Goal: Task Accomplishment & Management: Manage account settings

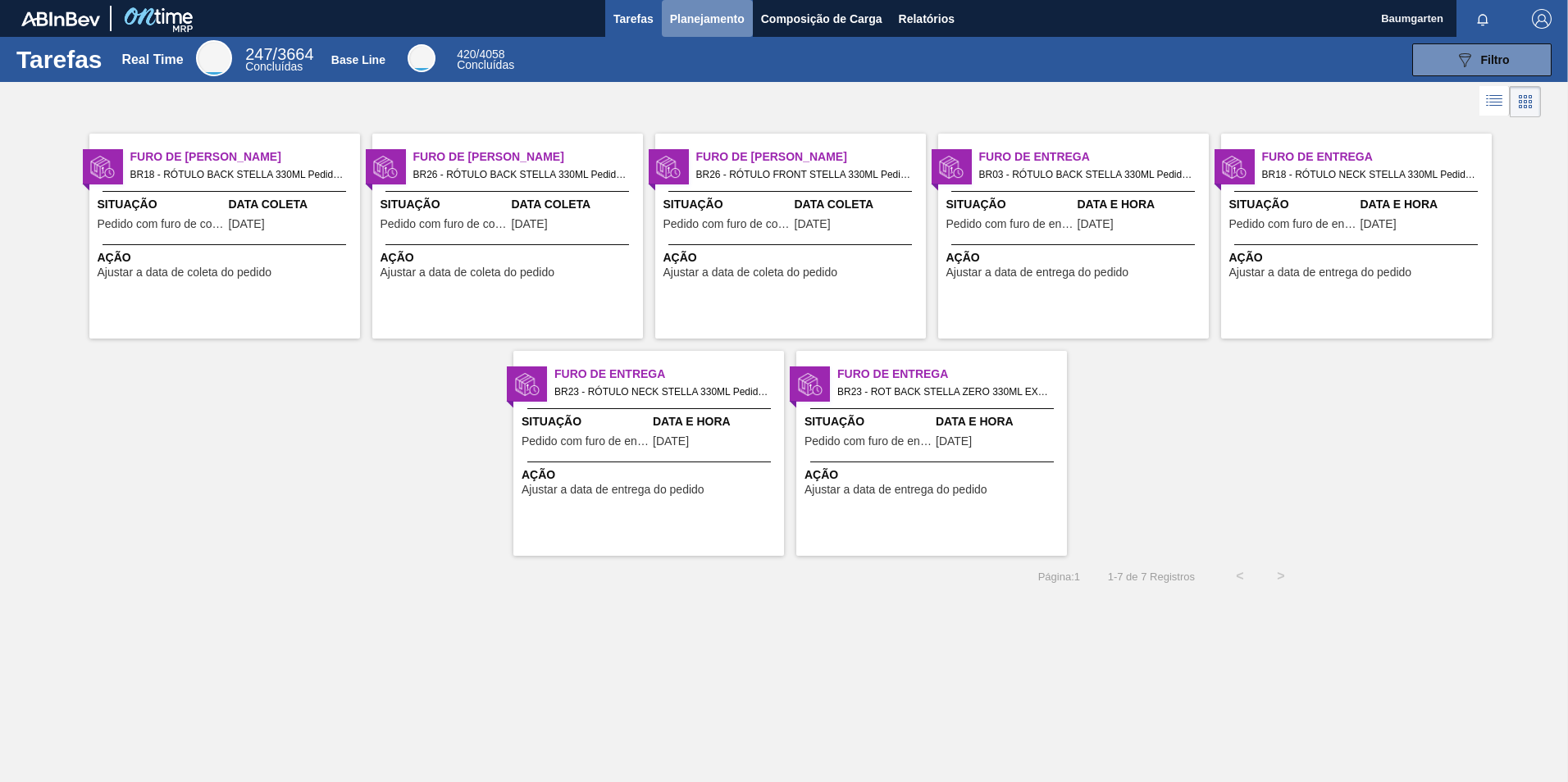
click at [728, 20] on span "Planejamento" at bounding box center [707, 18] width 74 height 19
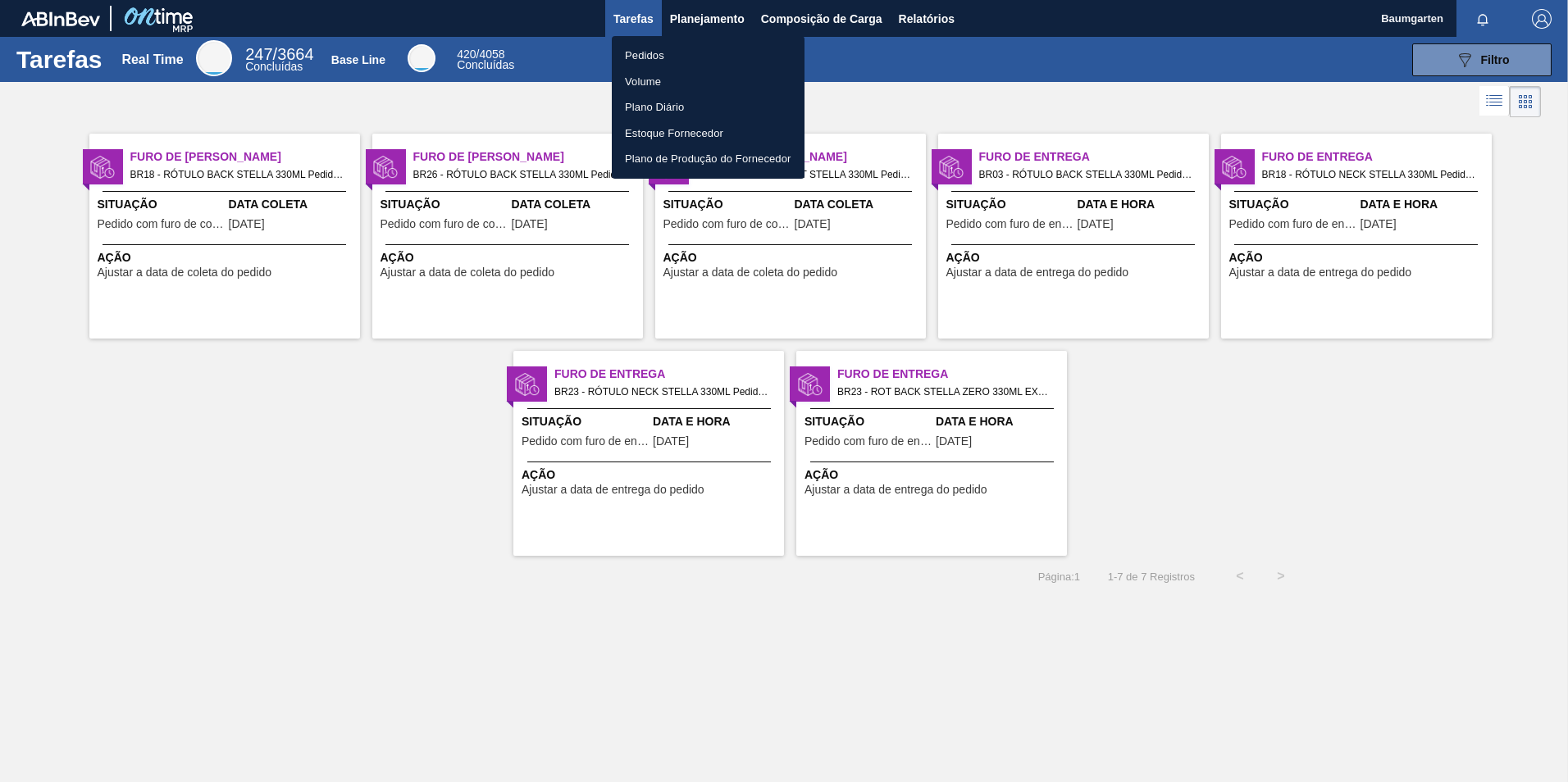
click at [643, 52] on li "Pedidos" at bounding box center [709, 55] width 193 height 27
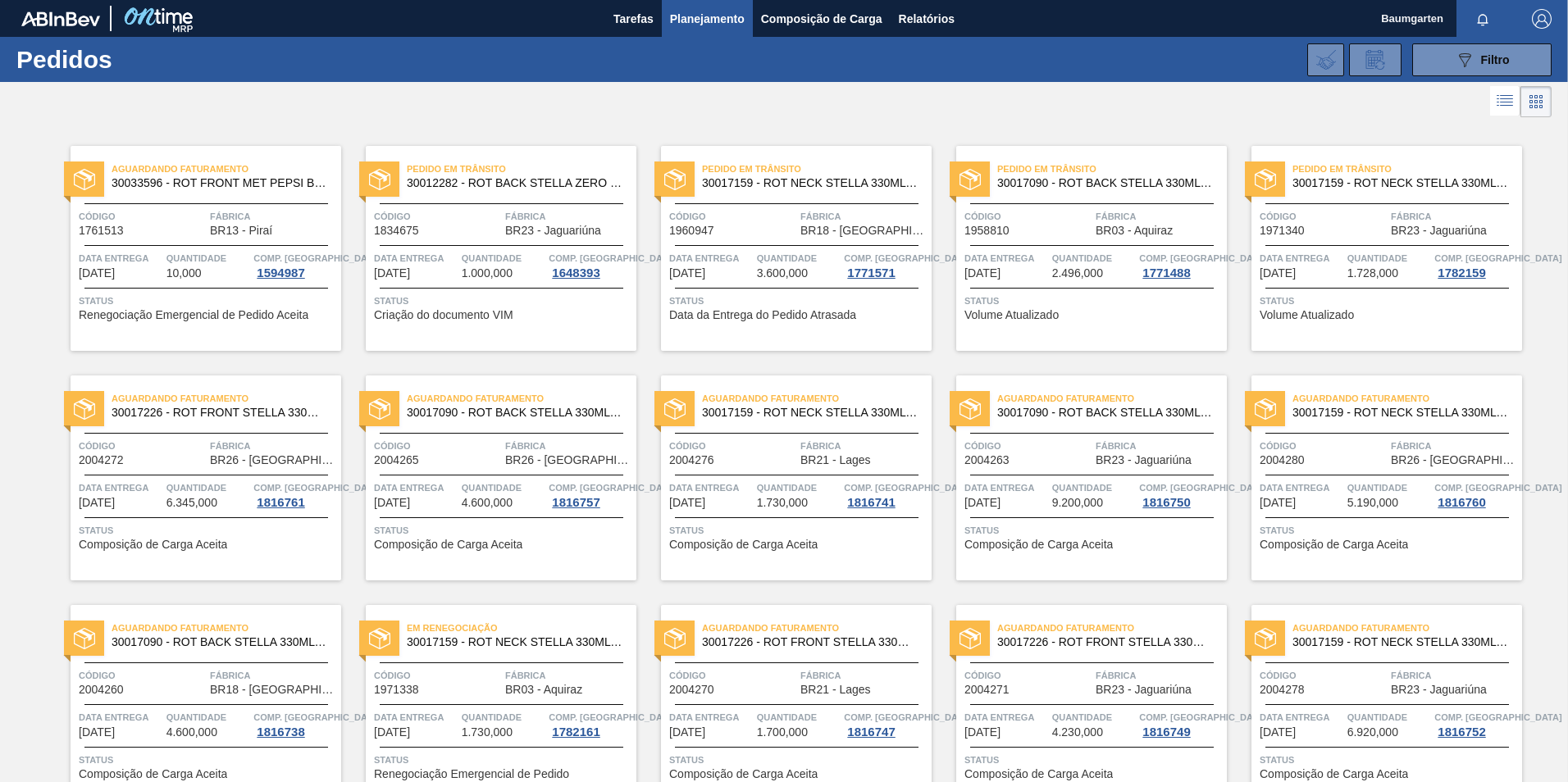
drag, startPoint x: 1465, startPoint y: 64, endPoint x: 1462, endPoint y: 80, distance: 16.3
click at [1465, 64] on icon "089F7B8B-B2A5-4AFE-B5C0-19BA573D28AC" at bounding box center [1464, 60] width 19 height 19
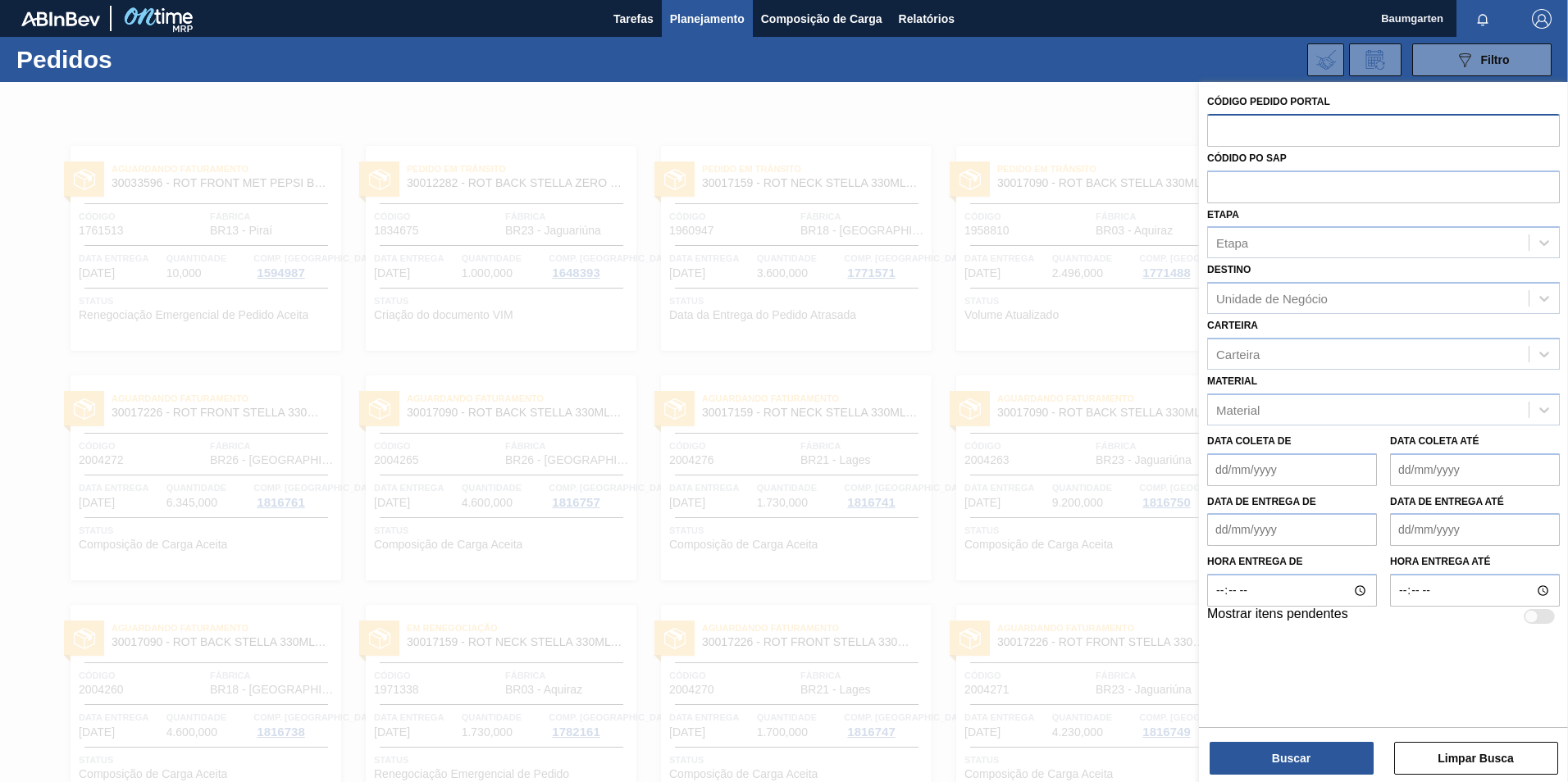
click at [1260, 131] on input "text" at bounding box center [1383, 129] width 353 height 31
type input "2004267"
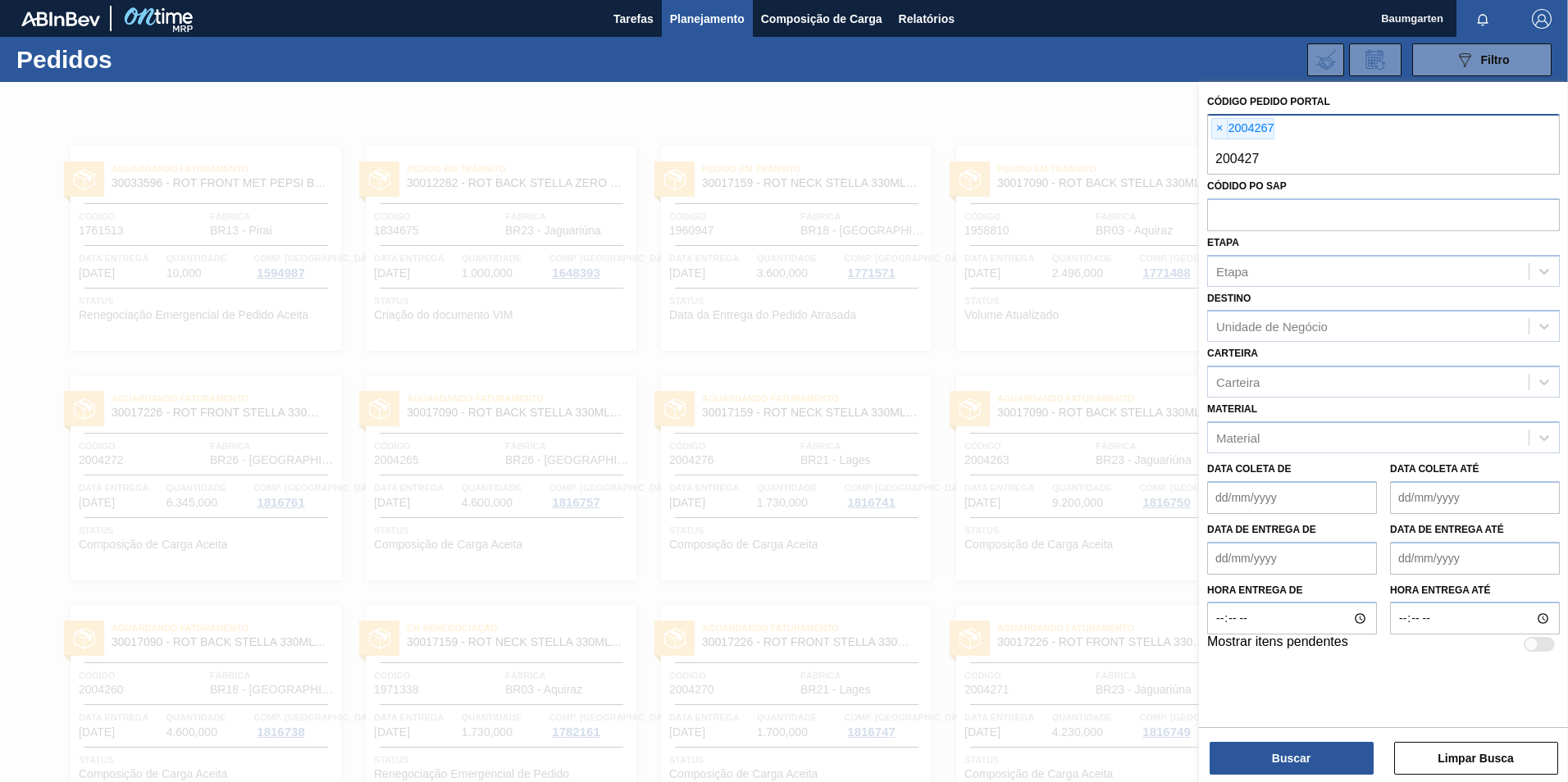
type input "2004274"
type input "2004259"
click at [1290, 752] on button "Buscar" at bounding box center [1292, 759] width 164 height 33
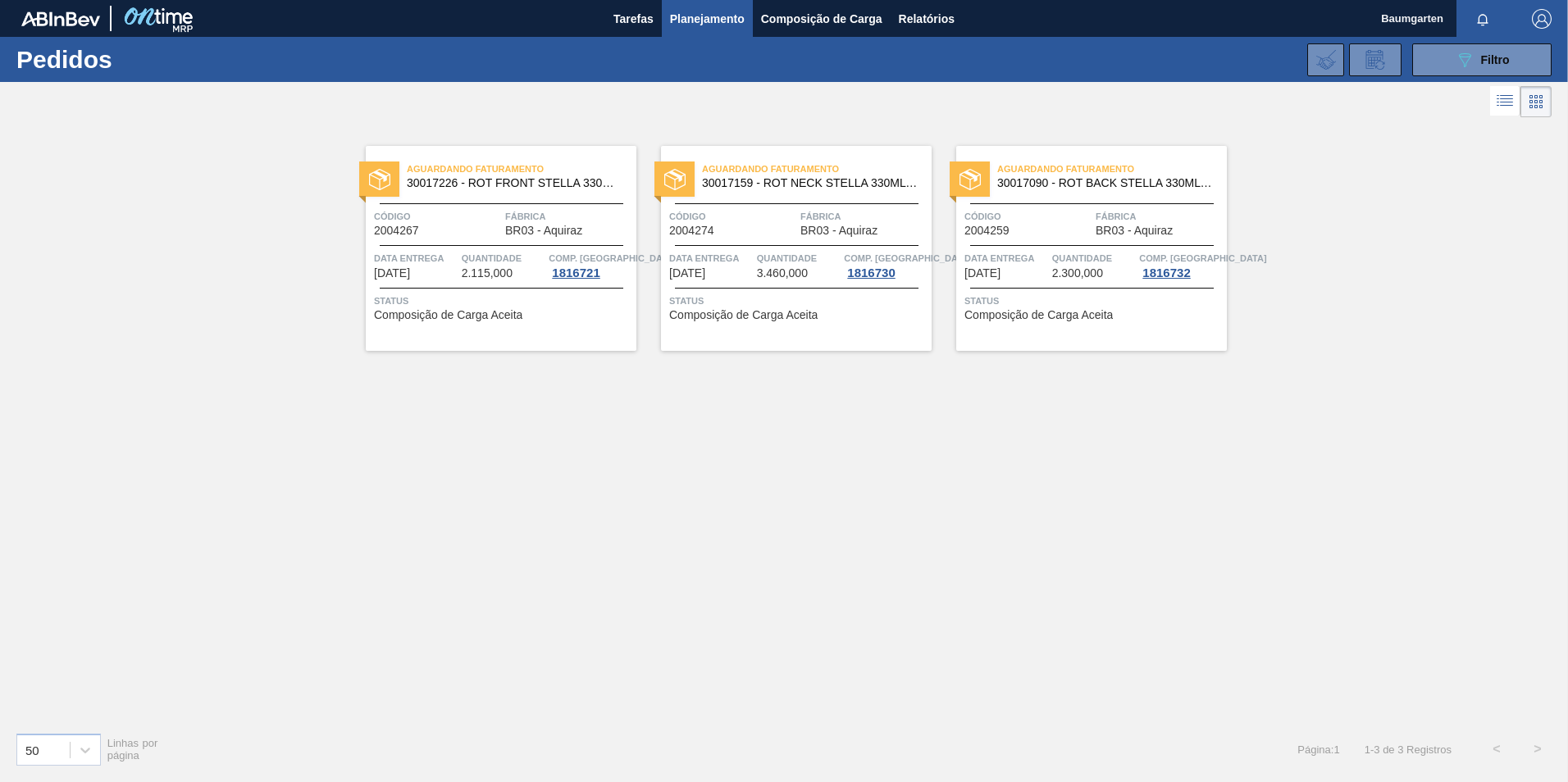
click at [474, 185] on span "30017226 - ROT FRONT STELLA 330ML PM20 429" at bounding box center [515, 183] width 217 height 12
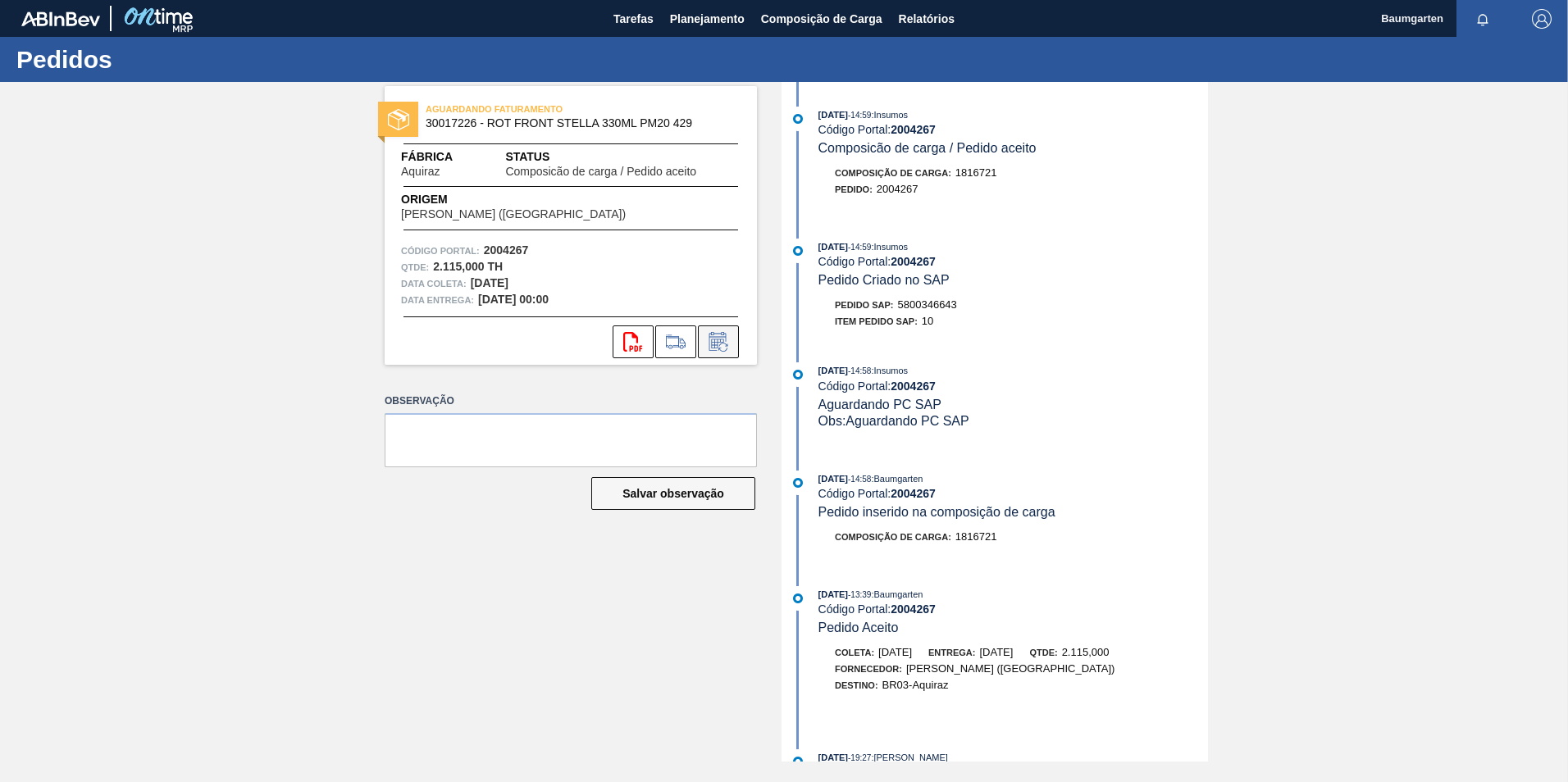
click at [717, 337] on icon at bounding box center [718, 341] width 17 height 19
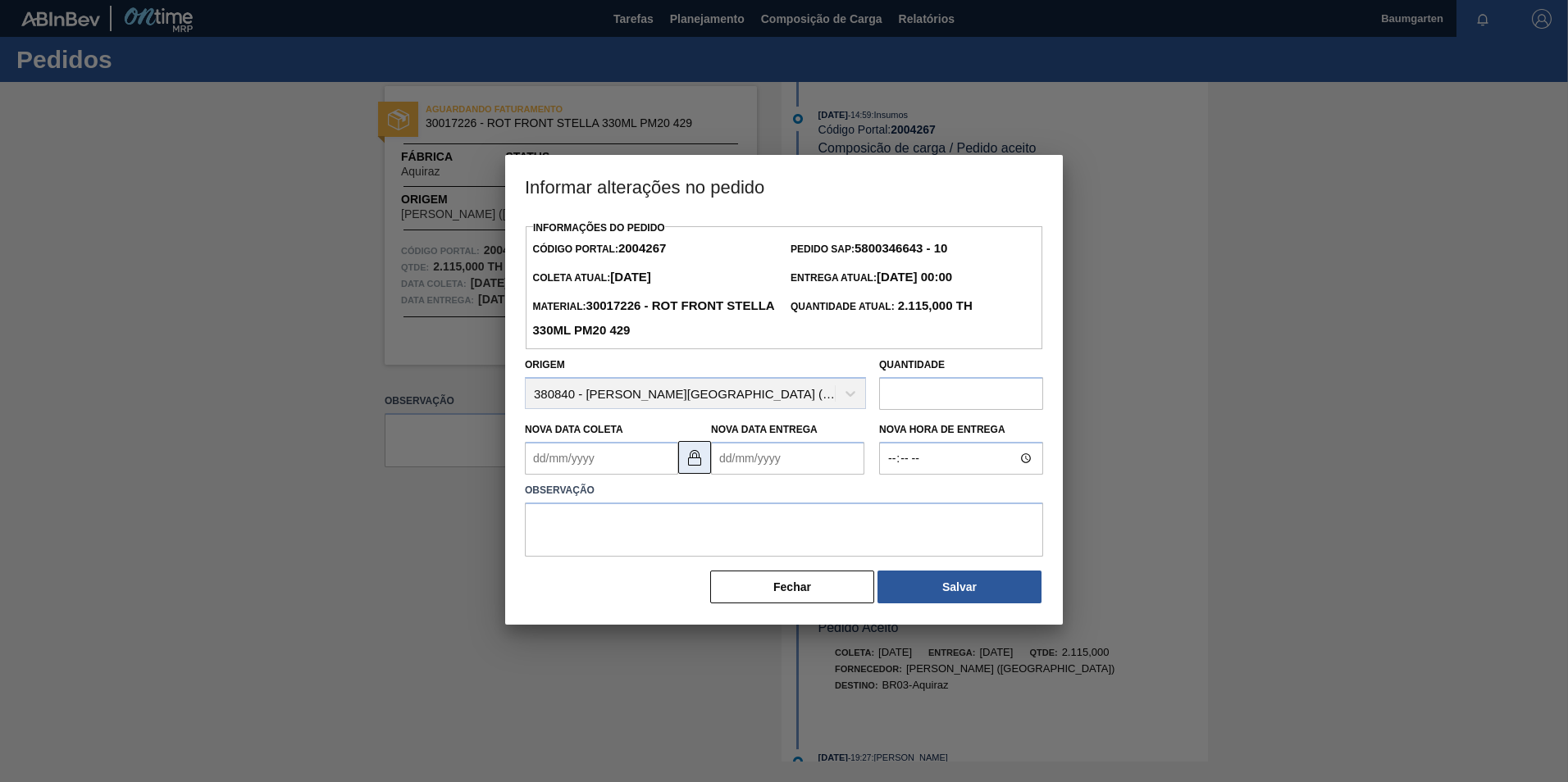
click at [690, 467] on img at bounding box center [694, 457] width 19 height 19
click at [559, 461] on Coleta "Nova Data Coleta" at bounding box center [601, 459] width 153 height 33
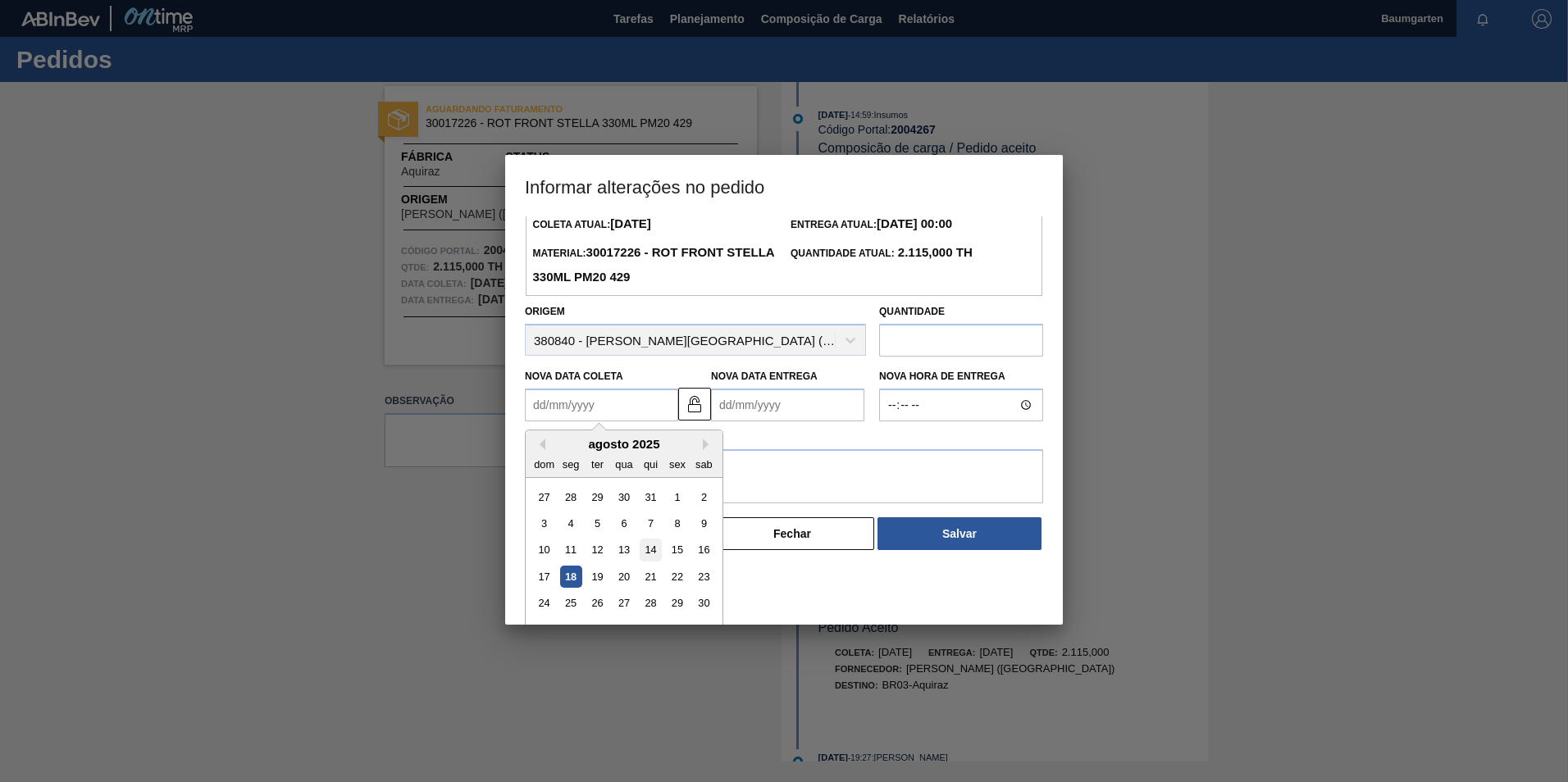
scroll to position [81, 0]
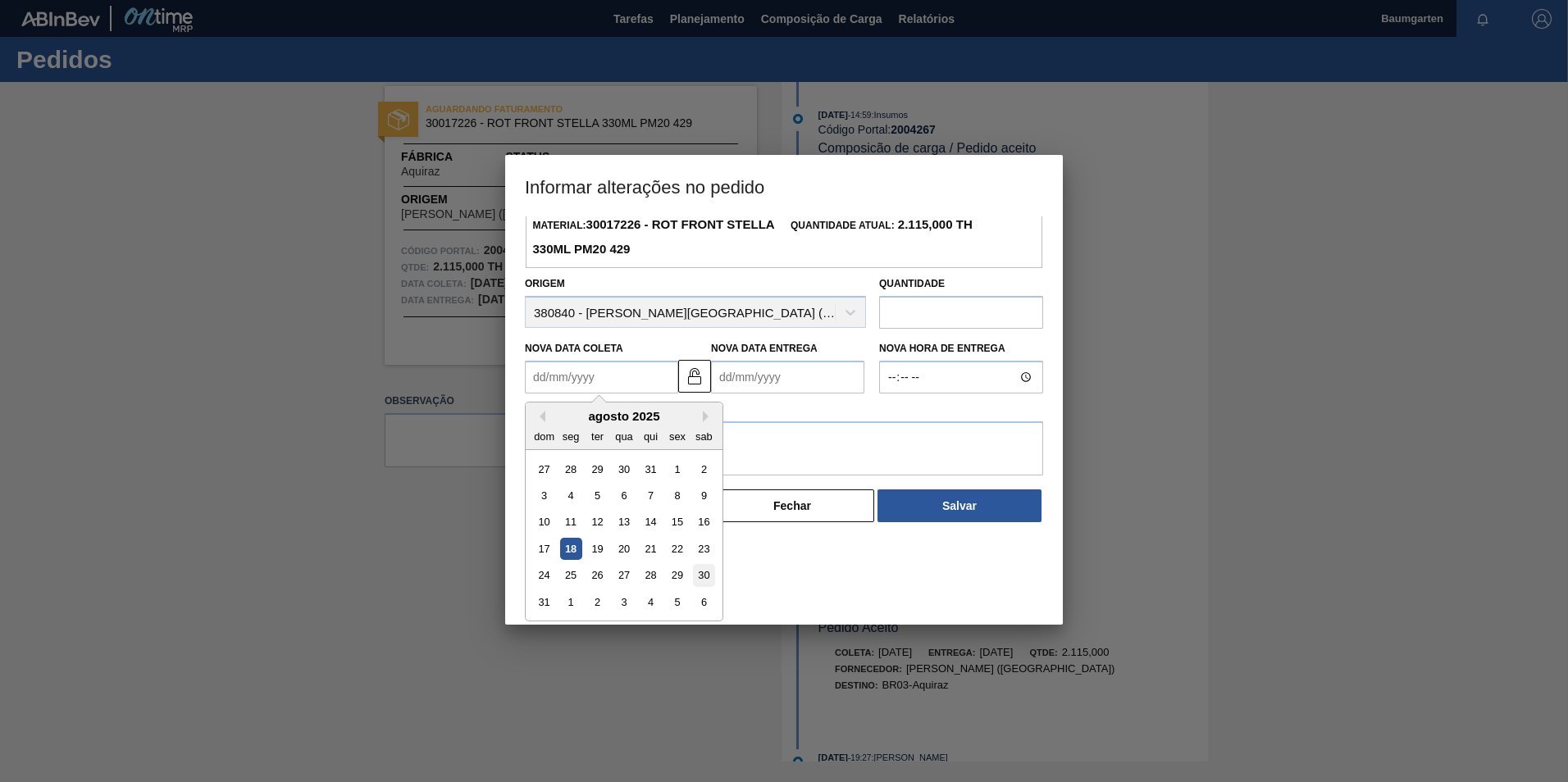
click at [700, 585] on div "30" at bounding box center [704, 576] width 22 height 22
type Coleta "[DATE]"
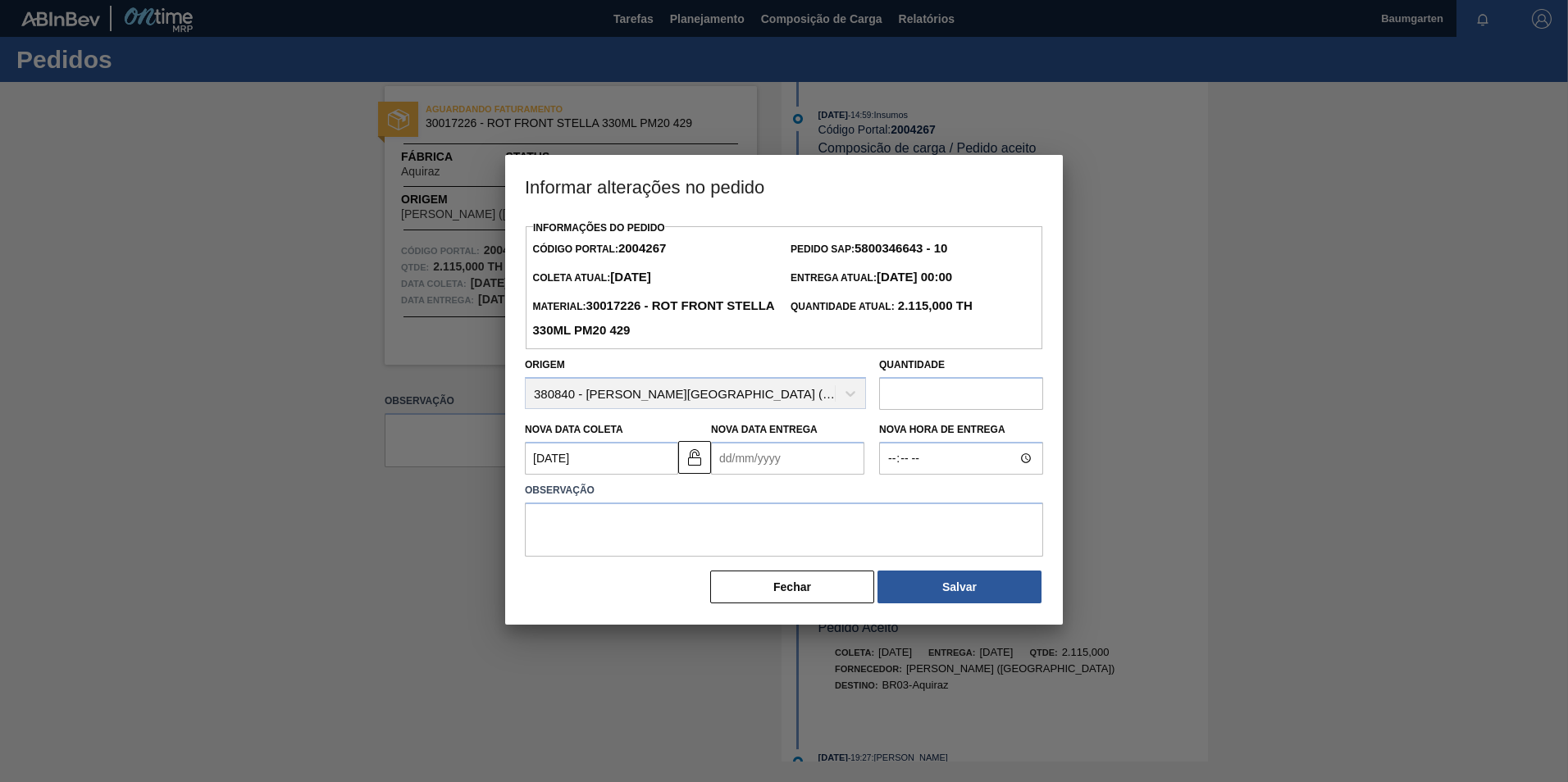
click at [744, 463] on Entrega "Nova Data Entrega" at bounding box center [788, 459] width 153 height 33
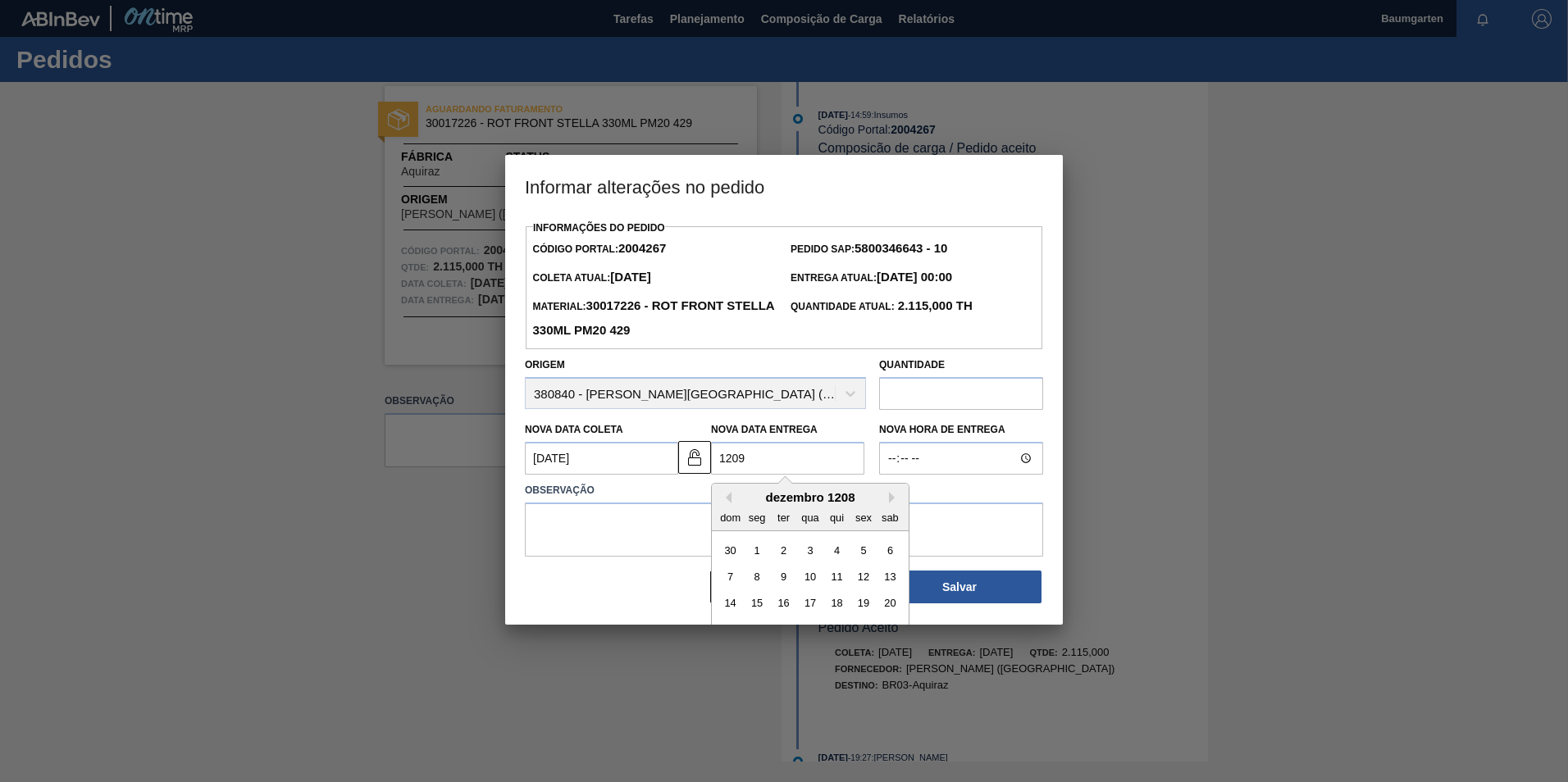
type Entrega "12092"
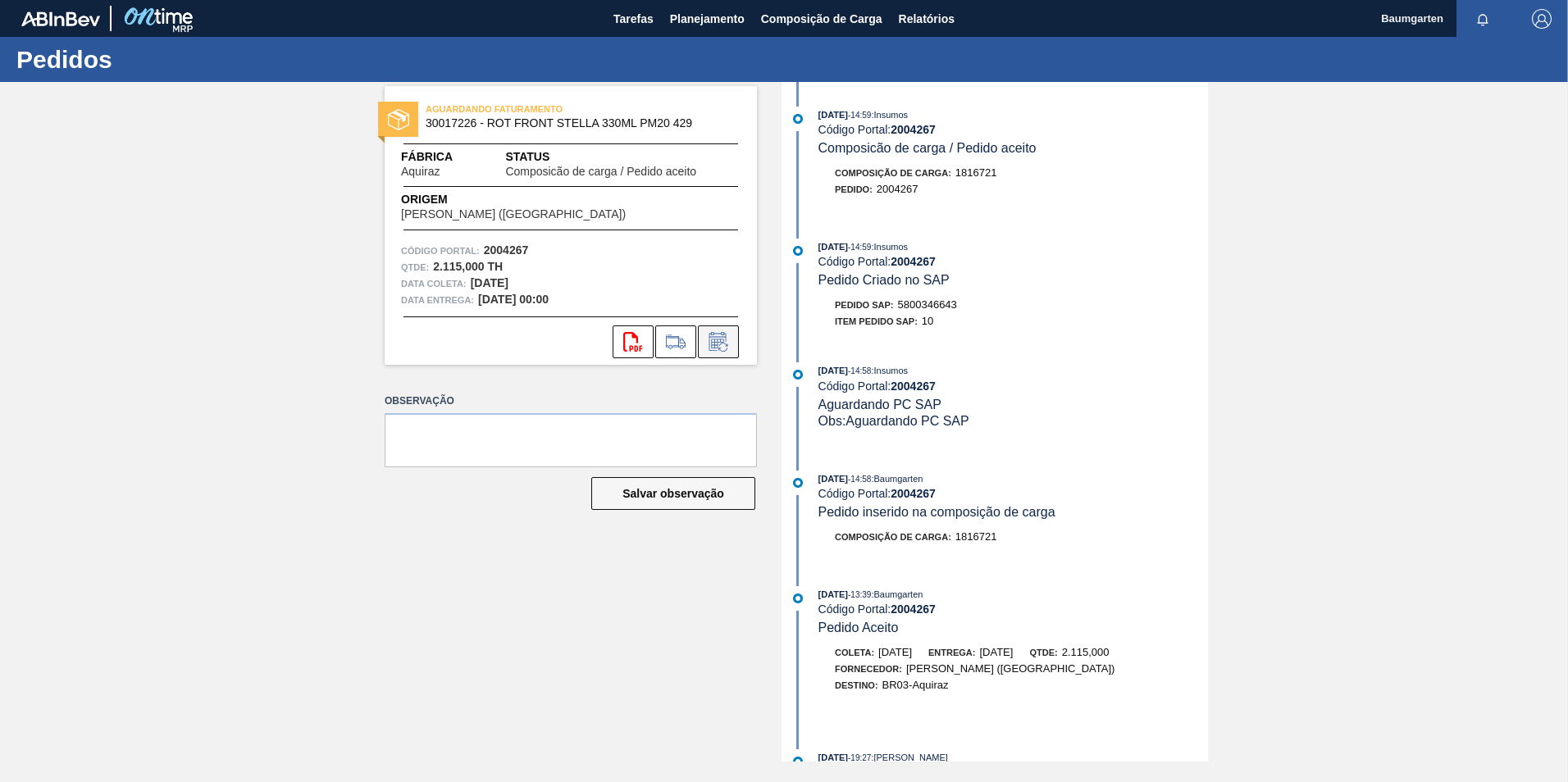
click at [721, 346] on icon at bounding box center [718, 341] width 27 height 19
click at [721, 336] on icon at bounding box center [718, 341] width 27 height 19
click at [725, 335] on icon at bounding box center [718, 341] width 27 height 19
click at [705, 13] on span "Planejamento" at bounding box center [707, 18] width 74 height 19
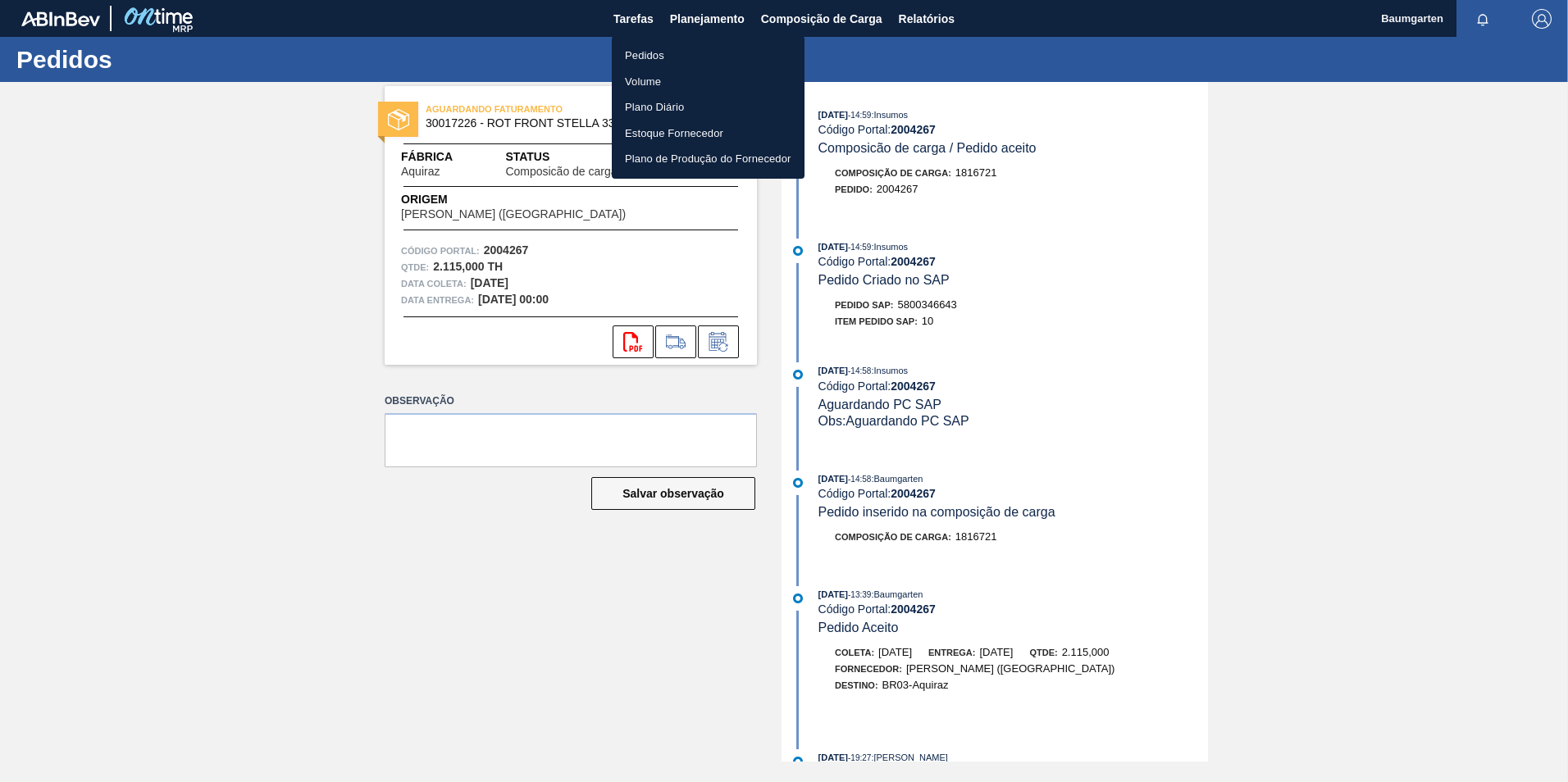
click at [651, 55] on li "Pedidos" at bounding box center [709, 55] width 193 height 27
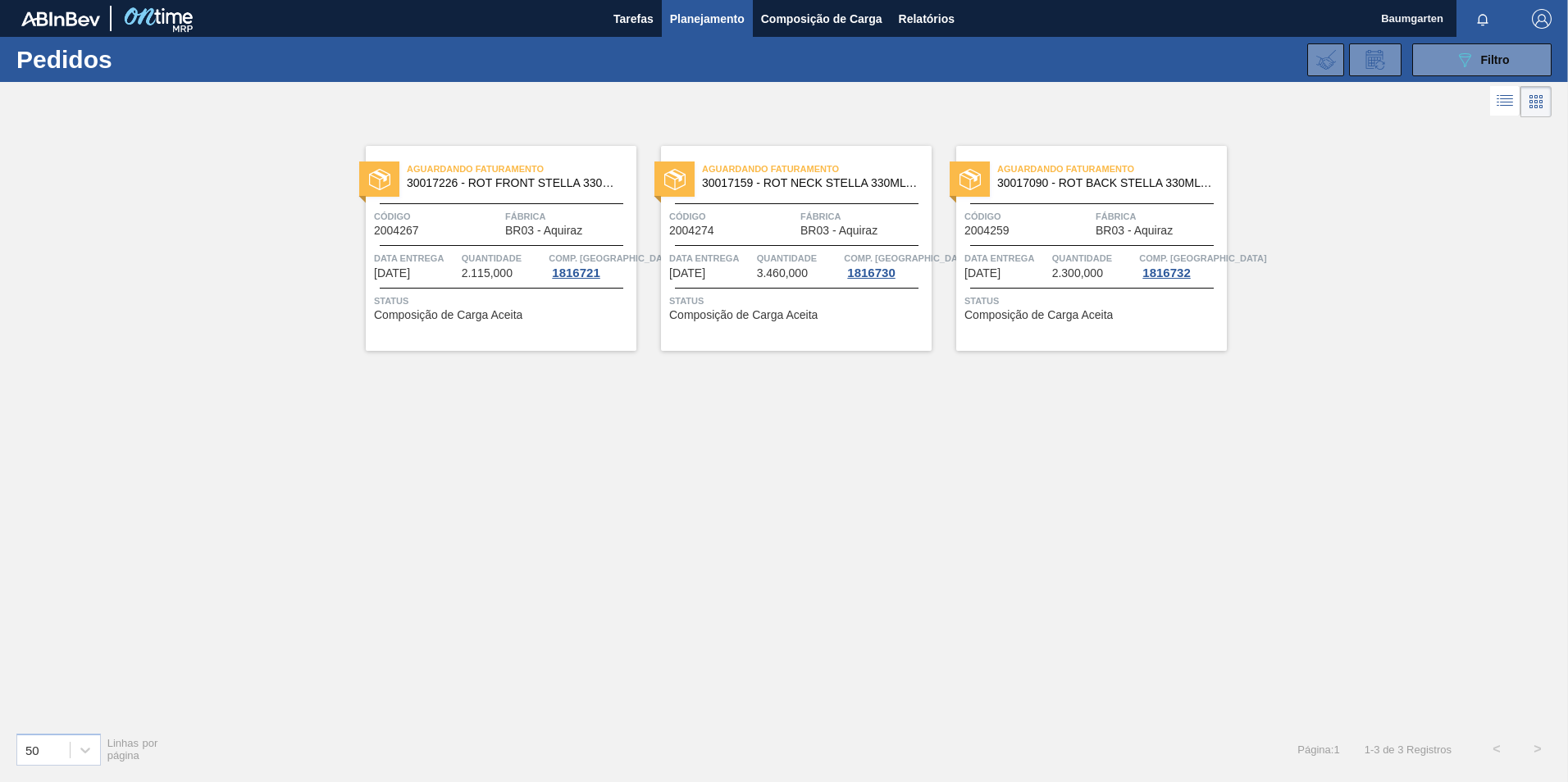
click at [445, 184] on span "30017226 - ROT FRONT STELLA 330ML PM20 429" at bounding box center [515, 183] width 217 height 12
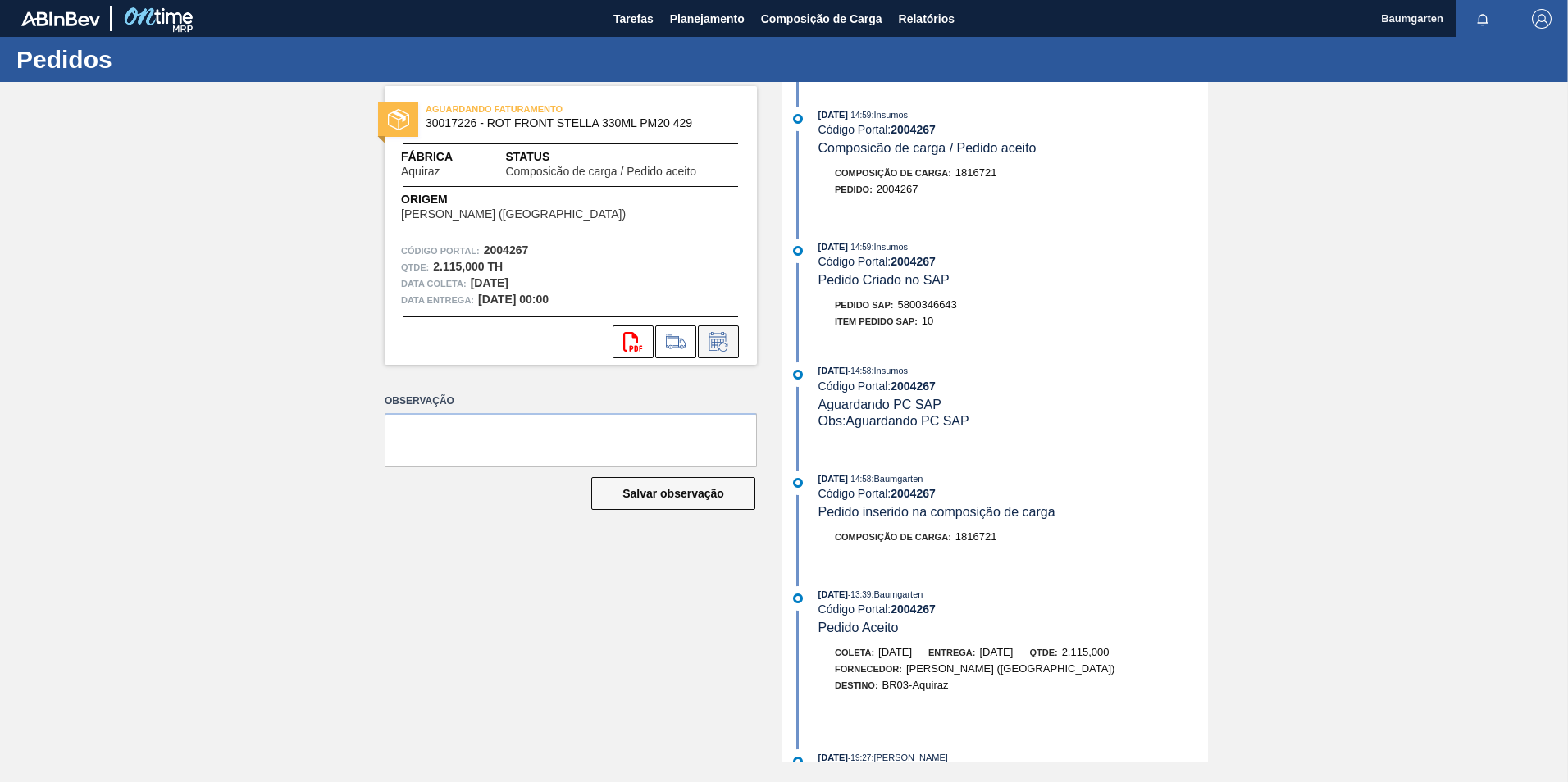
click at [714, 335] on icon at bounding box center [718, 341] width 27 height 19
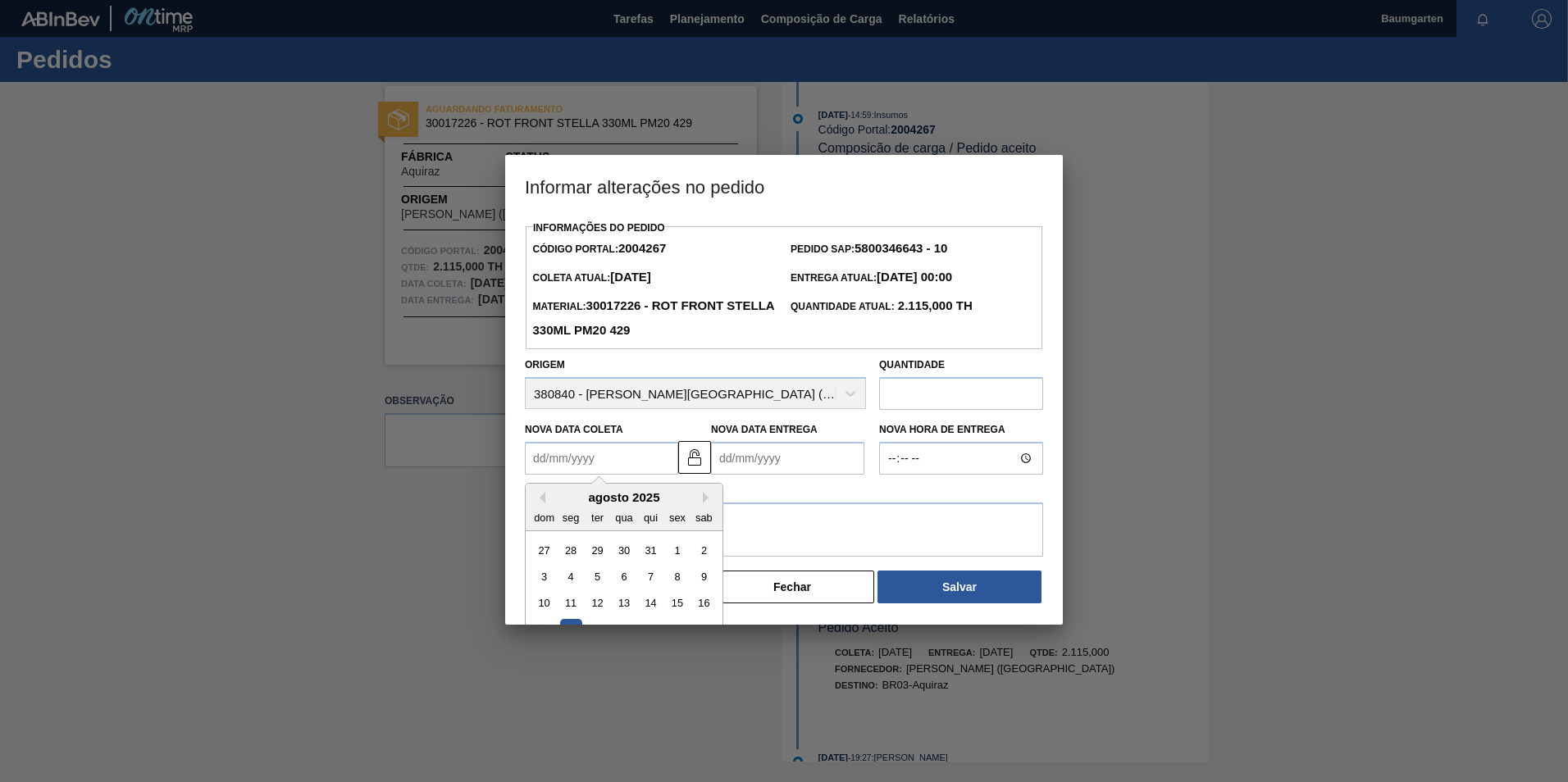
click at [619, 464] on Coleta "Nova Data Coleta" at bounding box center [601, 459] width 153 height 33
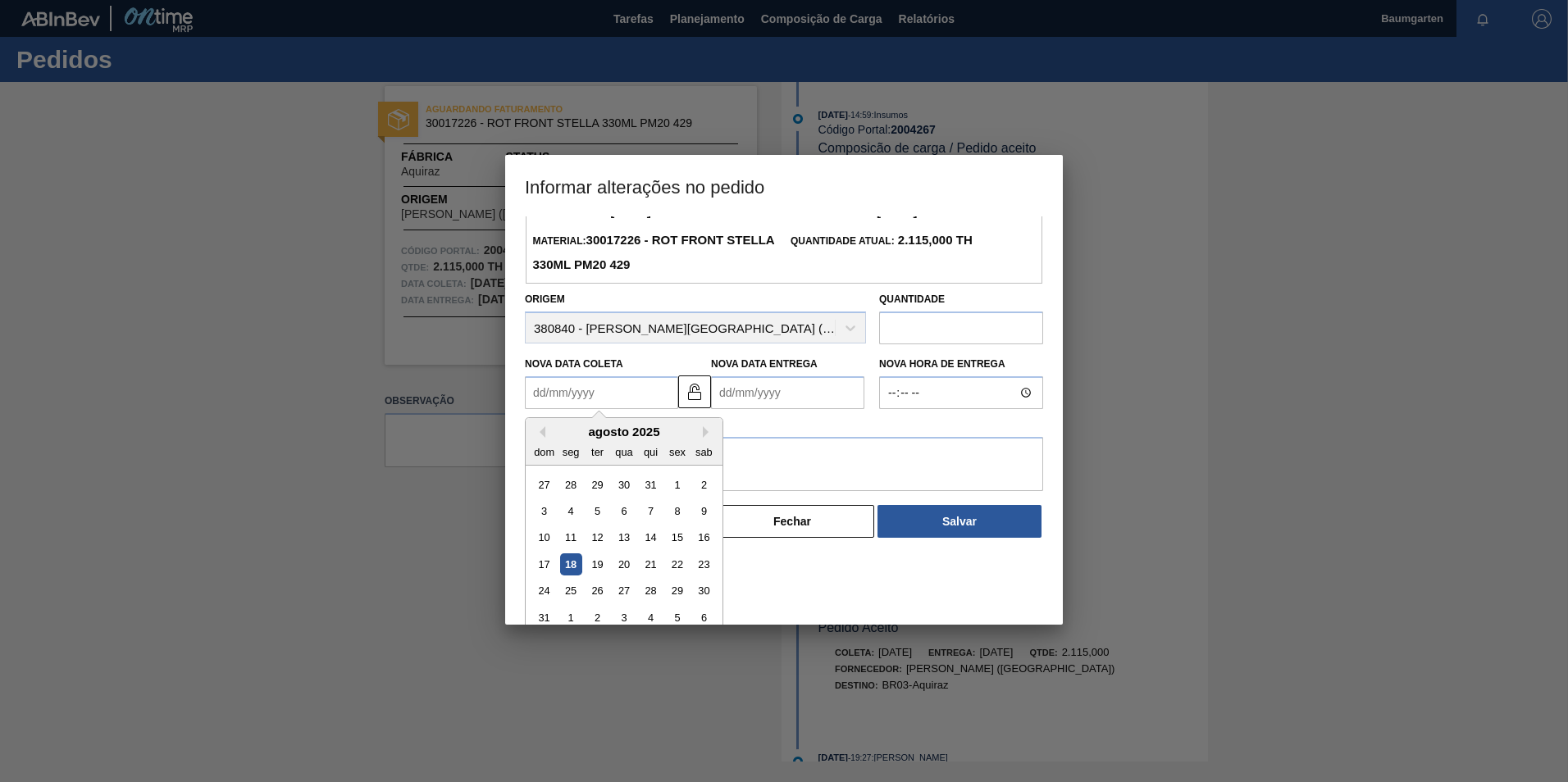
scroll to position [81, 0]
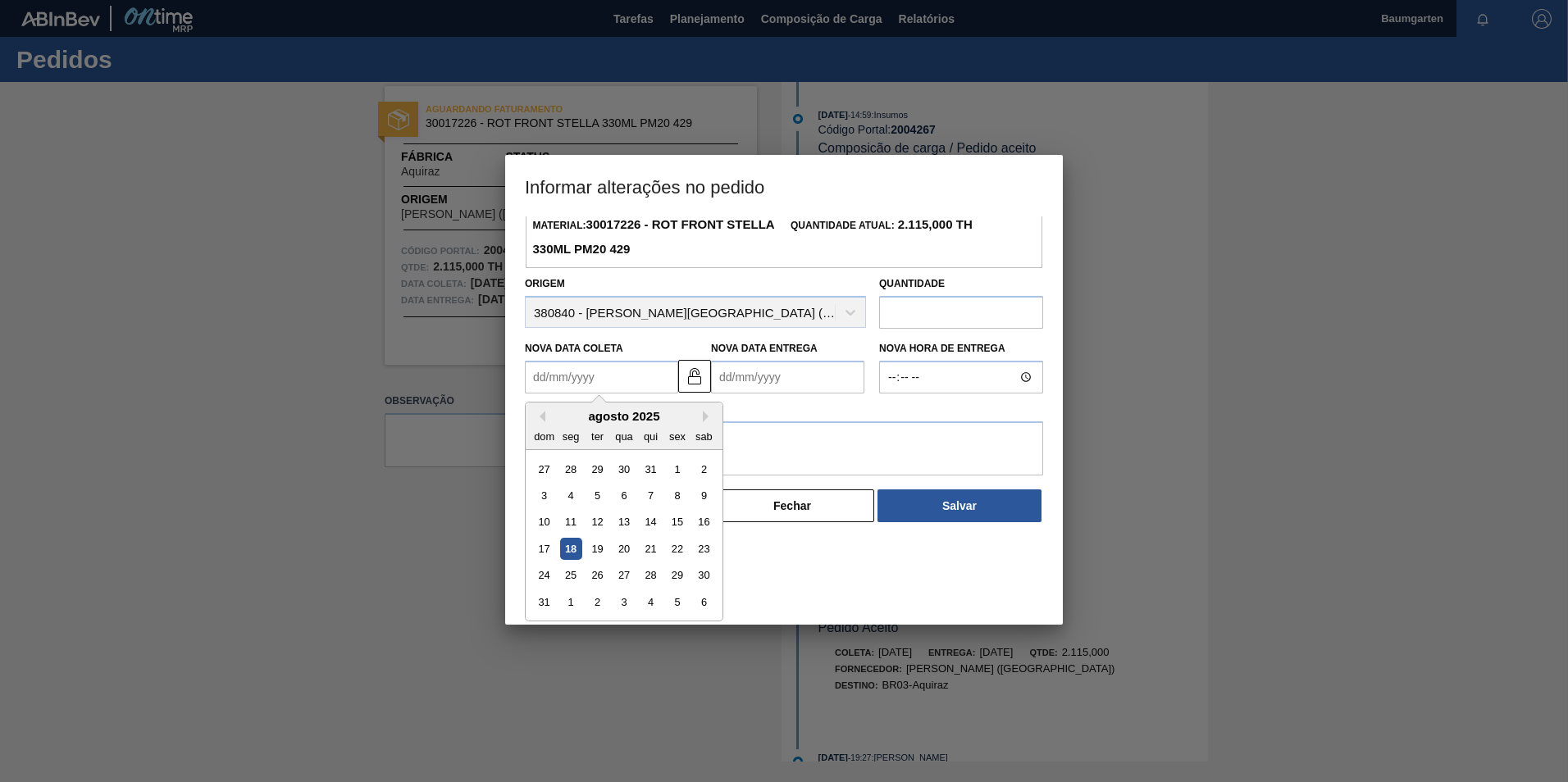
click at [707, 577] on div "30" at bounding box center [704, 576] width 22 height 22
type Coleta "[DATE]"
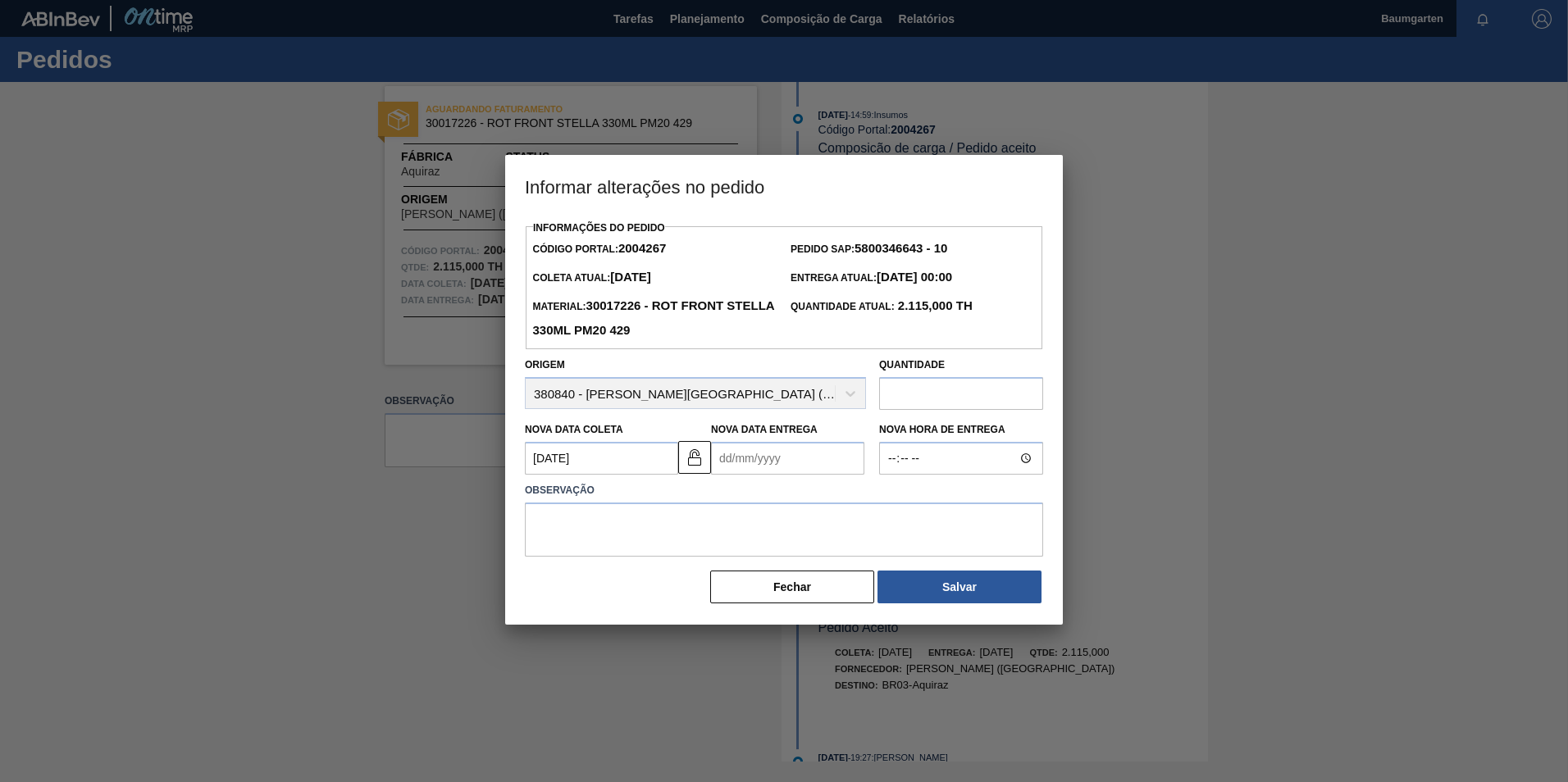
scroll to position [0, 0]
click at [759, 466] on Entrega "Nova Data Entrega" at bounding box center [788, 459] width 153 height 33
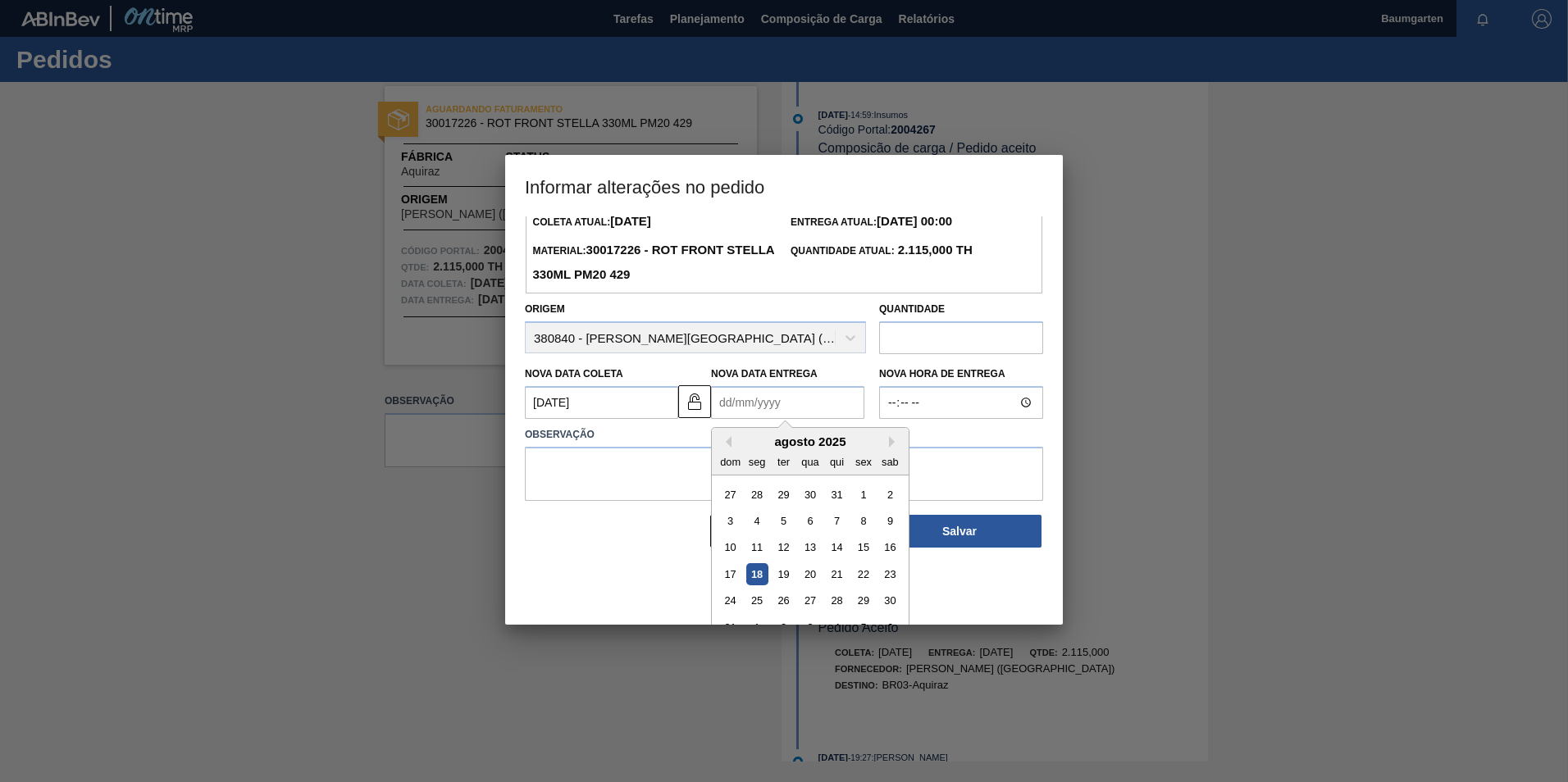
scroll to position [81, 0]
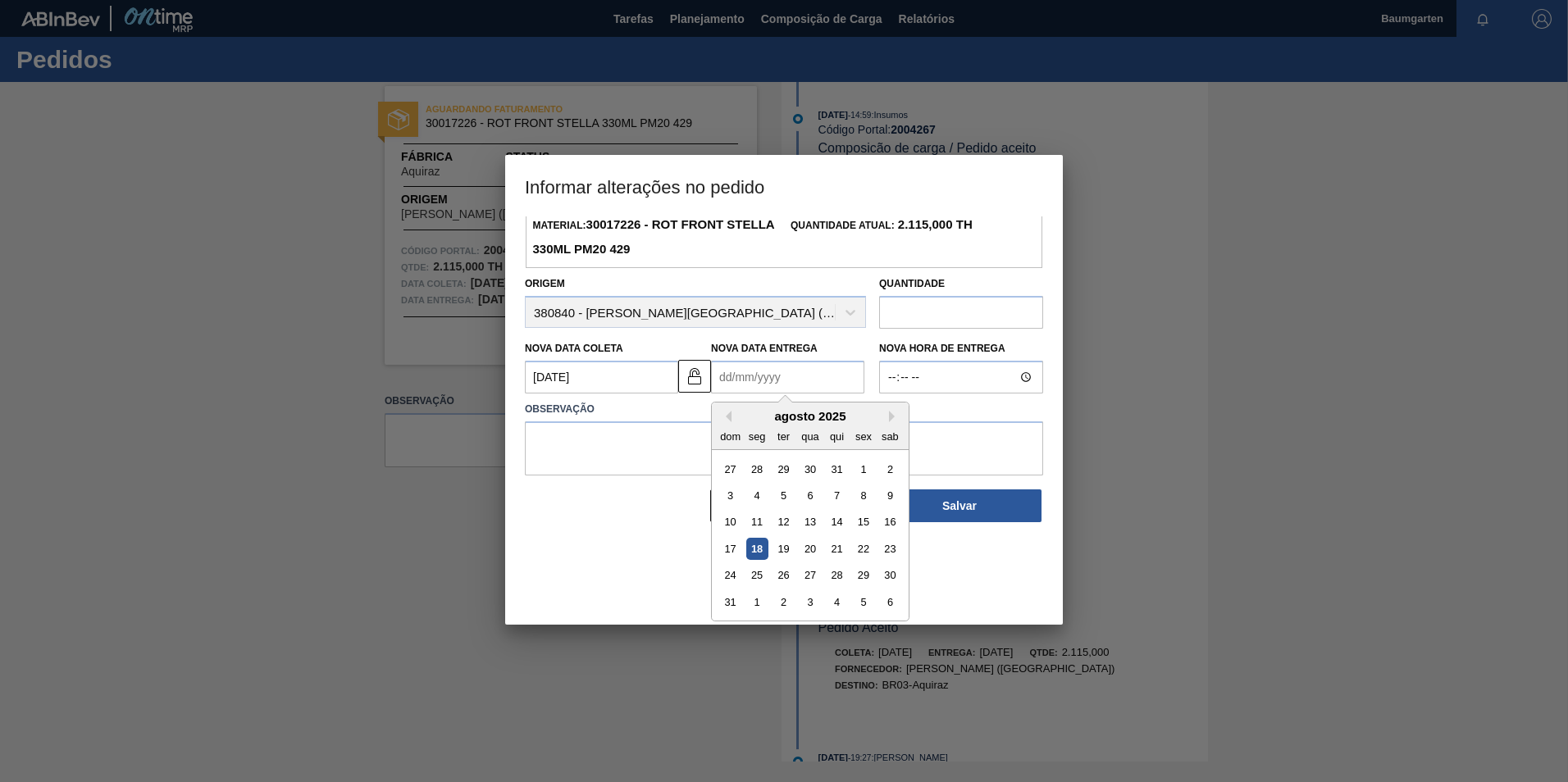
click at [891, 428] on div "dom seg ter qua qui sex sab" at bounding box center [811, 436] width 196 height 27
click at [890, 421] on button "Next Month" at bounding box center [895, 417] width 12 height 12
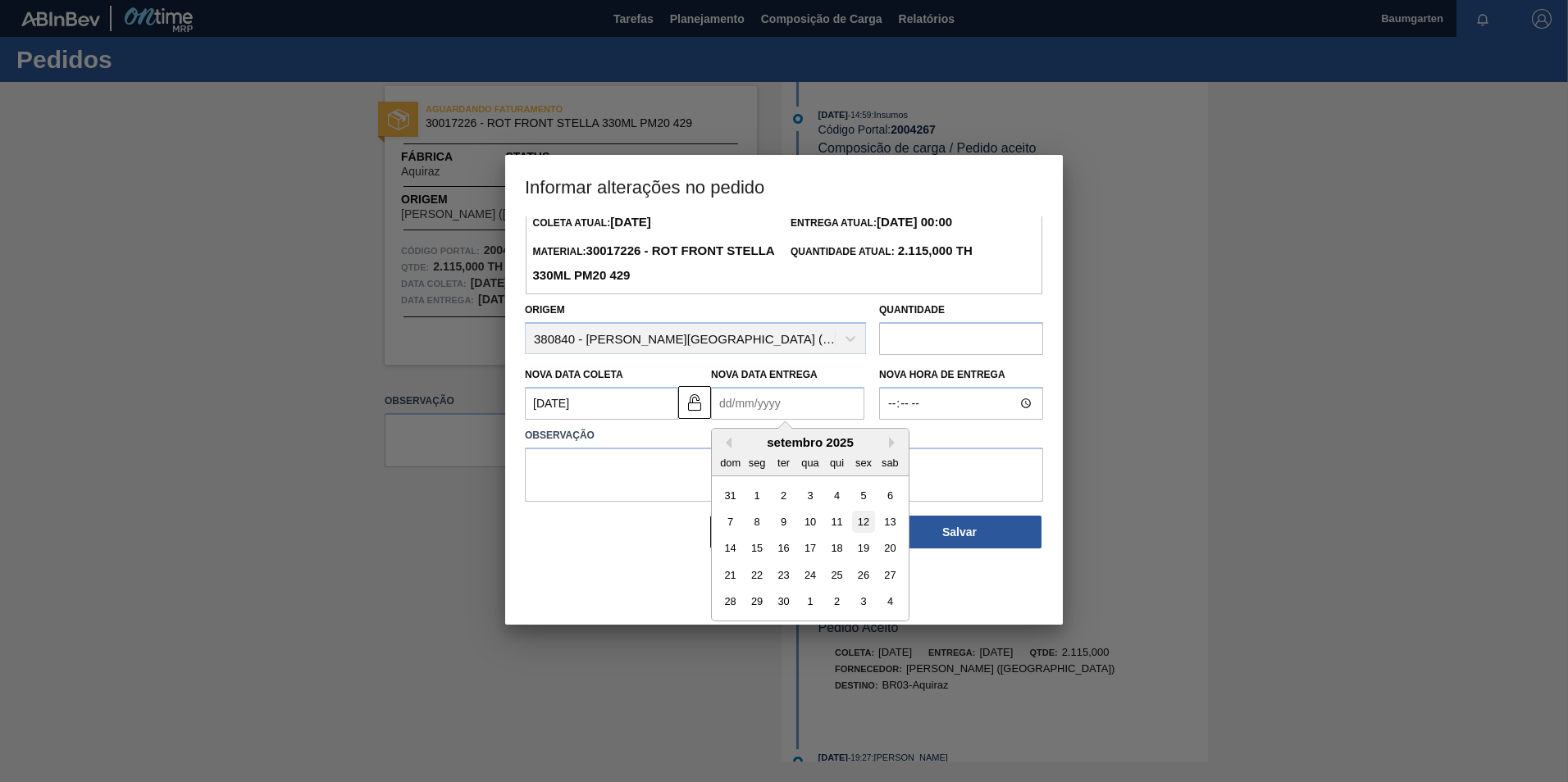
click at [869, 529] on div "12" at bounding box center [863, 522] width 22 height 22
type Entrega "[DATE]"
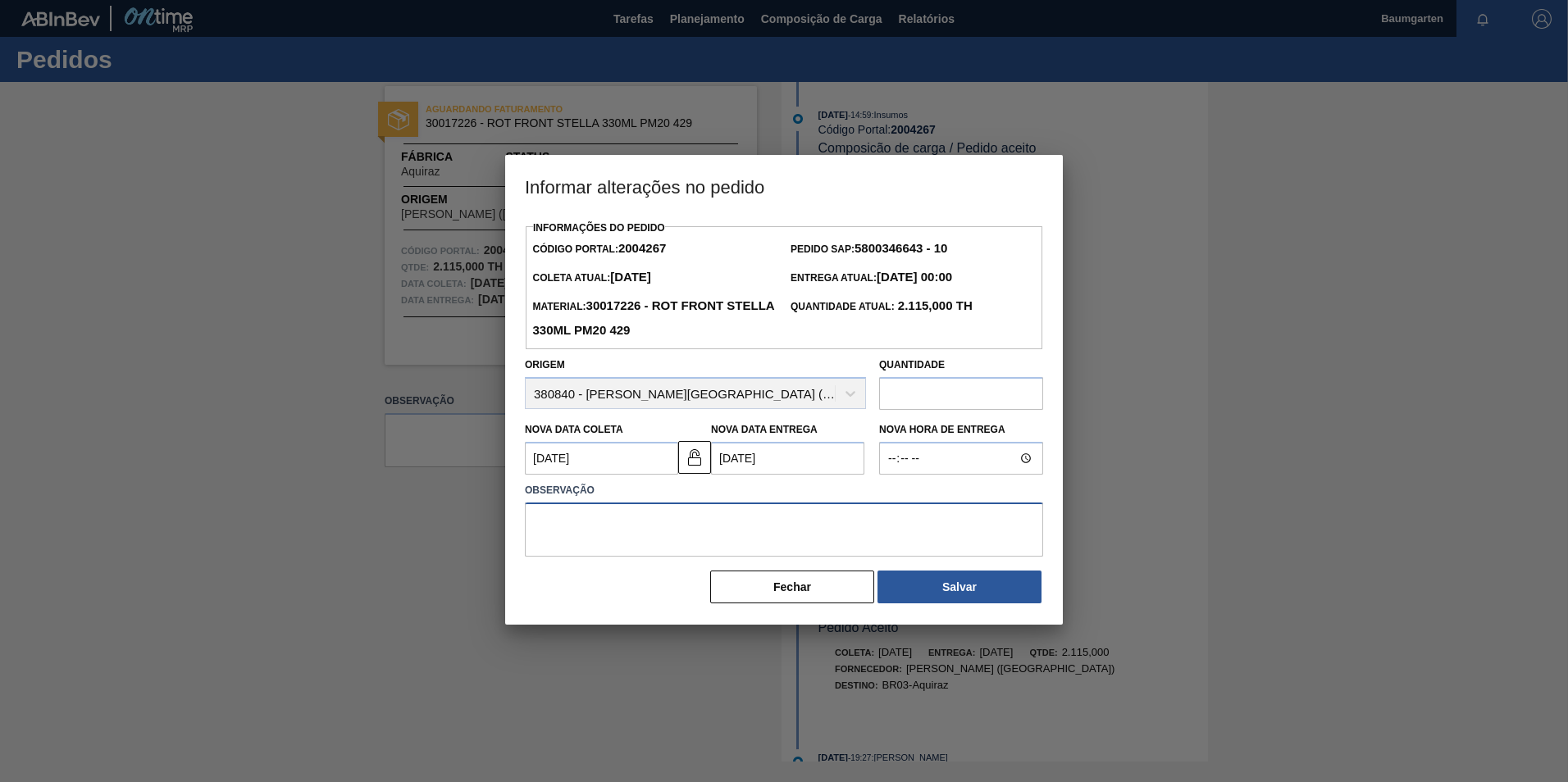
click at [608, 514] on textarea at bounding box center [784, 530] width 519 height 54
type textarea "alteração na data de entrega"
click at [927, 585] on button "Salvar" at bounding box center [959, 587] width 164 height 33
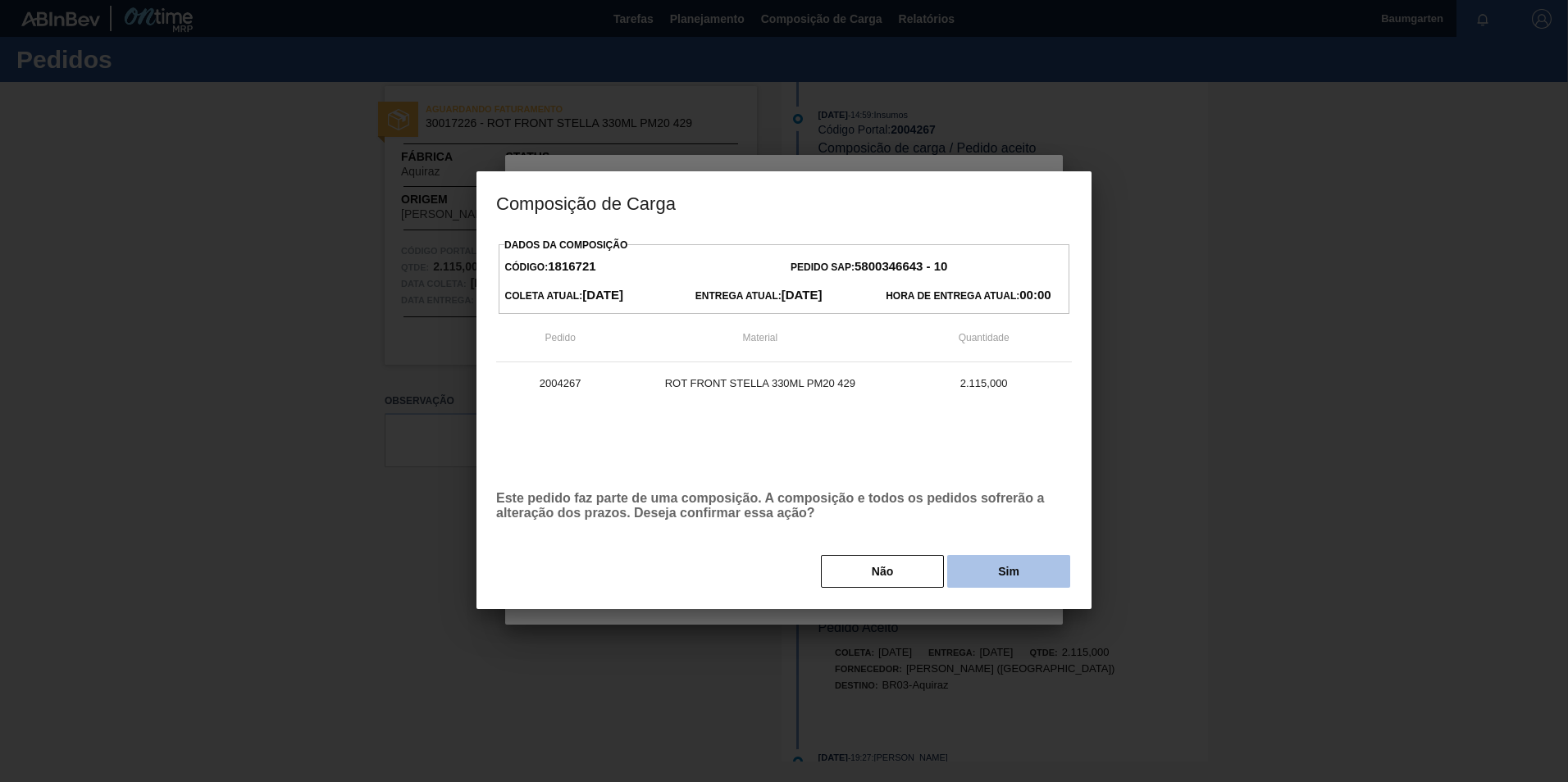
click at [1005, 582] on button "Sim" at bounding box center [1009, 572] width 123 height 33
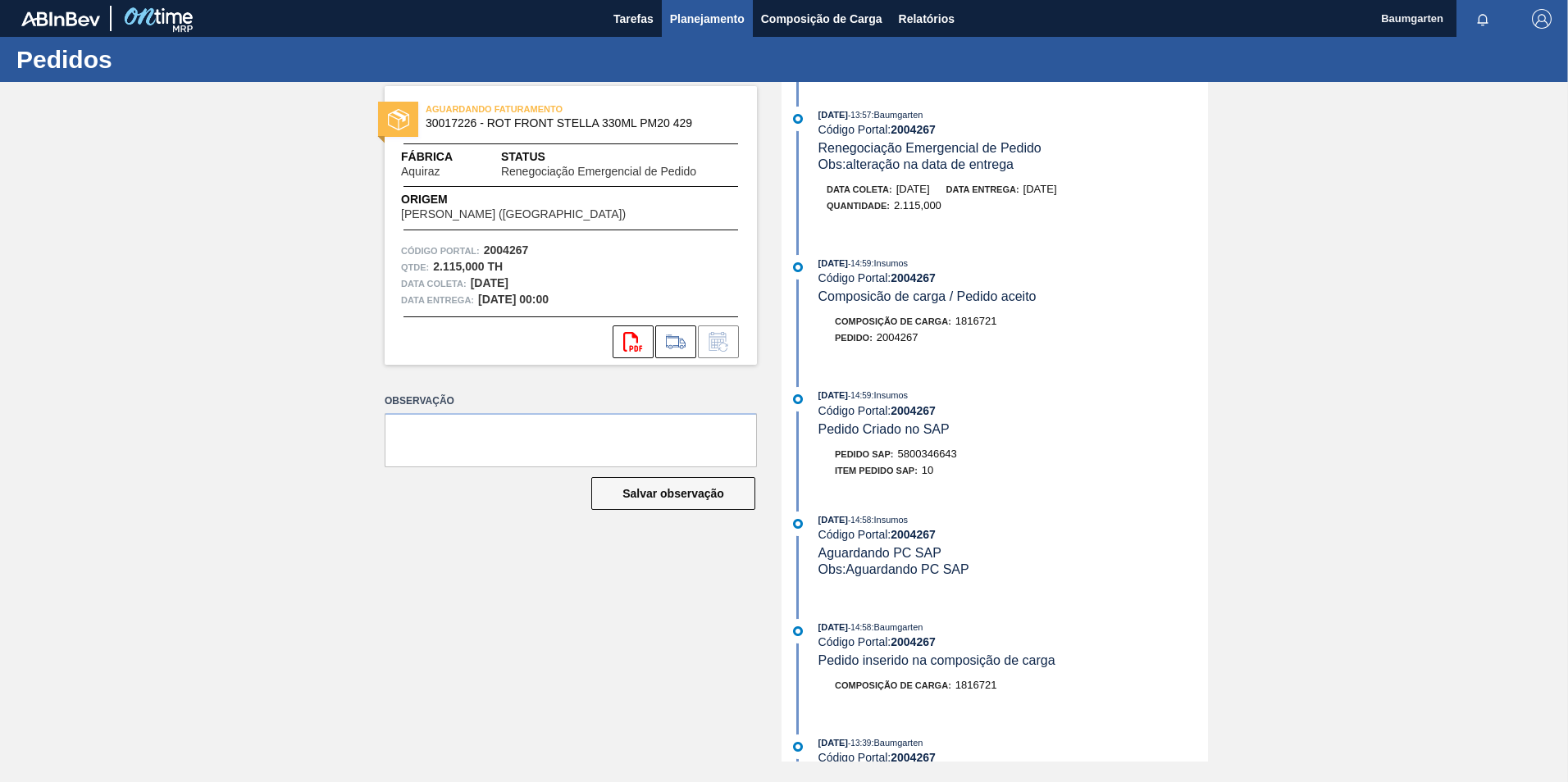
click at [729, 27] on span "Planejamento" at bounding box center [707, 18] width 74 height 19
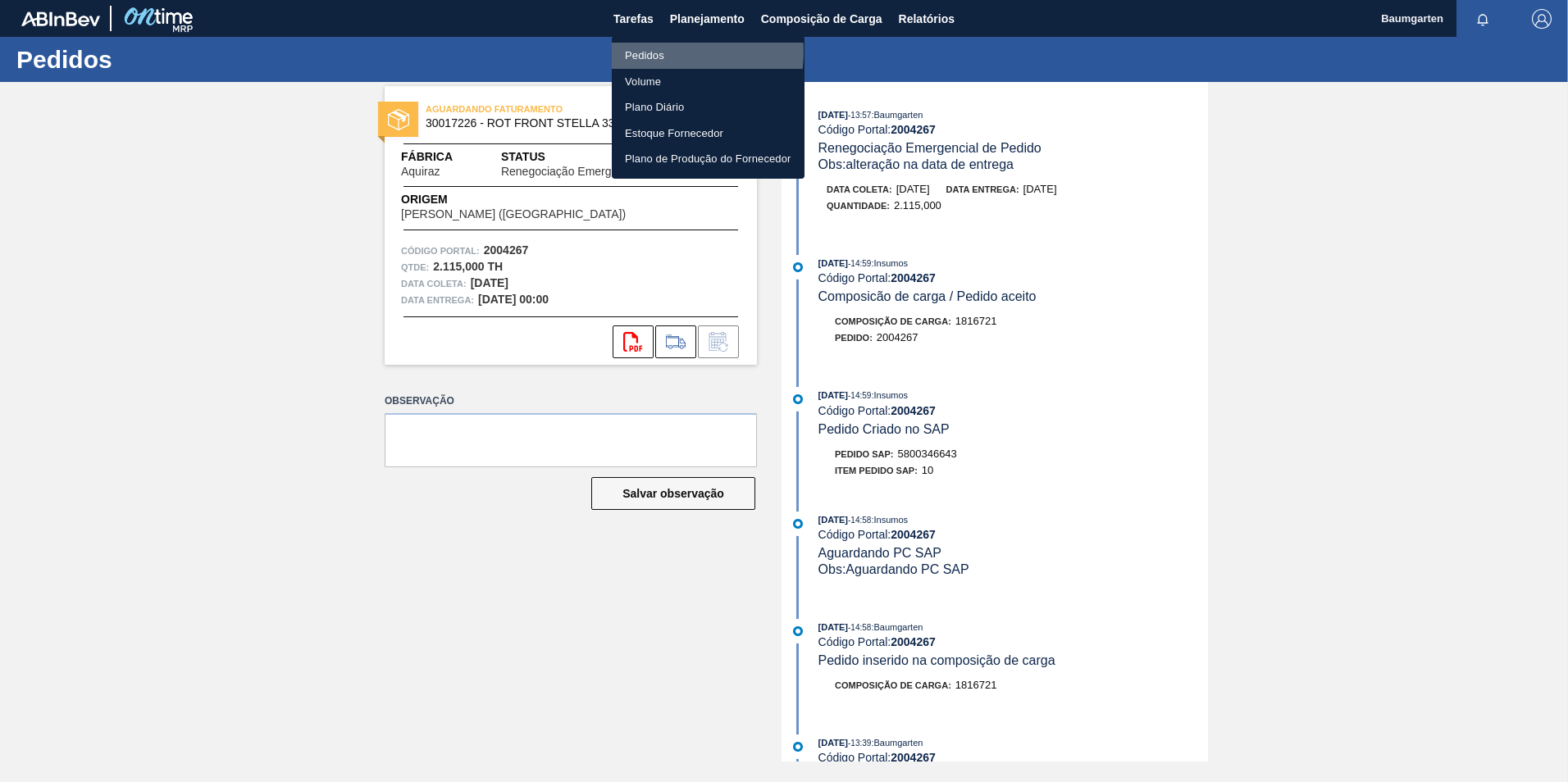
click at [656, 51] on li "Pedidos" at bounding box center [709, 55] width 193 height 27
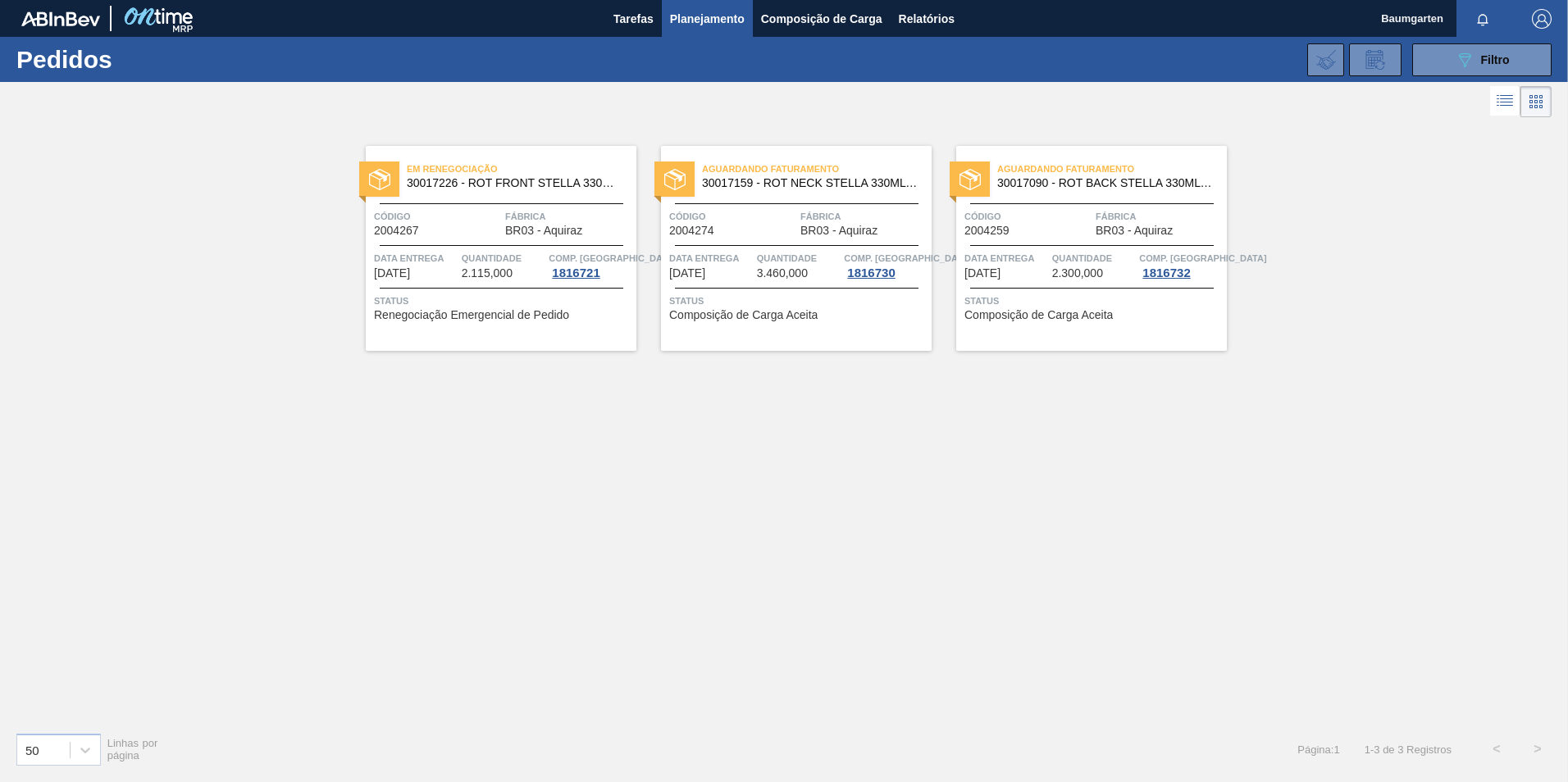
click at [719, 184] on span "30017159 - ROT NECK STELLA 330ML 429" at bounding box center [811, 183] width 217 height 12
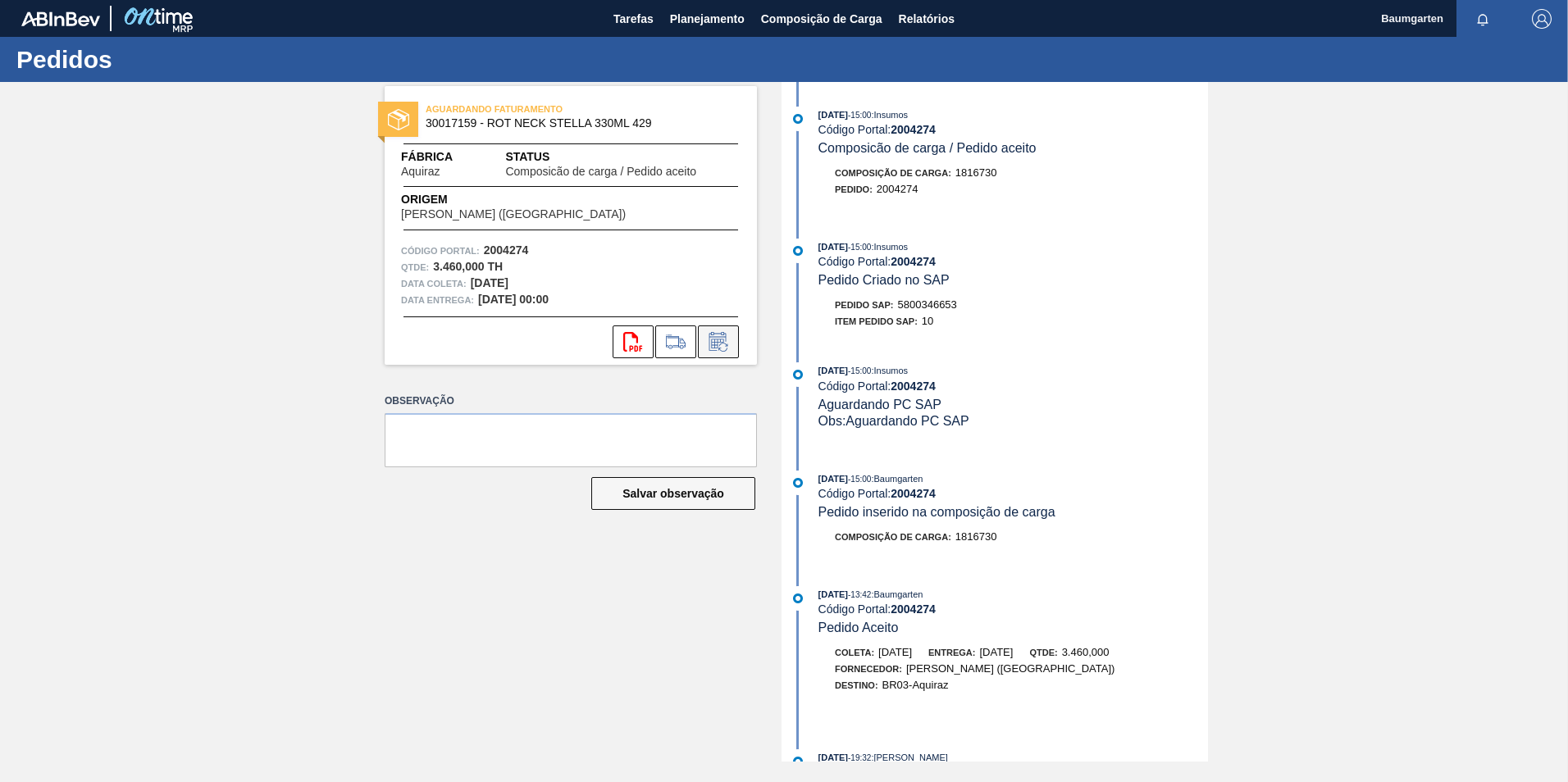
click at [714, 334] on icon at bounding box center [718, 341] width 17 height 19
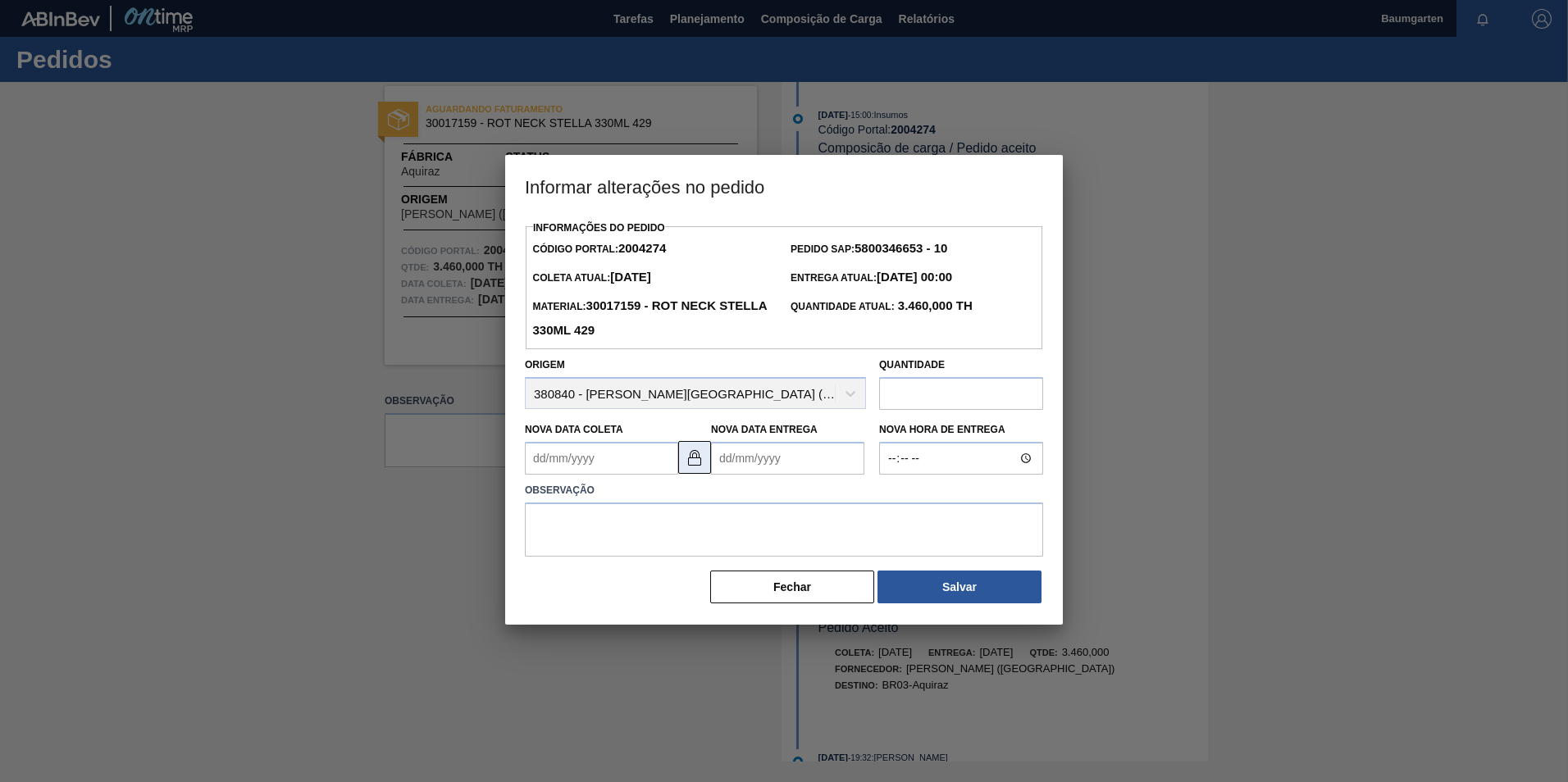
click at [693, 462] on img at bounding box center [694, 457] width 19 height 19
click at [597, 458] on Coleta "Nova Data Coleta" at bounding box center [601, 459] width 153 height 33
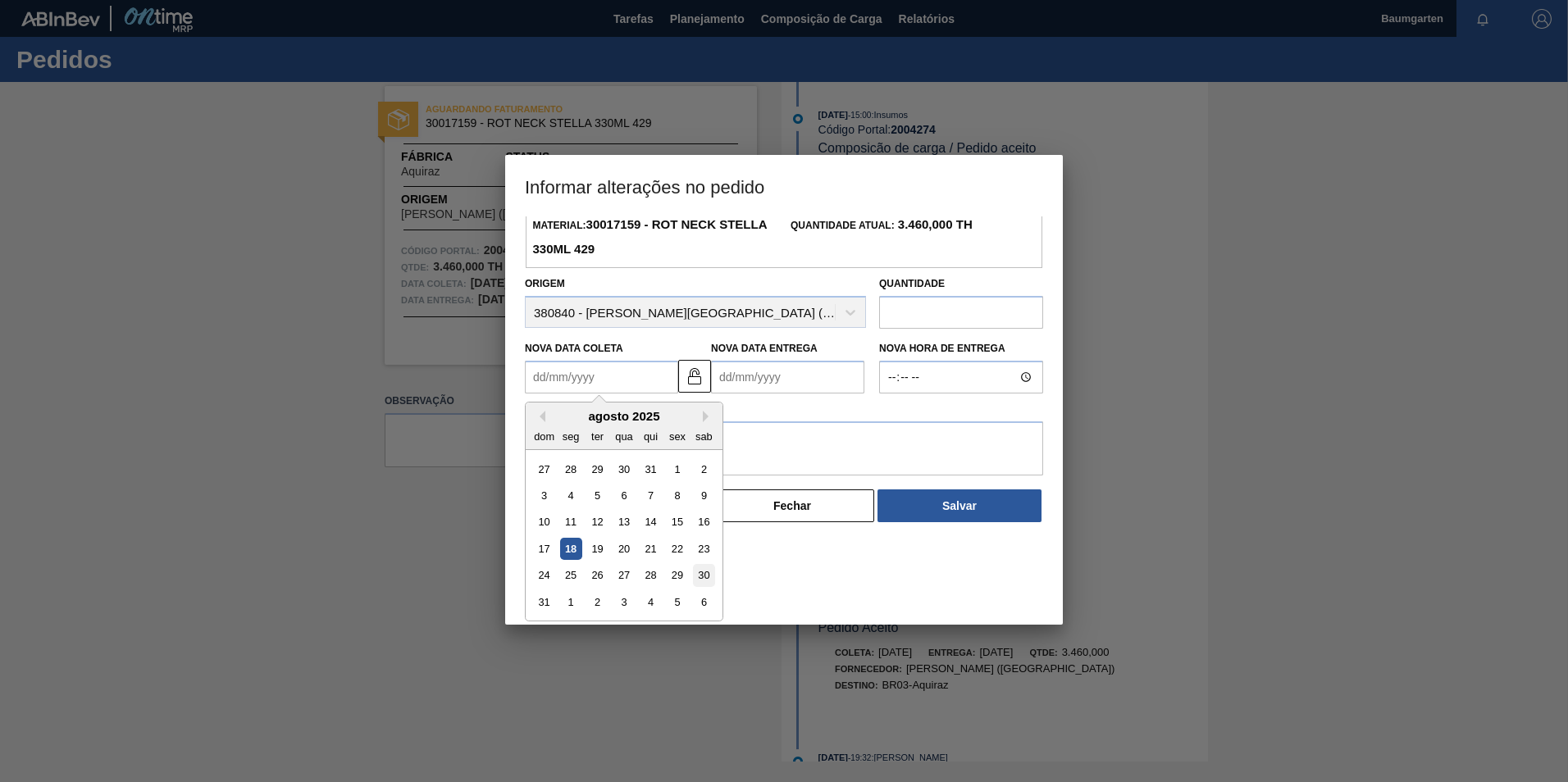
click at [708, 575] on div "30" at bounding box center [704, 576] width 22 height 22
type Coleta "[DATE]"
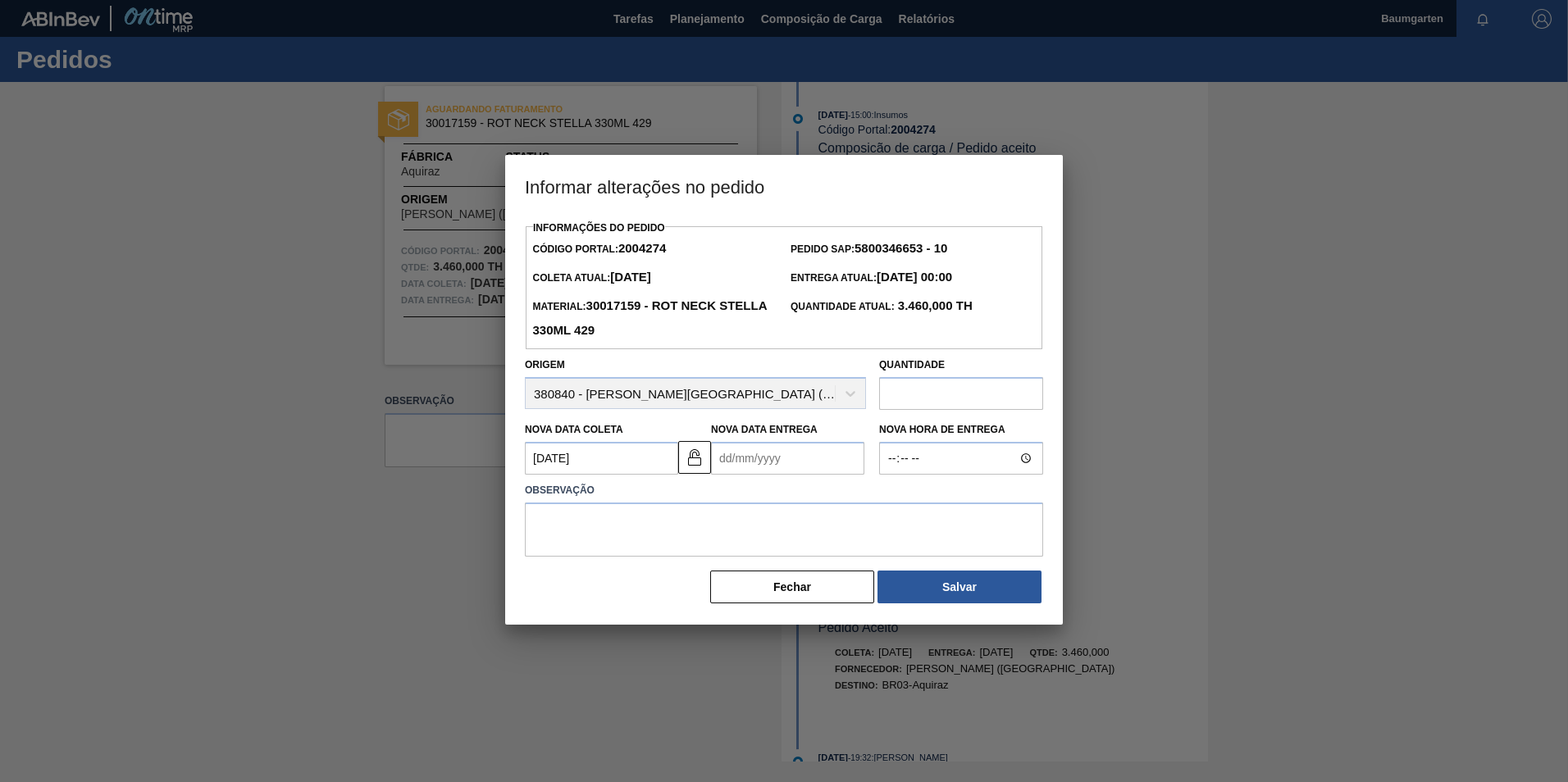
click at [767, 458] on Entrega "Nova Data Entrega" at bounding box center [788, 459] width 153 height 33
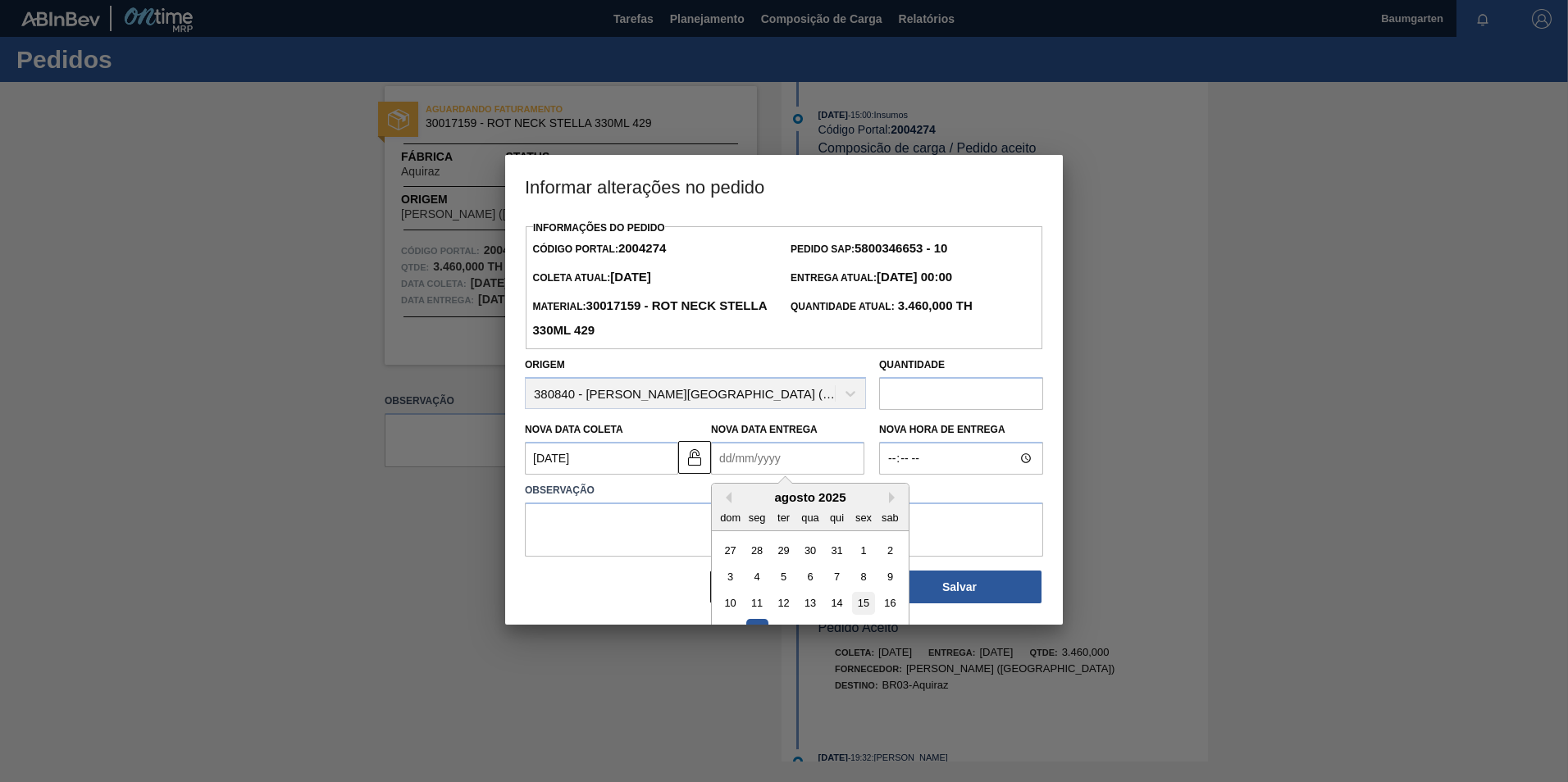
scroll to position [81, 0]
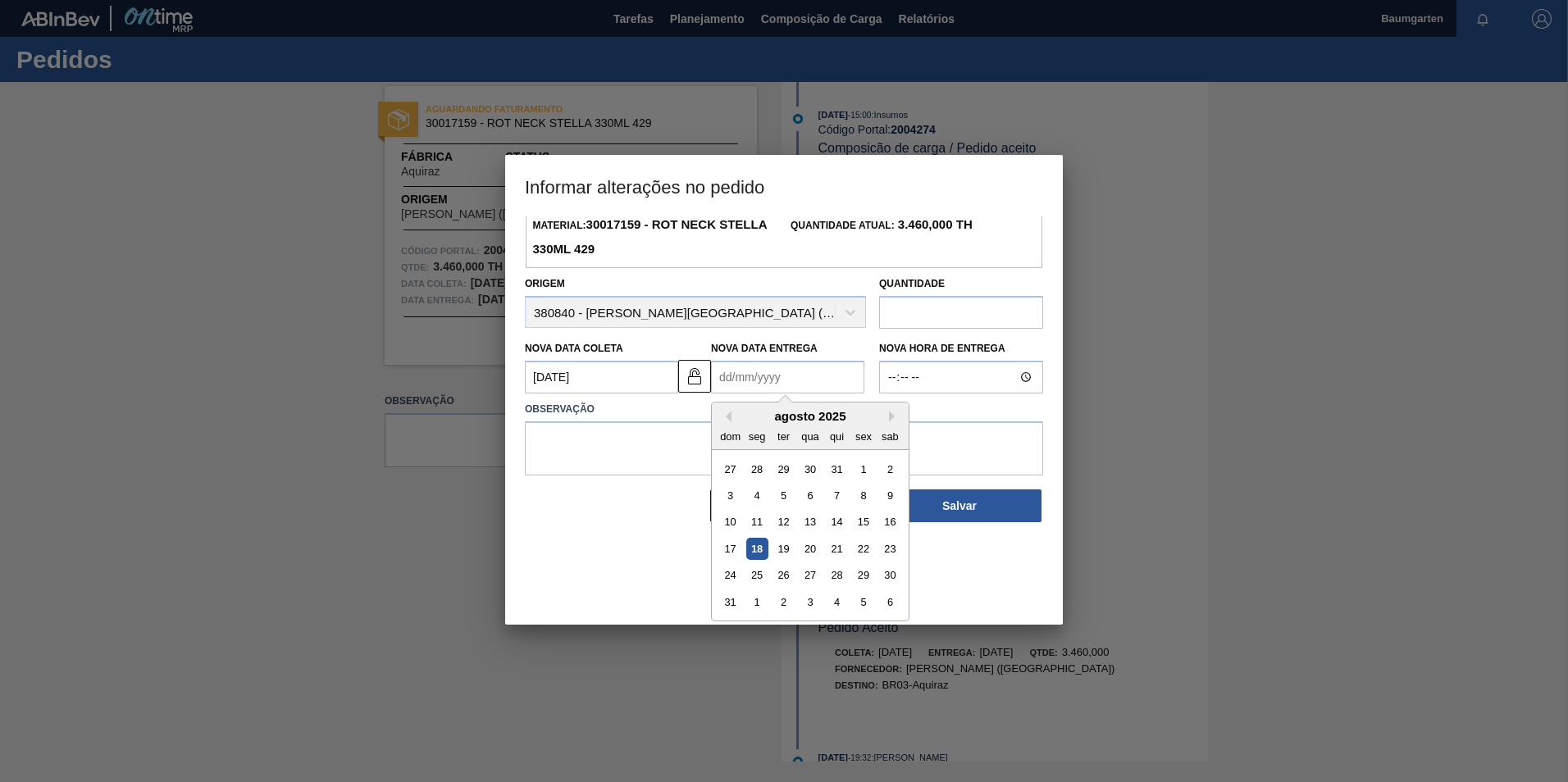
click at [888, 419] on div "agosto 2025" at bounding box center [811, 416] width 196 height 14
click at [891, 416] on button "Next Month" at bounding box center [895, 417] width 12 height 12
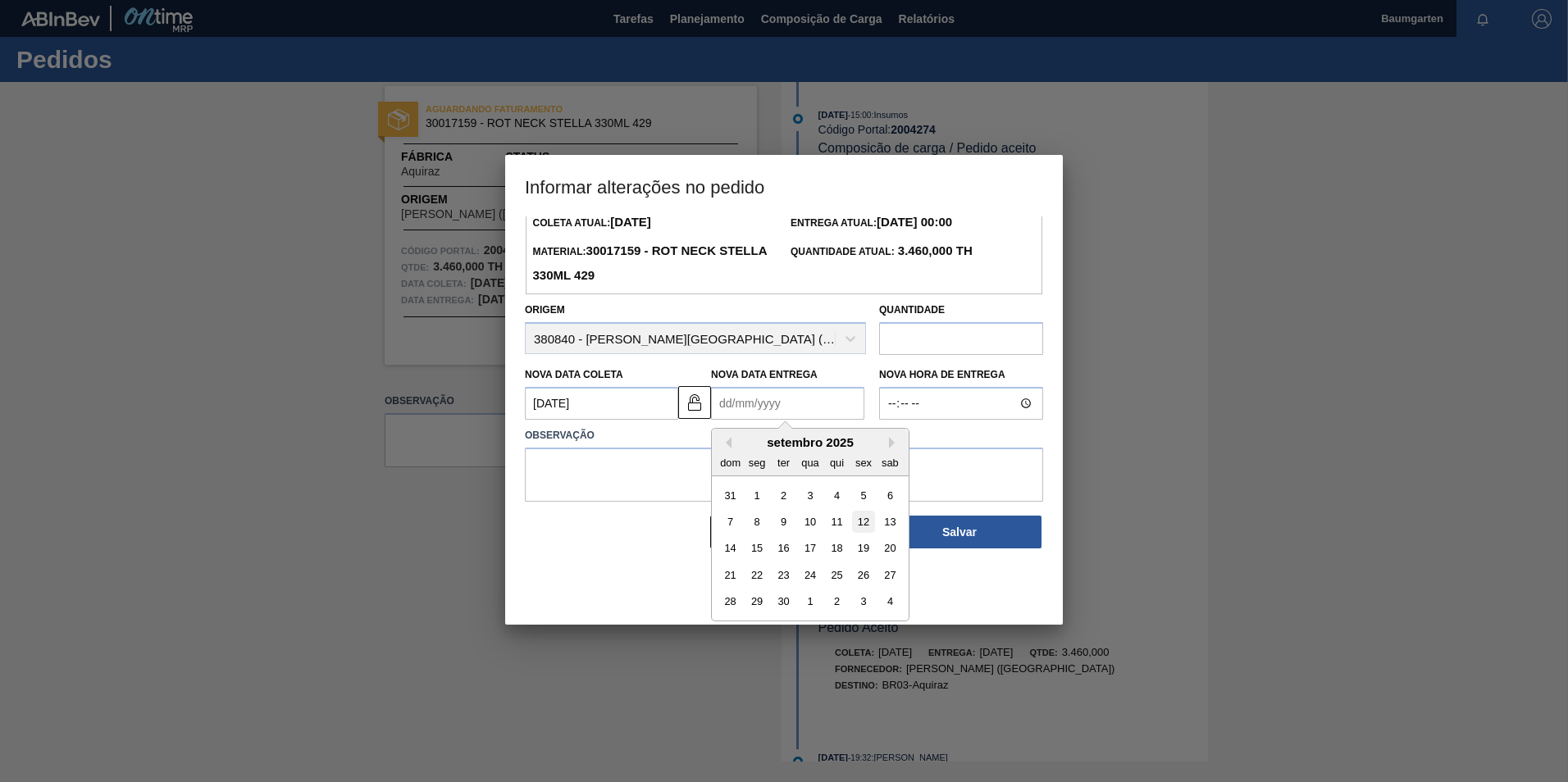
click at [867, 529] on div "12" at bounding box center [863, 522] width 22 height 22
type Entrega "[DATE]"
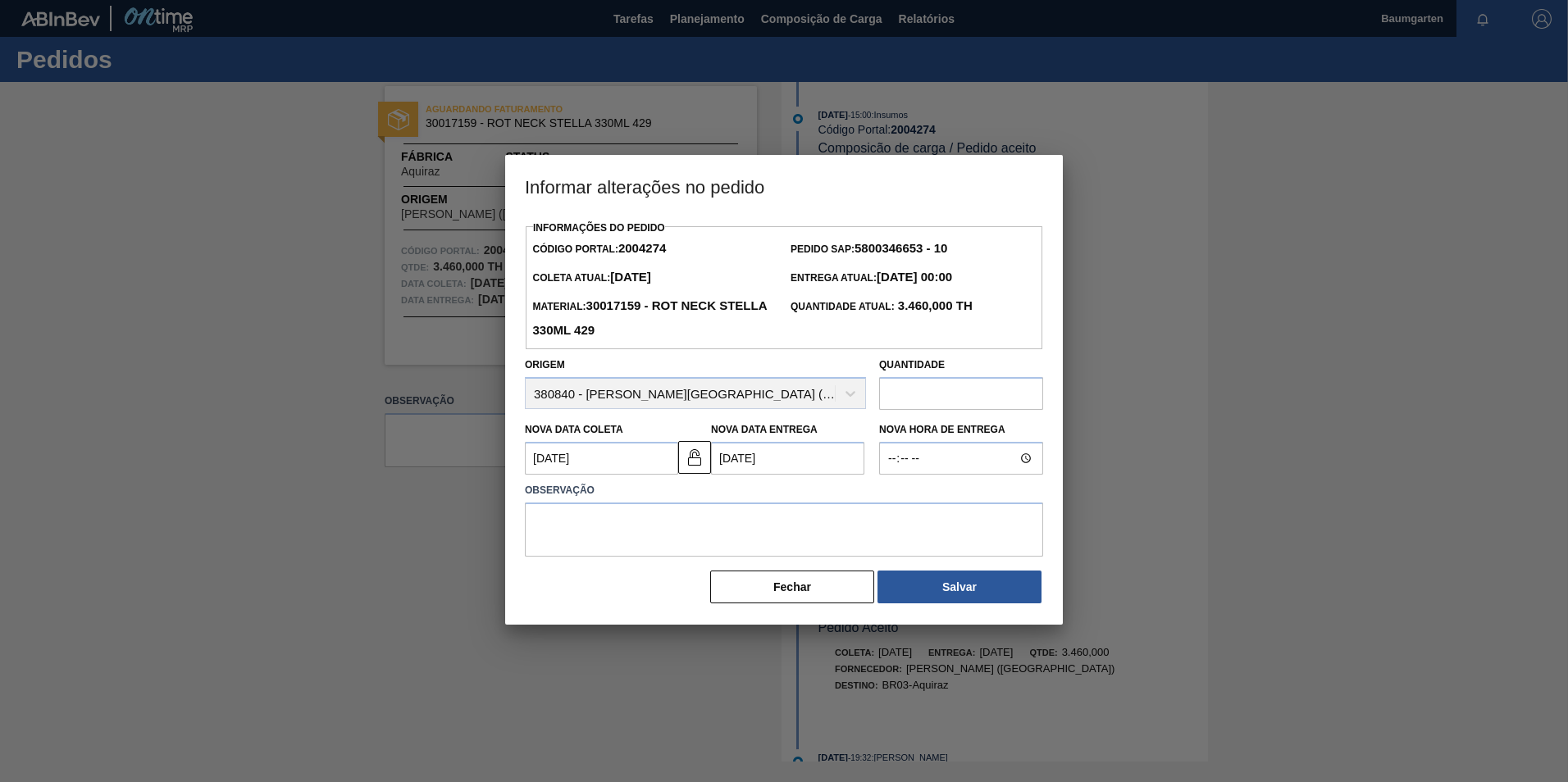
scroll to position [0, 0]
click at [559, 529] on textarea at bounding box center [784, 530] width 519 height 54
type textarea "alteração na data de entrega"
click at [964, 584] on button "Salvar" at bounding box center [959, 587] width 164 height 33
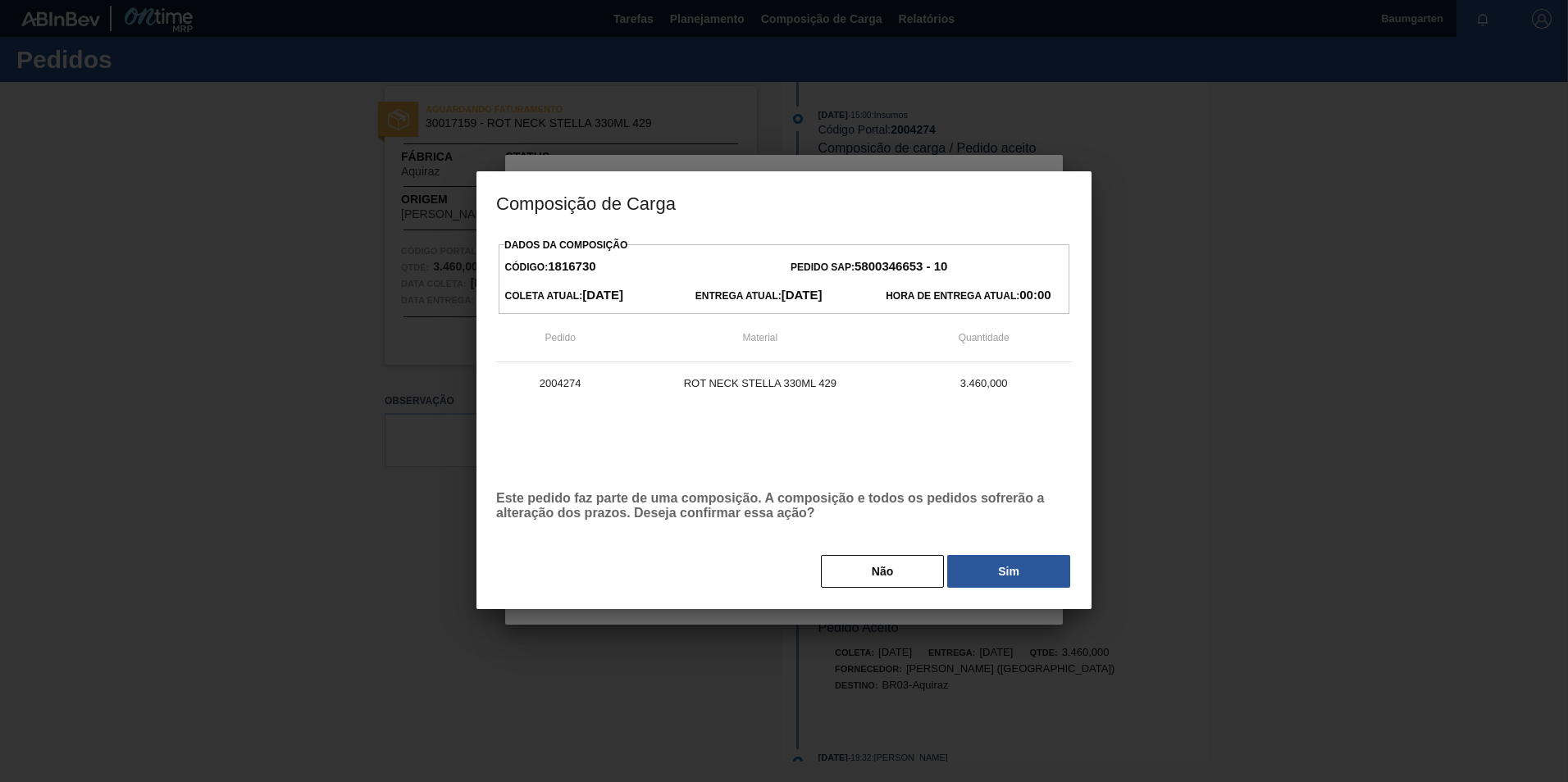
click at [964, 584] on button "Sim" at bounding box center [1009, 572] width 123 height 33
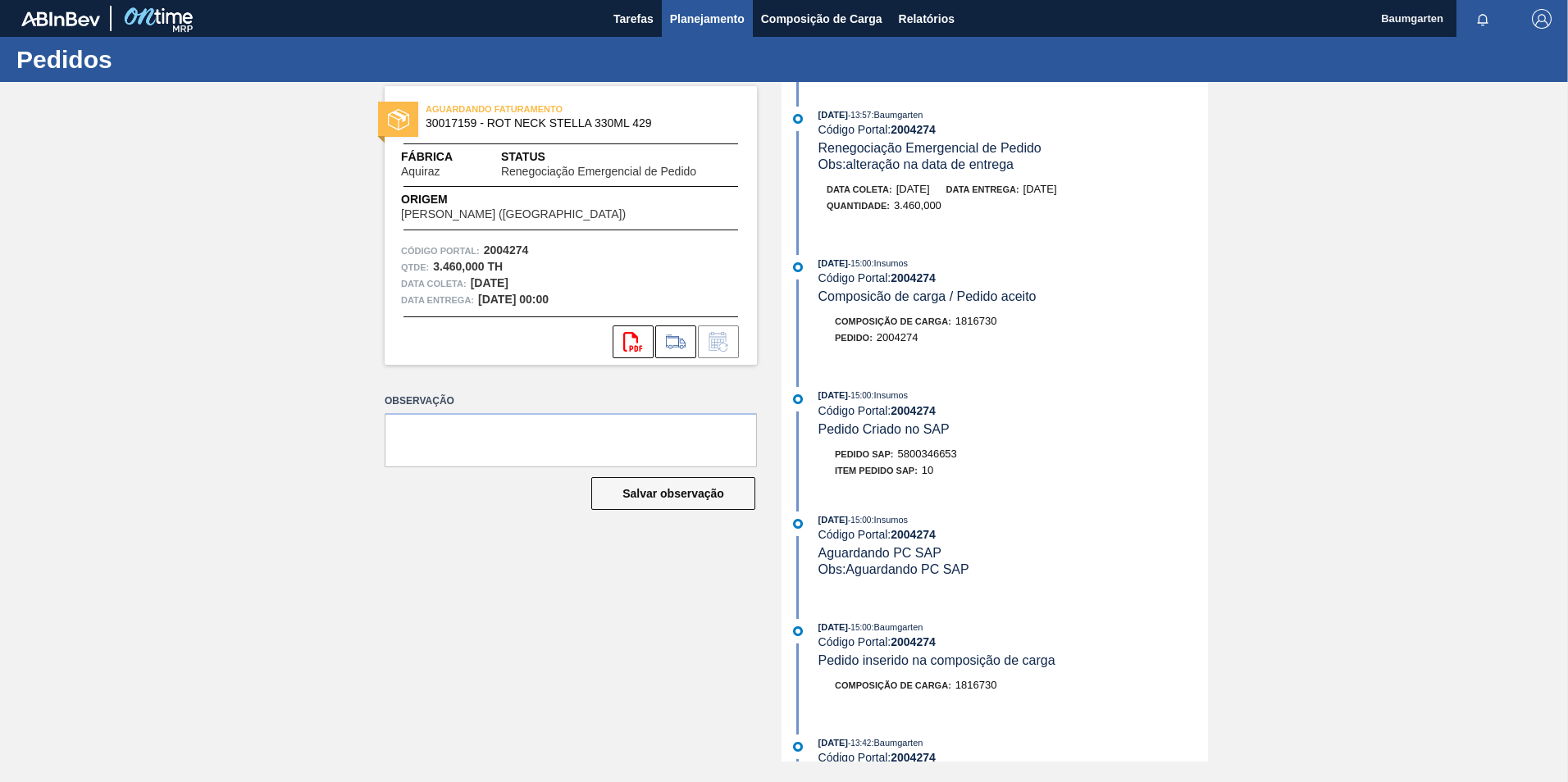
click at [727, 27] on span "Planejamento" at bounding box center [707, 18] width 74 height 19
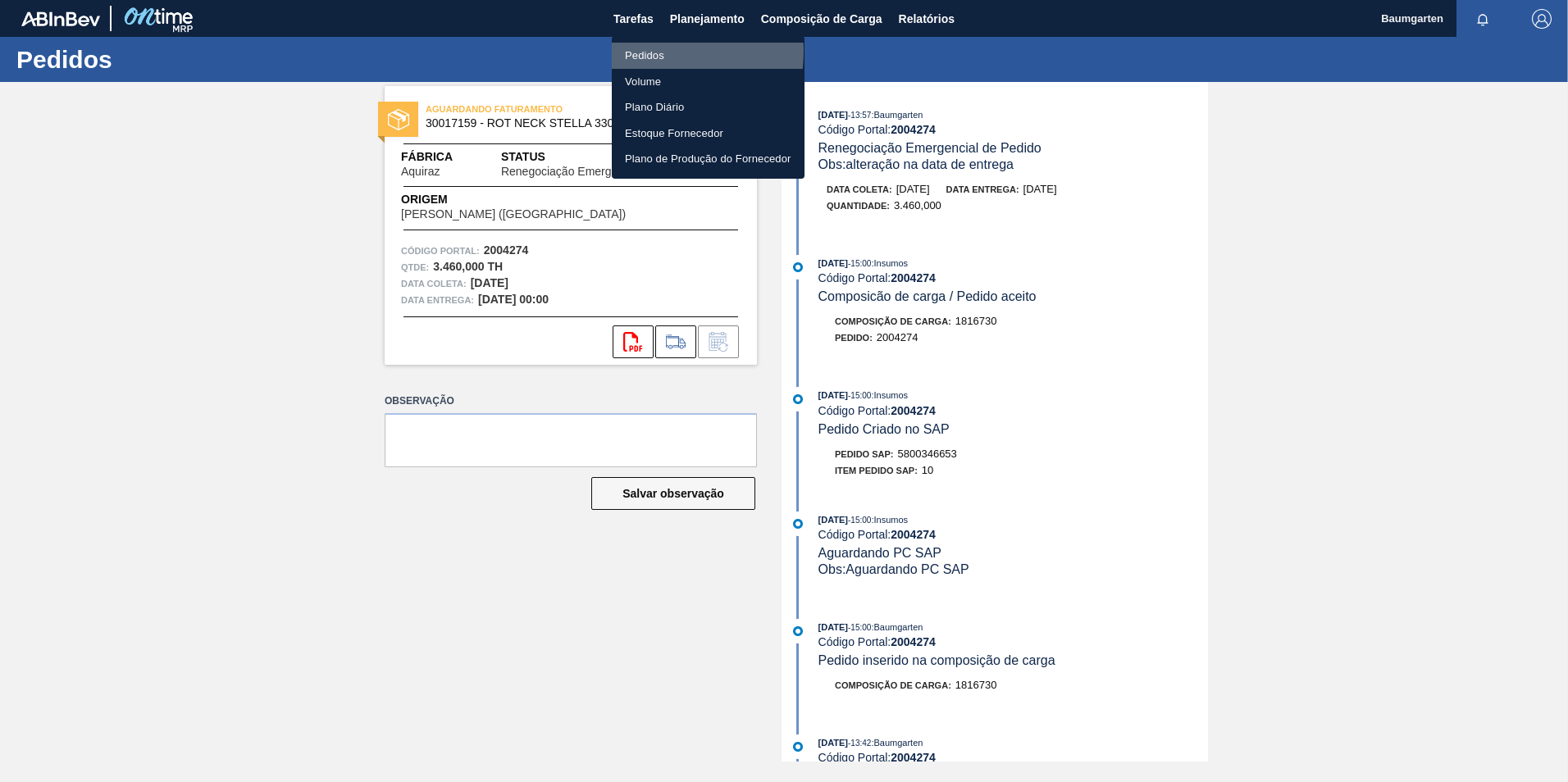
click at [636, 50] on li "Pedidos" at bounding box center [709, 55] width 193 height 27
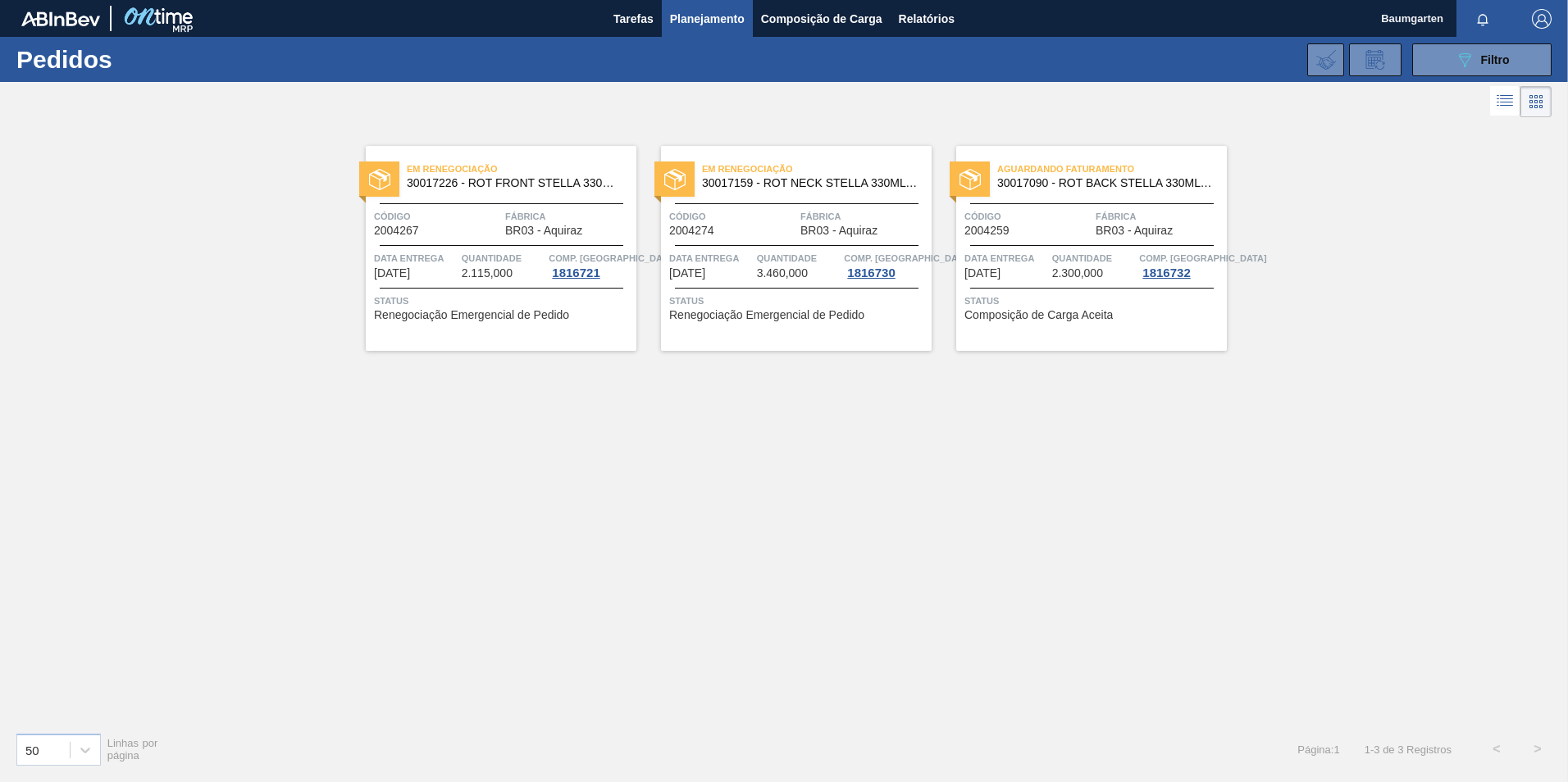
click at [1007, 223] on span "Código" at bounding box center [1028, 217] width 127 height 17
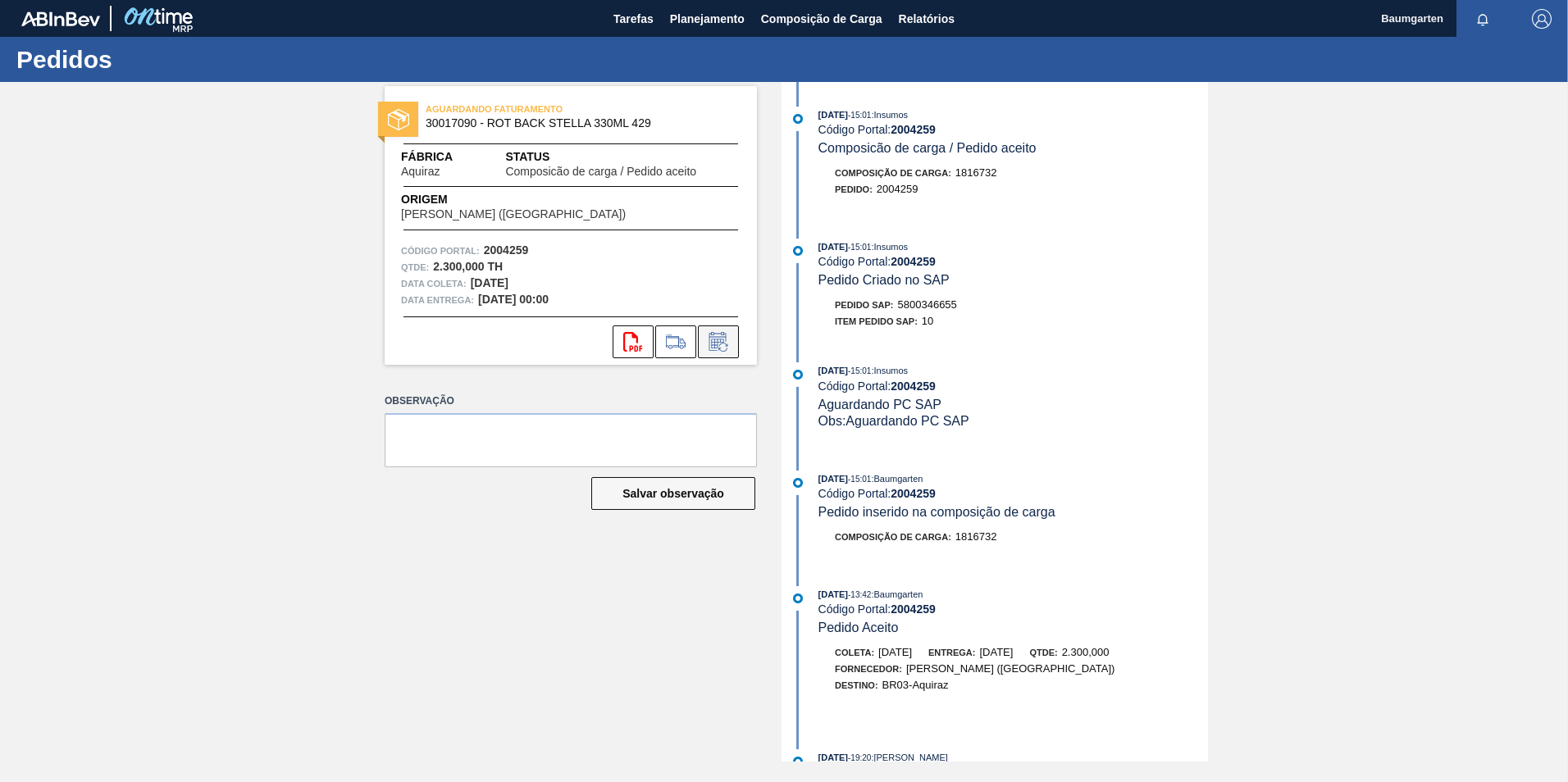
click at [721, 346] on icon at bounding box center [718, 341] width 27 height 19
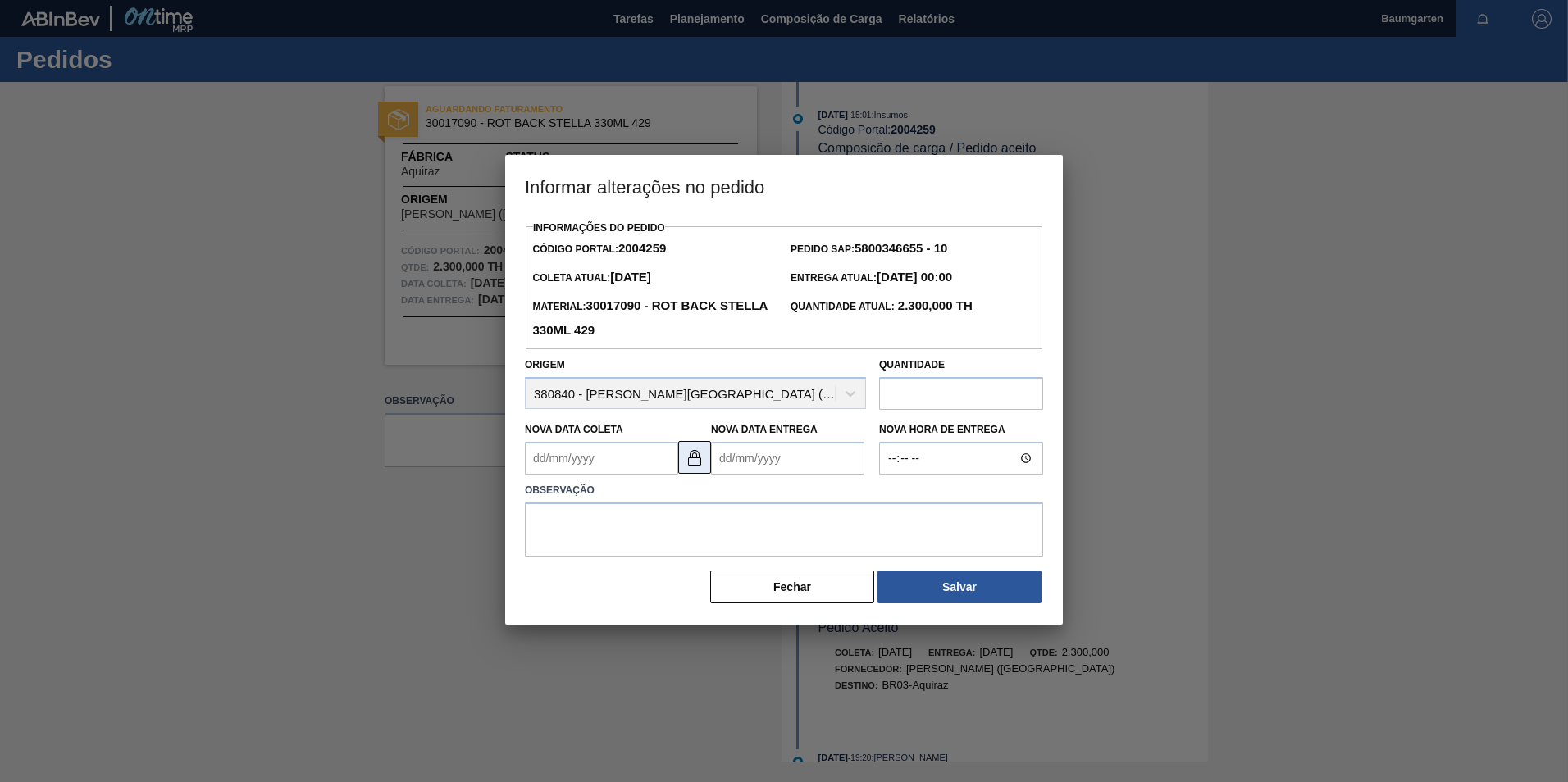
click at [684, 469] on button at bounding box center [695, 458] width 33 height 33
click at [642, 464] on Coleta "Nova Data Coleta" at bounding box center [601, 459] width 153 height 33
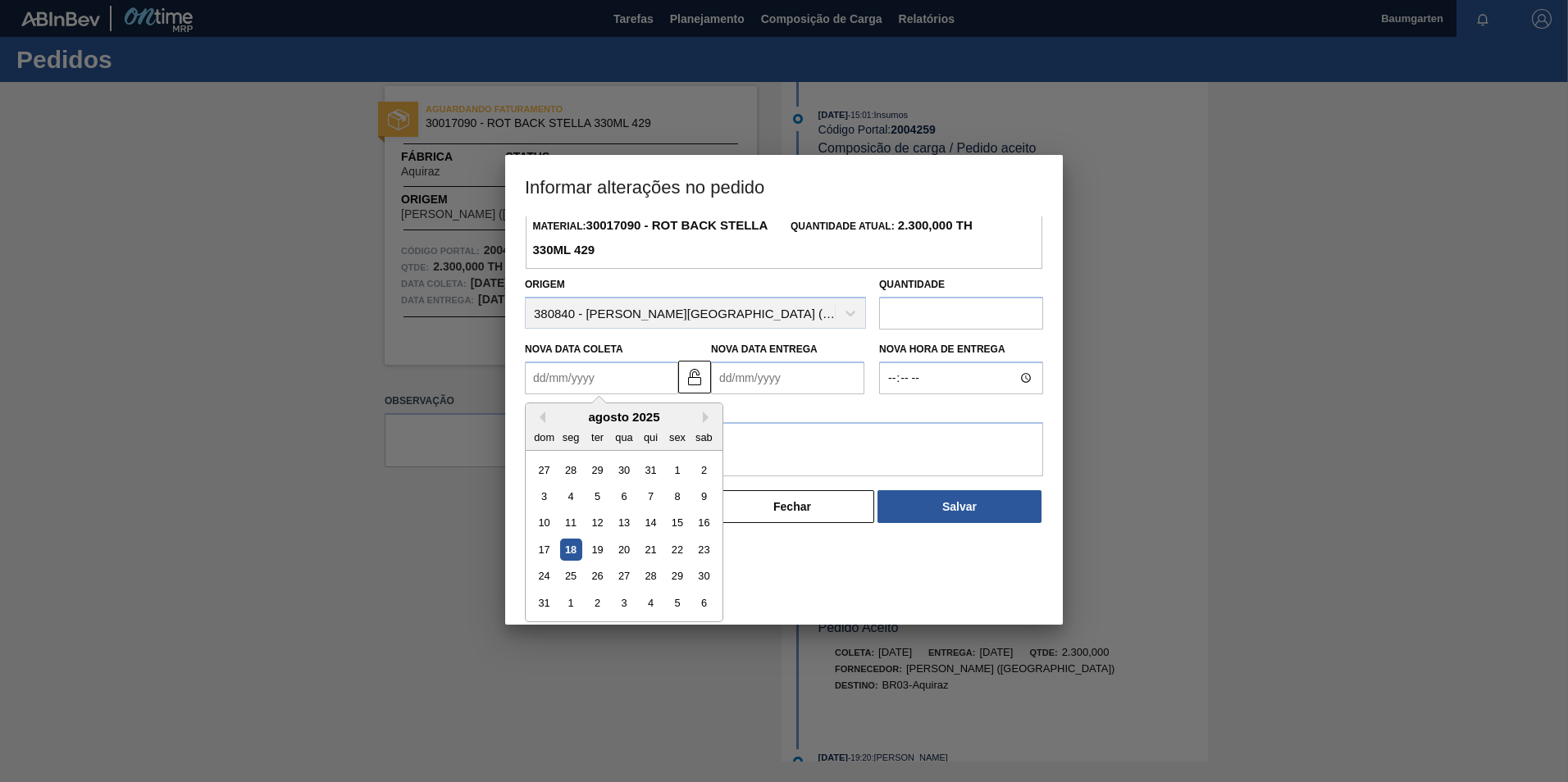
scroll to position [81, 0]
click at [700, 583] on div "30" at bounding box center [704, 576] width 22 height 22
type Coleta "[DATE]"
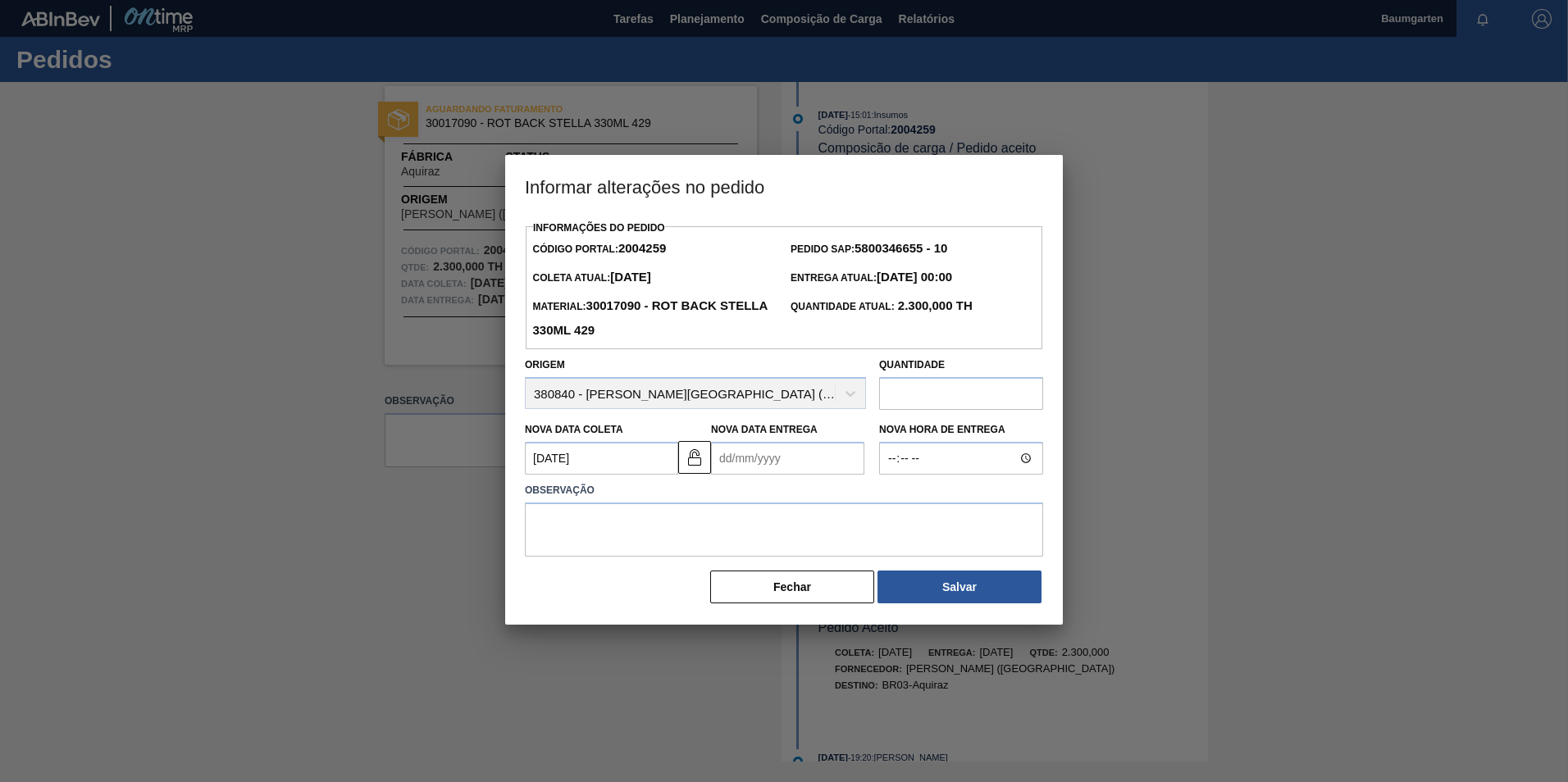
scroll to position [0, 0]
click at [817, 463] on Entrega "Nova Data Entrega" at bounding box center [788, 459] width 153 height 33
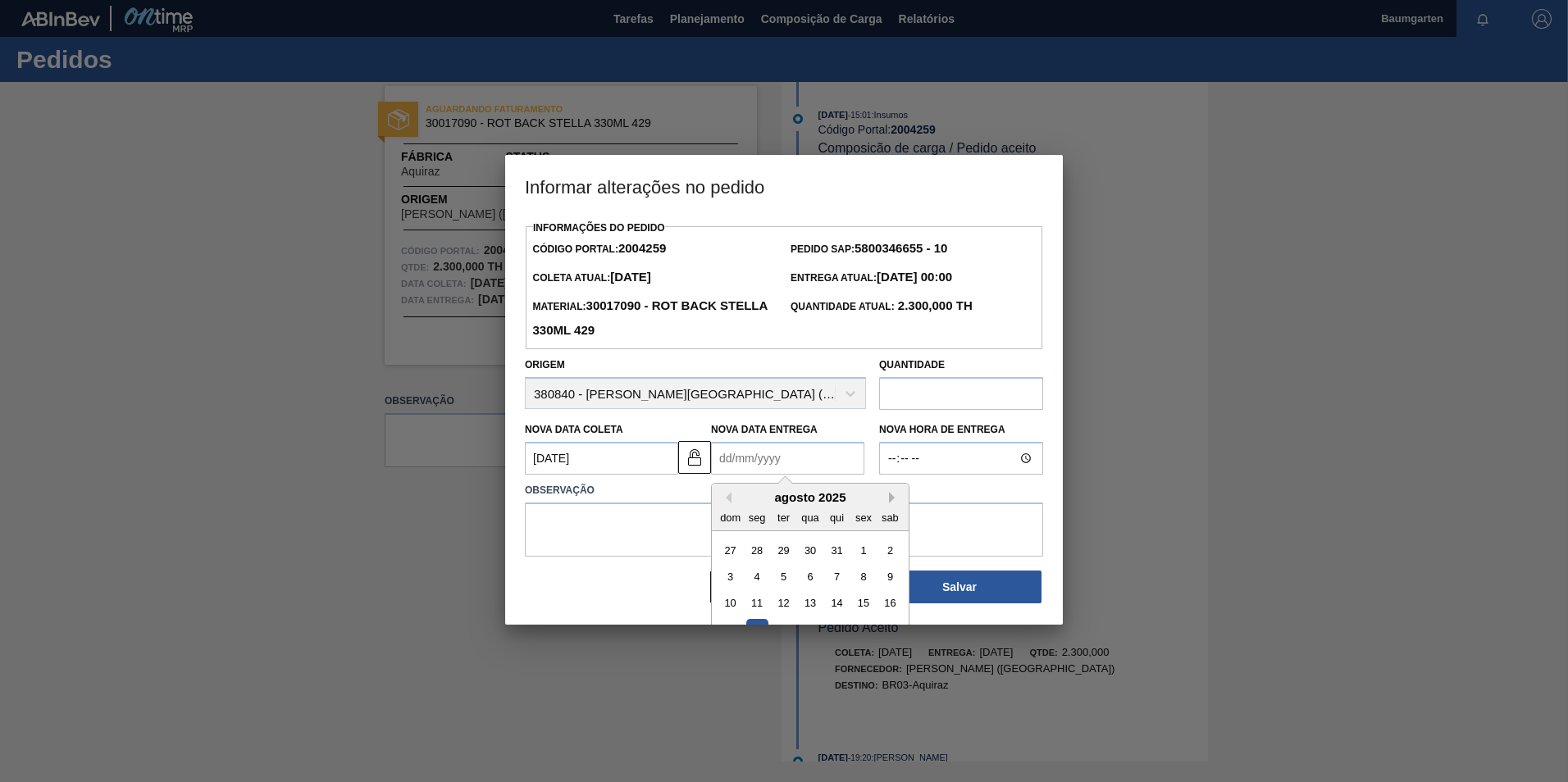
click at [893, 502] on button "Next Month" at bounding box center [895, 497] width 12 height 12
click at [869, 582] on div "12" at bounding box center [863, 577] width 22 height 22
type Entrega "[DATE]"
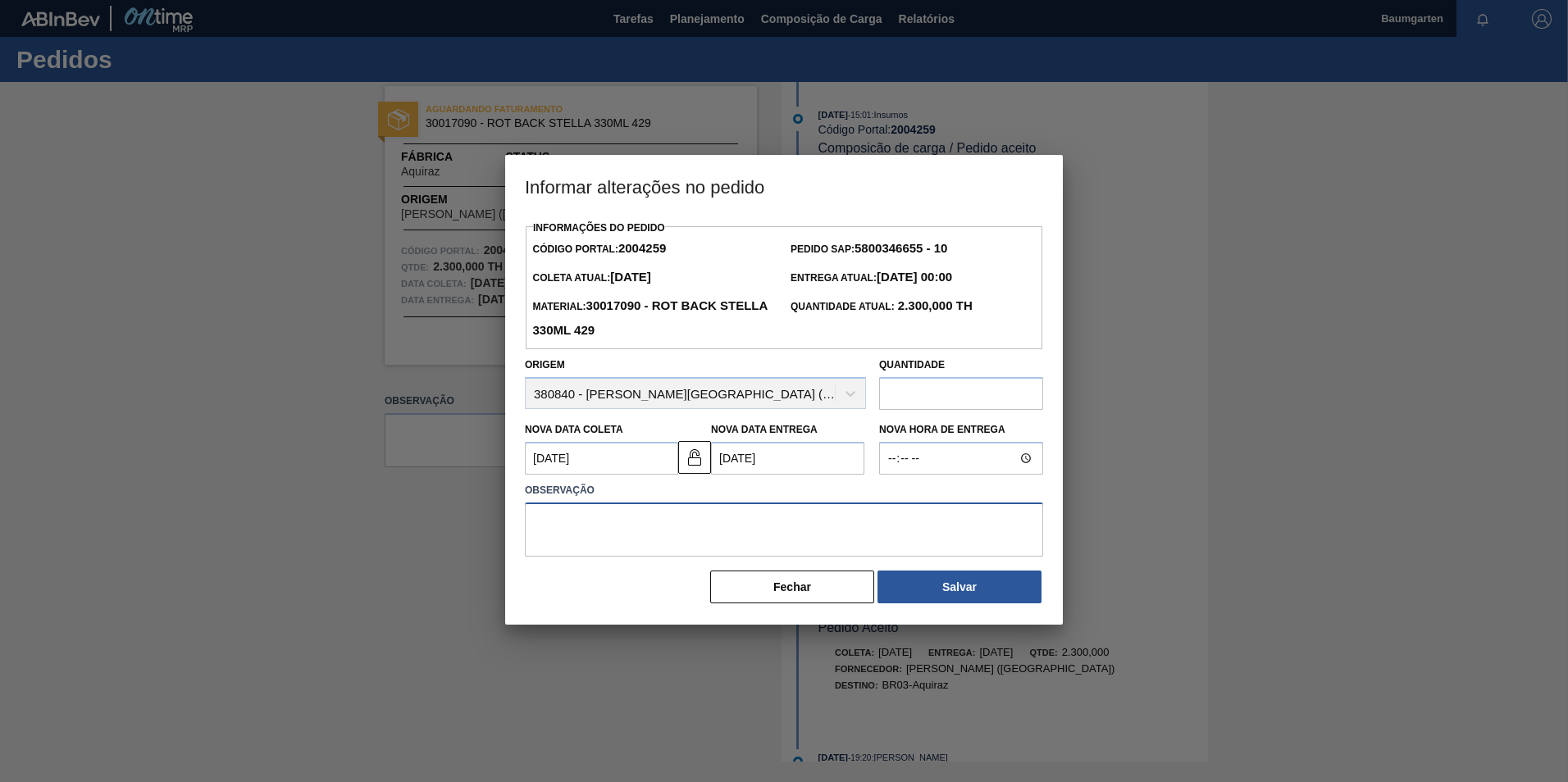
click at [731, 535] on textarea at bounding box center [784, 530] width 519 height 54
type textarea "alteração na data de entrega"
click at [900, 585] on button "Salvar" at bounding box center [959, 587] width 164 height 33
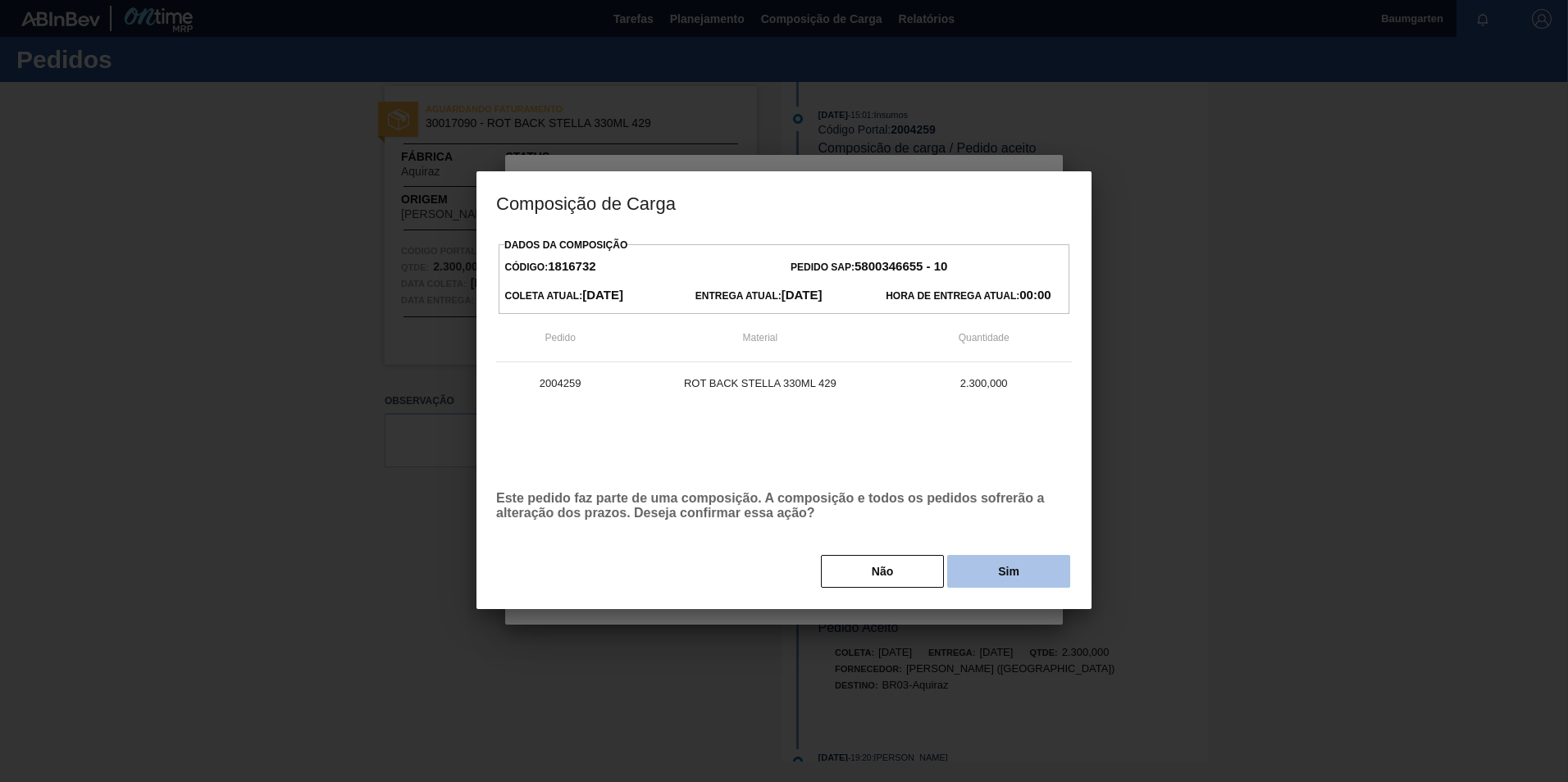
click at [1011, 581] on button "Sim" at bounding box center [1009, 572] width 123 height 33
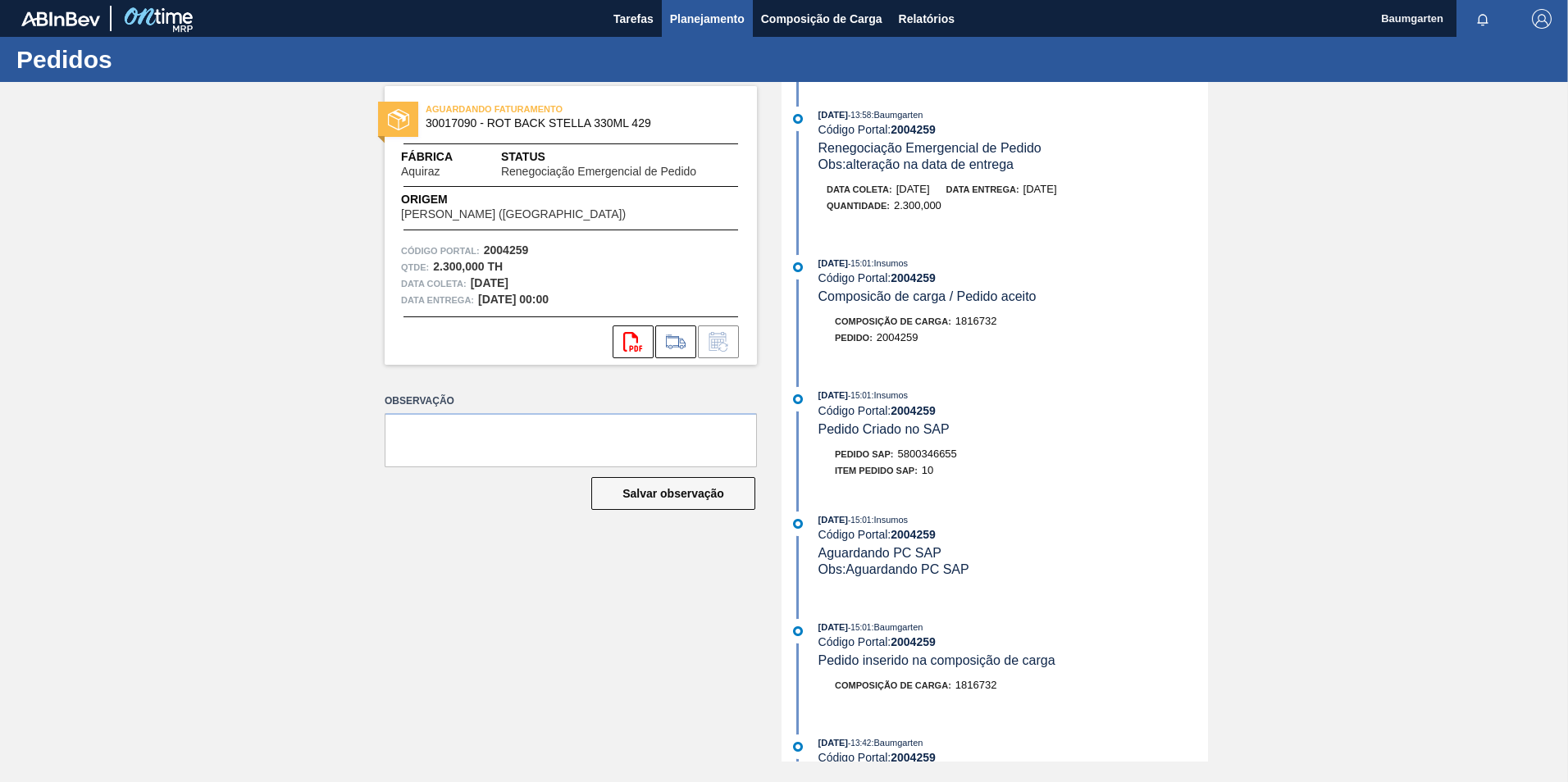
click at [711, 14] on span "Planejamento" at bounding box center [707, 18] width 74 height 19
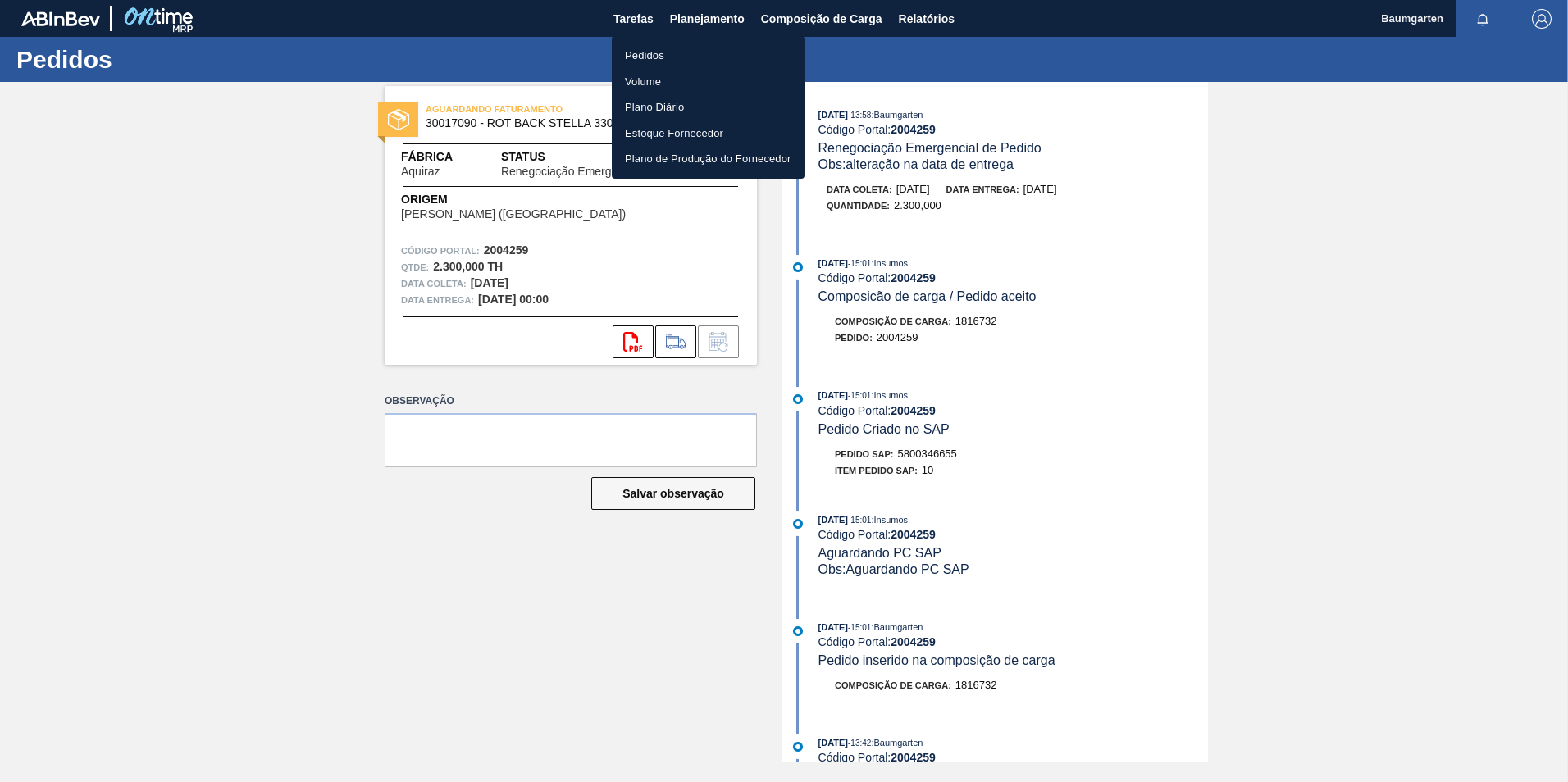
click at [659, 48] on li "Pedidos" at bounding box center [709, 55] width 193 height 27
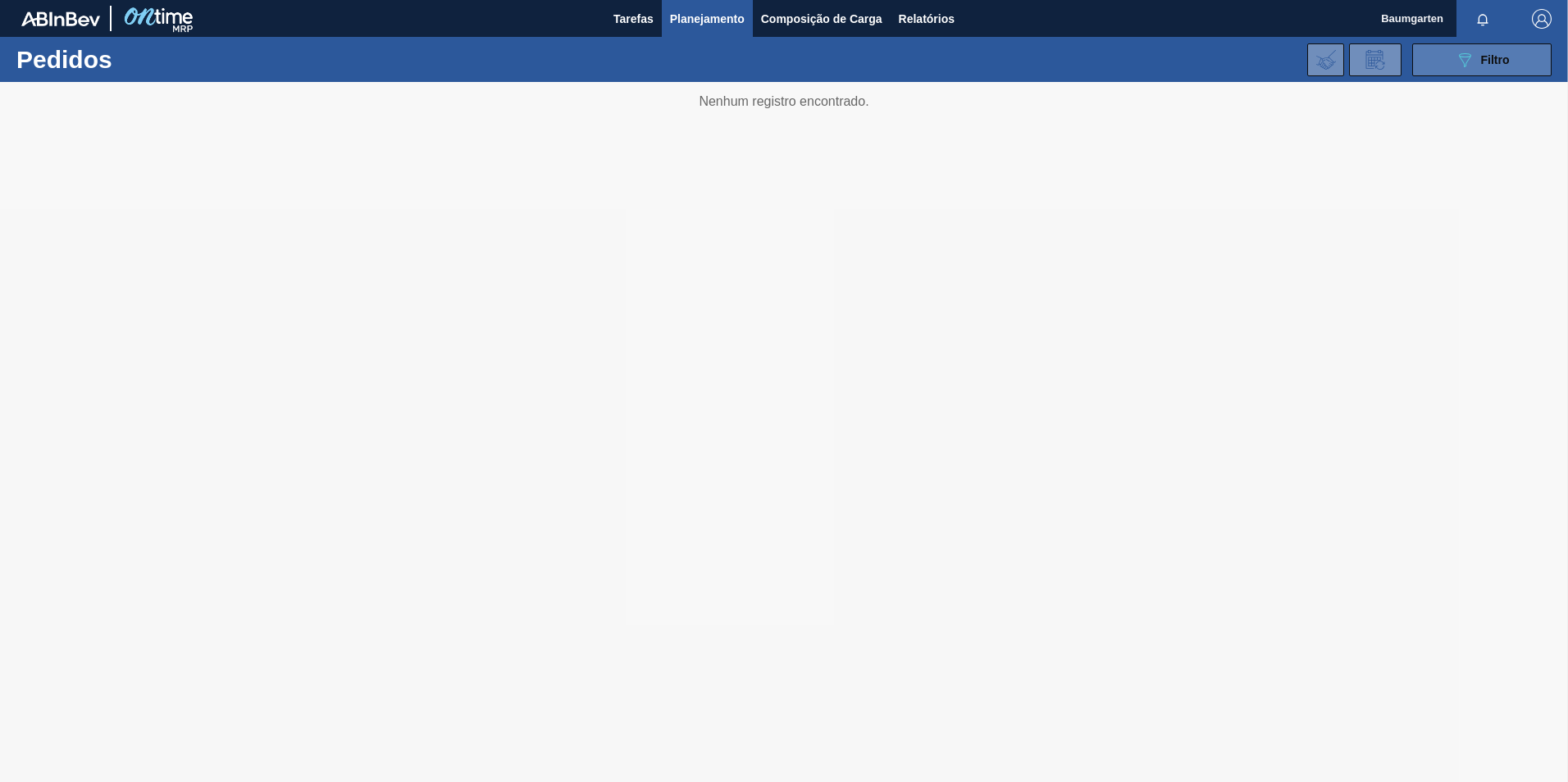
click at [1438, 65] on button "089F7B8B-B2A5-4AFE-B5C0-19BA573D28AC Filtro" at bounding box center [1483, 60] width 140 height 33
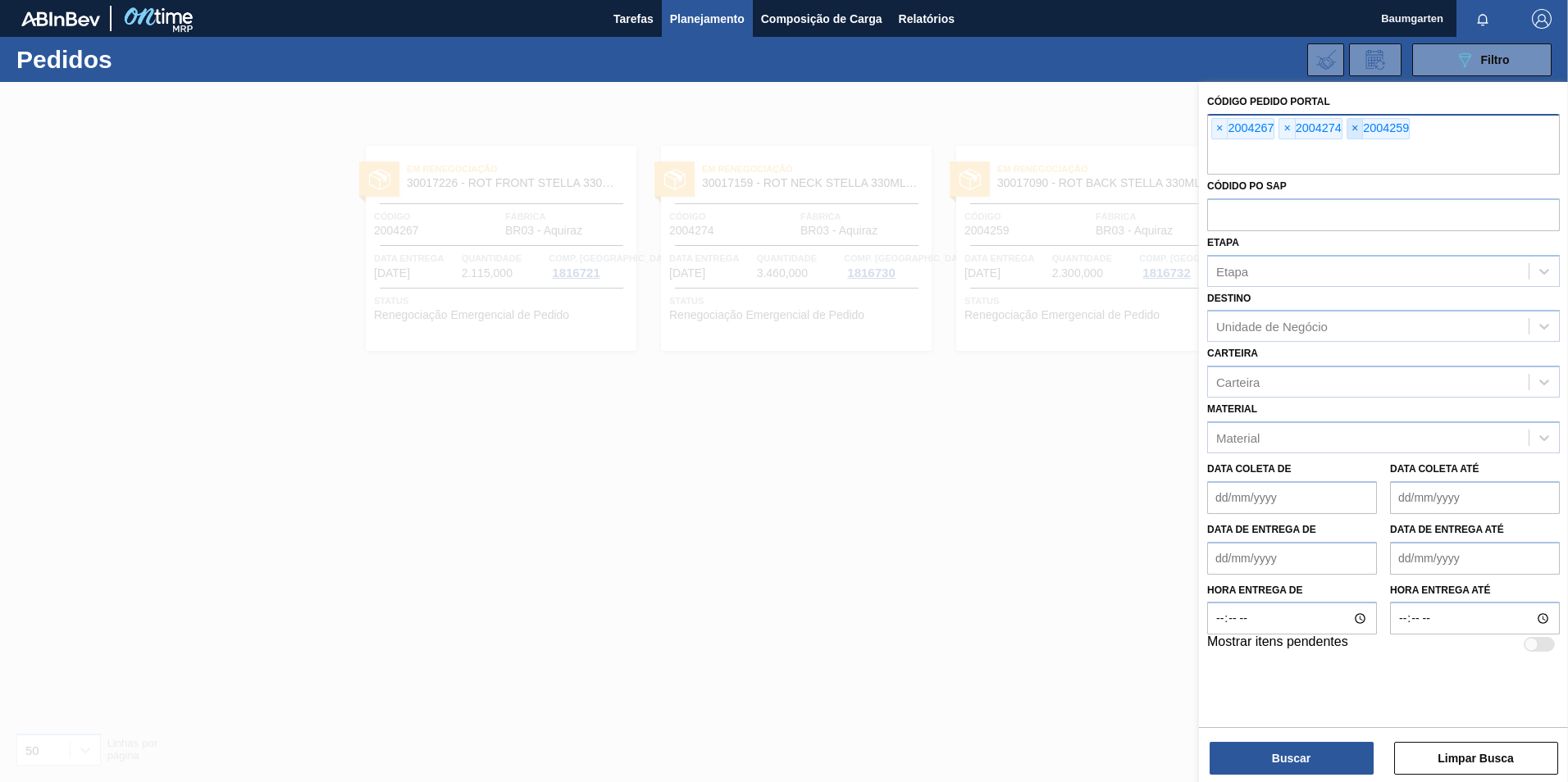
click at [1355, 129] on span "×" at bounding box center [1355, 128] width 16 height 19
click at [1290, 132] on span "×" at bounding box center [1287, 128] width 16 height 19
click at [1222, 130] on span "×" at bounding box center [1220, 128] width 16 height 19
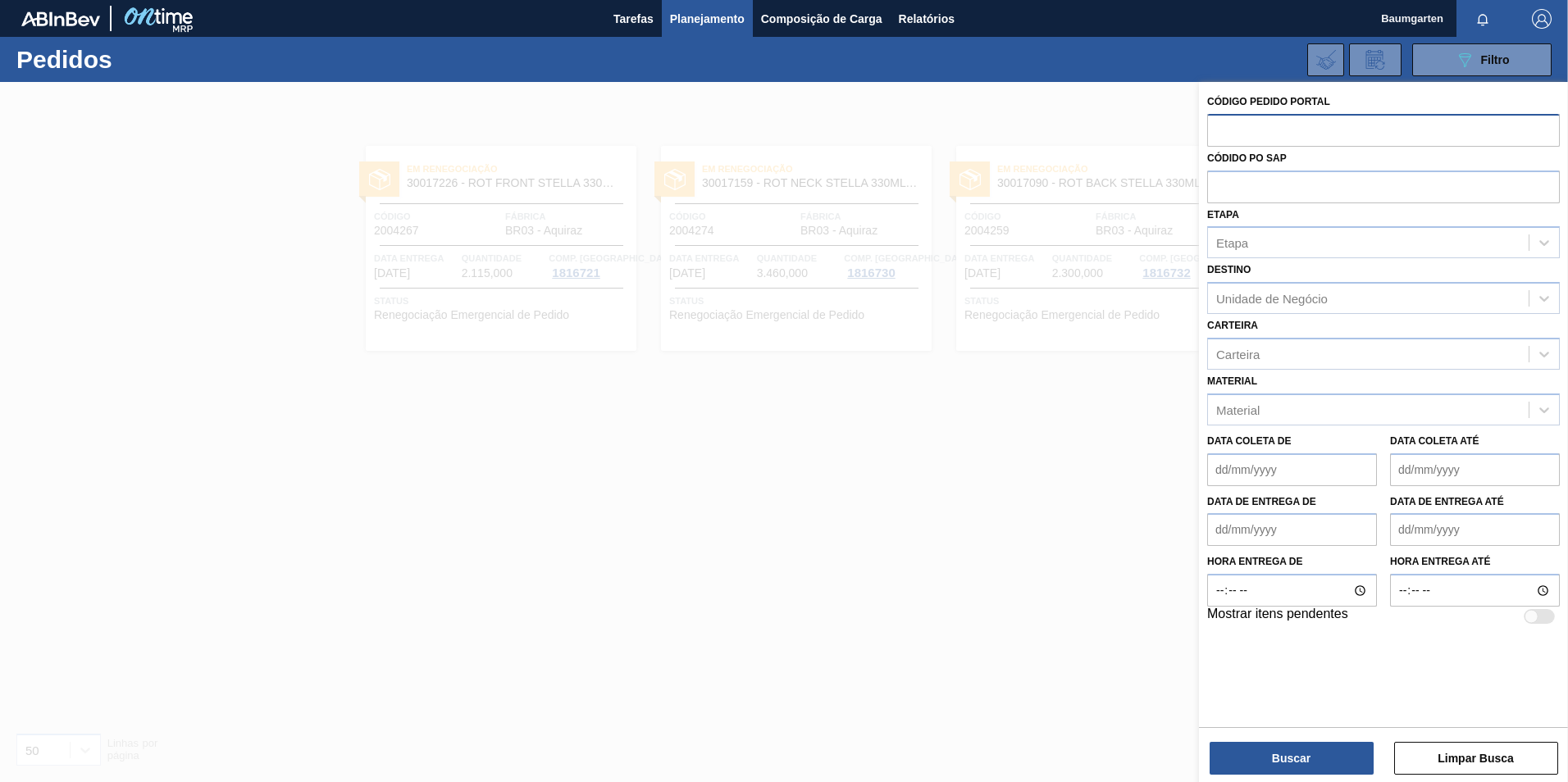
click at [1216, 117] on input "text" at bounding box center [1383, 129] width 353 height 31
type input "2004265"
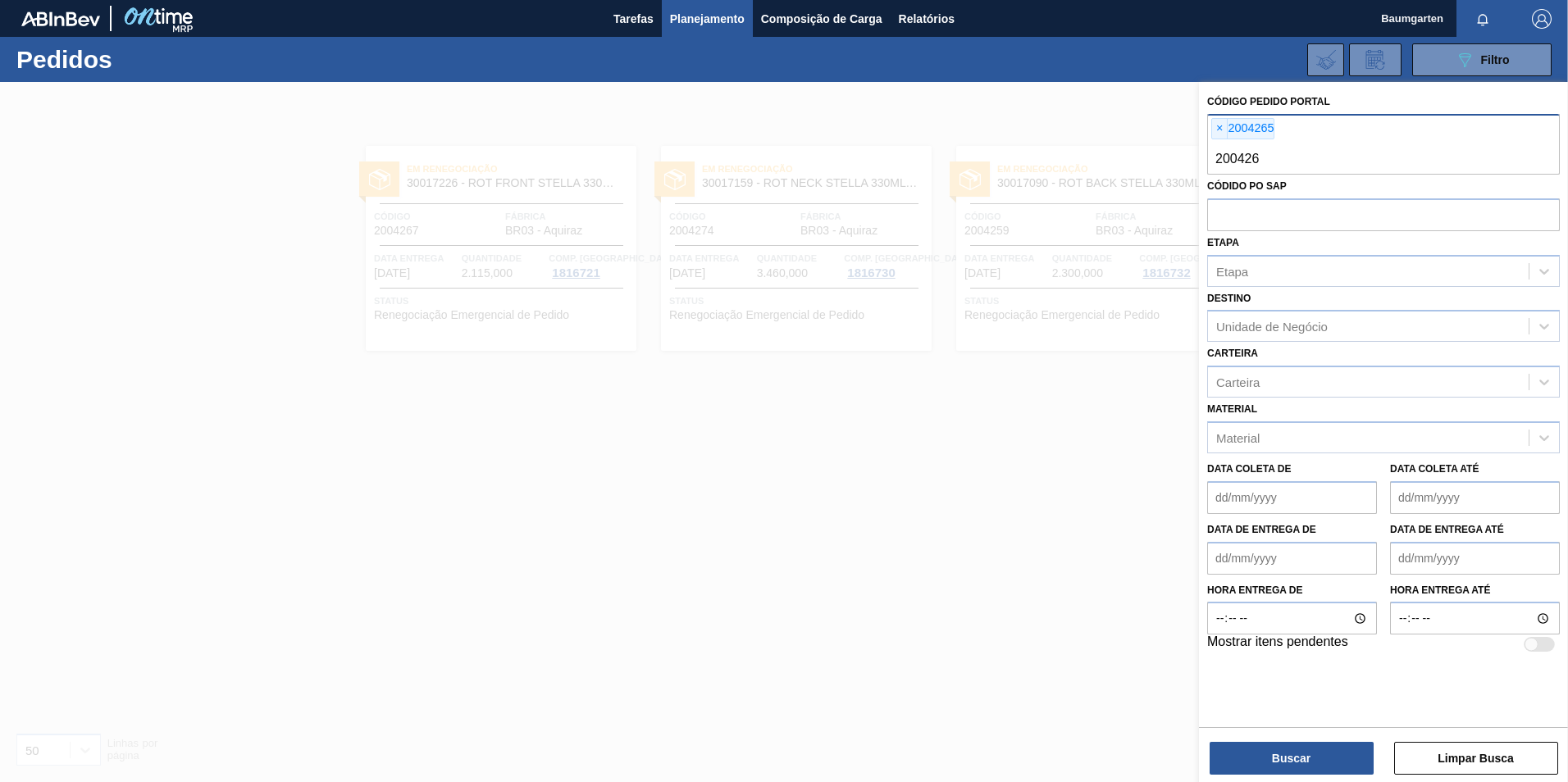
type input "2004266"
type input "2004280"
click at [1300, 749] on button "Buscar" at bounding box center [1292, 759] width 164 height 33
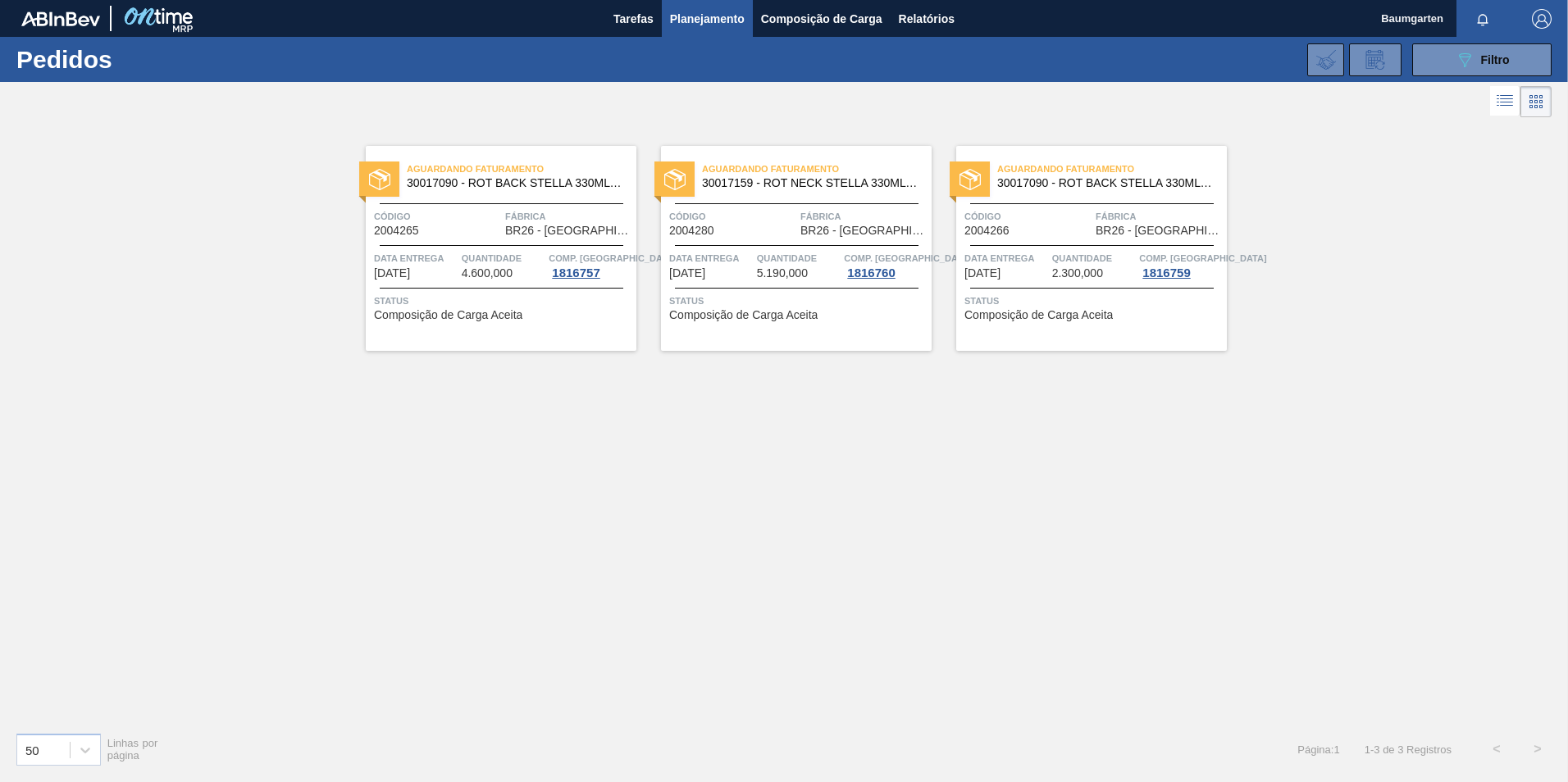
click at [443, 259] on span "Data entrega" at bounding box center [415, 259] width 84 height 17
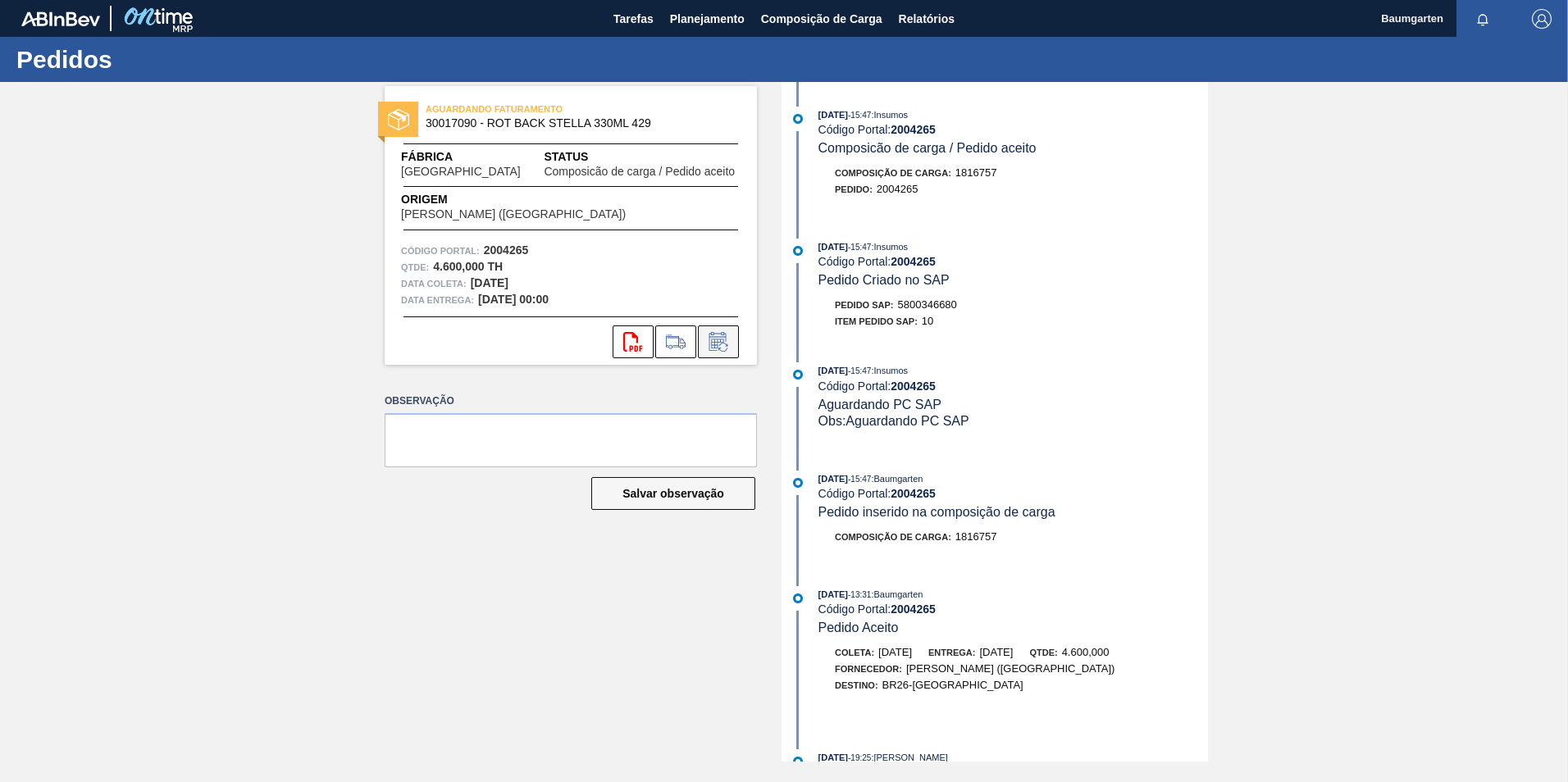
click at [721, 344] on icon at bounding box center [723, 347] width 9 height 9
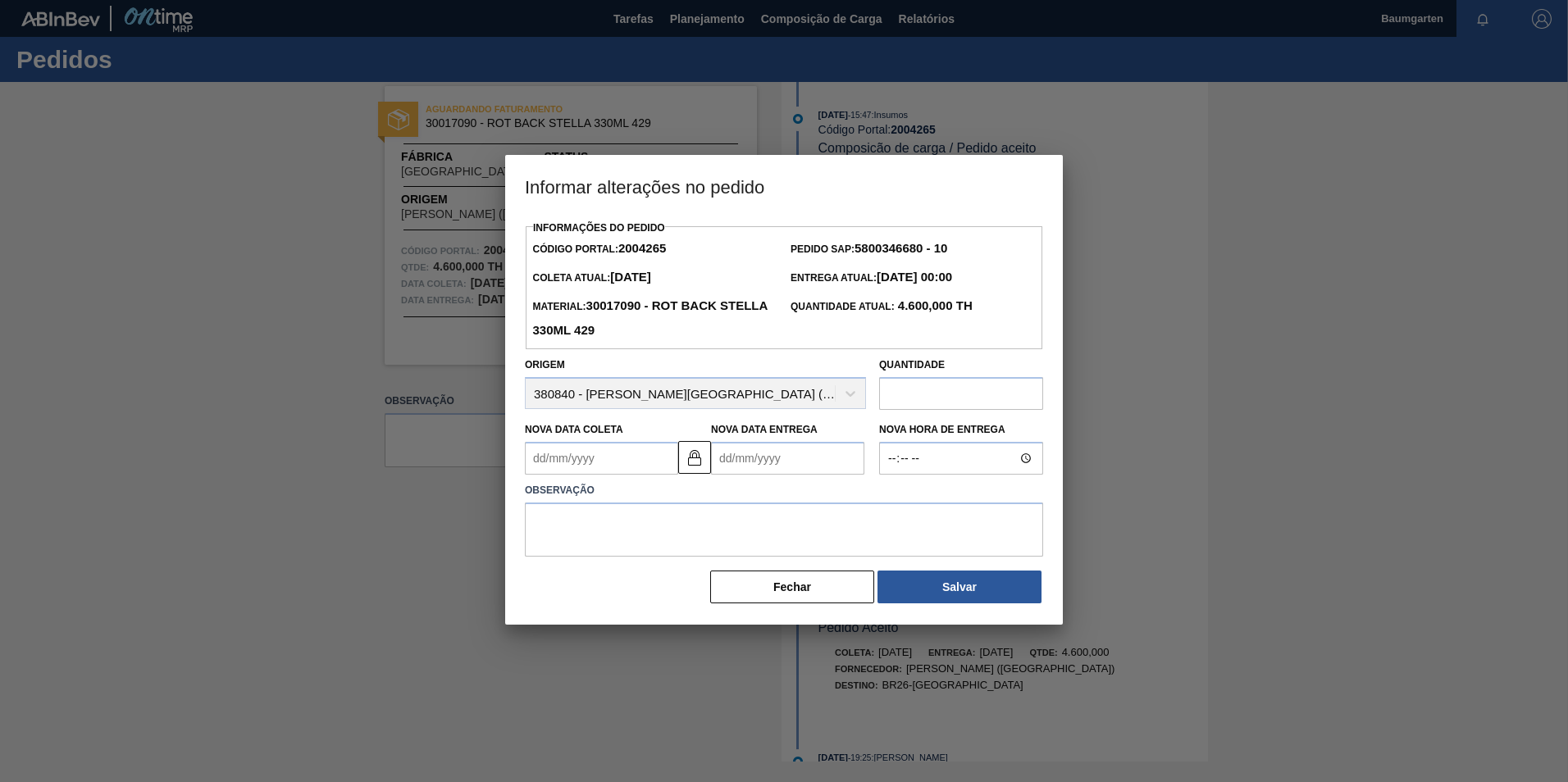
click at [580, 451] on Coleta "Nova Data Coleta" at bounding box center [601, 459] width 153 height 33
click at [694, 462] on img at bounding box center [694, 457] width 19 height 19
click at [637, 457] on Coleta "Nova Data Coleta" at bounding box center [601, 459] width 153 height 33
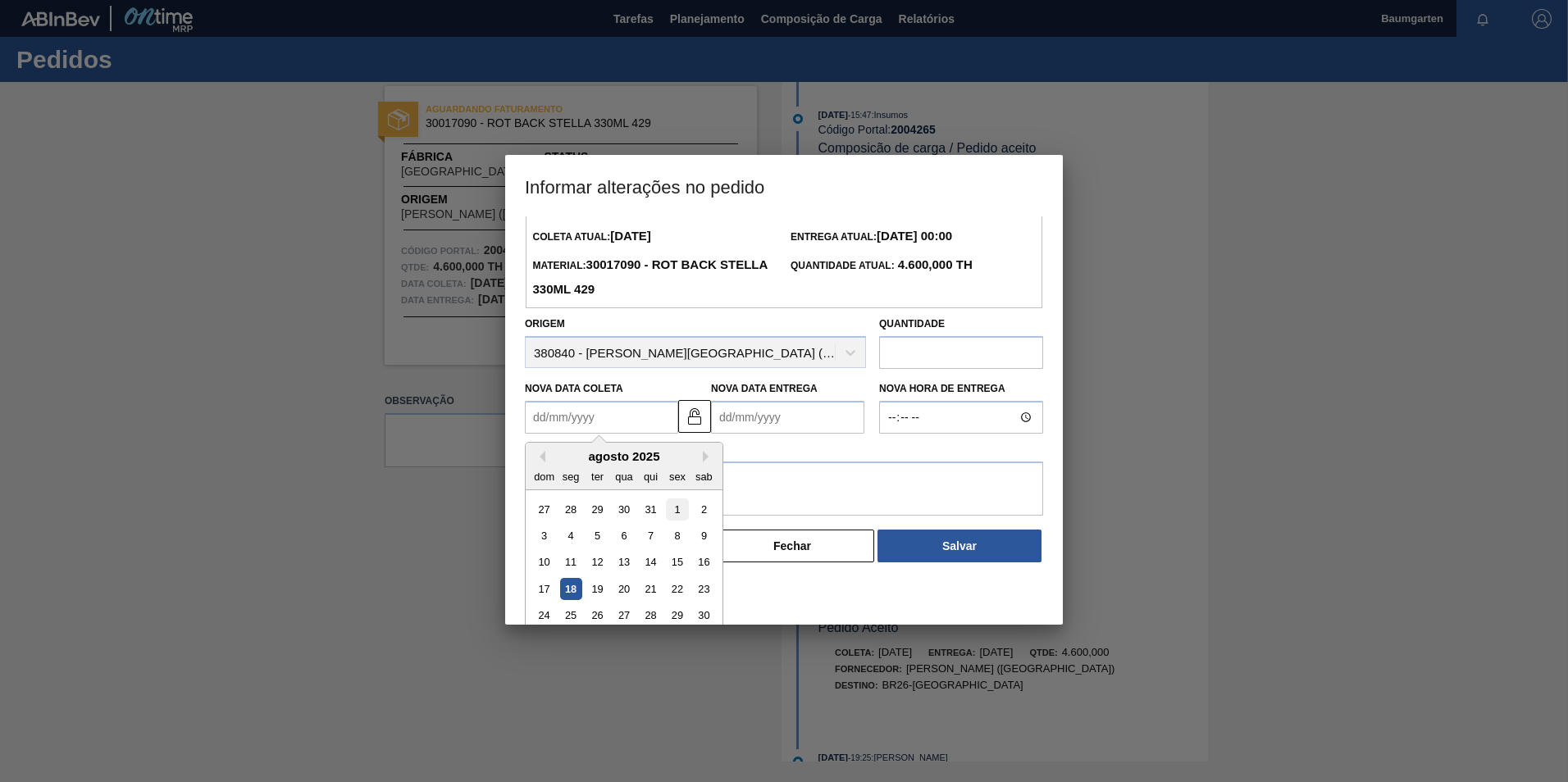
scroll to position [81, 0]
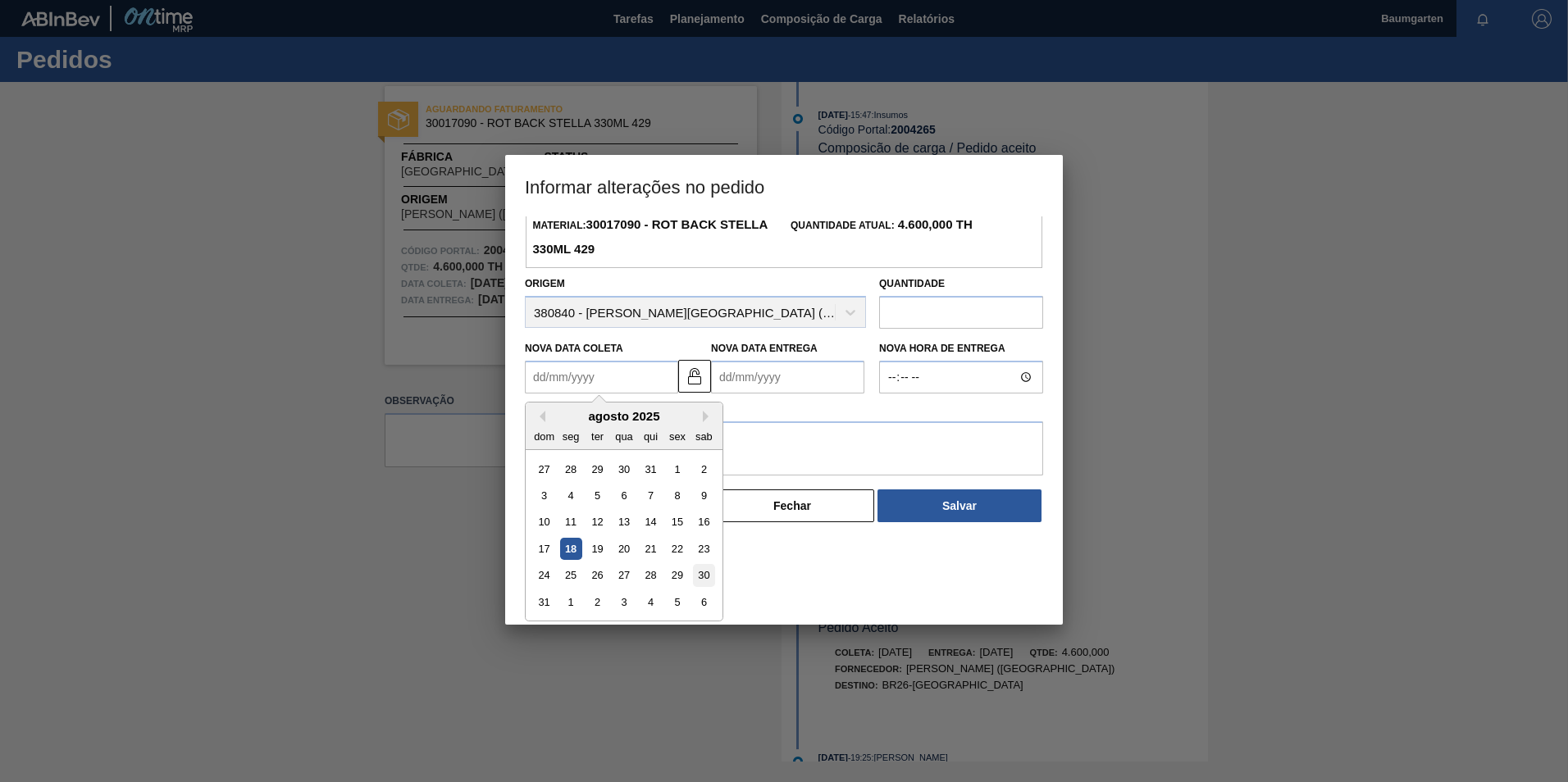
click at [704, 581] on div "30" at bounding box center [704, 576] width 22 height 22
type Coleta "[DATE]"
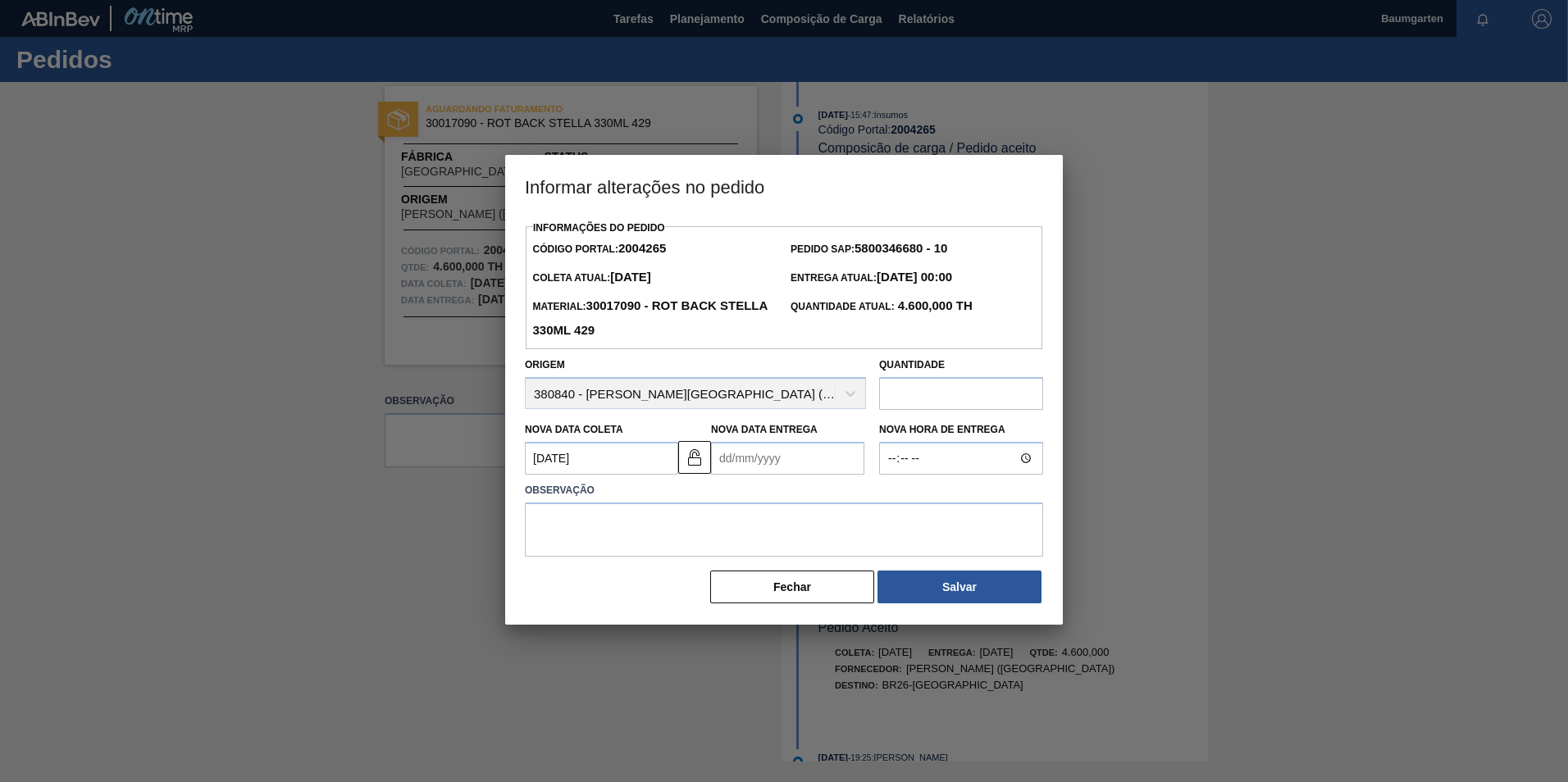
click at [795, 455] on Entrega "Nova Data Entrega" at bounding box center [788, 459] width 153 height 33
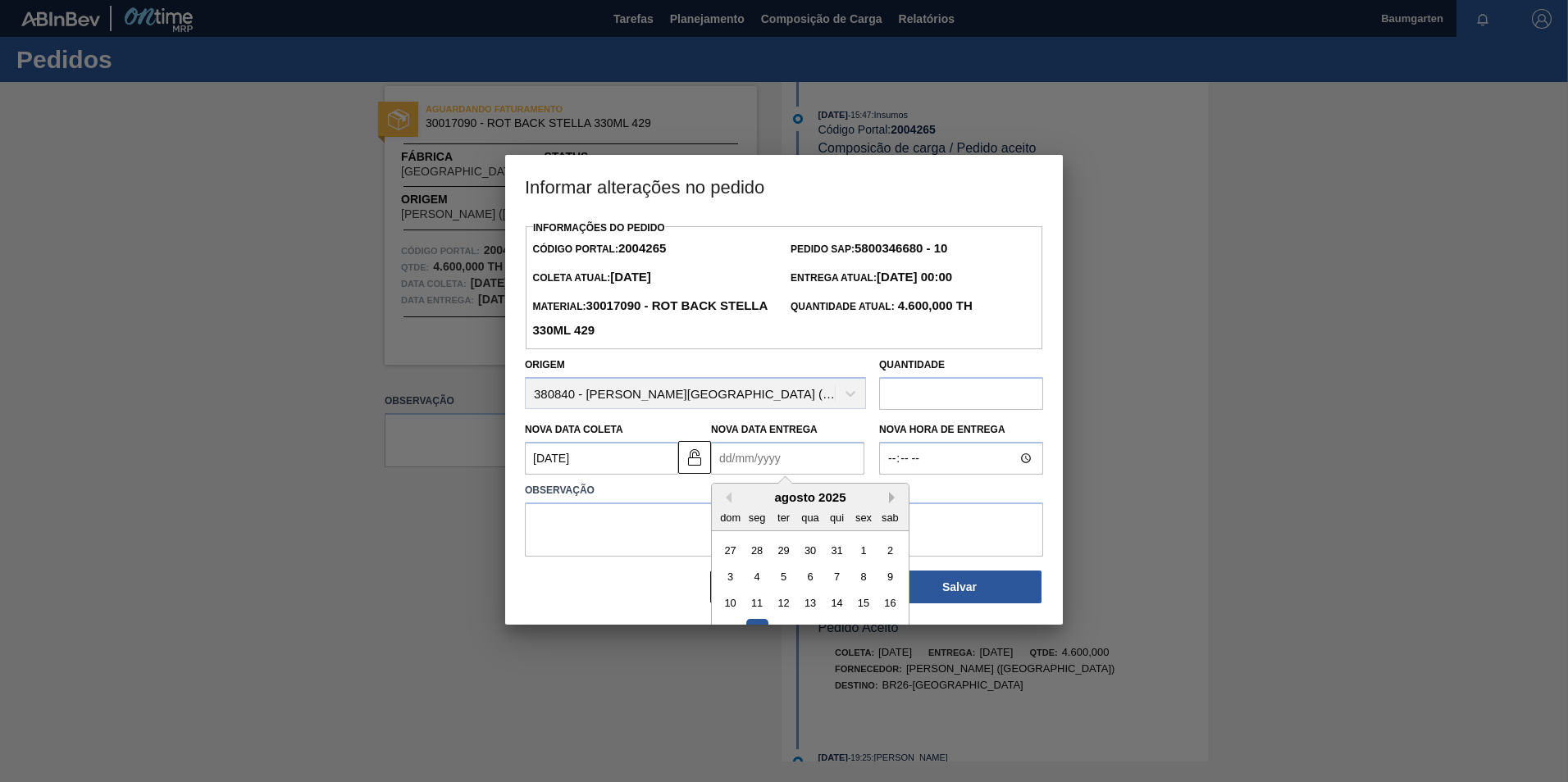
click at [890, 499] on button "Next Month" at bounding box center [895, 497] width 12 height 12
click at [759, 579] on div "8" at bounding box center [757, 577] width 22 height 22
type Entrega "[DATE]"
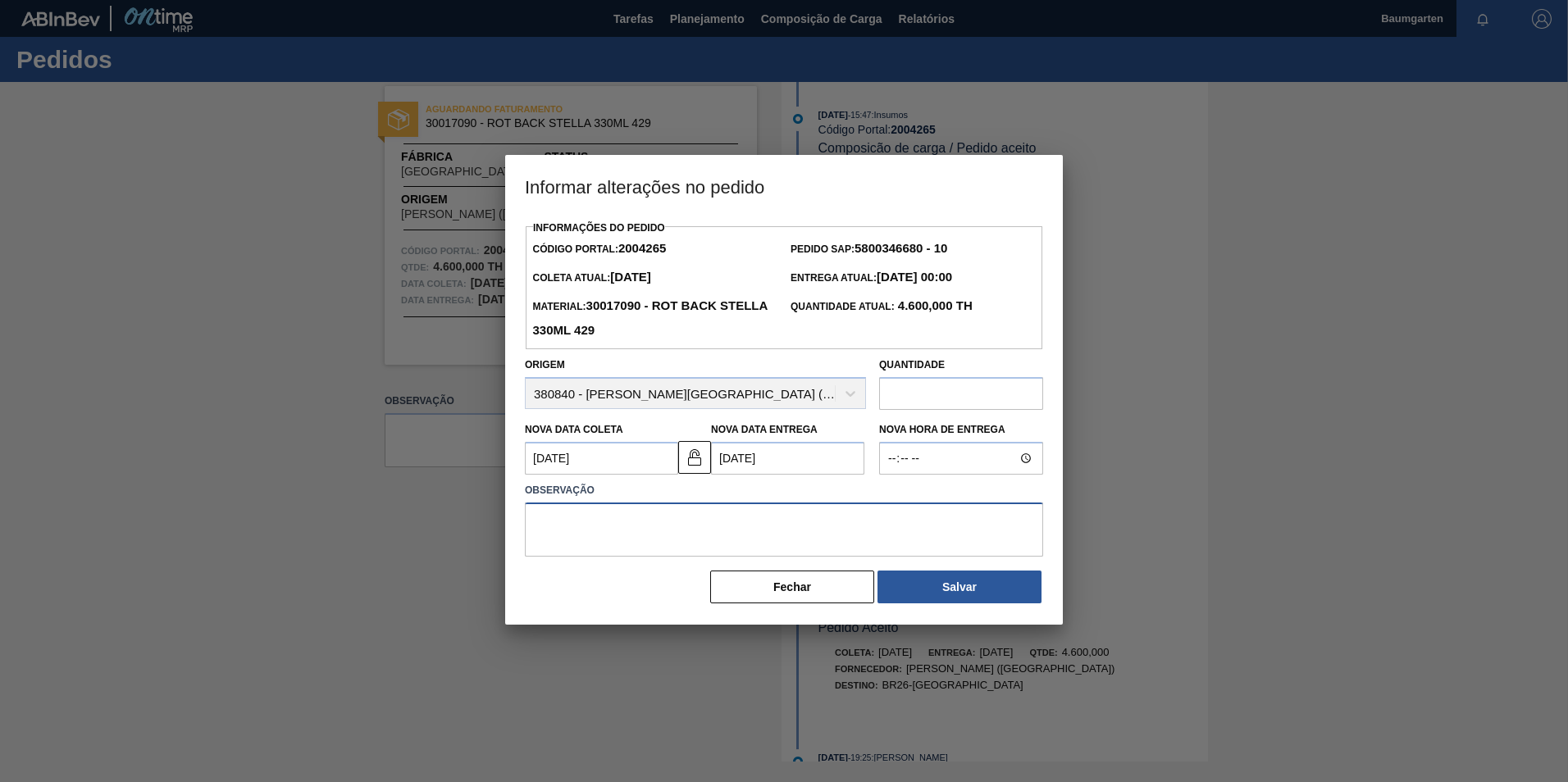
click at [603, 539] on textarea at bounding box center [784, 530] width 519 height 54
type textarea "alteração na data de entrega"
click at [939, 586] on button "Salvar" at bounding box center [959, 587] width 164 height 33
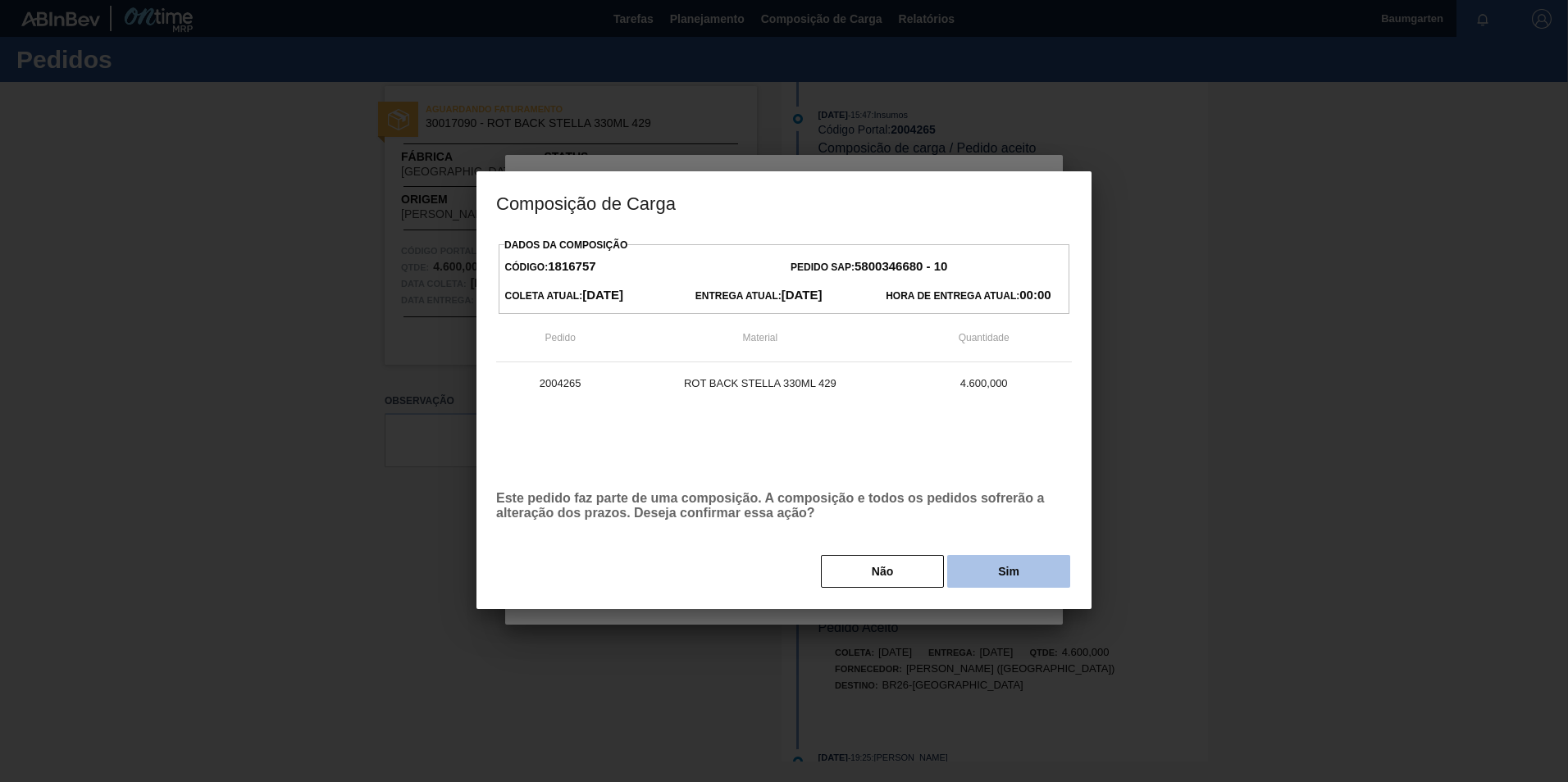
click at [982, 569] on button "Sim" at bounding box center [1009, 572] width 123 height 33
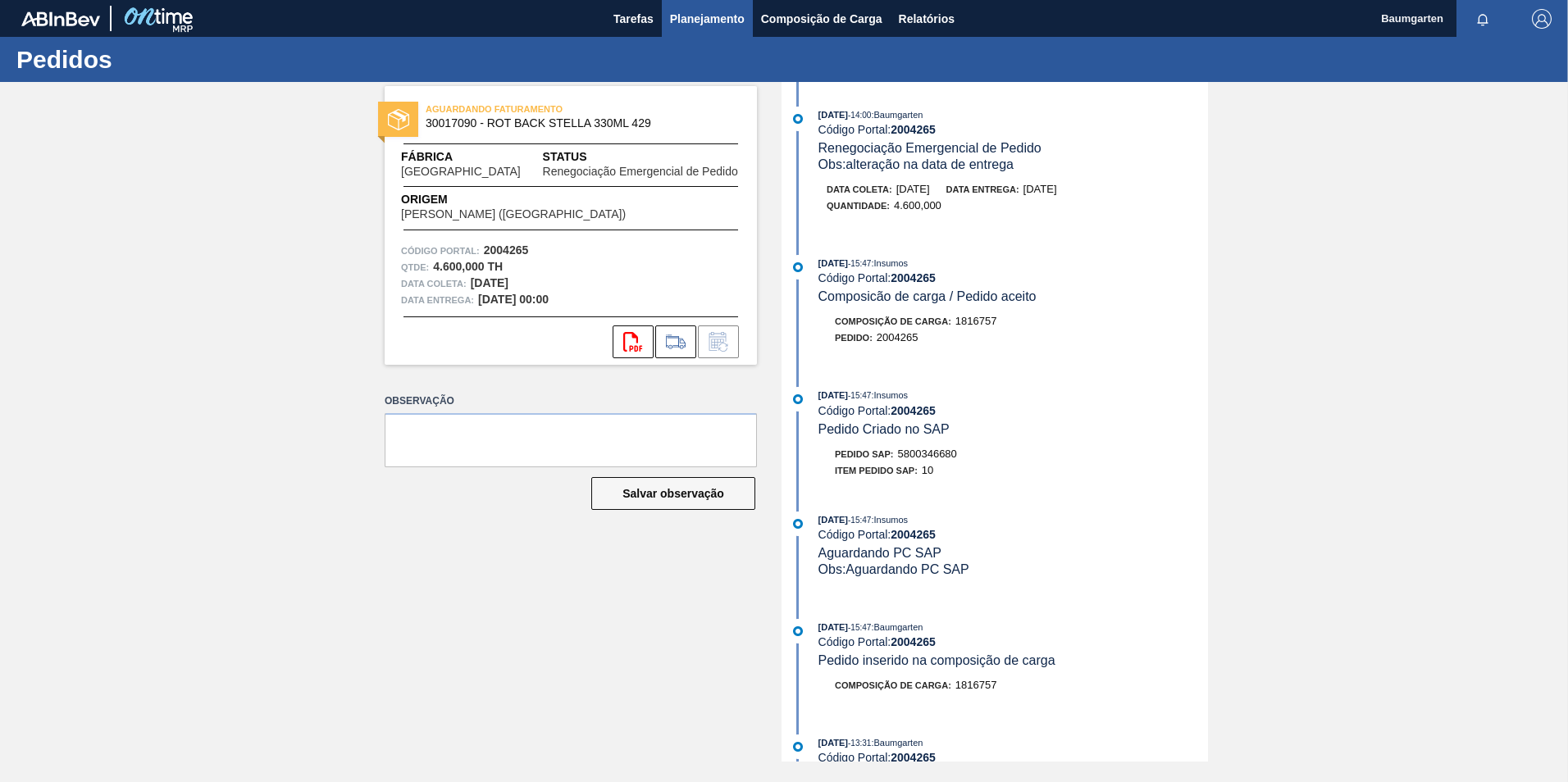
click at [700, 24] on span "Planejamento" at bounding box center [707, 18] width 74 height 19
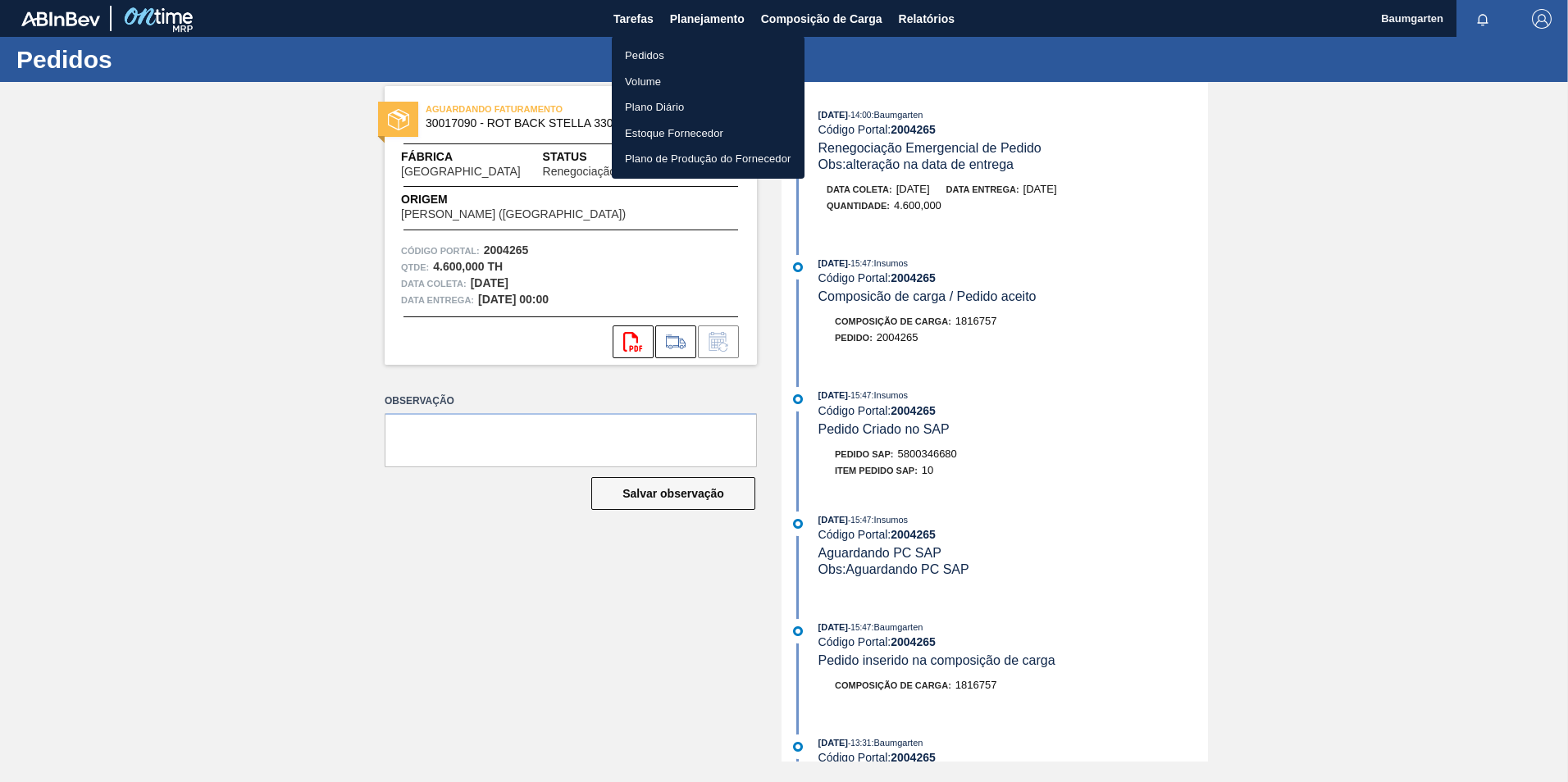
click at [646, 54] on li "Pedidos" at bounding box center [709, 55] width 193 height 27
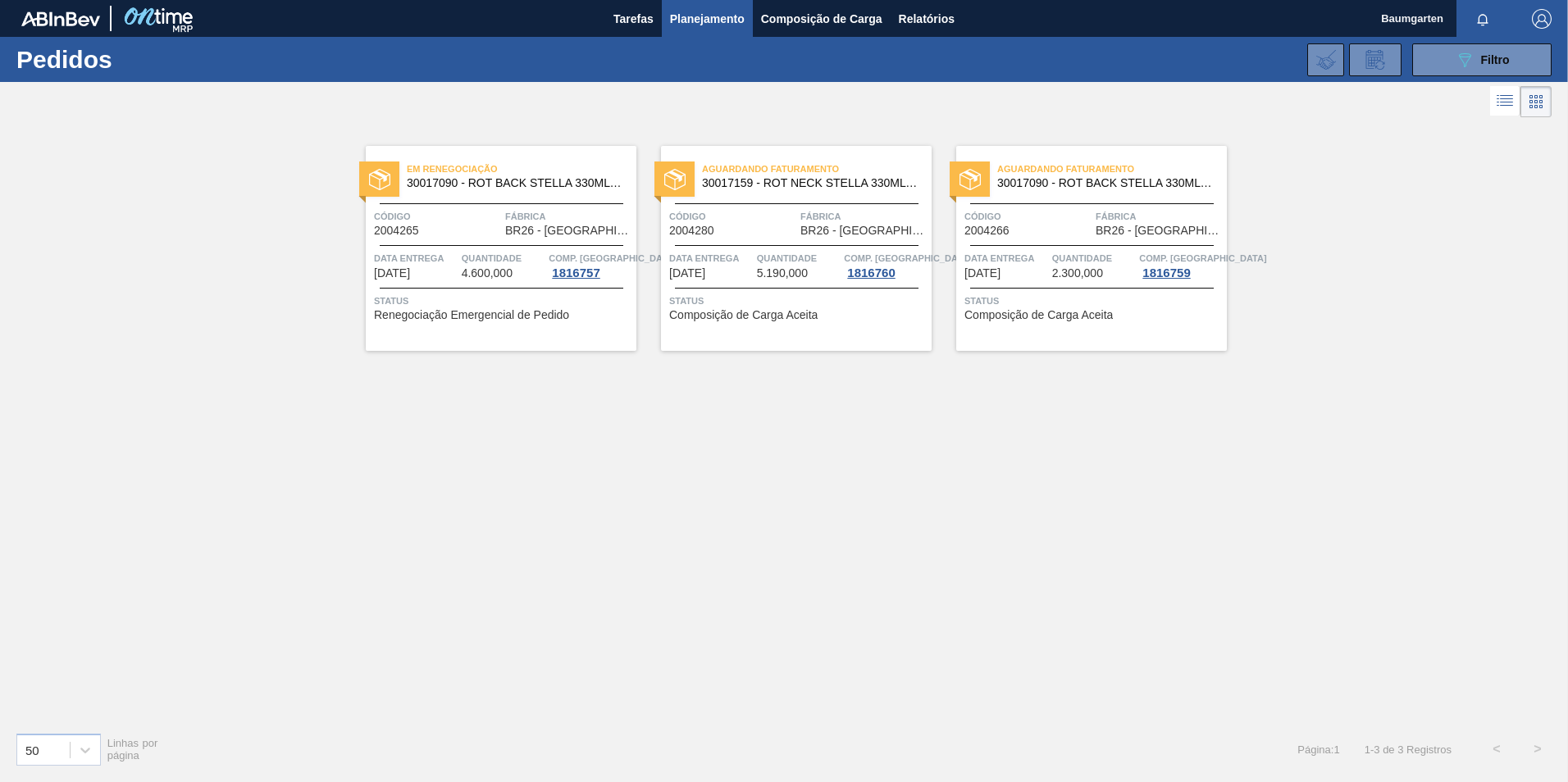
click at [1033, 221] on span "Código" at bounding box center [1028, 217] width 127 height 17
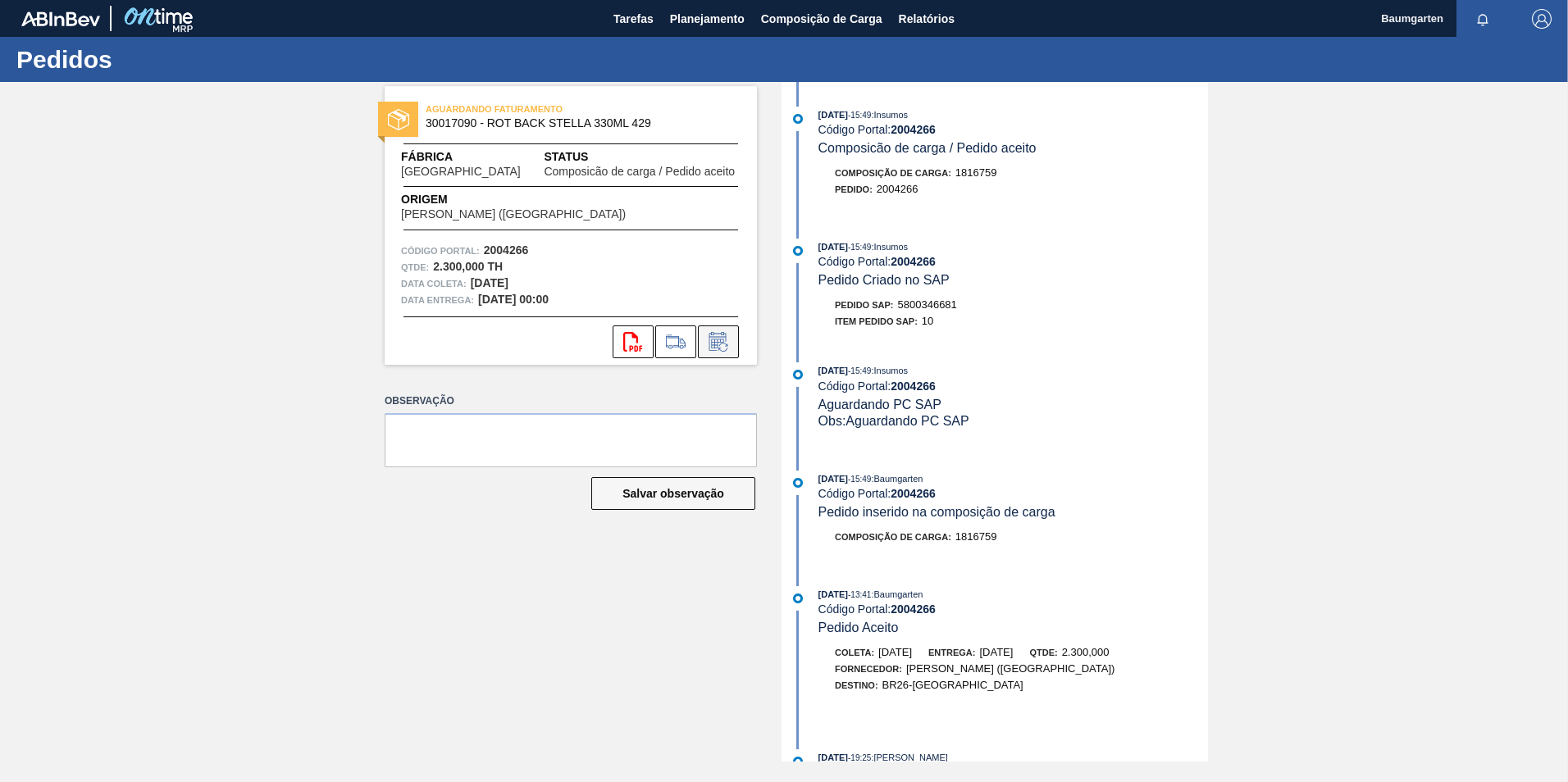
click at [725, 338] on icon at bounding box center [718, 341] width 27 height 19
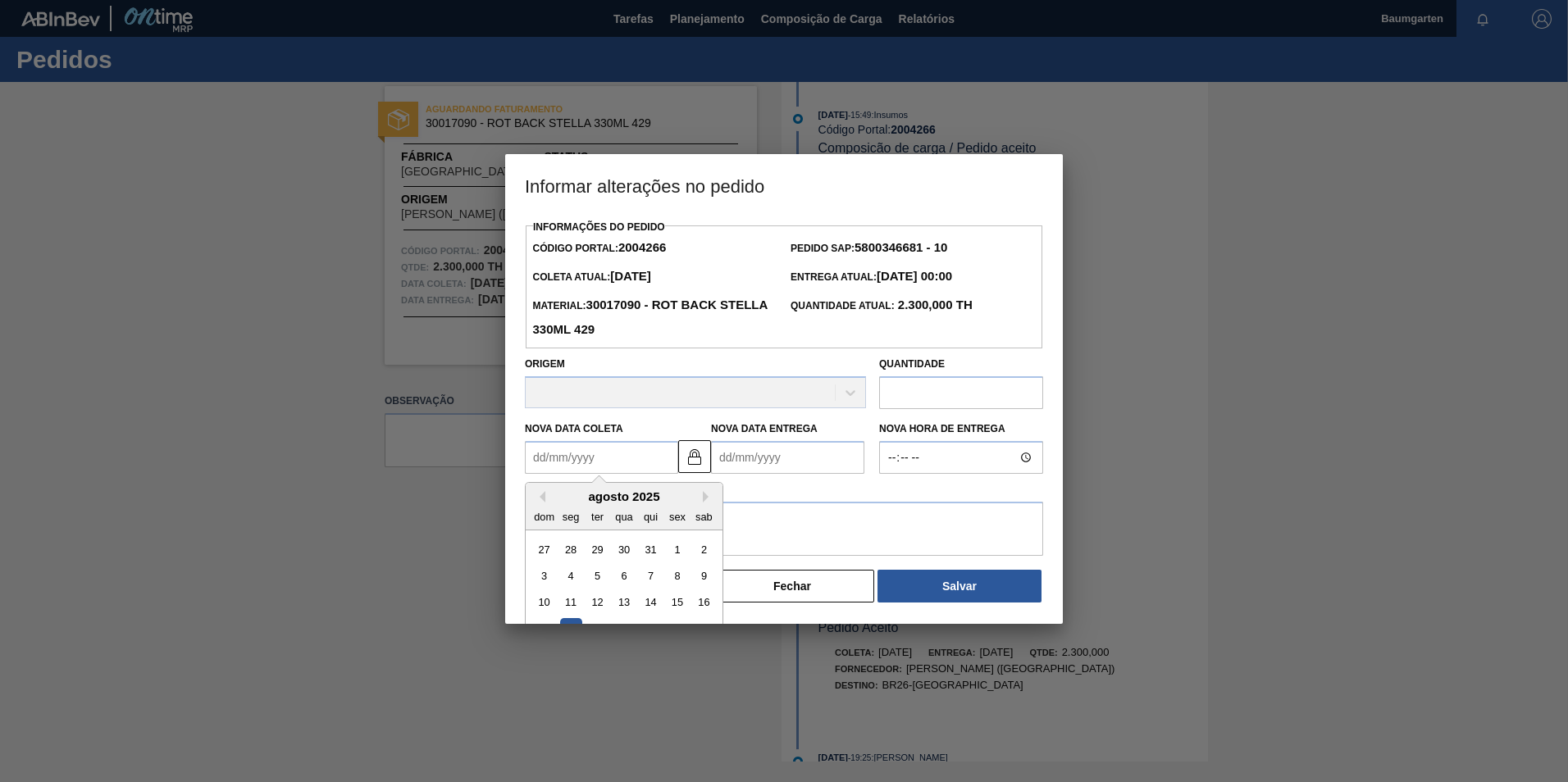
click at [639, 465] on Coleta "Nova Data Coleta" at bounding box center [601, 458] width 153 height 33
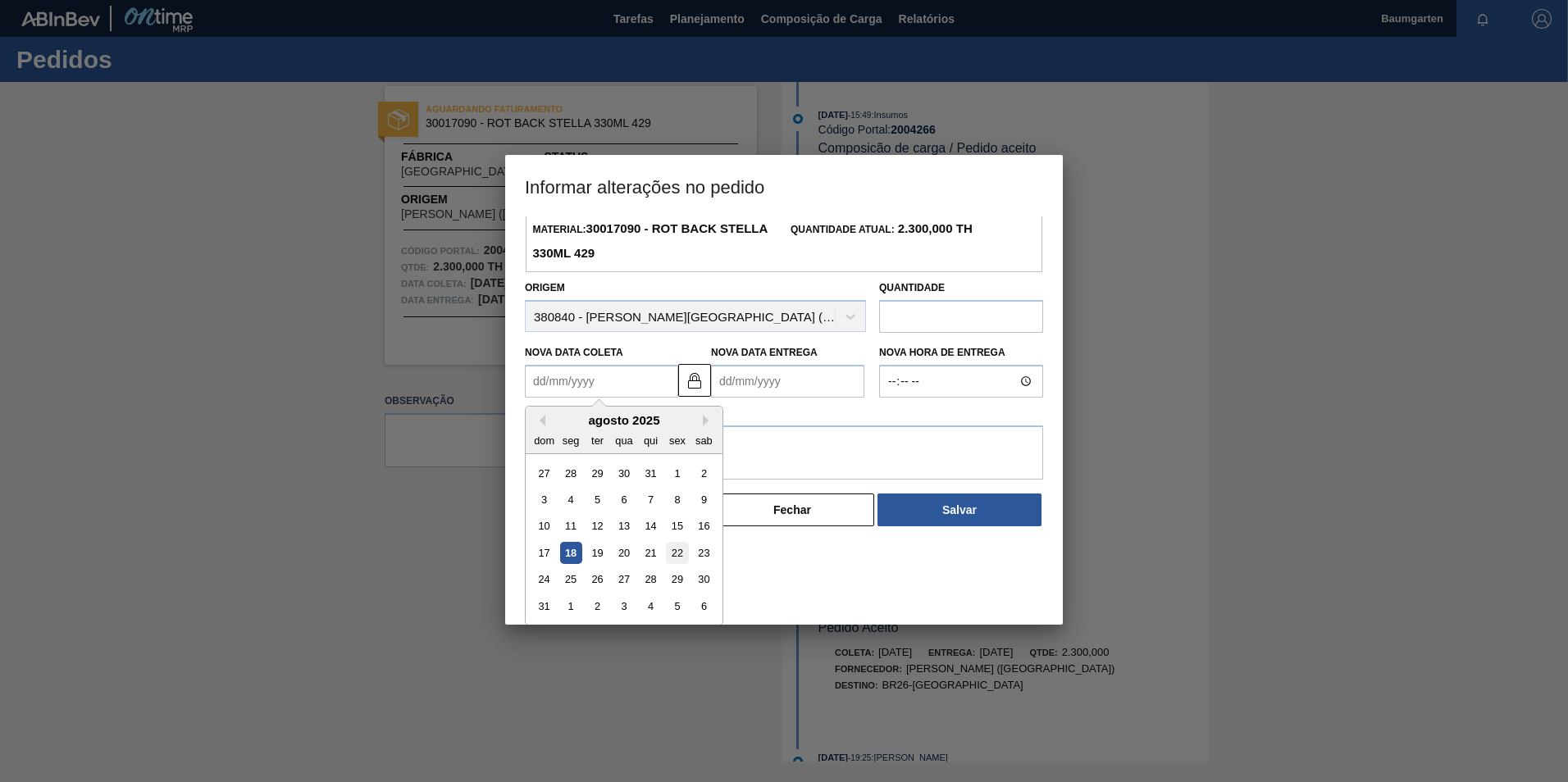
scroll to position [81, 0]
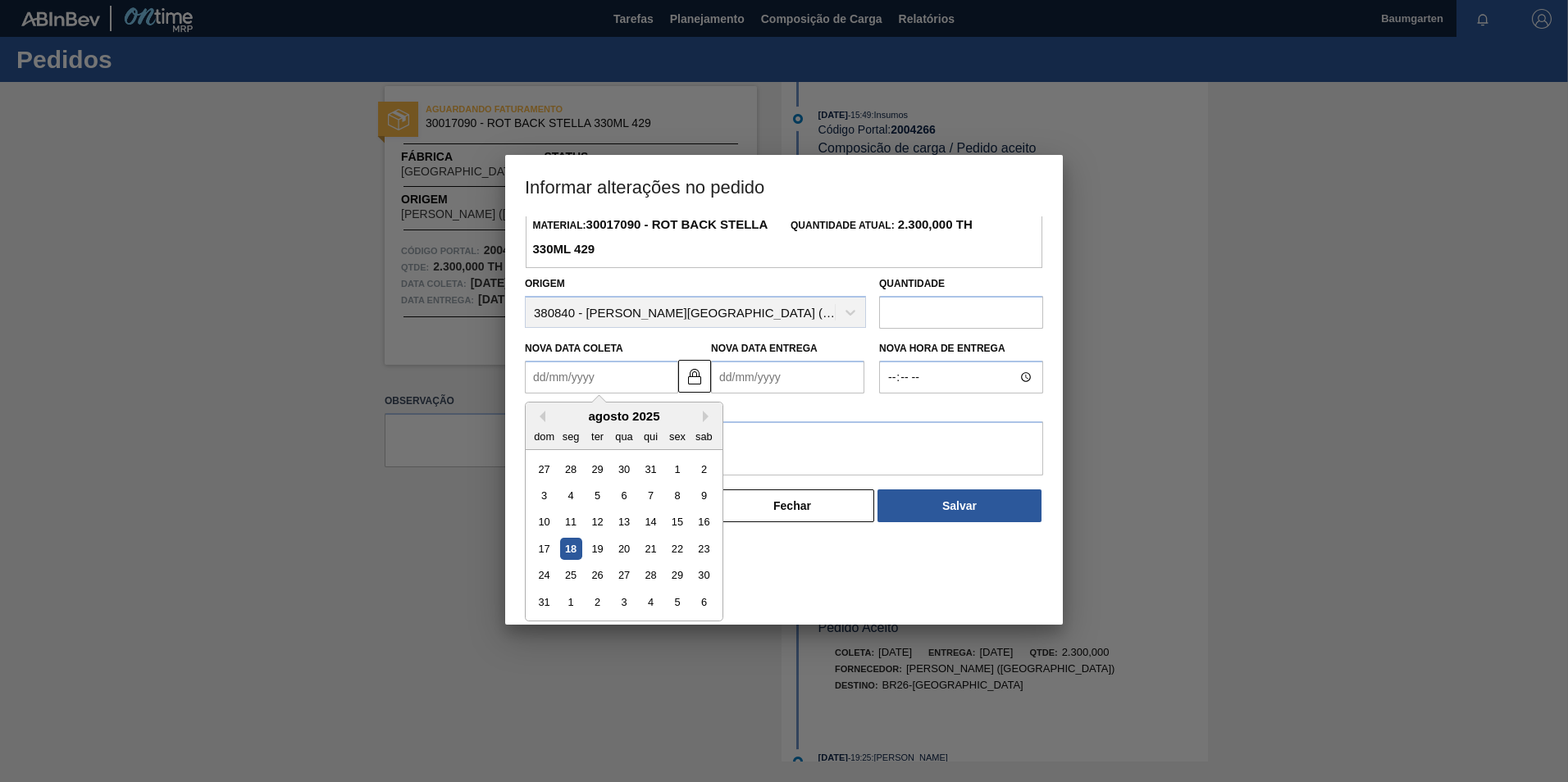
click at [698, 579] on div "30" at bounding box center [704, 576] width 22 height 22
type Coleta "[DATE]"
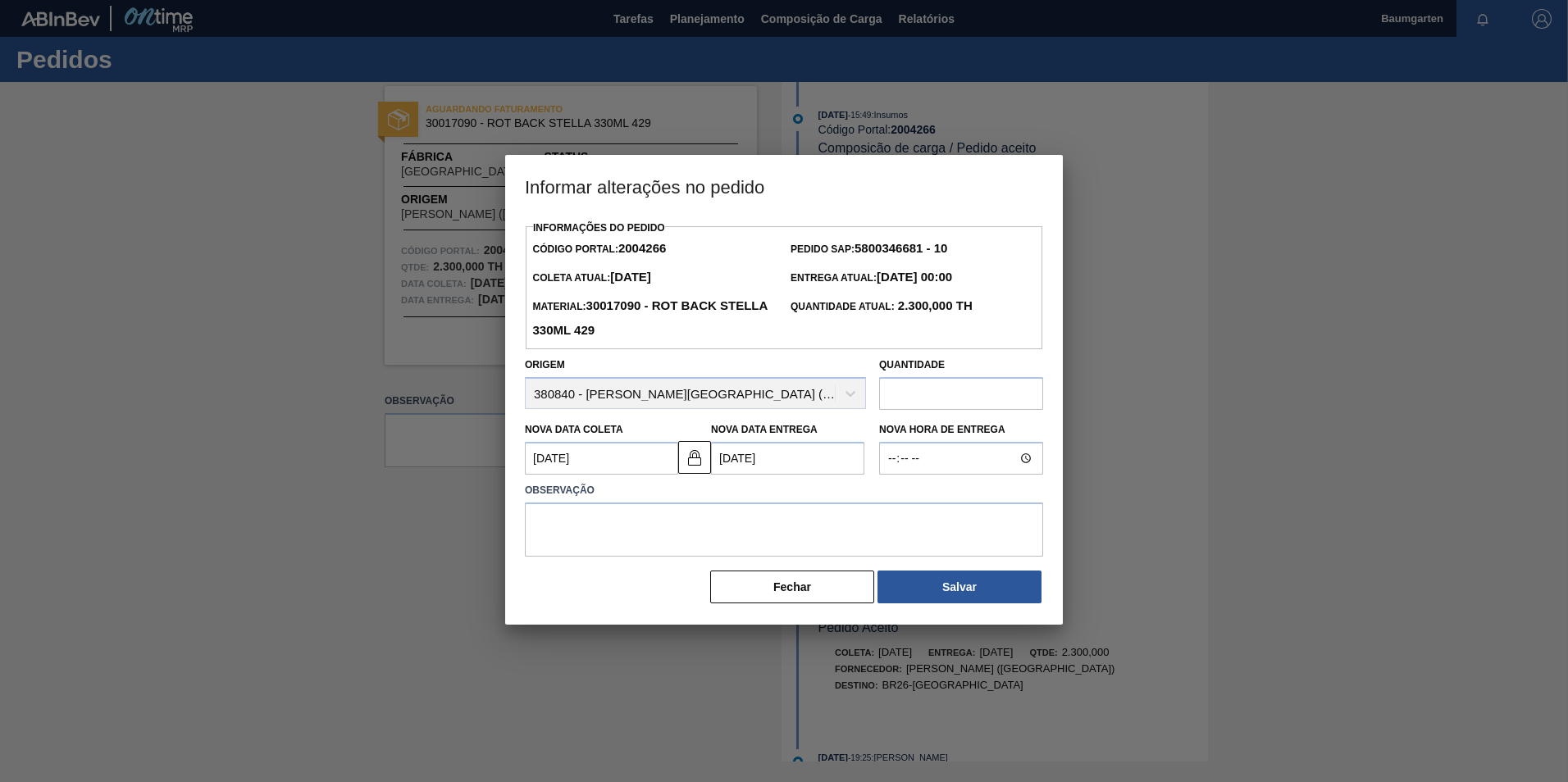
scroll to position [0, 0]
click at [691, 459] on img at bounding box center [694, 457] width 19 height 19
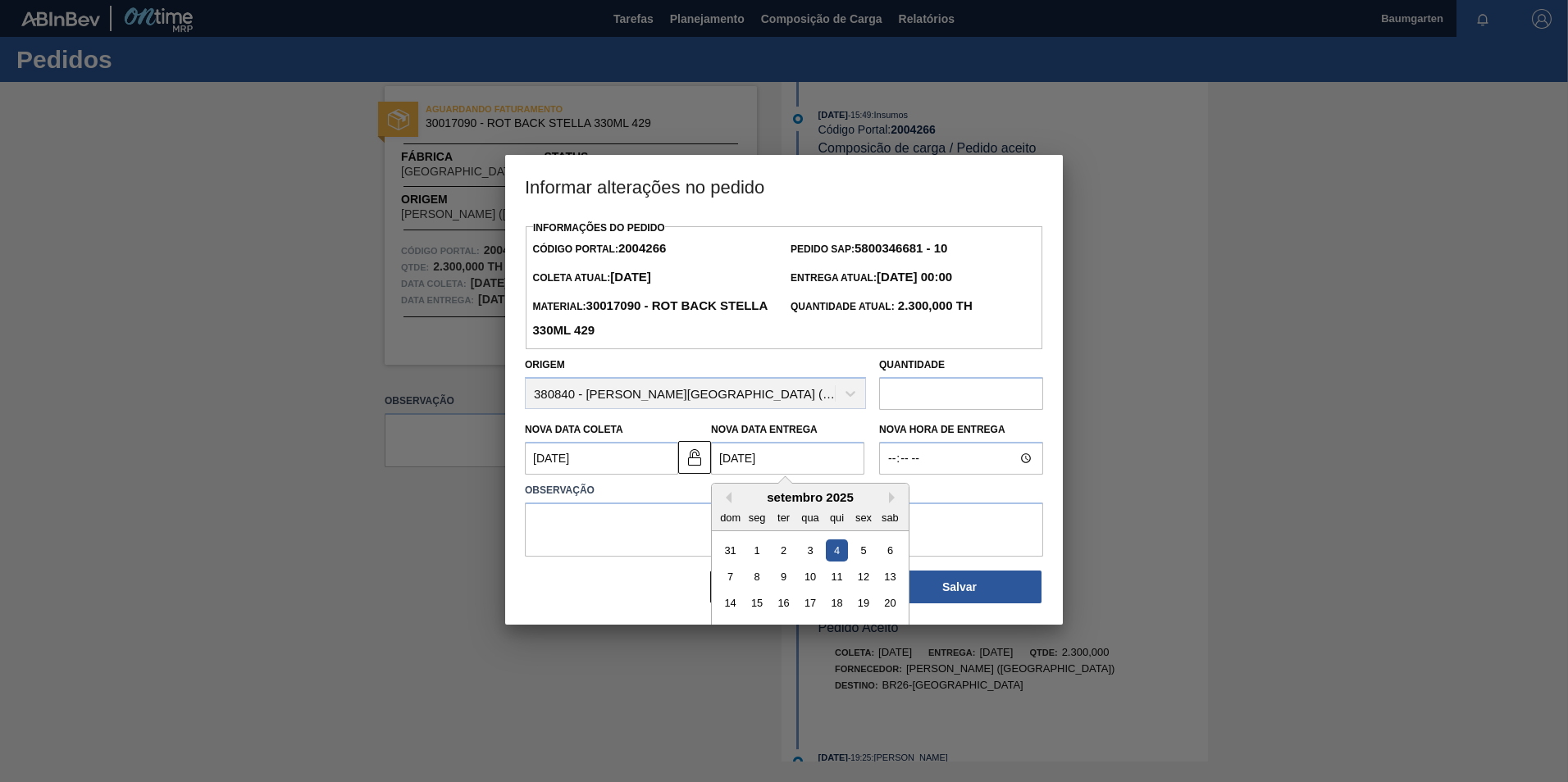
click at [768, 463] on Entrega "[DATE]" at bounding box center [788, 459] width 153 height 33
drag, startPoint x: 785, startPoint y: 581, endPoint x: 762, endPoint y: 582, distance: 23.0
click at [762, 582] on div "7 8 9 10 11 12 13" at bounding box center [810, 576] width 186 height 27
click at [762, 582] on div "8" at bounding box center [757, 577] width 22 height 22
type Entrega "[DATE]"
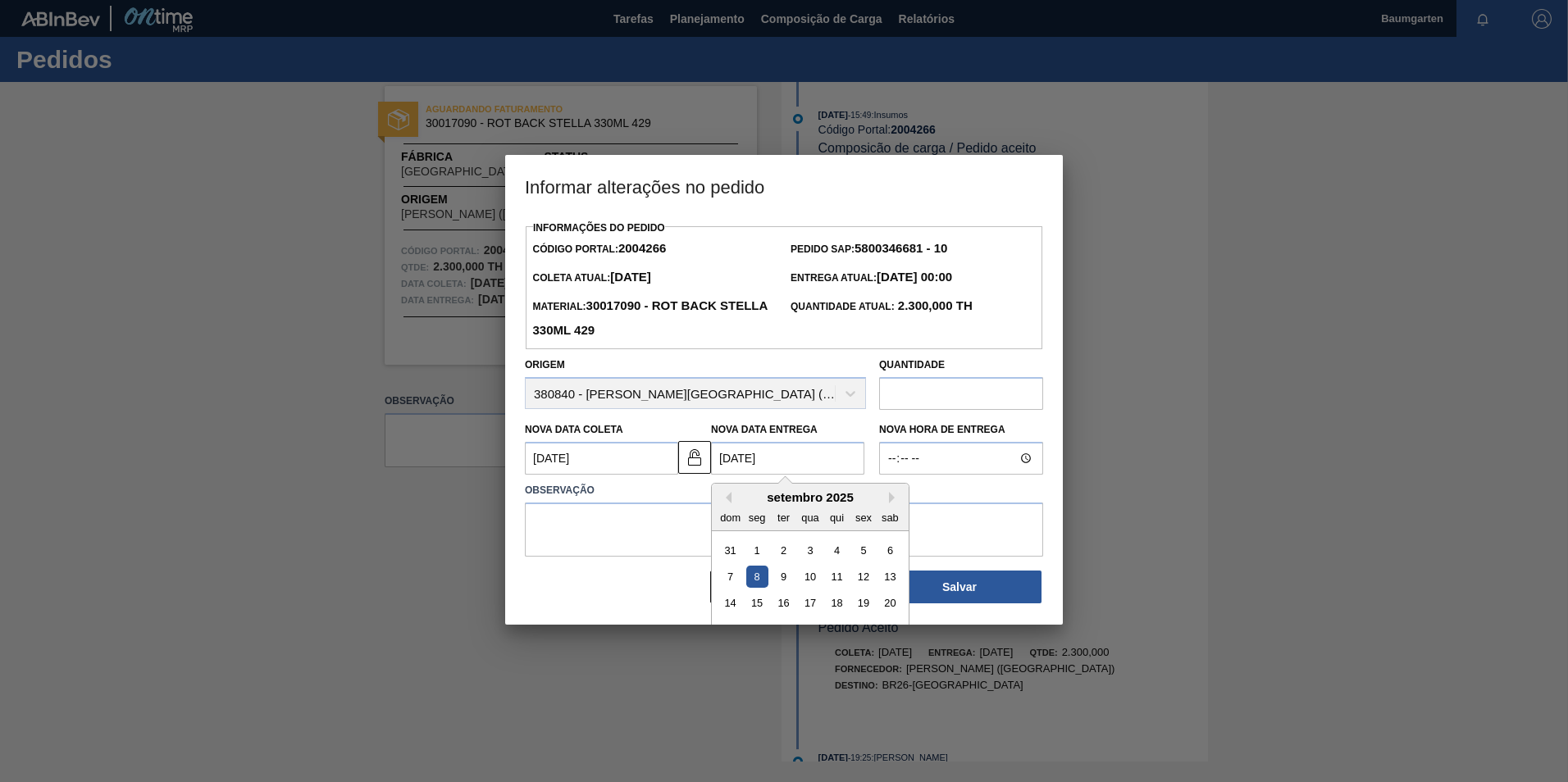
click at [782, 465] on Entrega "[DATE]" at bounding box center [788, 459] width 153 height 33
click at [755, 579] on div "8" at bounding box center [757, 577] width 22 height 22
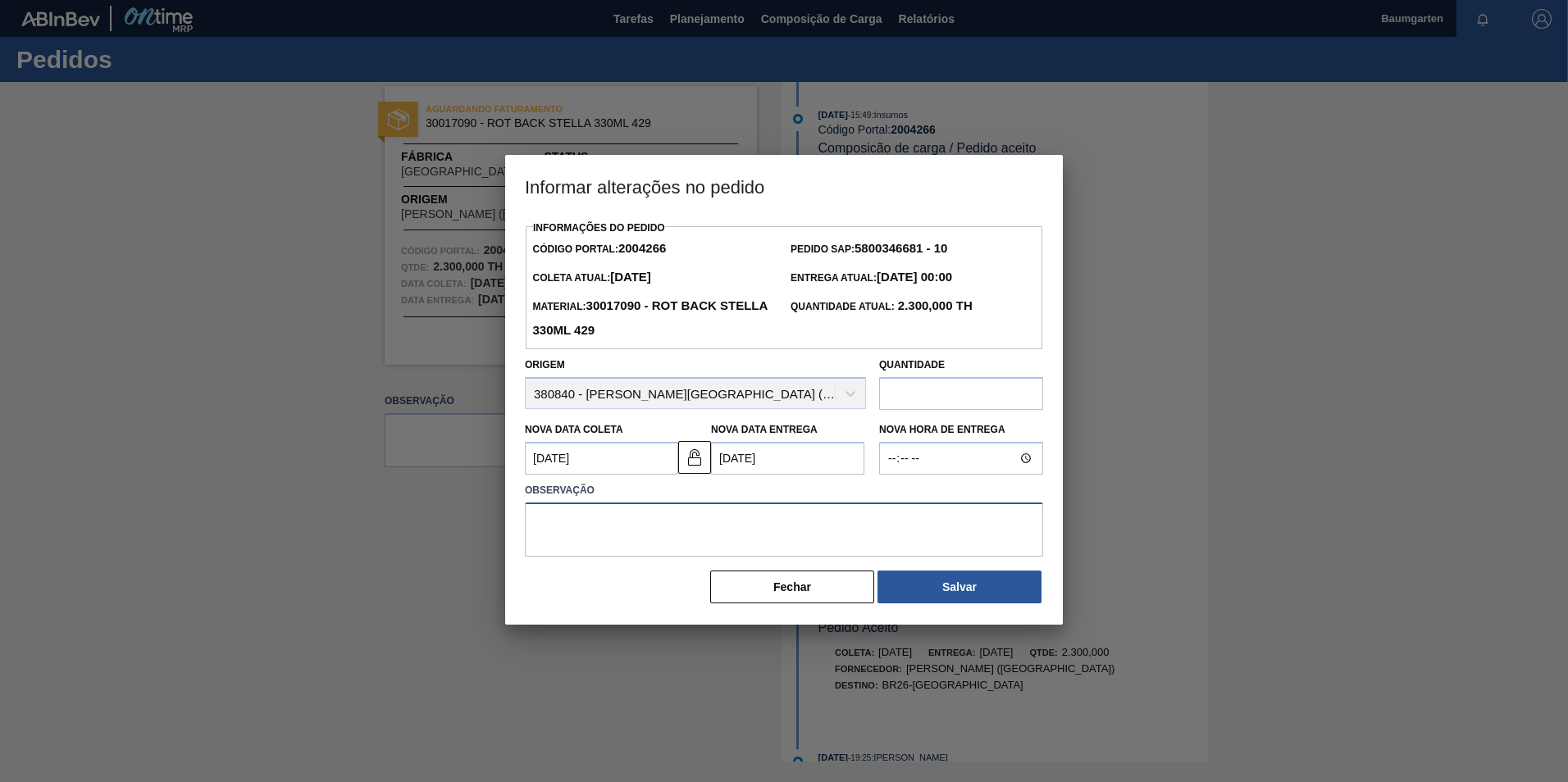
click at [623, 517] on textarea at bounding box center [784, 530] width 519 height 54
type textarea "alteração na data de entrega"
click at [932, 592] on button "Salvar" at bounding box center [959, 587] width 164 height 33
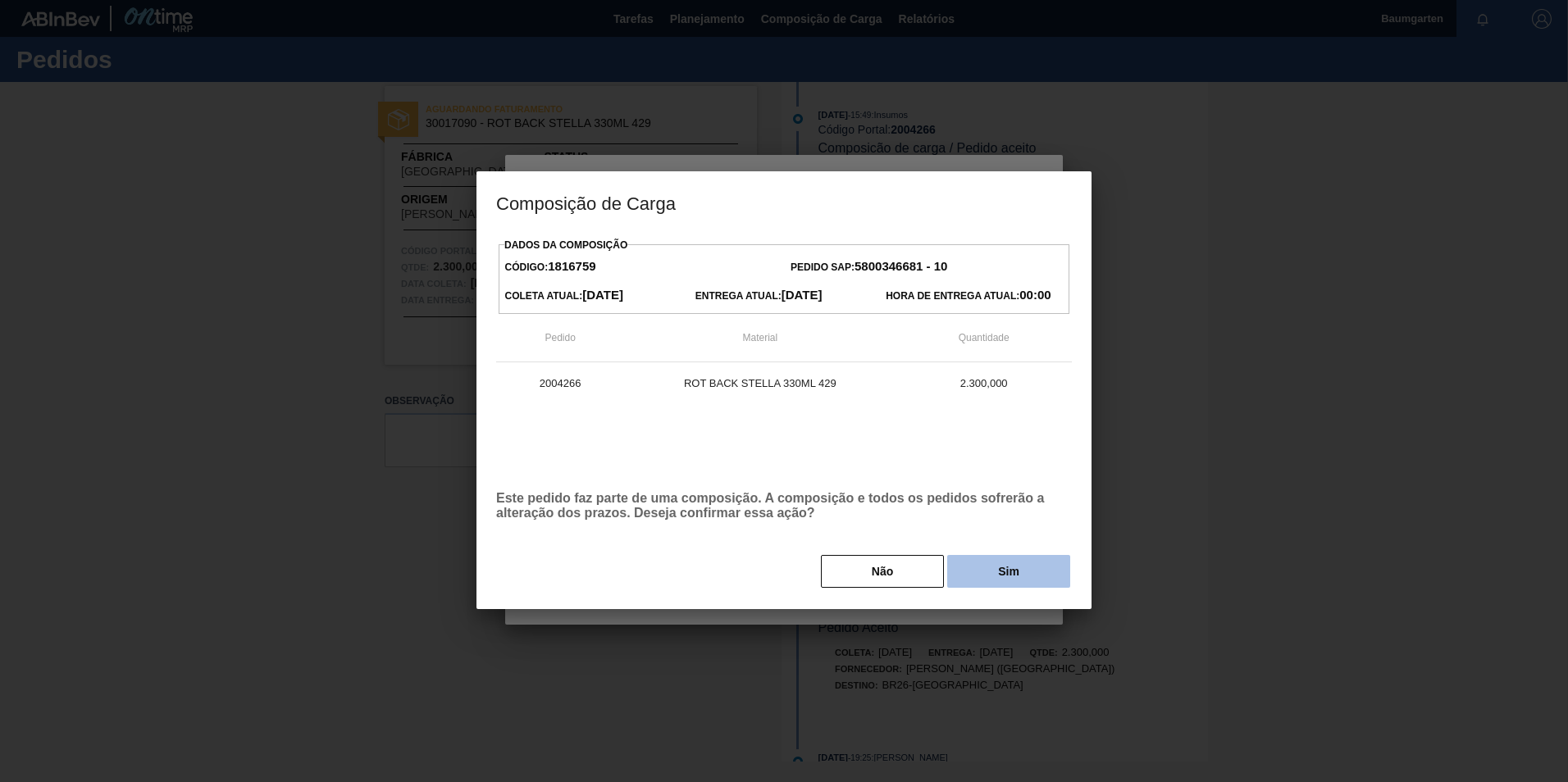
click at [986, 567] on button "Sim" at bounding box center [1009, 572] width 123 height 33
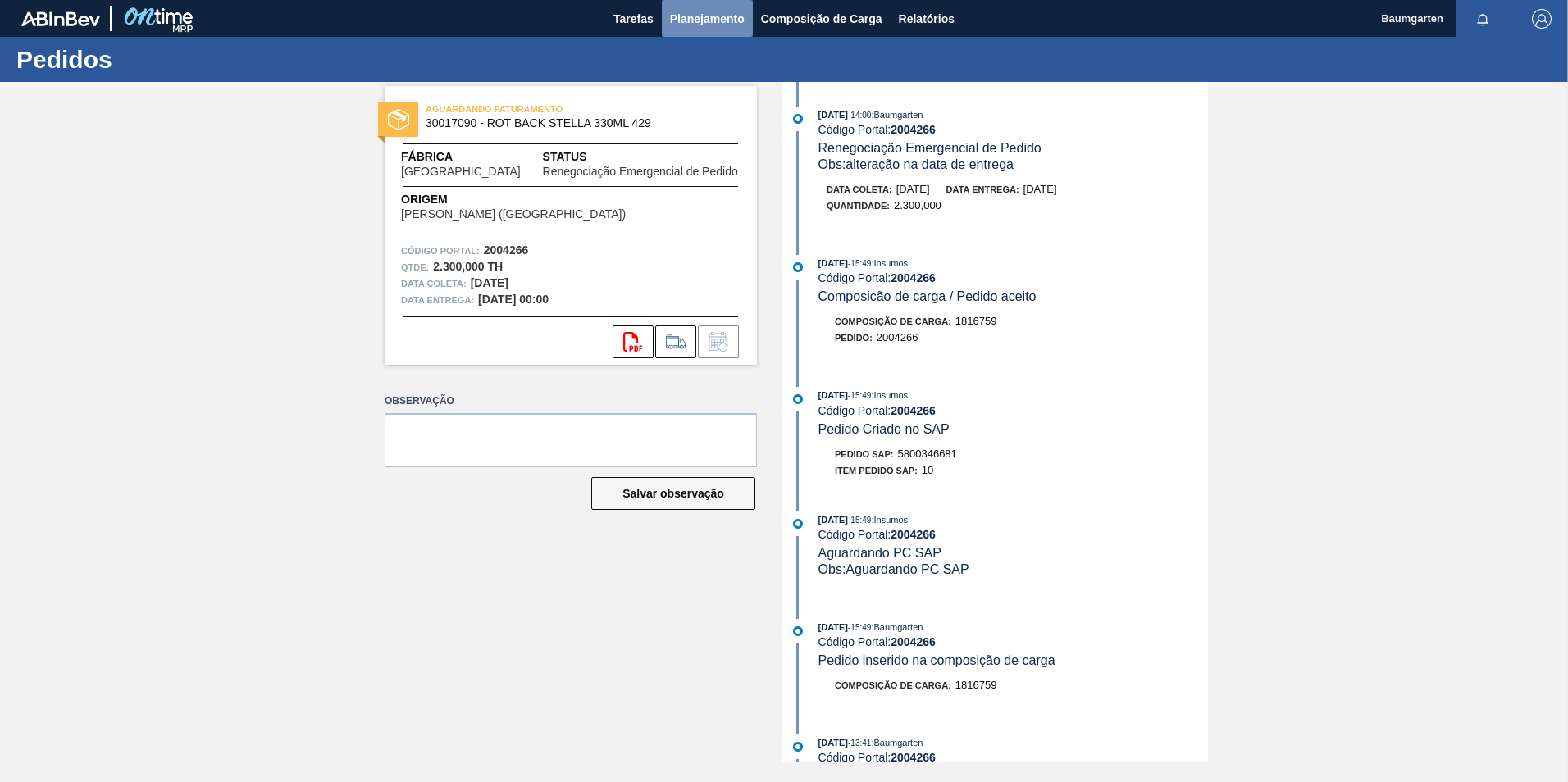
click at [728, 10] on span "Planejamento" at bounding box center [707, 18] width 74 height 19
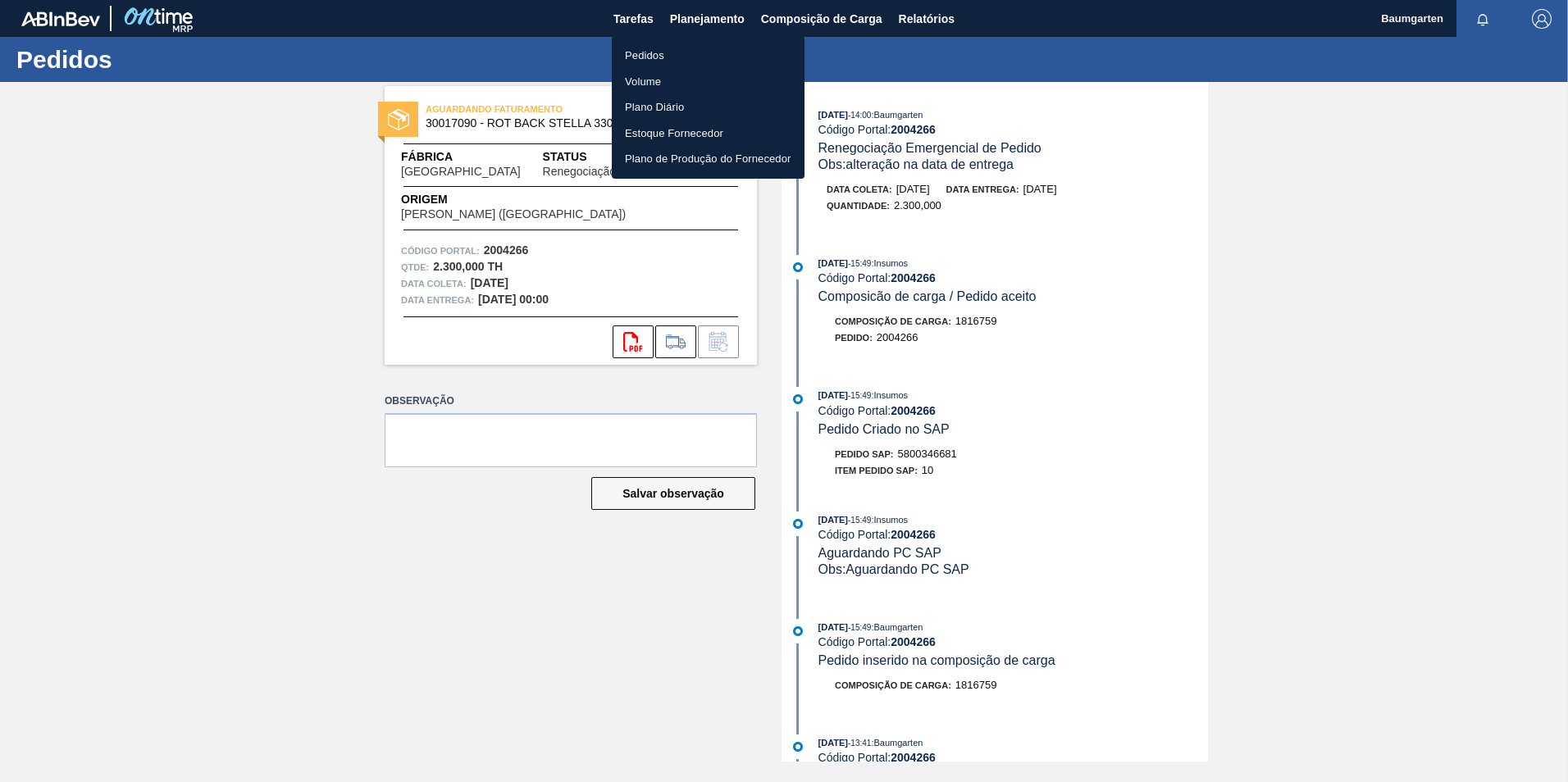
click at [651, 56] on li "Pedidos" at bounding box center [709, 55] width 193 height 27
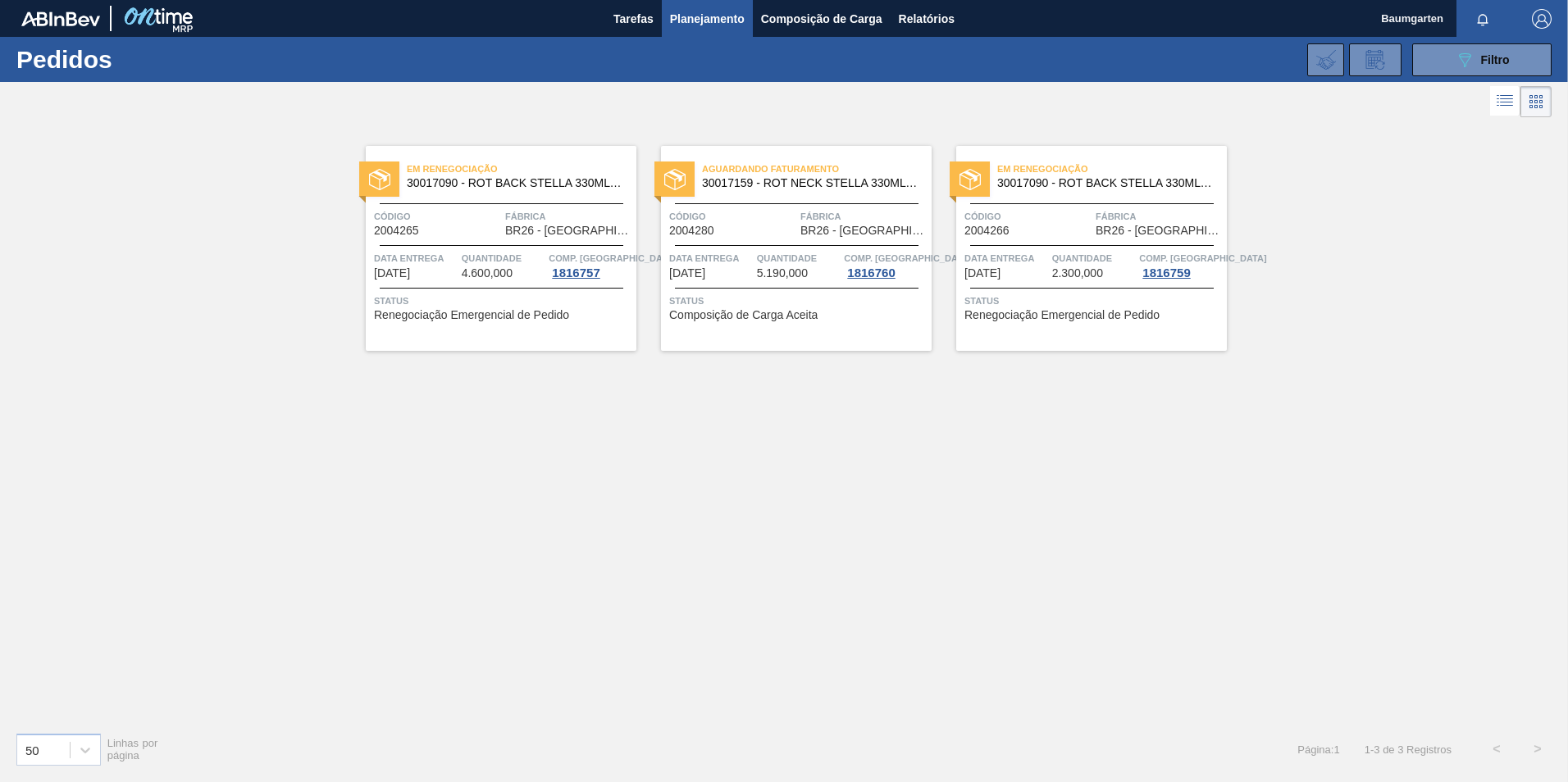
click at [733, 233] on div "Código 2004280" at bounding box center [733, 222] width 127 height 28
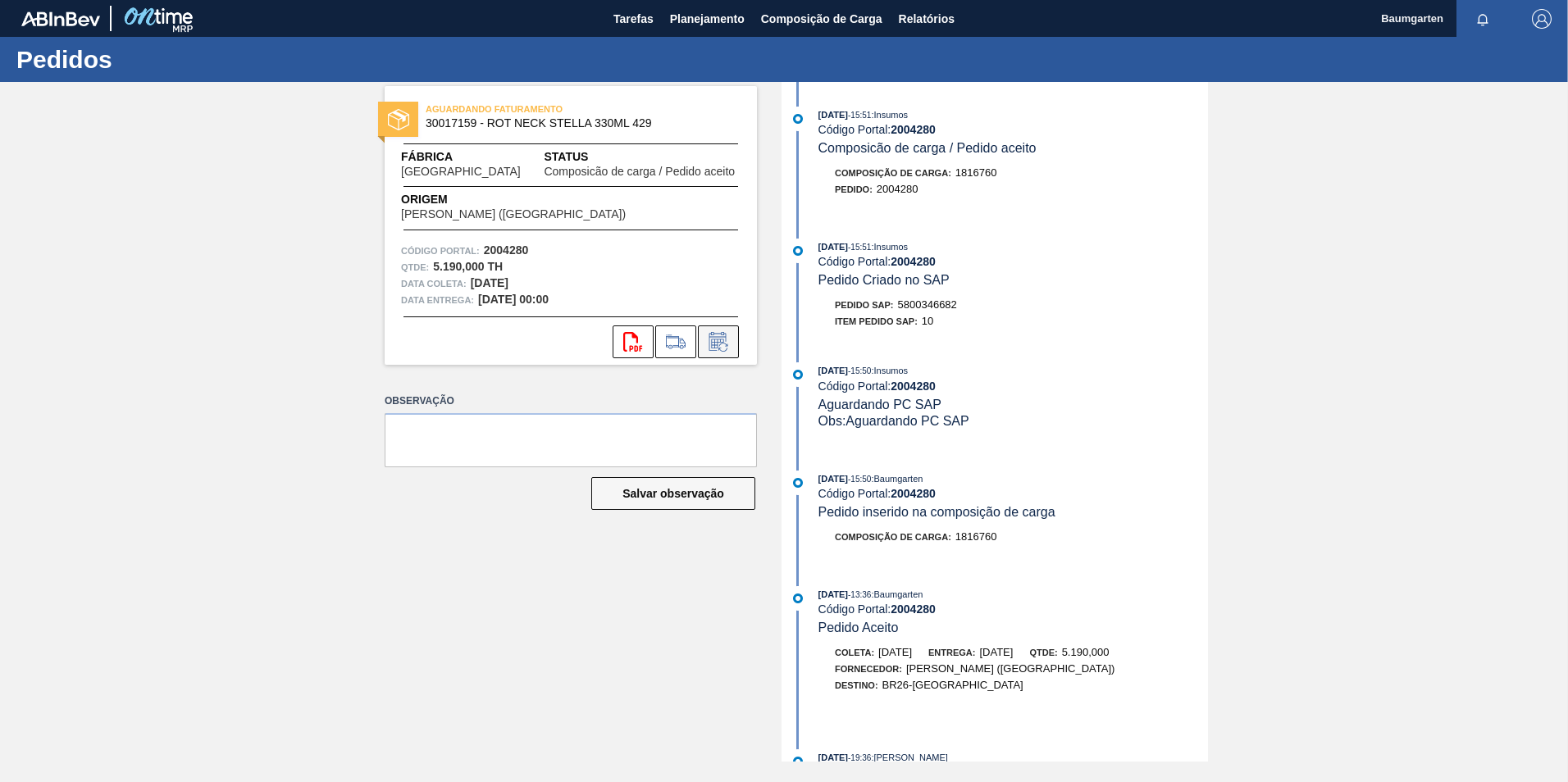
click at [724, 349] on icon at bounding box center [718, 341] width 27 height 19
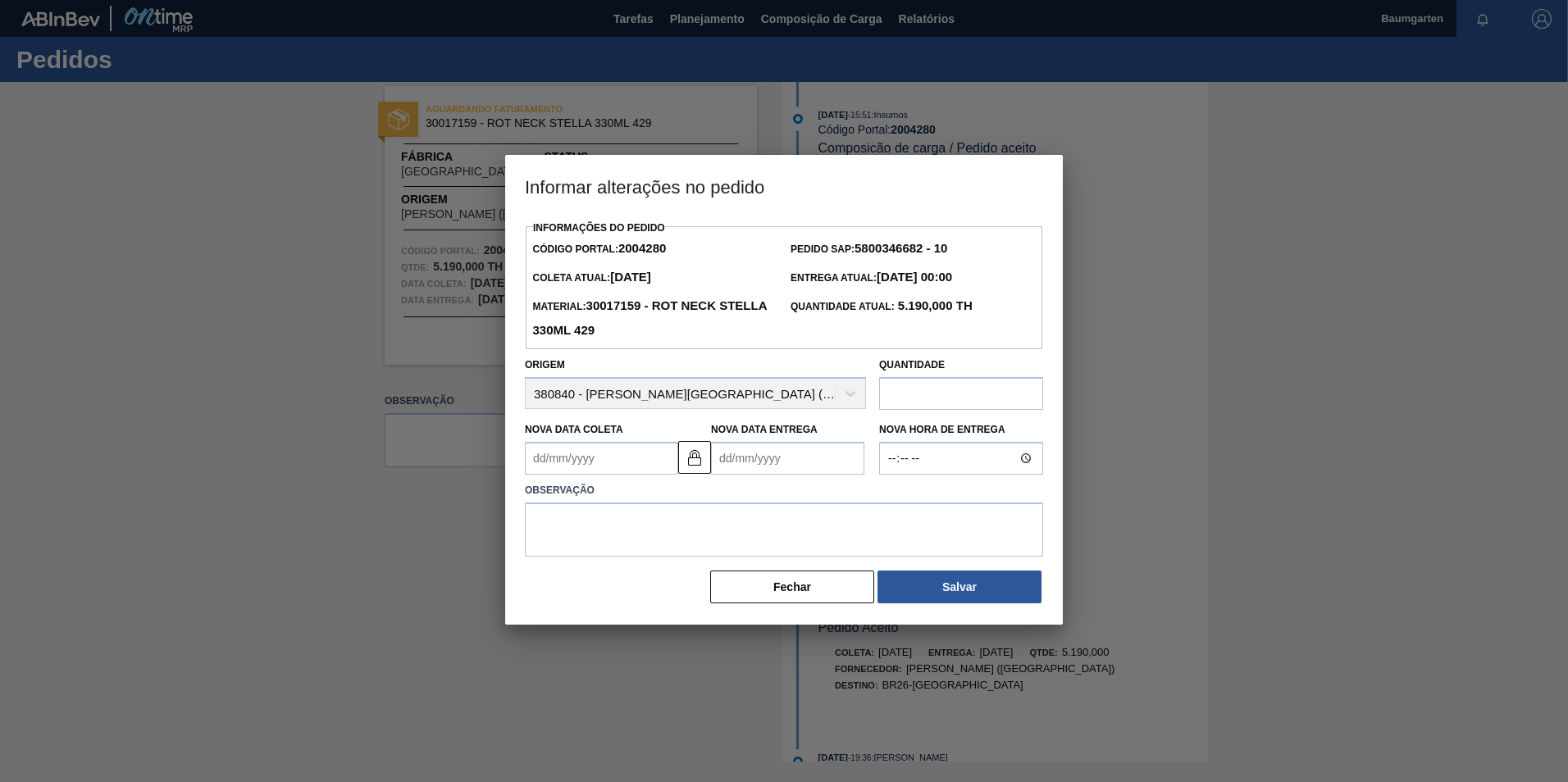
click at [623, 459] on Coleta "Nova Data Coleta" at bounding box center [601, 459] width 153 height 33
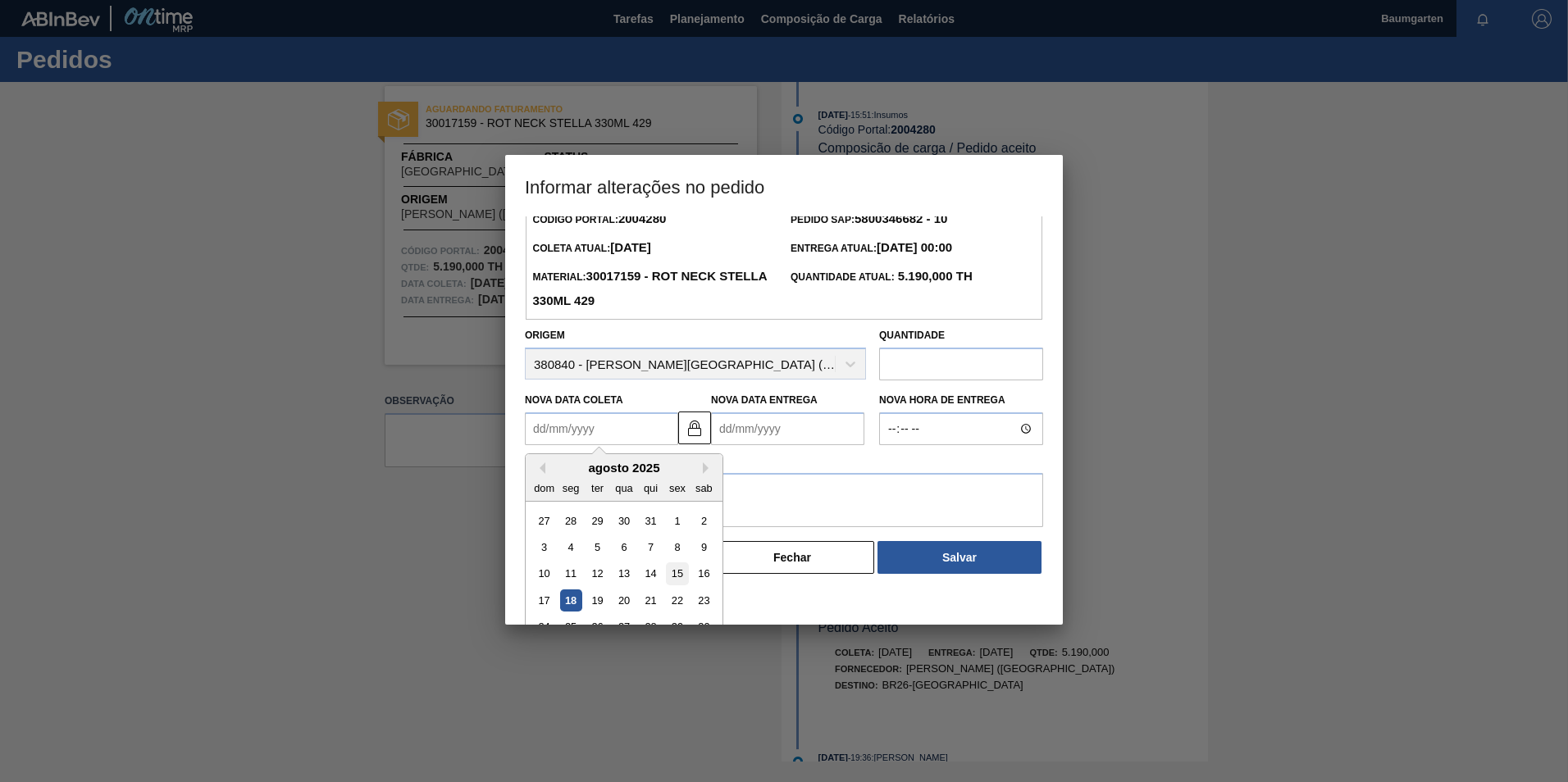
scroll to position [81, 0]
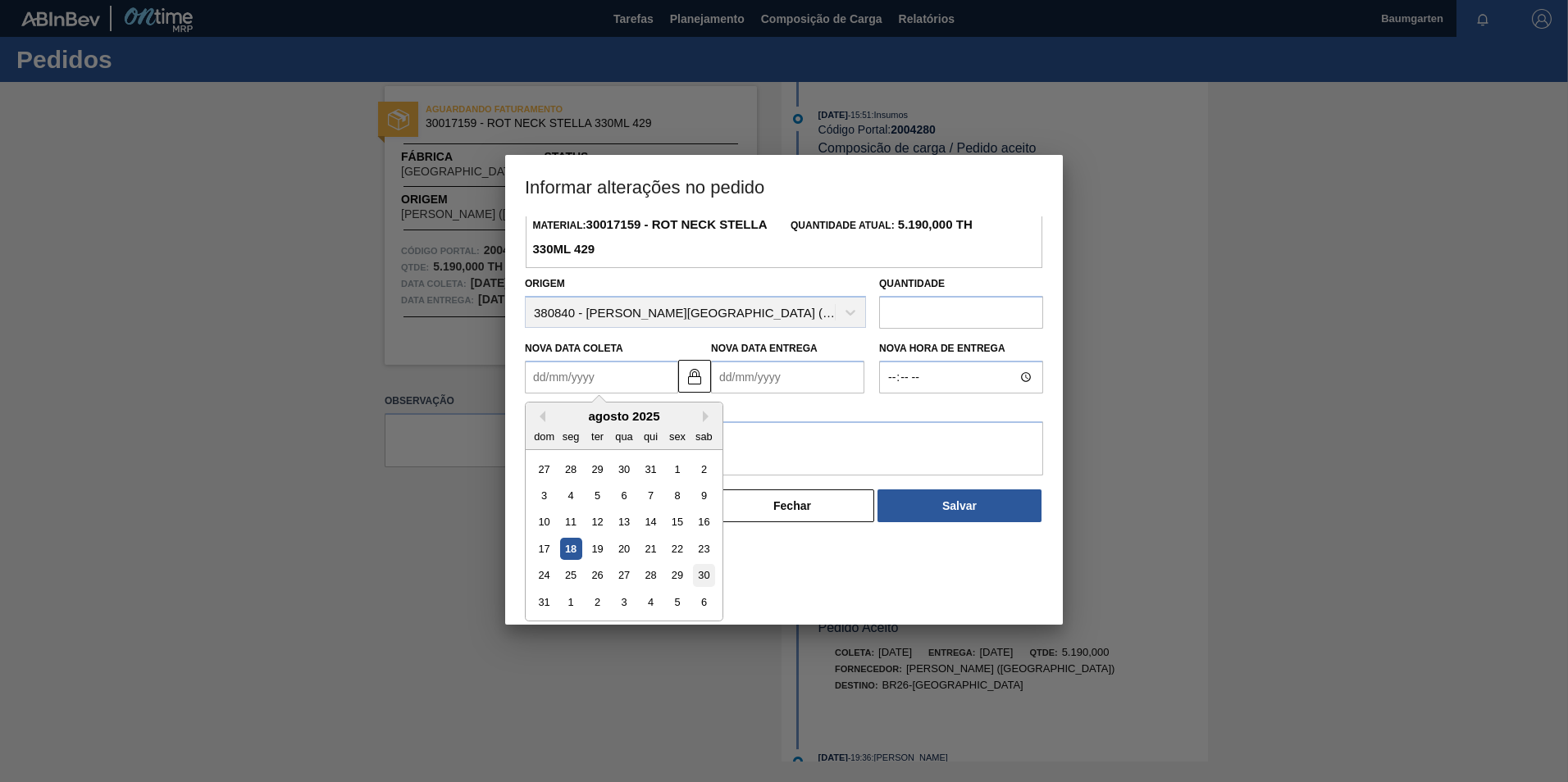
click at [708, 582] on div "30" at bounding box center [704, 576] width 22 height 22
type Coleta "[DATE]"
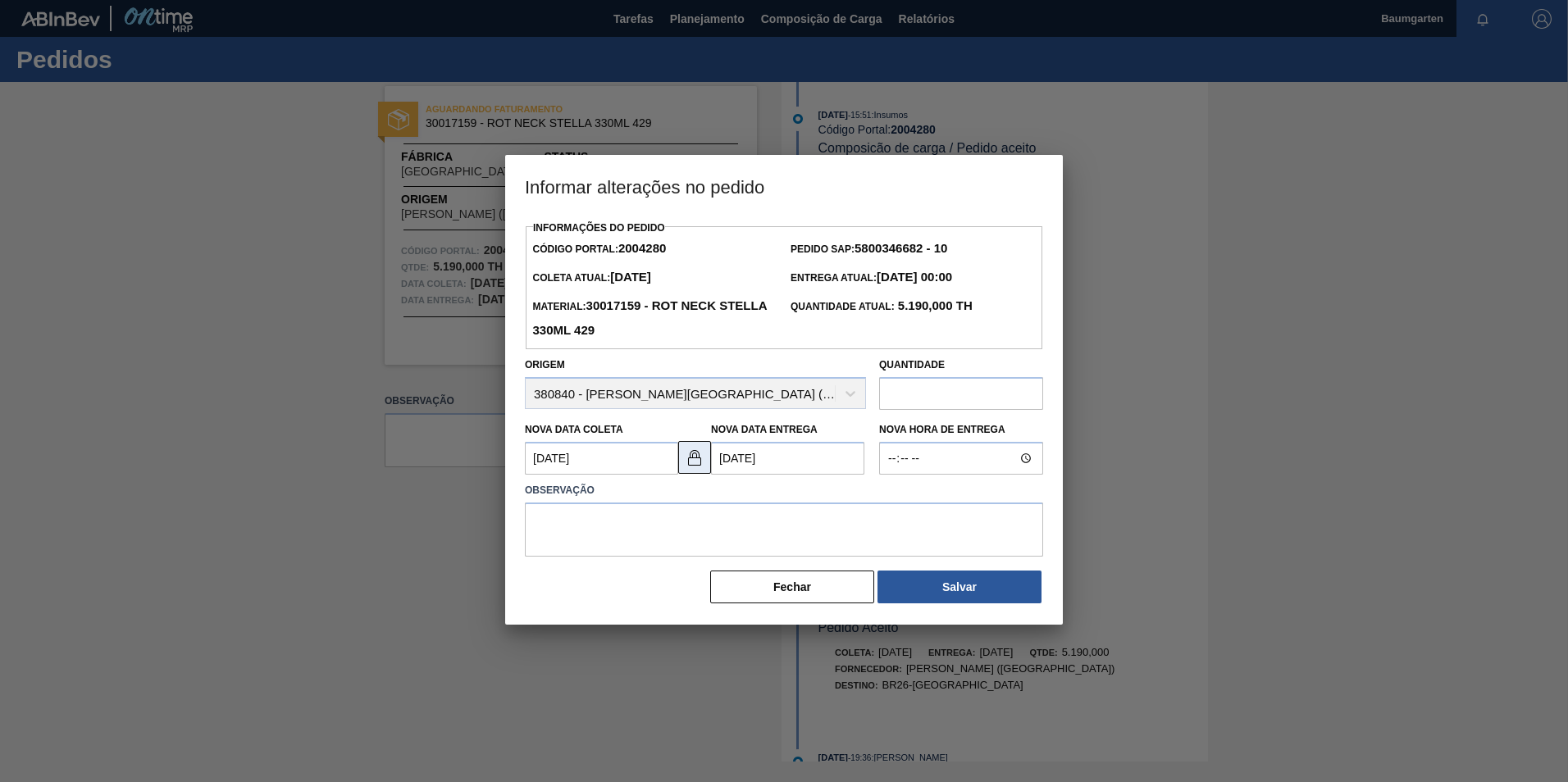
scroll to position [0, 0]
click at [698, 473] on button at bounding box center [695, 458] width 33 height 33
drag, startPoint x: 777, startPoint y: 466, endPoint x: 786, endPoint y: 474, distance: 12.0
click at [778, 466] on Entrega "[DATE]" at bounding box center [788, 459] width 153 height 33
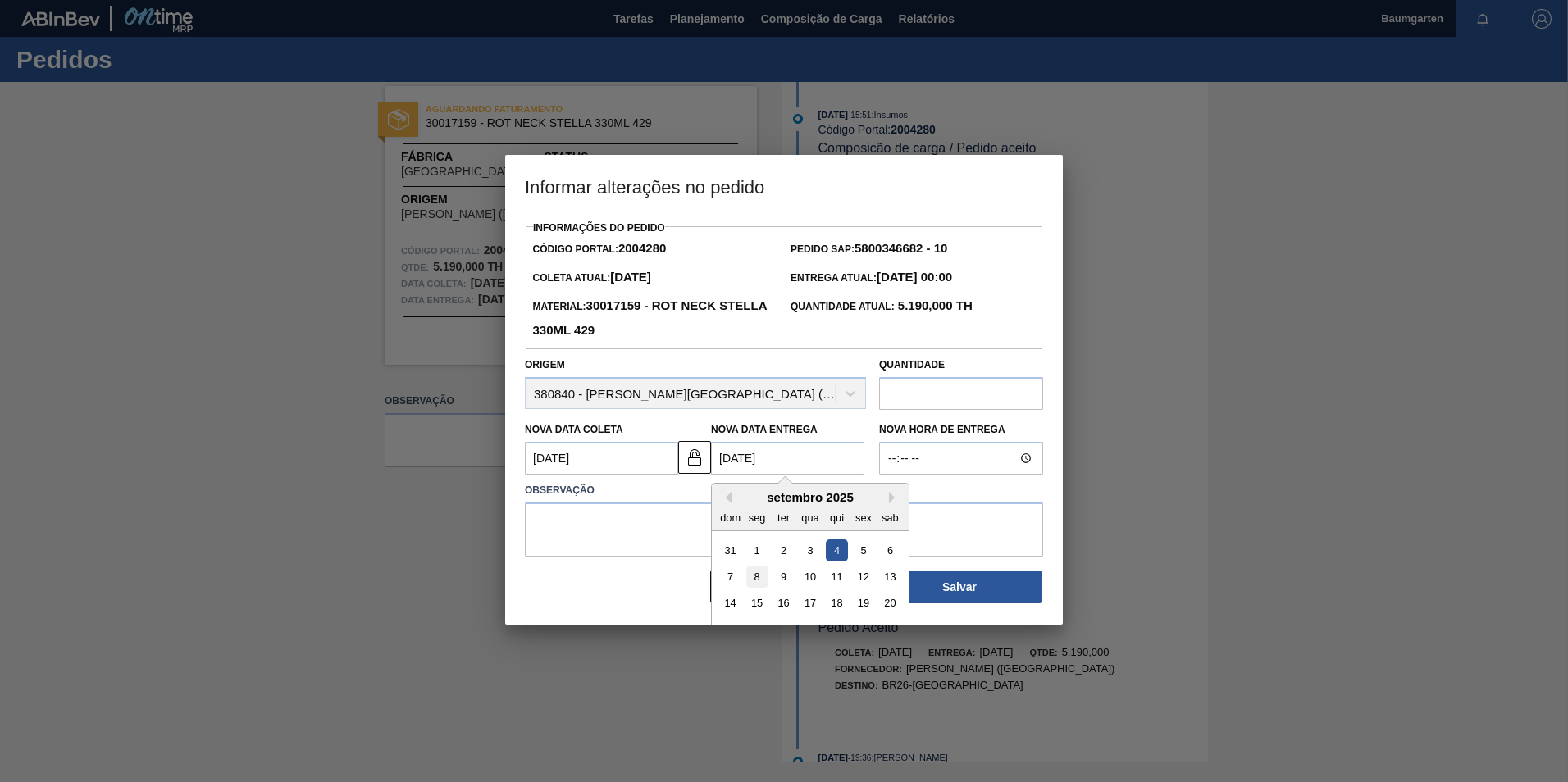
click at [759, 582] on div "8" at bounding box center [757, 577] width 22 height 22
type Entrega "[DATE]"
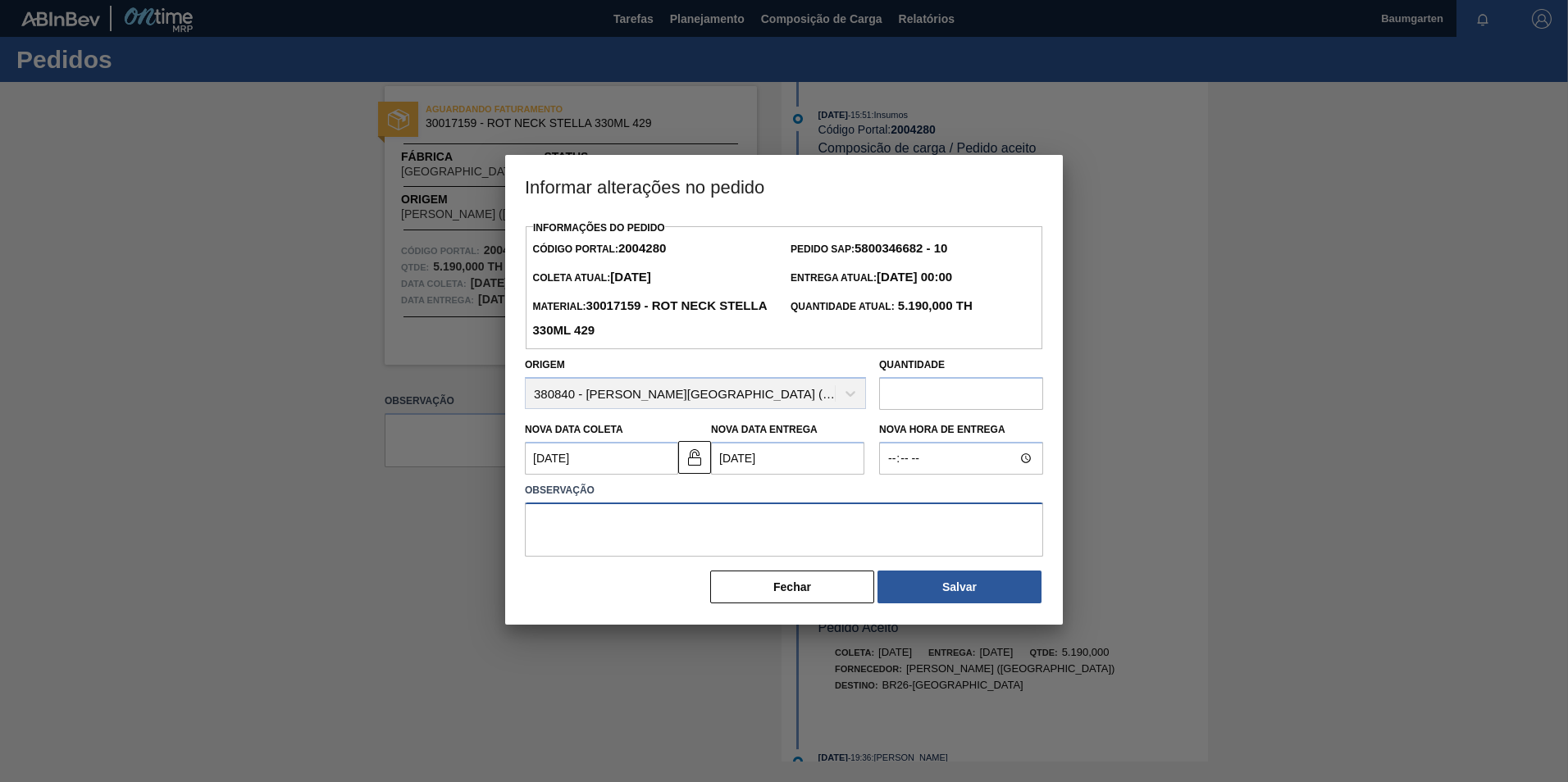
click at [682, 529] on textarea at bounding box center [784, 530] width 519 height 54
type textarea "alteração na data de entrega"
click at [925, 573] on div "[PERSON_NAME]" at bounding box center [784, 586] width 519 height 36
click at [925, 598] on button "Salvar" at bounding box center [959, 587] width 164 height 33
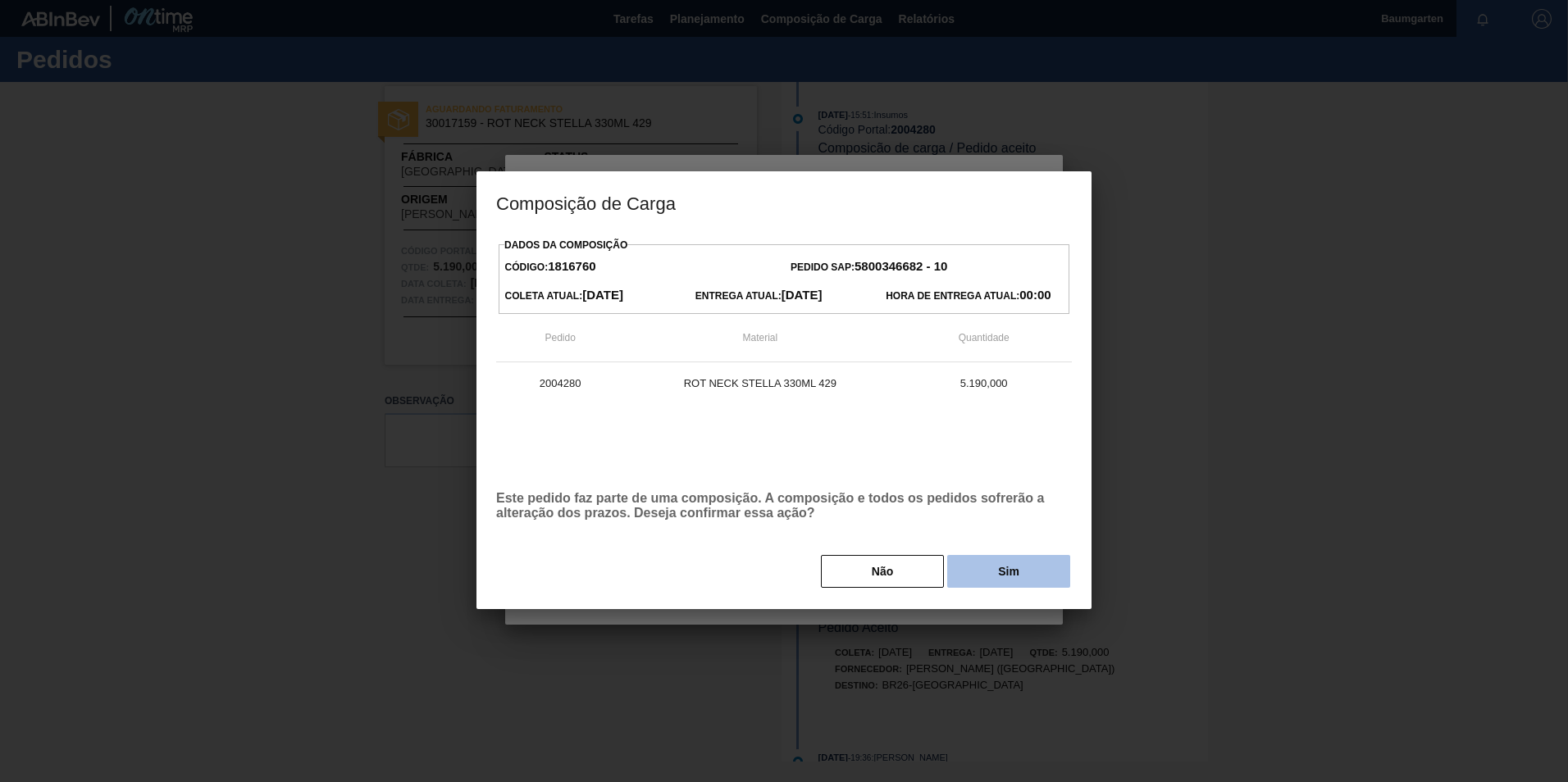
click at [990, 583] on button "Sim" at bounding box center [1009, 572] width 123 height 33
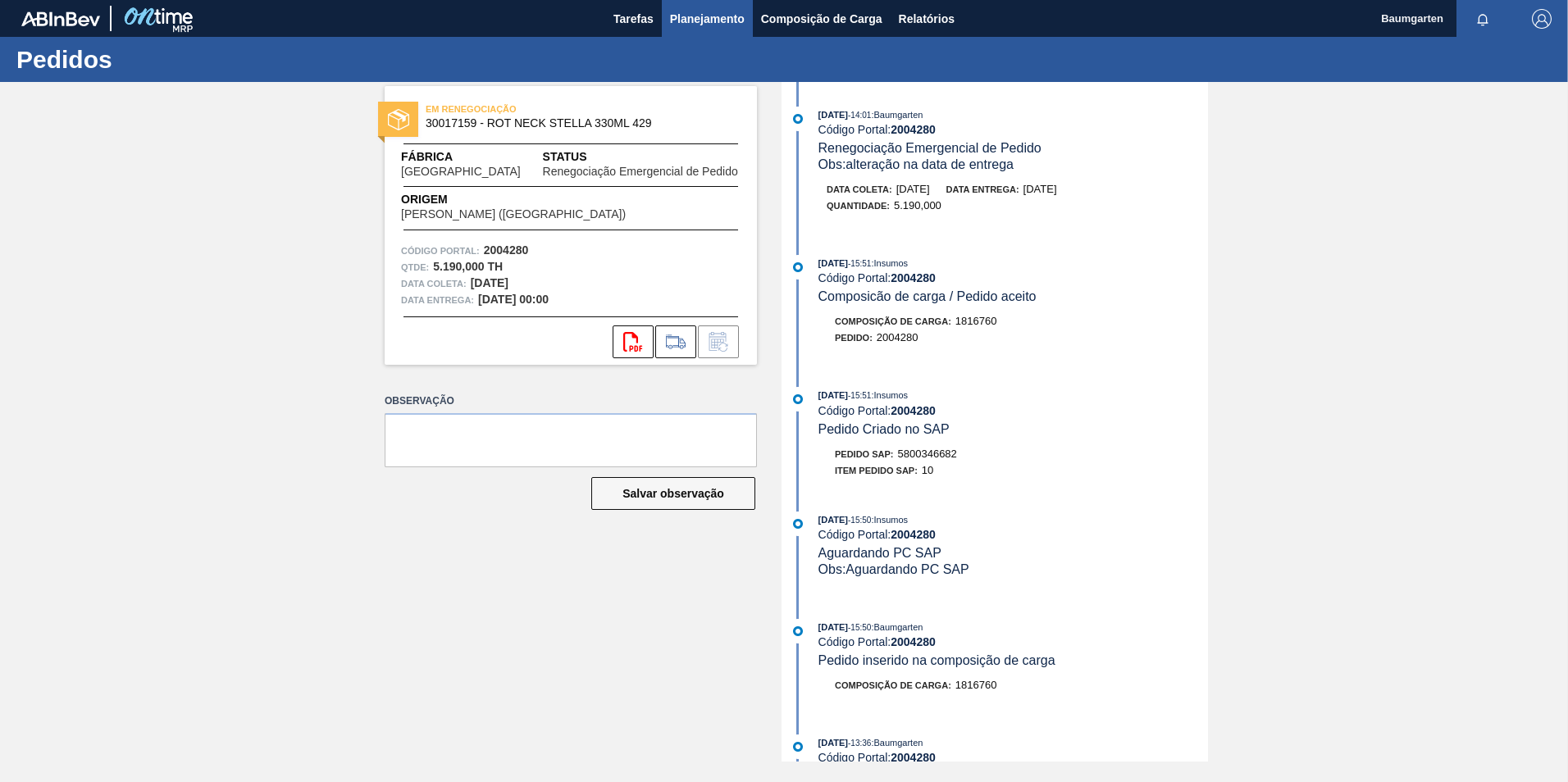
click at [719, 26] on span "Planejamento" at bounding box center [707, 18] width 74 height 19
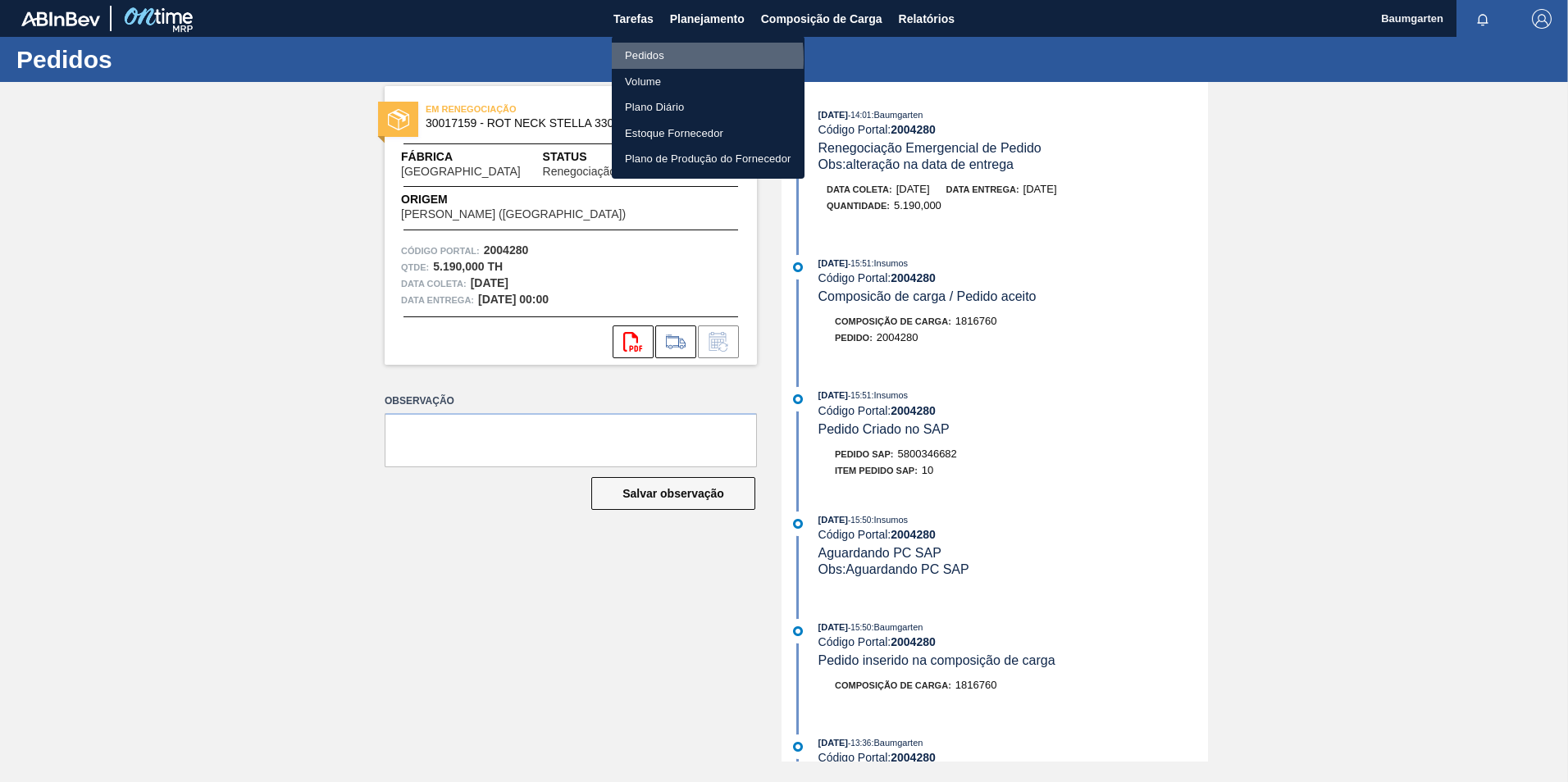
click at [645, 59] on li "Pedidos" at bounding box center [709, 55] width 193 height 27
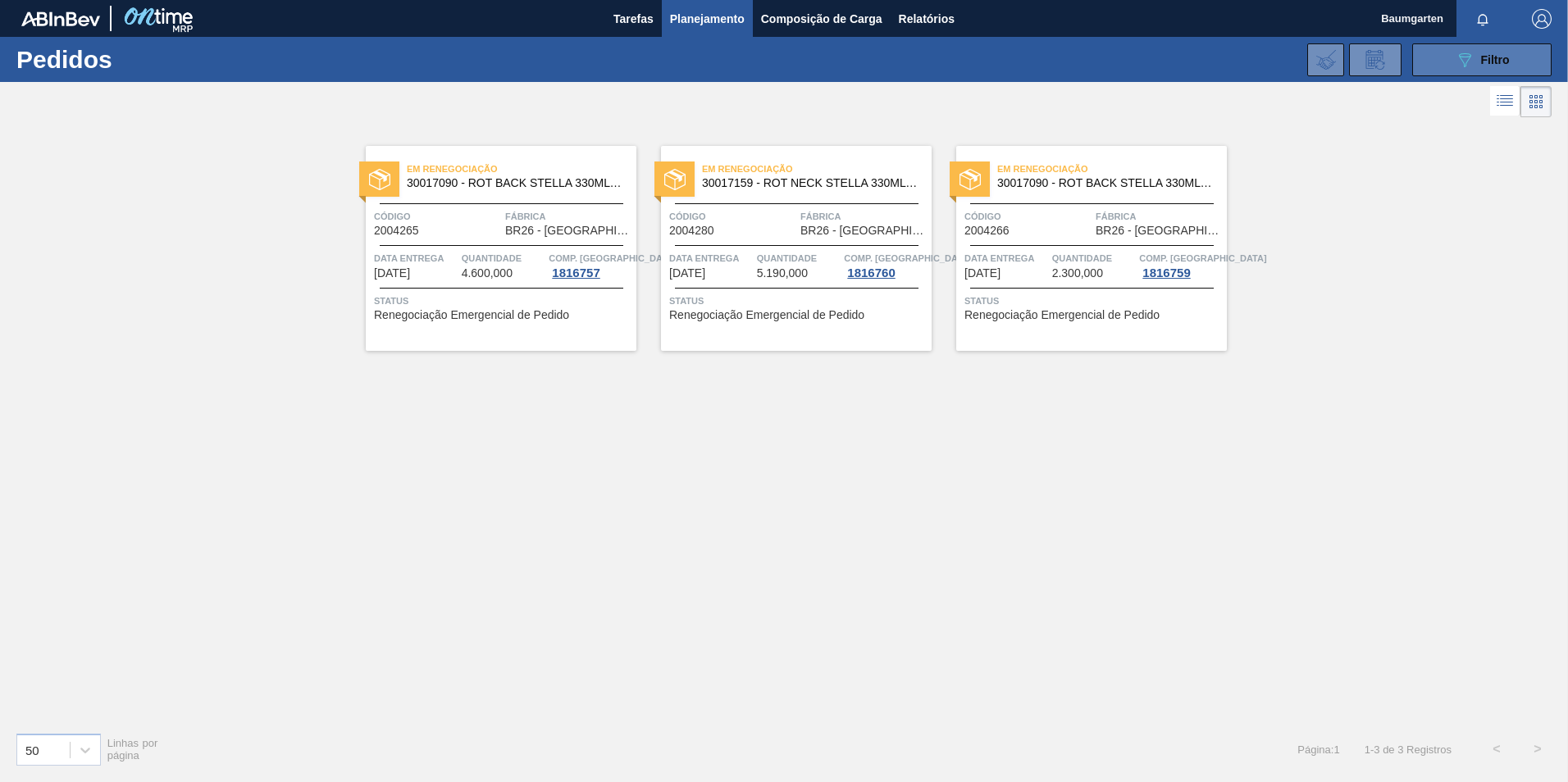
click at [1482, 55] on span "Filtro" at bounding box center [1495, 60] width 28 height 13
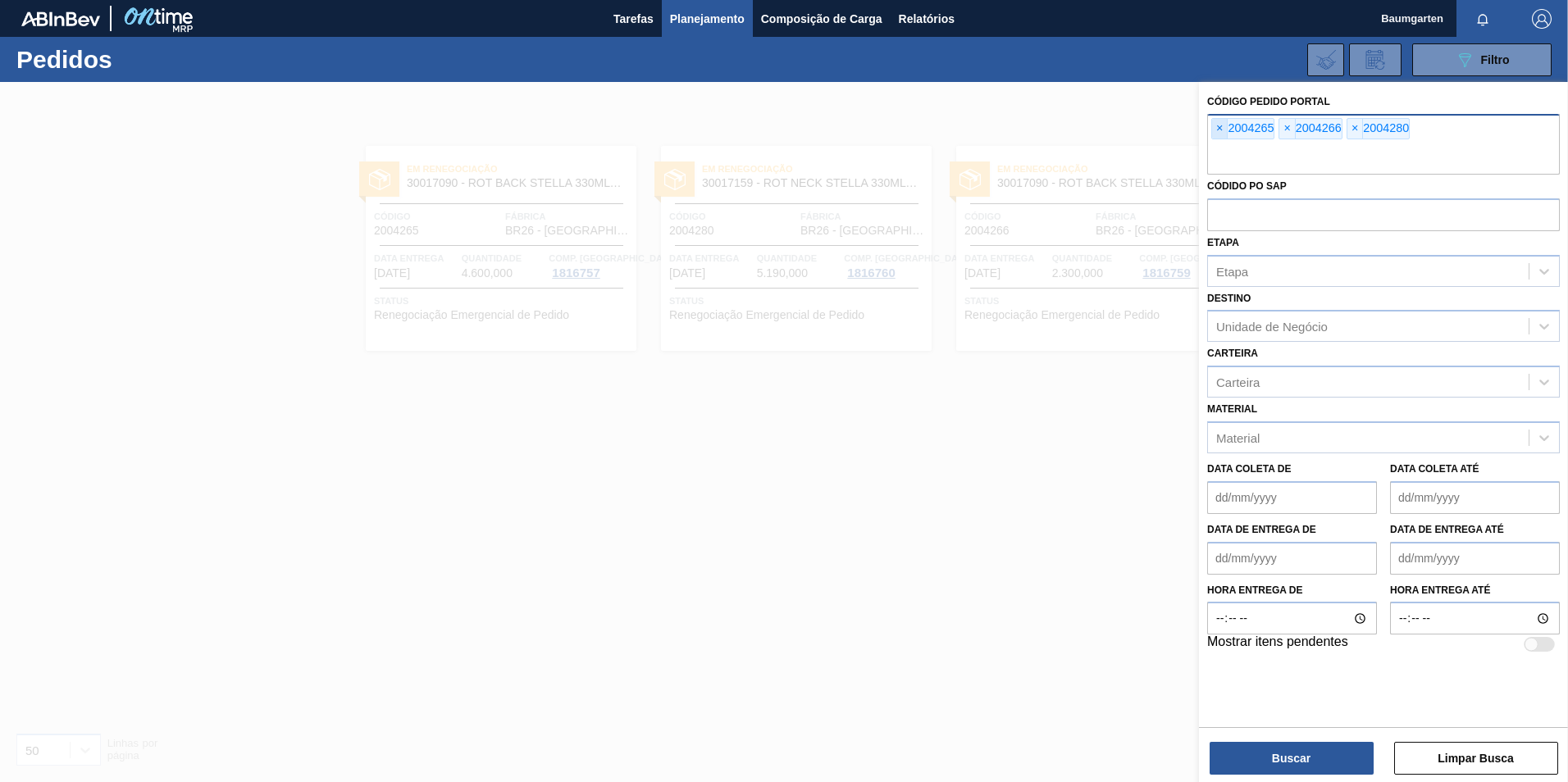
click at [1222, 128] on span "×" at bounding box center [1220, 128] width 16 height 19
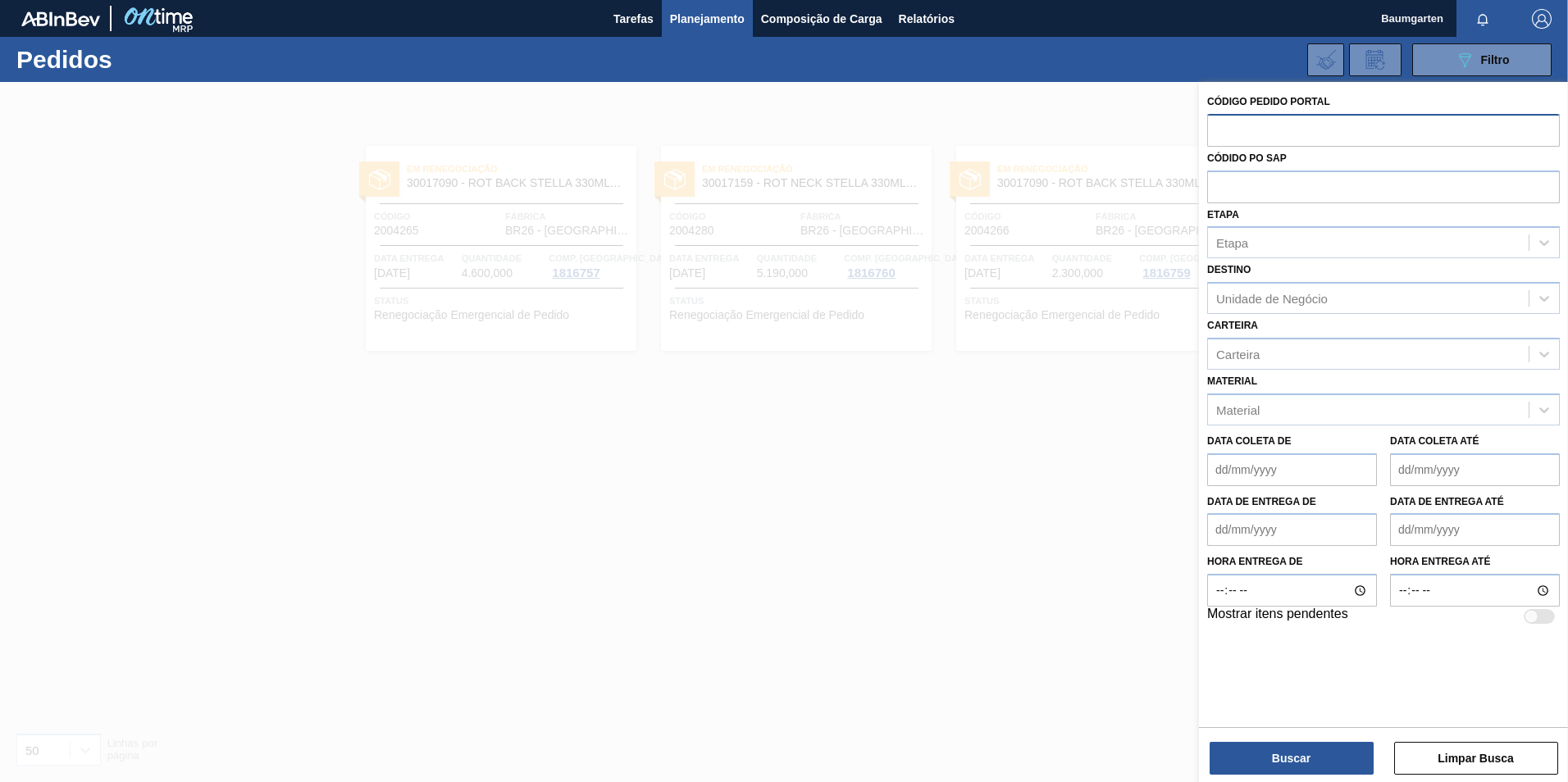
click at [1232, 135] on input "text" at bounding box center [1383, 129] width 353 height 31
type input "2004271"
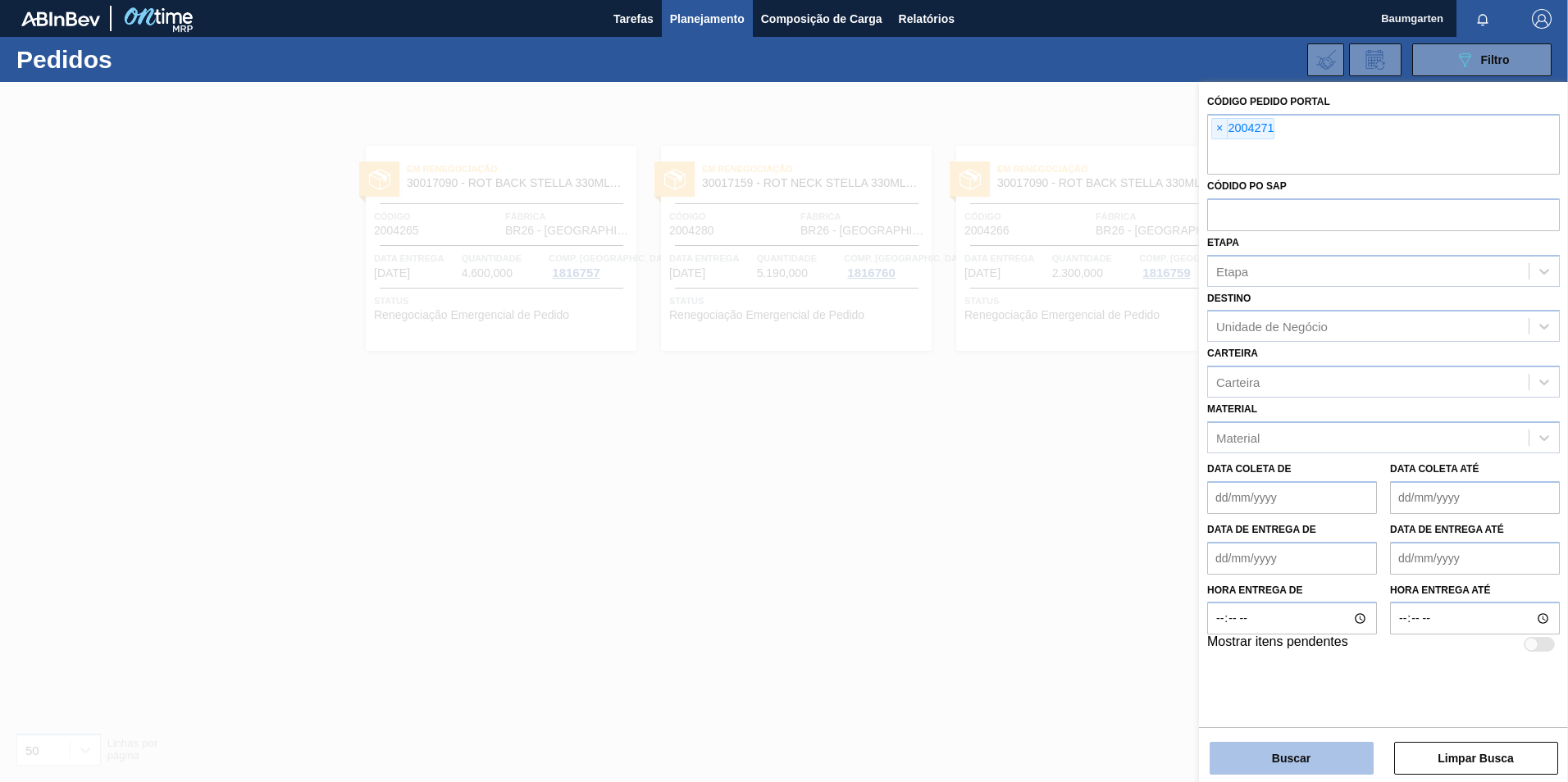
click at [1294, 760] on button "Buscar" at bounding box center [1292, 759] width 164 height 33
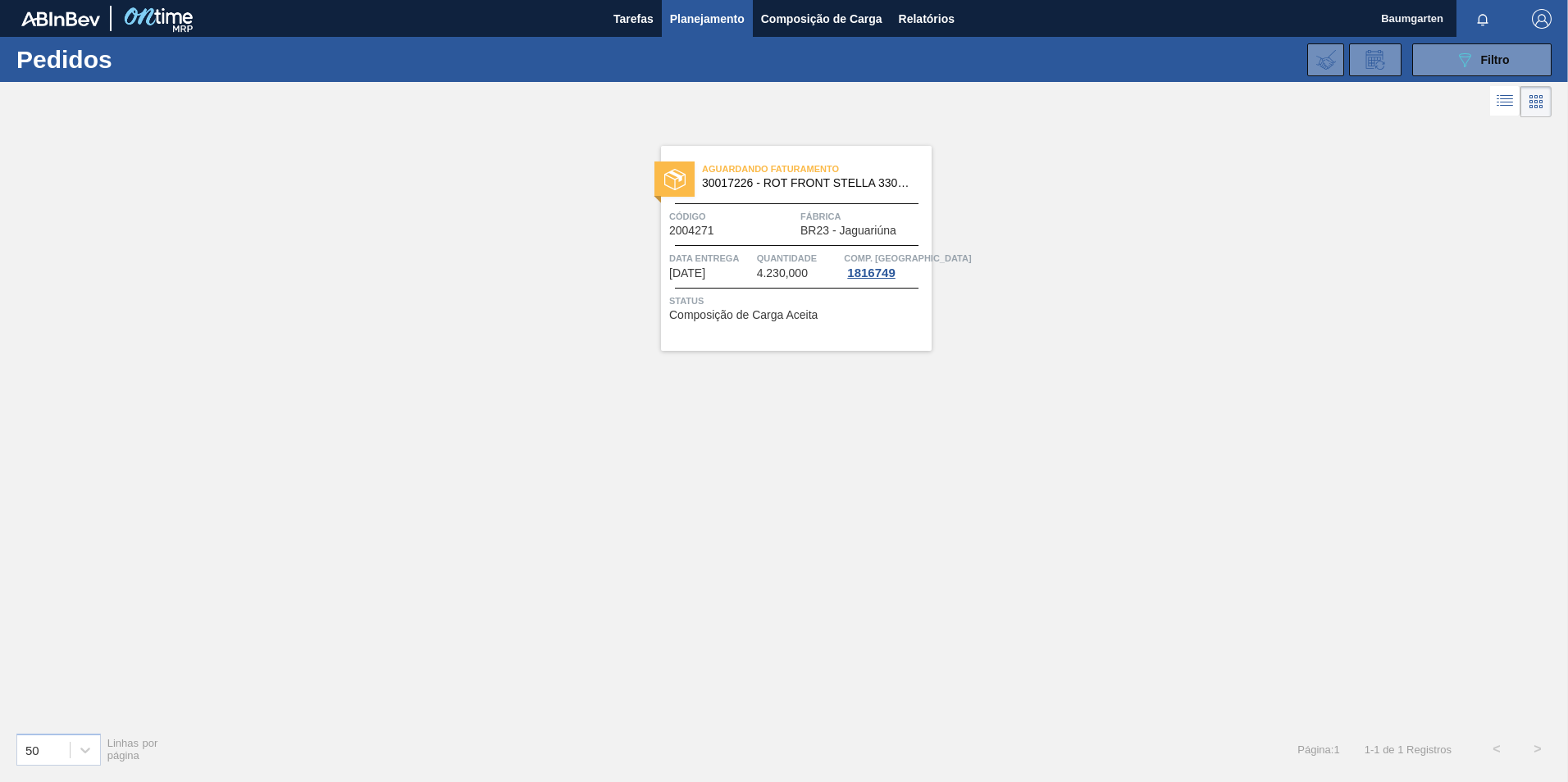
click at [721, 222] on span "Código" at bounding box center [733, 217] width 127 height 17
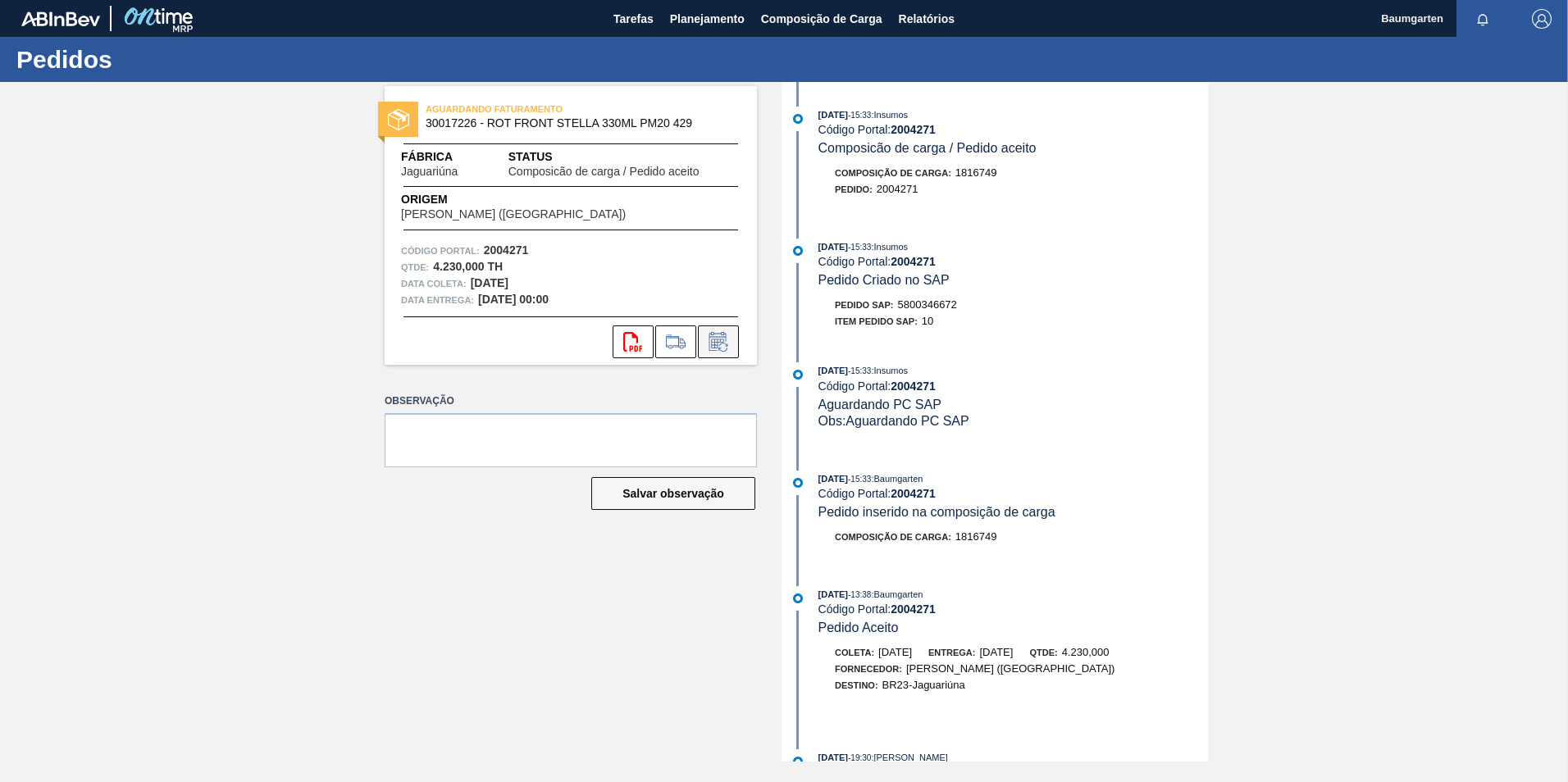
click at [729, 354] on button at bounding box center [718, 342] width 41 height 33
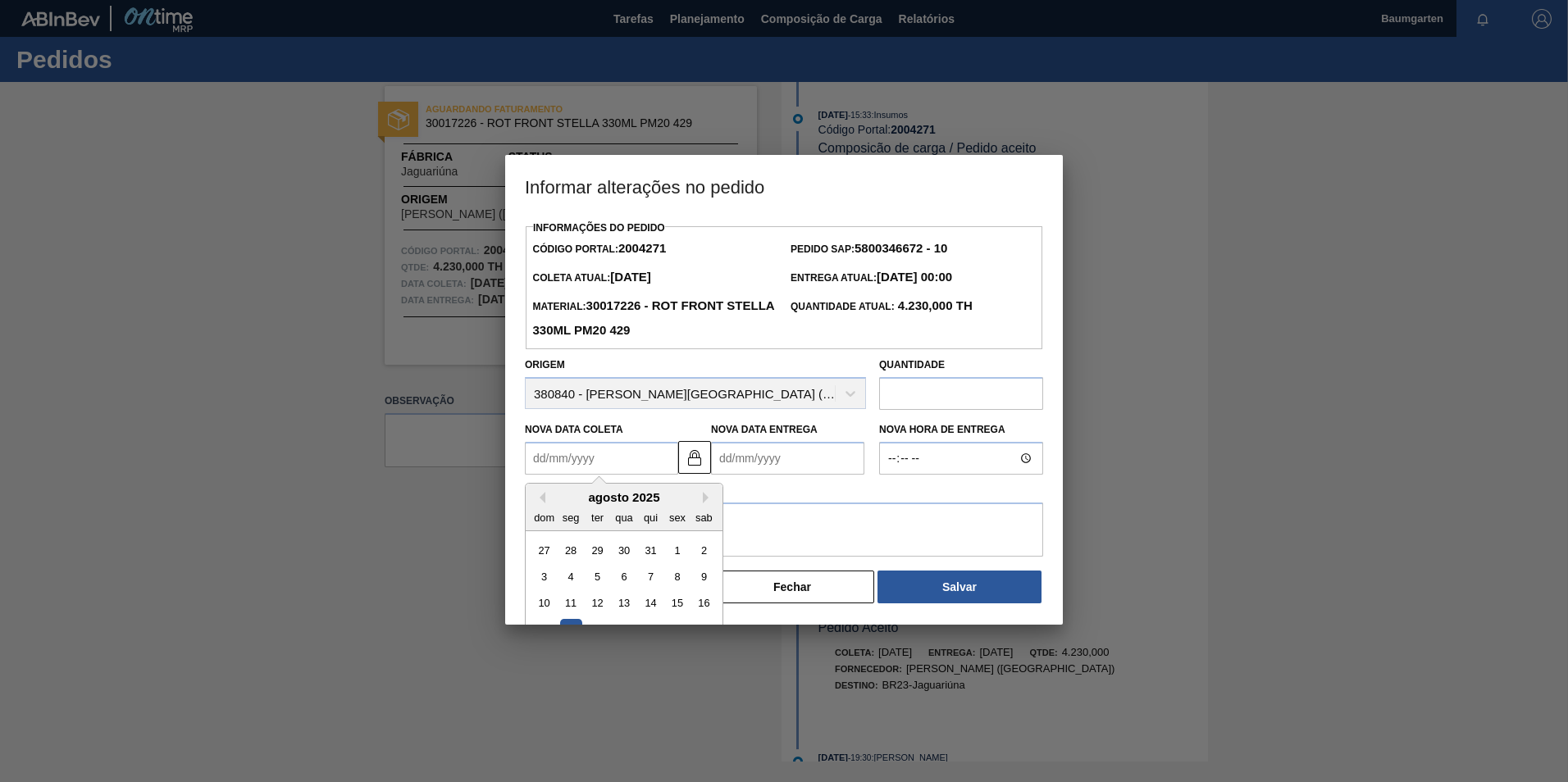
click at [661, 466] on Coleta "Nova Data Coleta" at bounding box center [601, 459] width 153 height 33
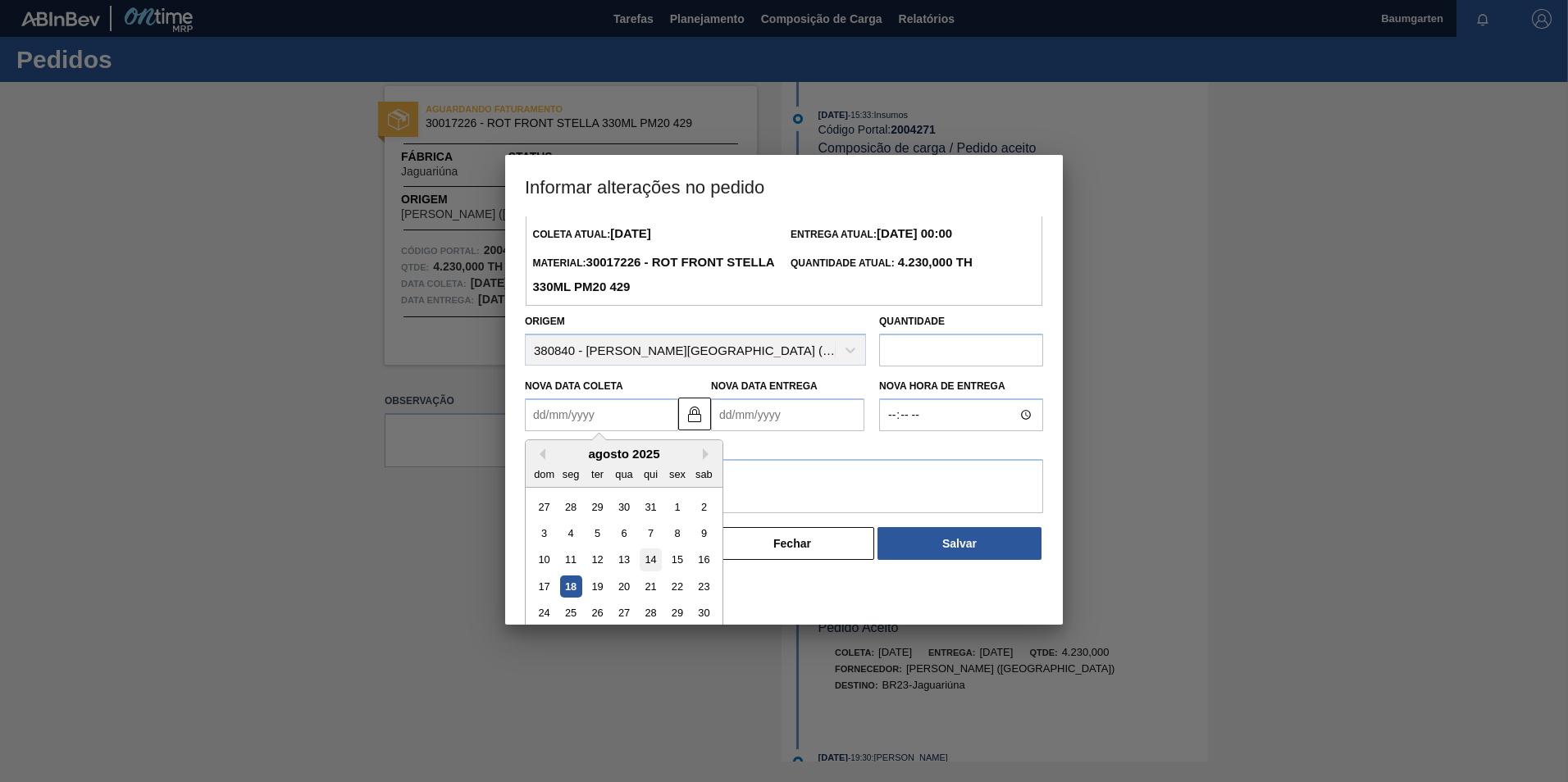
scroll to position [81, 0]
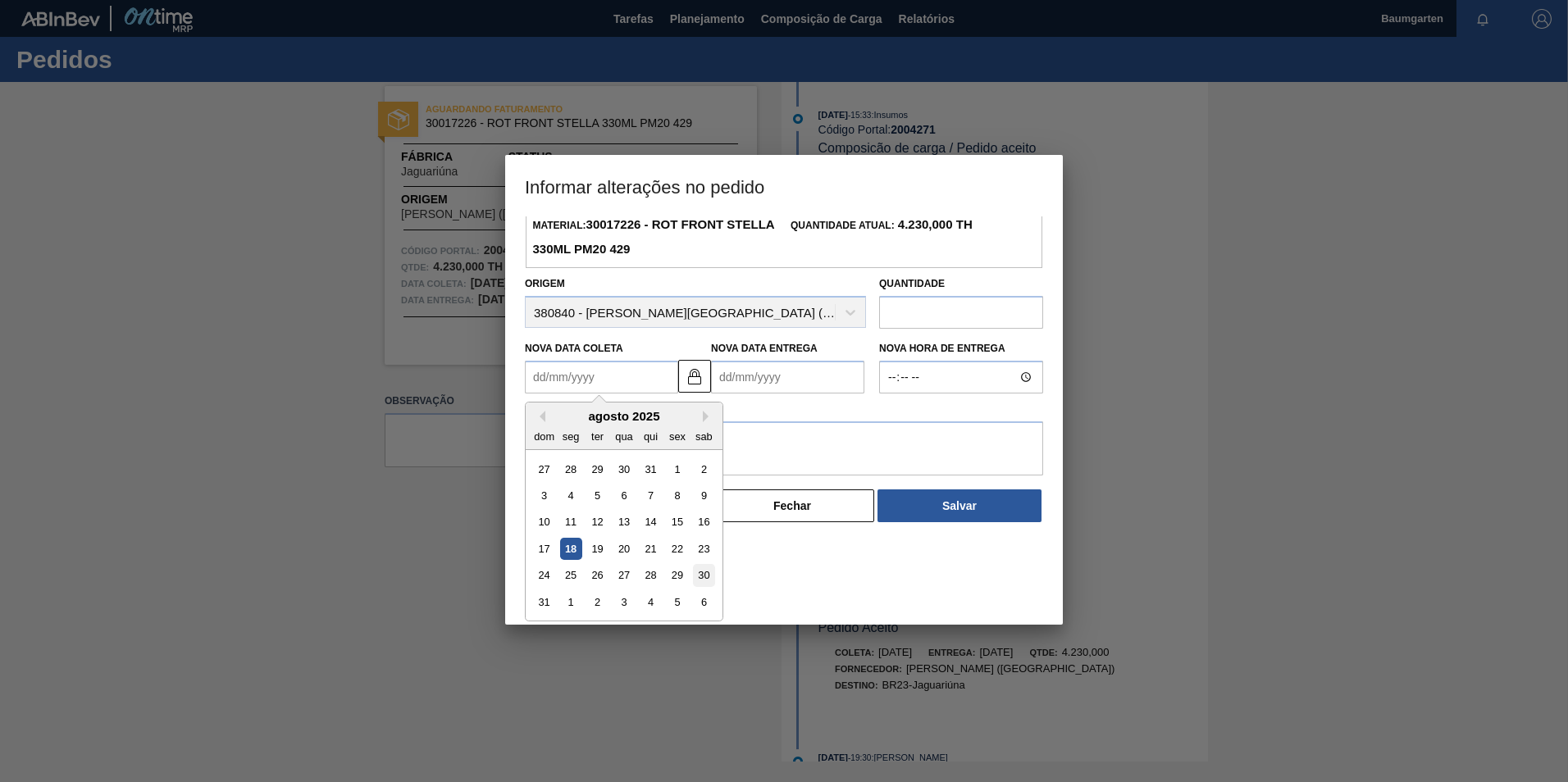
click at [704, 583] on div "30" at bounding box center [704, 576] width 22 height 22
type Coleta "[DATE]"
type Entrega "[DATE]"
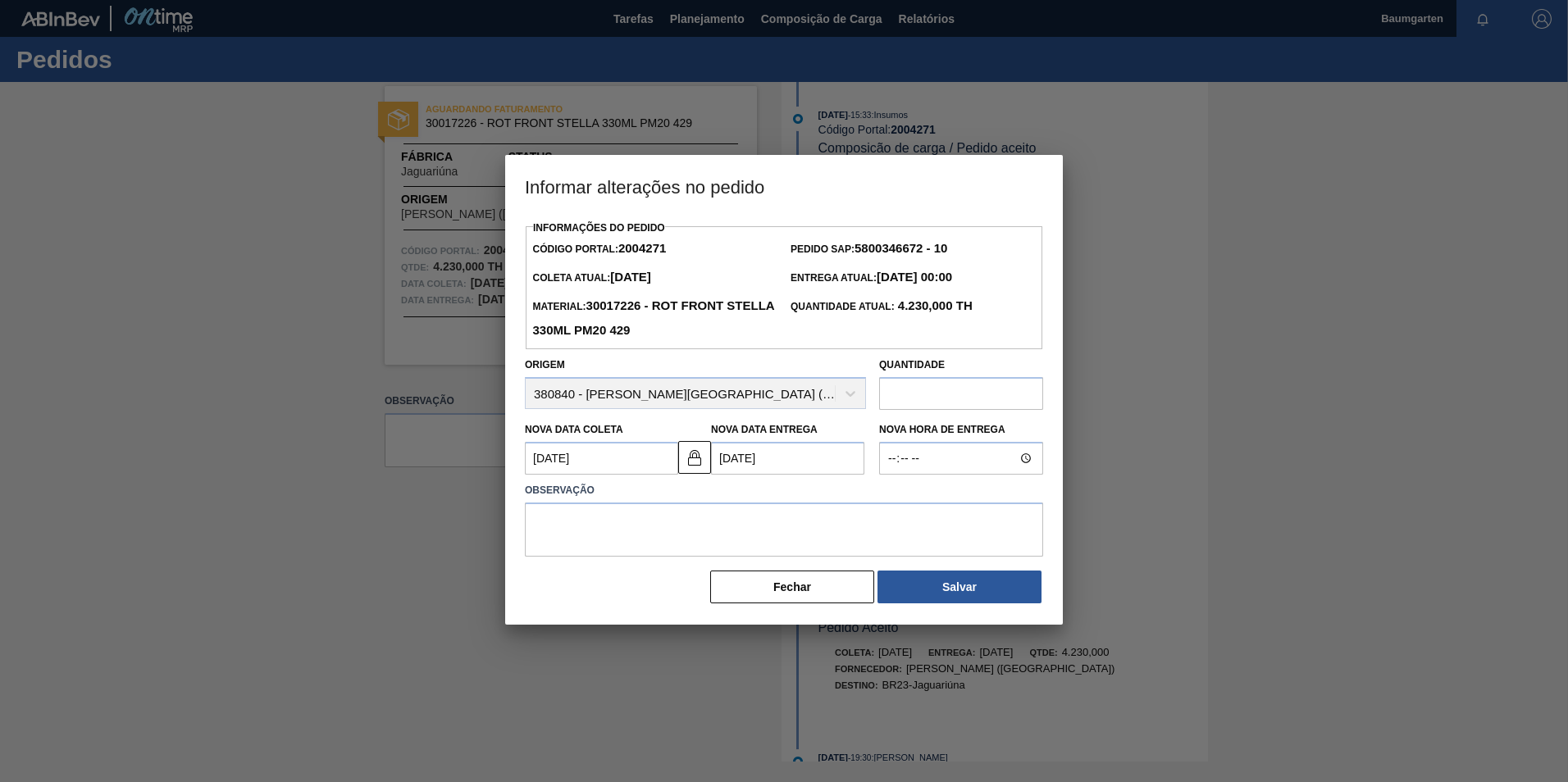
scroll to position [0, 0]
click at [610, 531] on textarea at bounding box center [784, 530] width 519 height 54
type textarea "alteração na data de entrega"
click at [965, 598] on button "Salvar" at bounding box center [959, 587] width 164 height 33
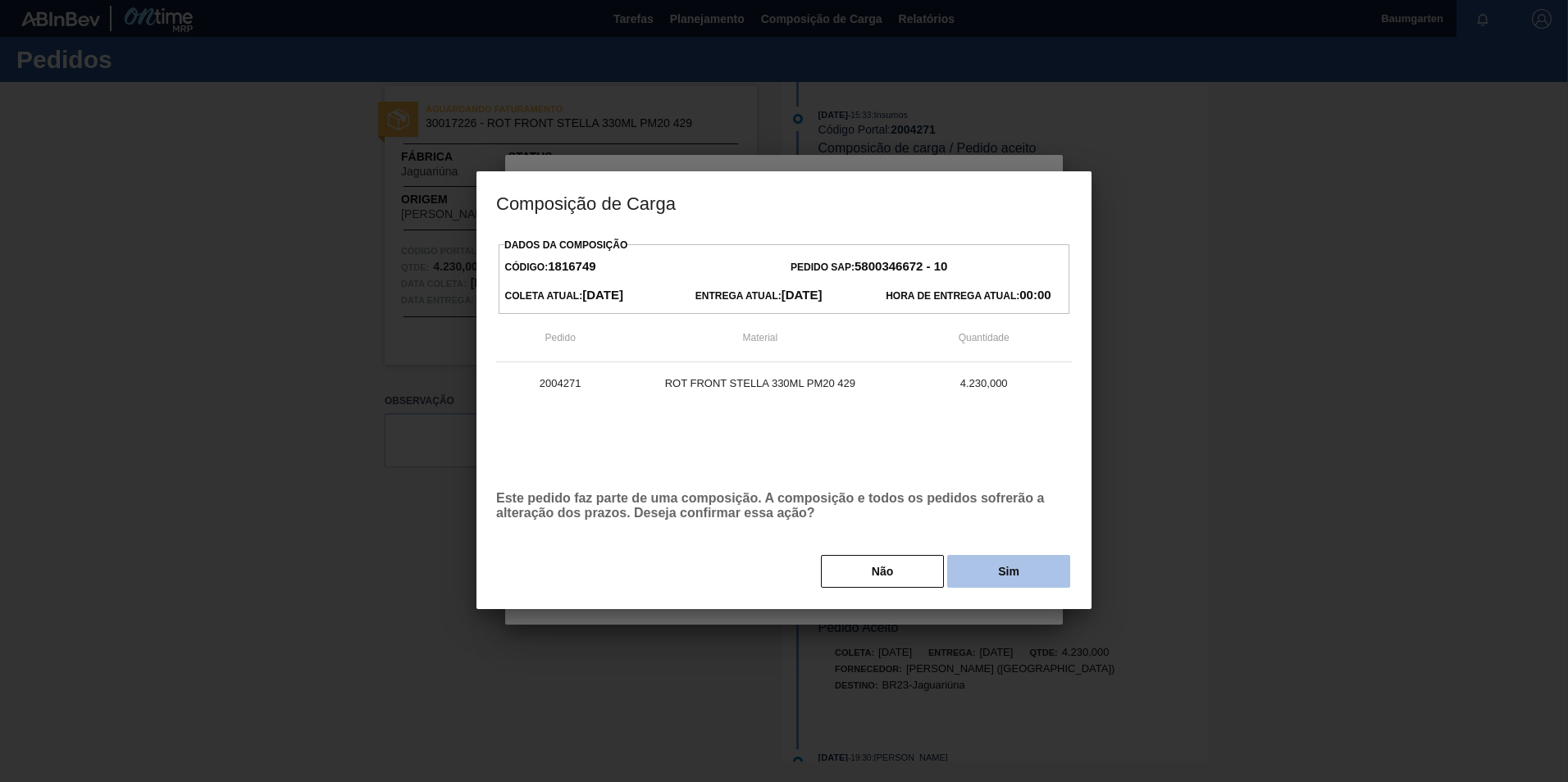
click at [1003, 580] on button "Sim" at bounding box center [1009, 572] width 123 height 33
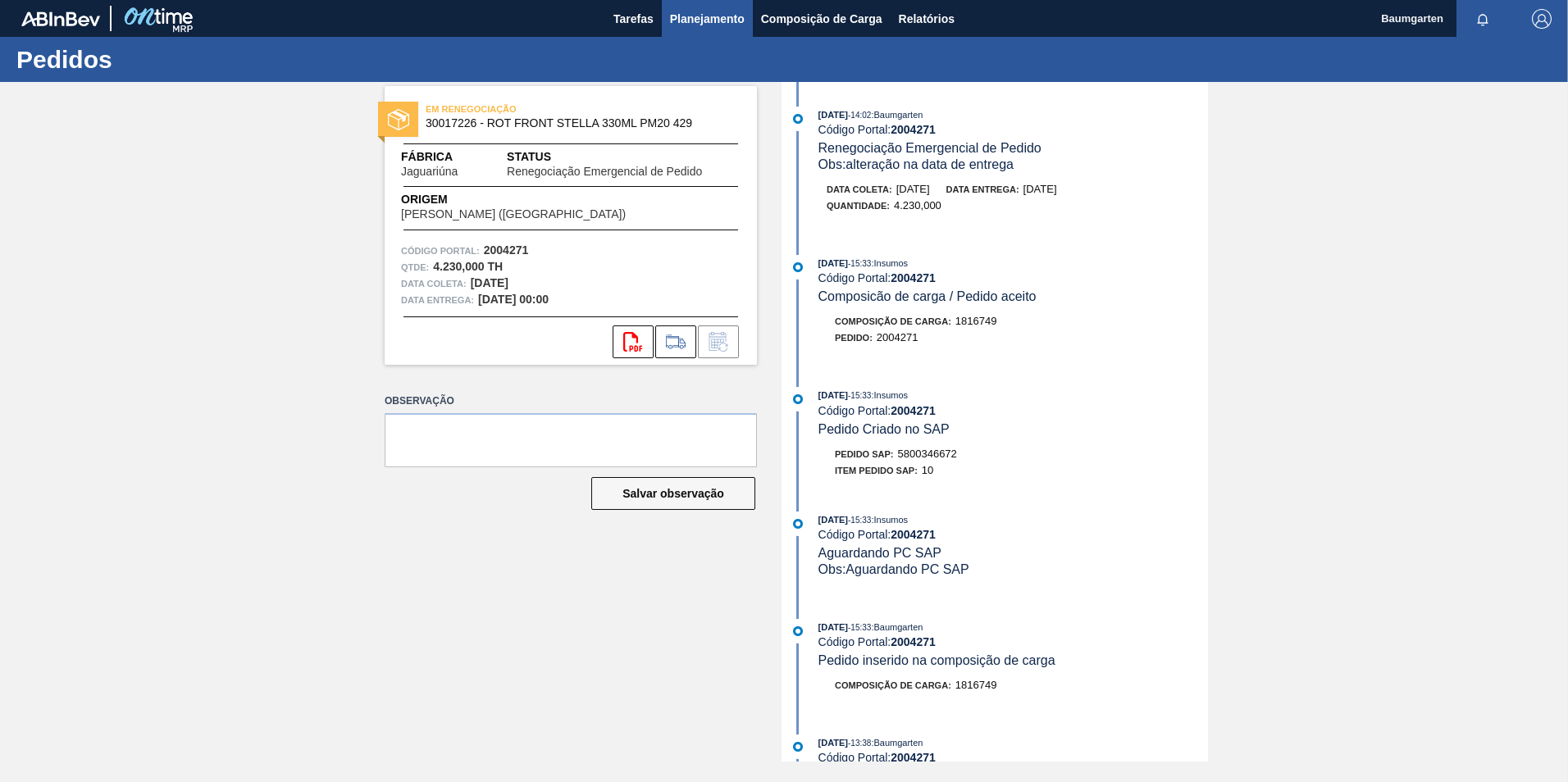
click at [711, 24] on span "Planejamento" at bounding box center [707, 18] width 74 height 19
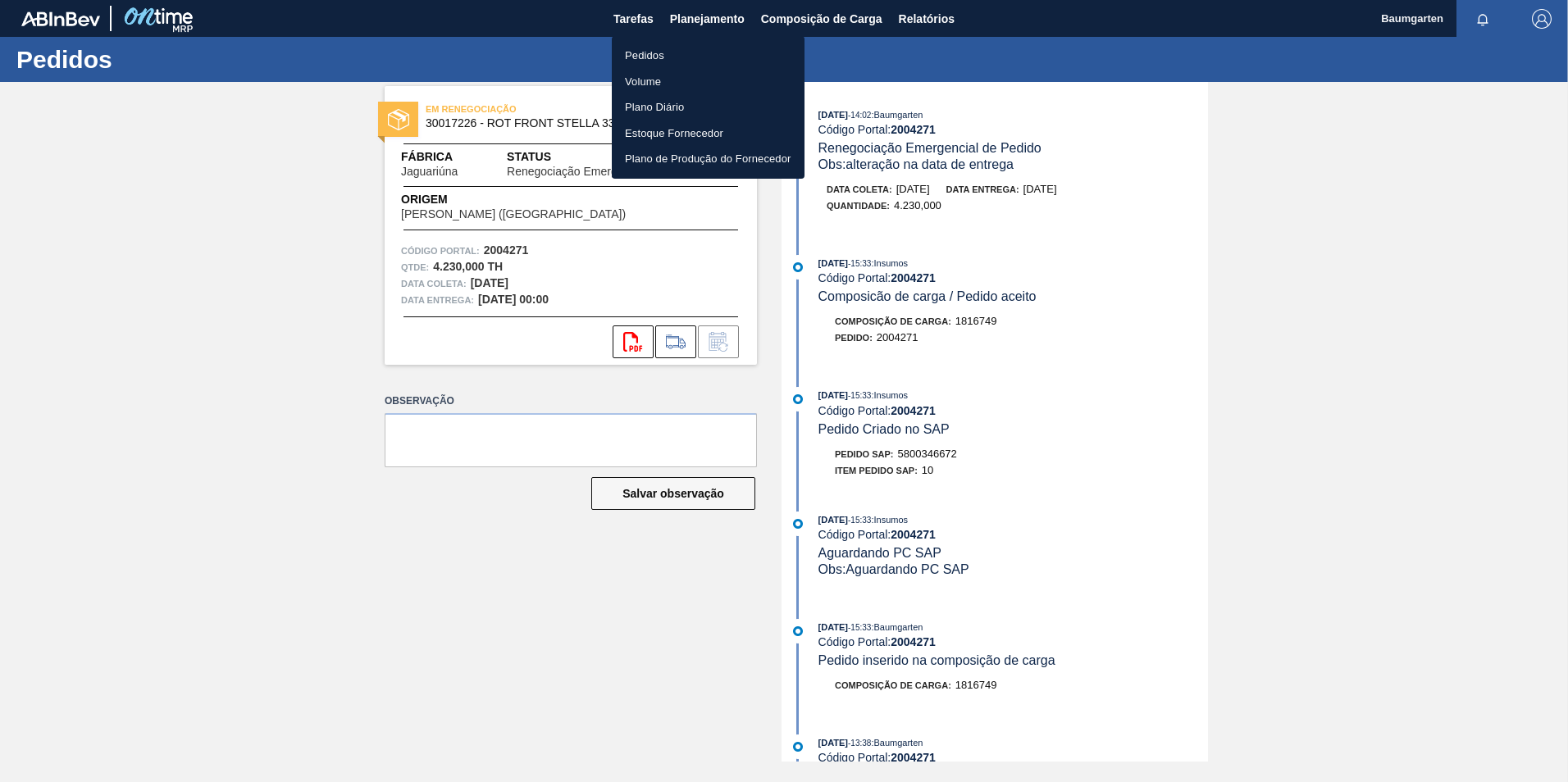
click at [635, 55] on li "Pedidos" at bounding box center [709, 55] width 193 height 27
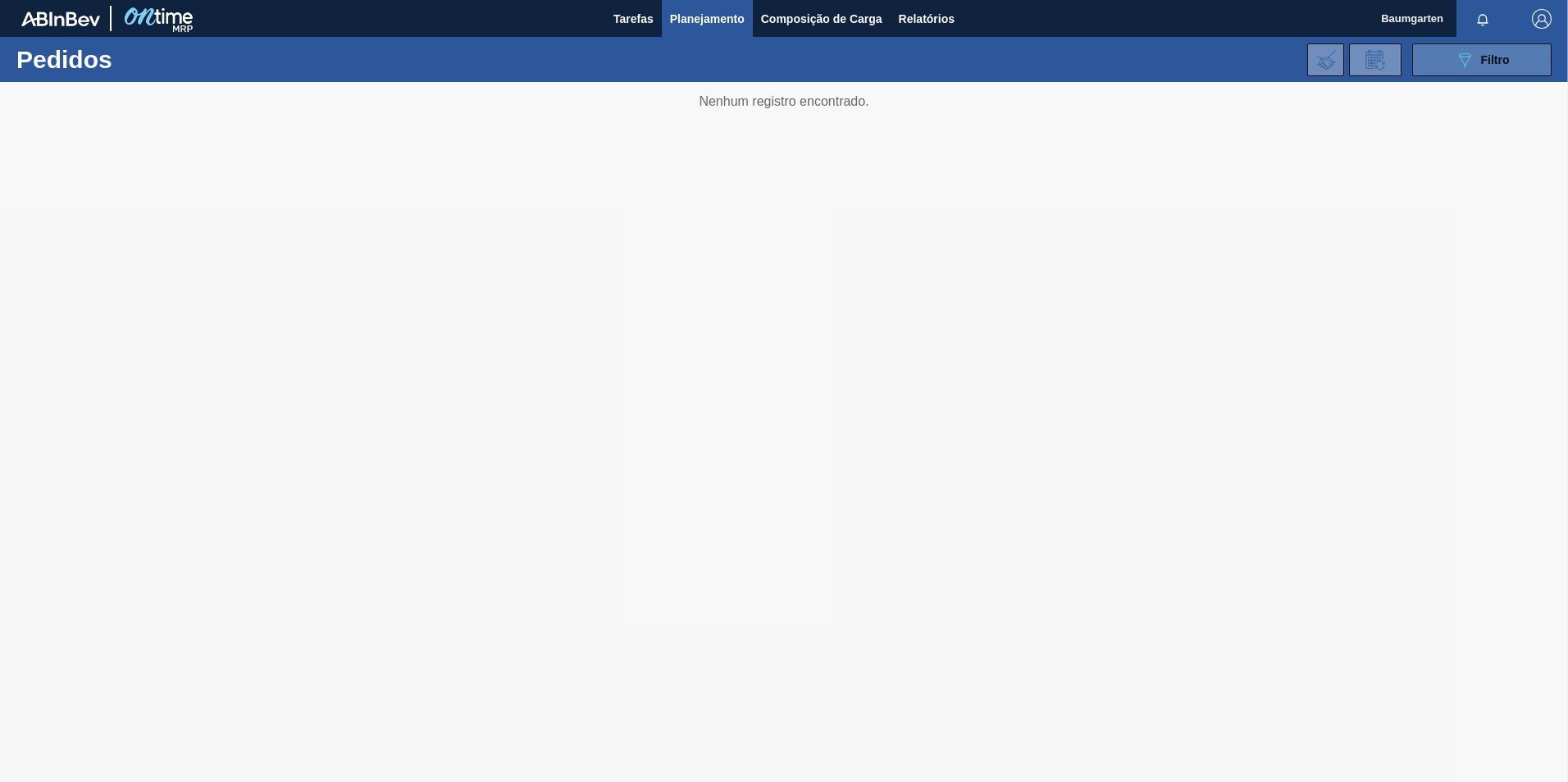
click at [1494, 58] on span "Filtro" at bounding box center [1495, 60] width 28 height 13
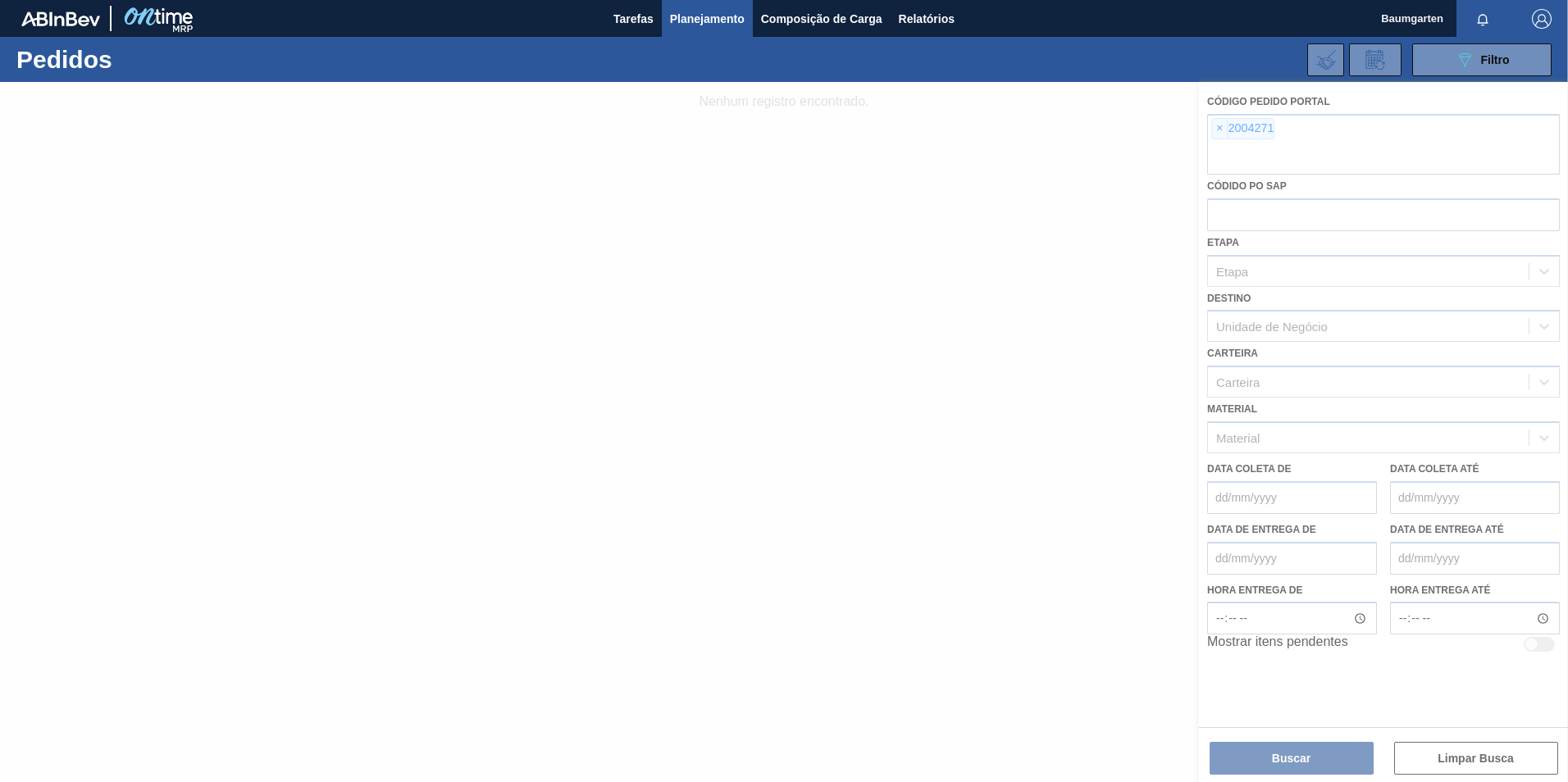
click at [1429, 762] on div at bounding box center [784, 431] width 1568 height 700
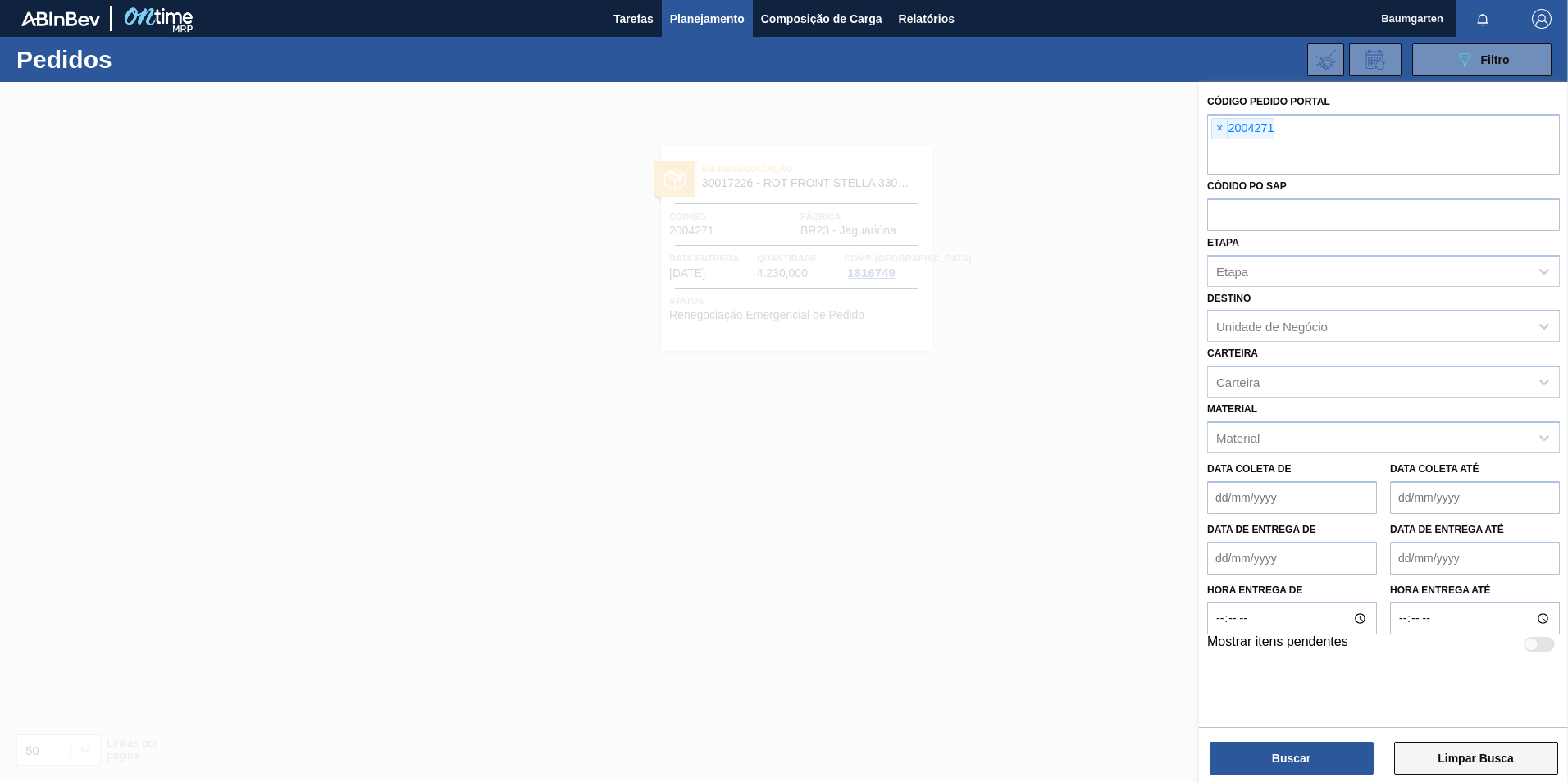
click at [1445, 760] on button "Limpar Busca" at bounding box center [1476, 759] width 164 height 33
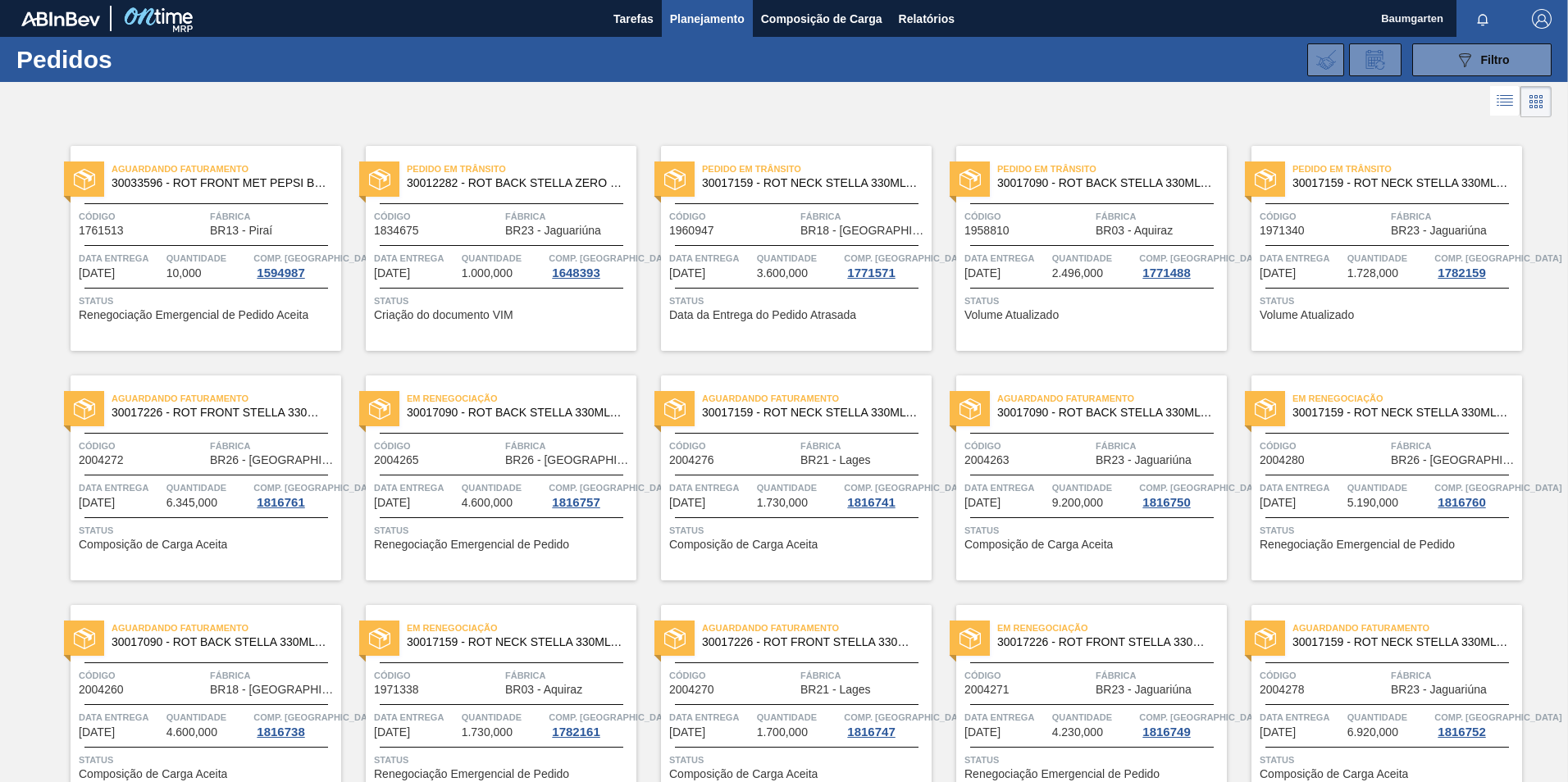
drag, startPoint x: 1452, startPoint y: 61, endPoint x: 1416, endPoint y: 79, distance: 40.2
click at [1455, 61] on icon "089F7B8B-B2A5-4AFE-B5C0-19BA573D28AC" at bounding box center [1464, 60] width 19 height 19
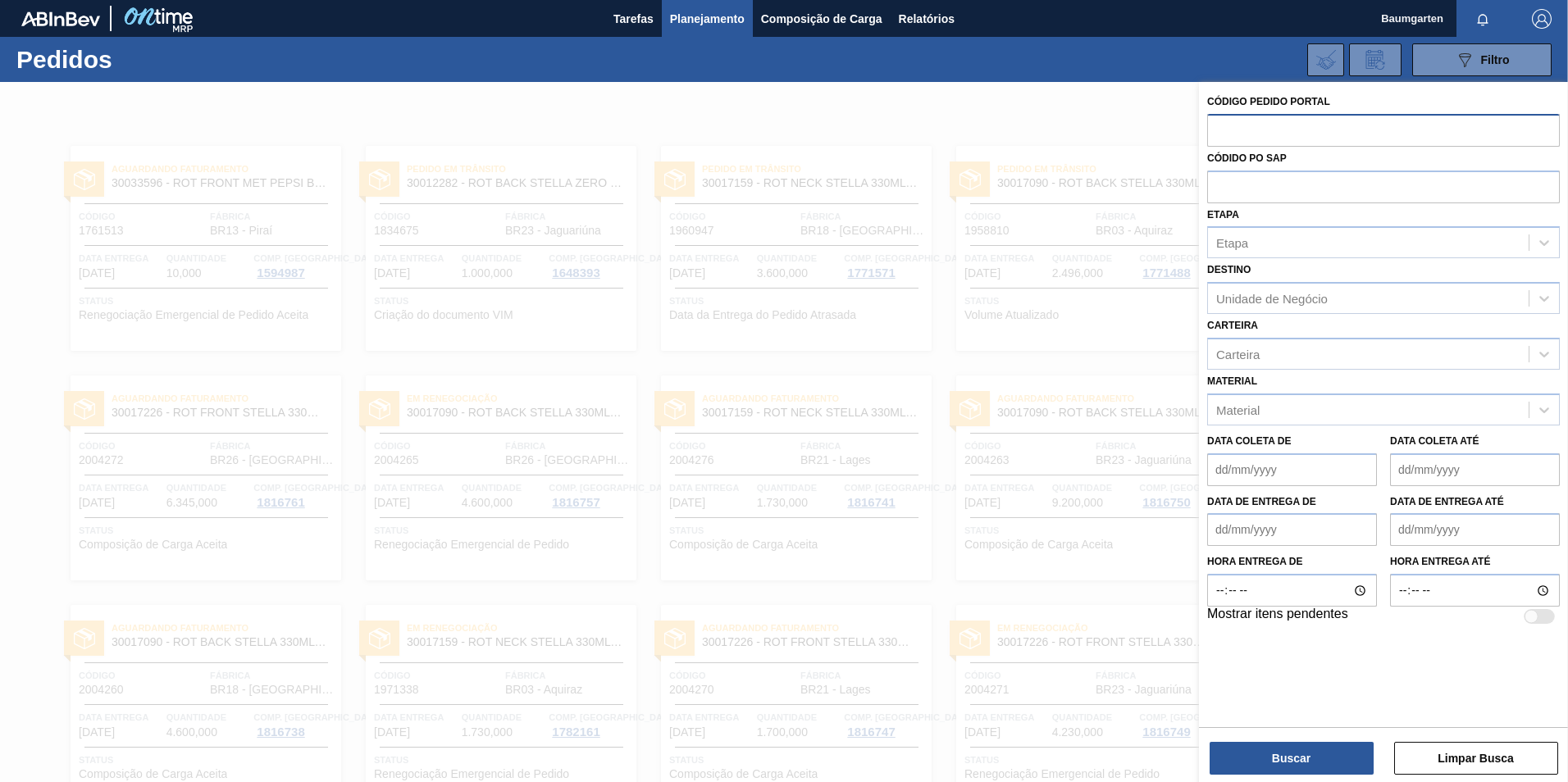
click at [1290, 127] on input "text" at bounding box center [1383, 129] width 353 height 31
type input "2004268"
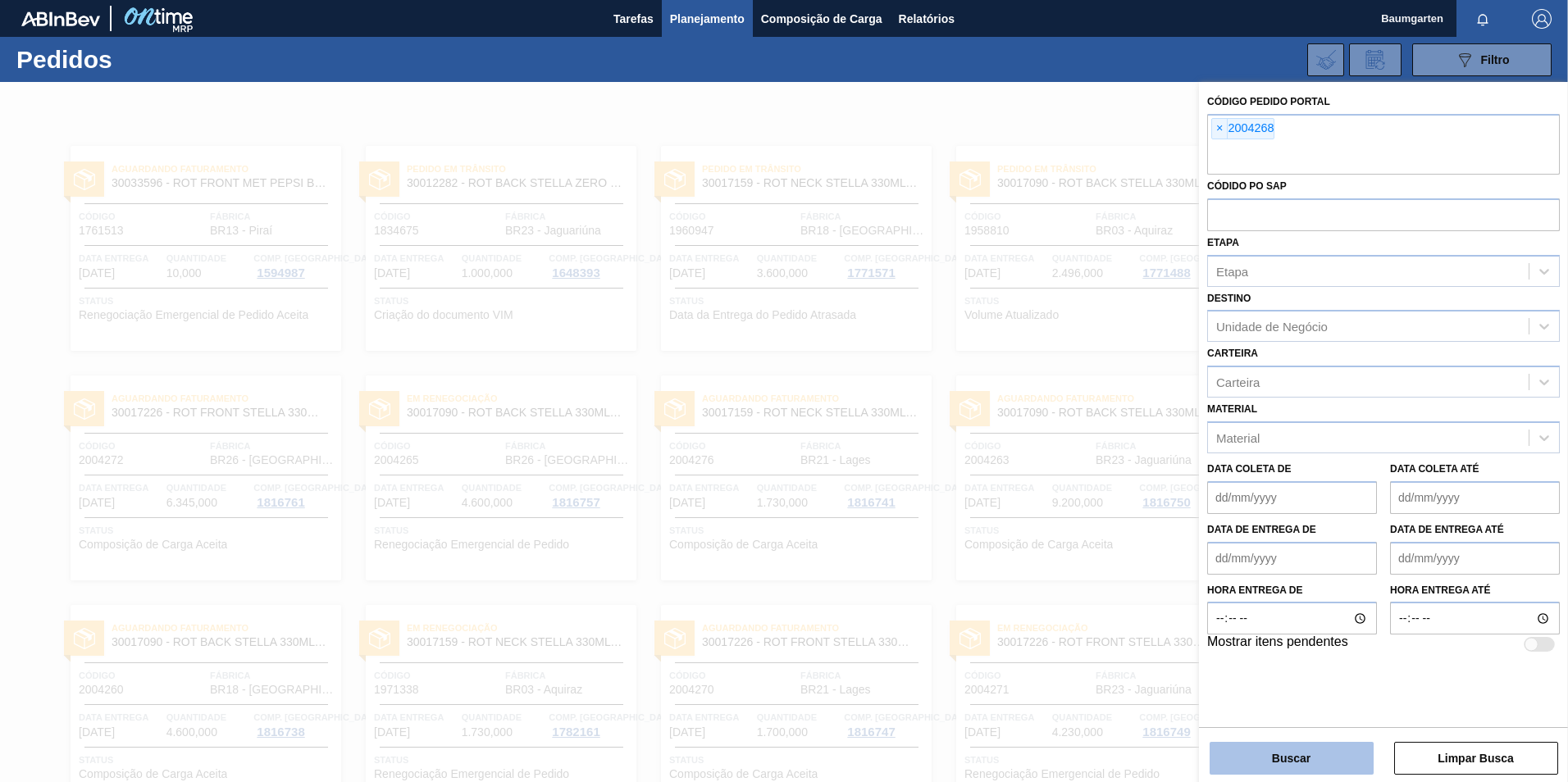
click at [1289, 761] on button "Buscar" at bounding box center [1292, 759] width 164 height 33
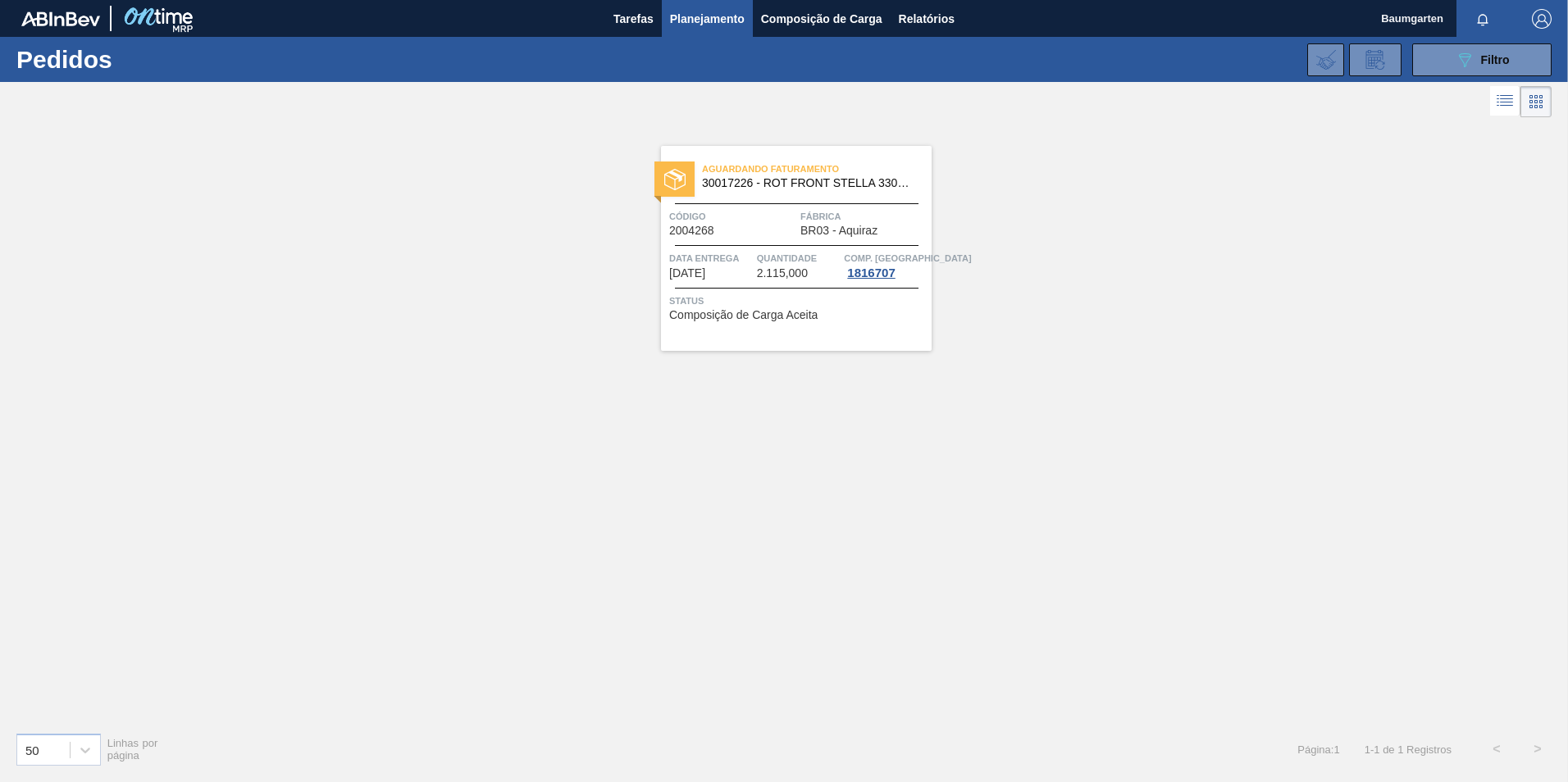
click at [695, 255] on span "Data entrega" at bounding box center [711, 259] width 84 height 17
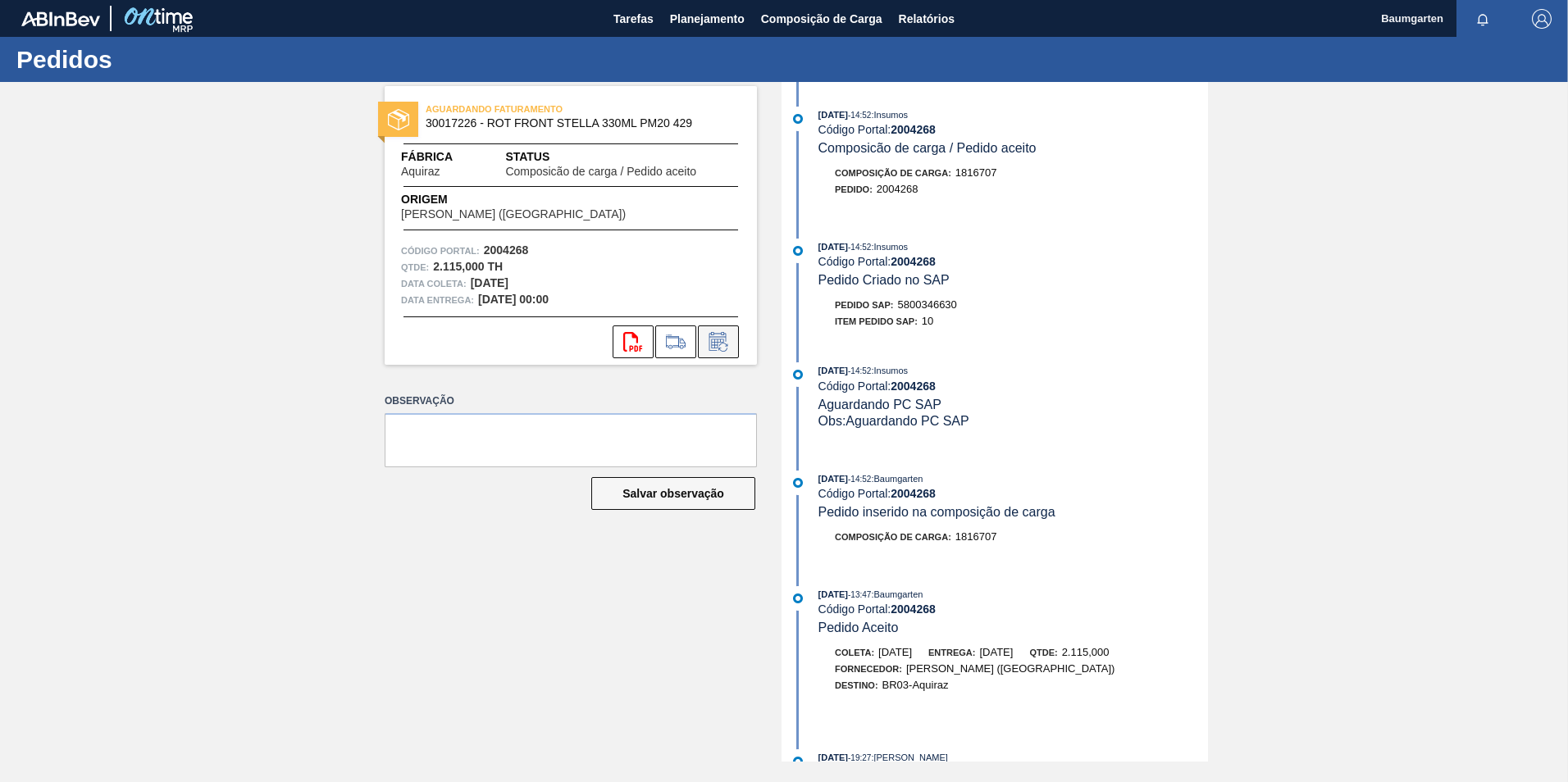
click at [721, 341] on icon at bounding box center [717, 343] width 12 height 10
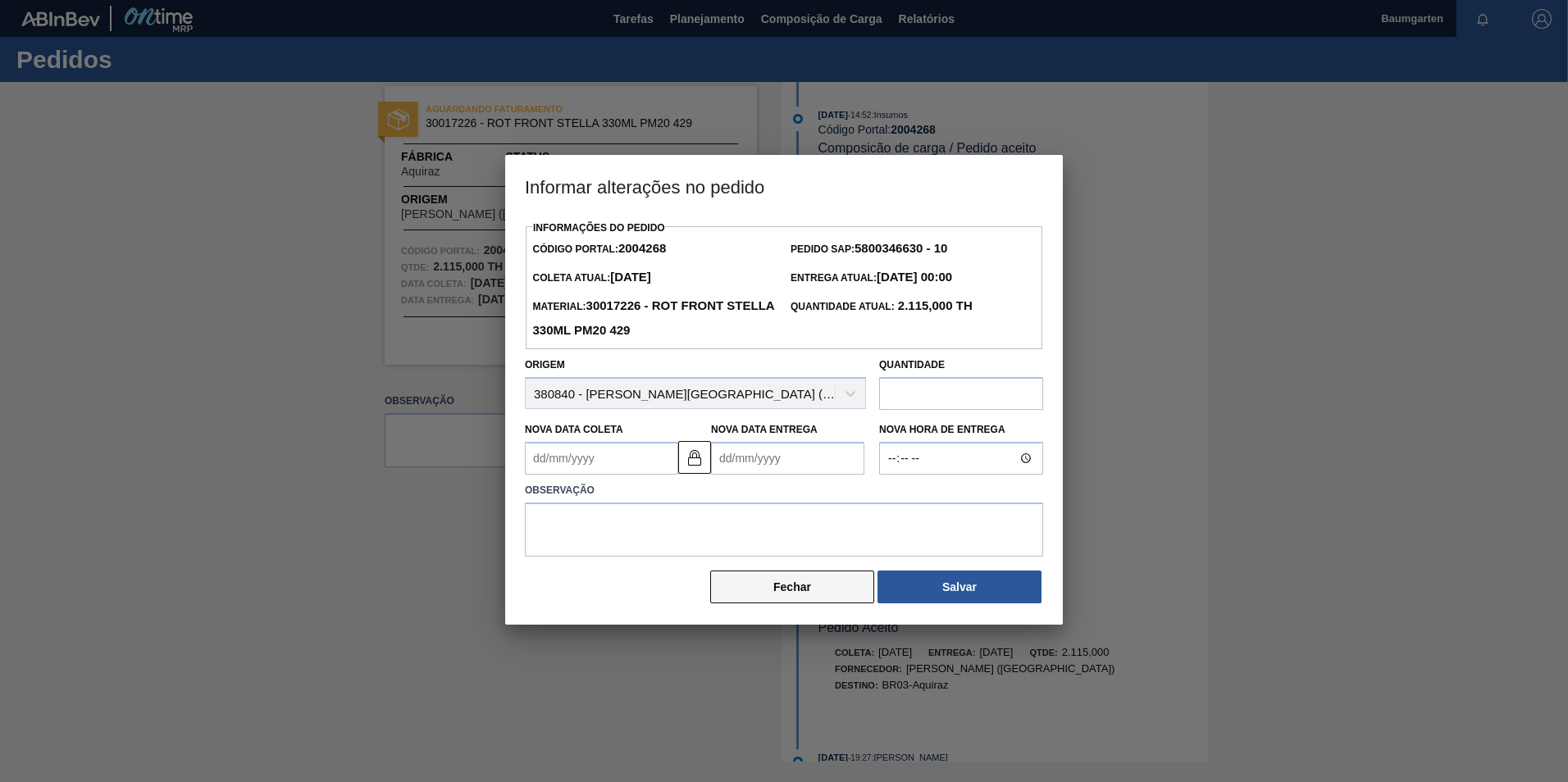
click at [778, 586] on button "Fechar" at bounding box center [792, 587] width 164 height 33
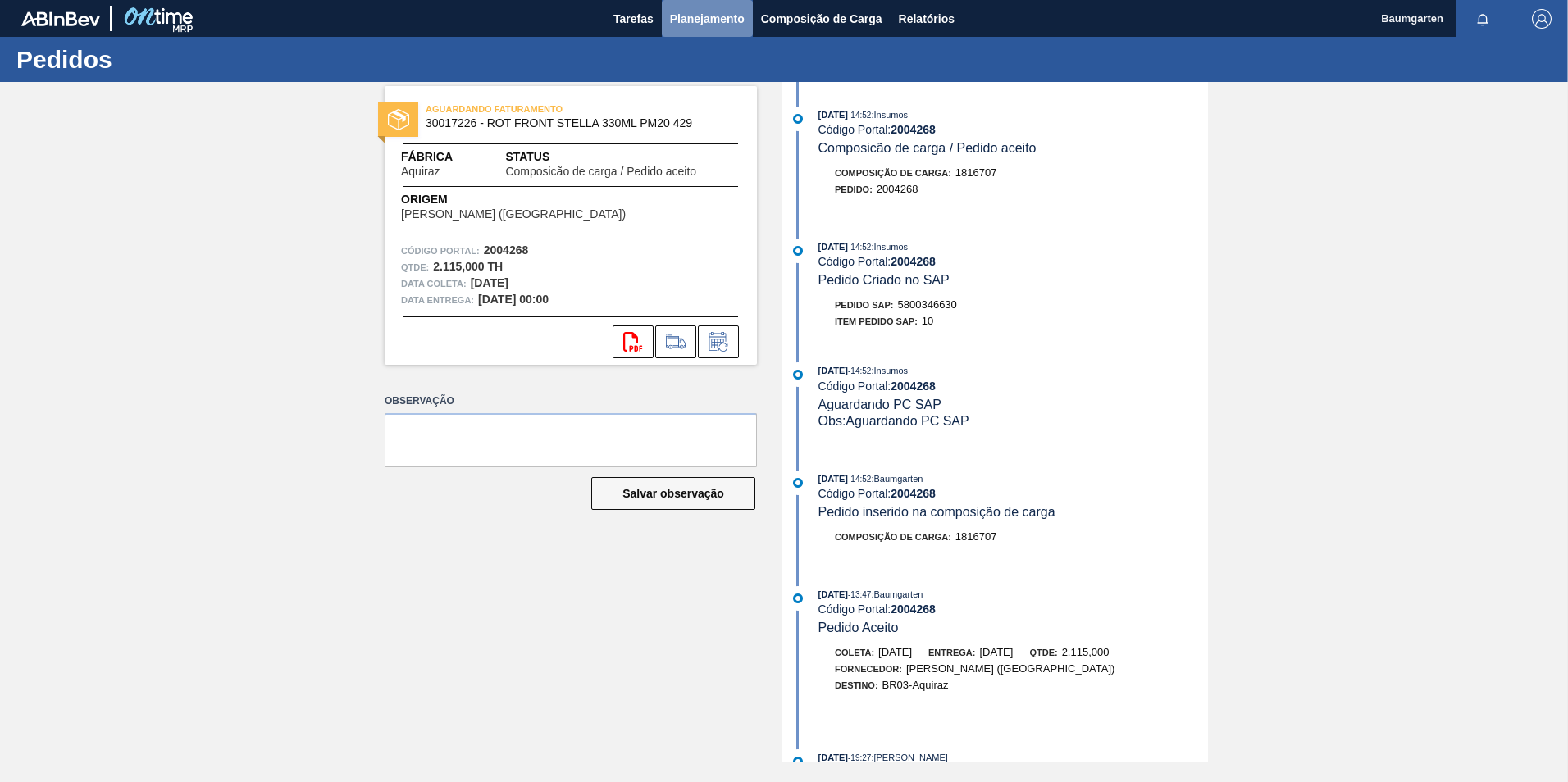
click at [710, 27] on span "Planejamento" at bounding box center [707, 18] width 74 height 19
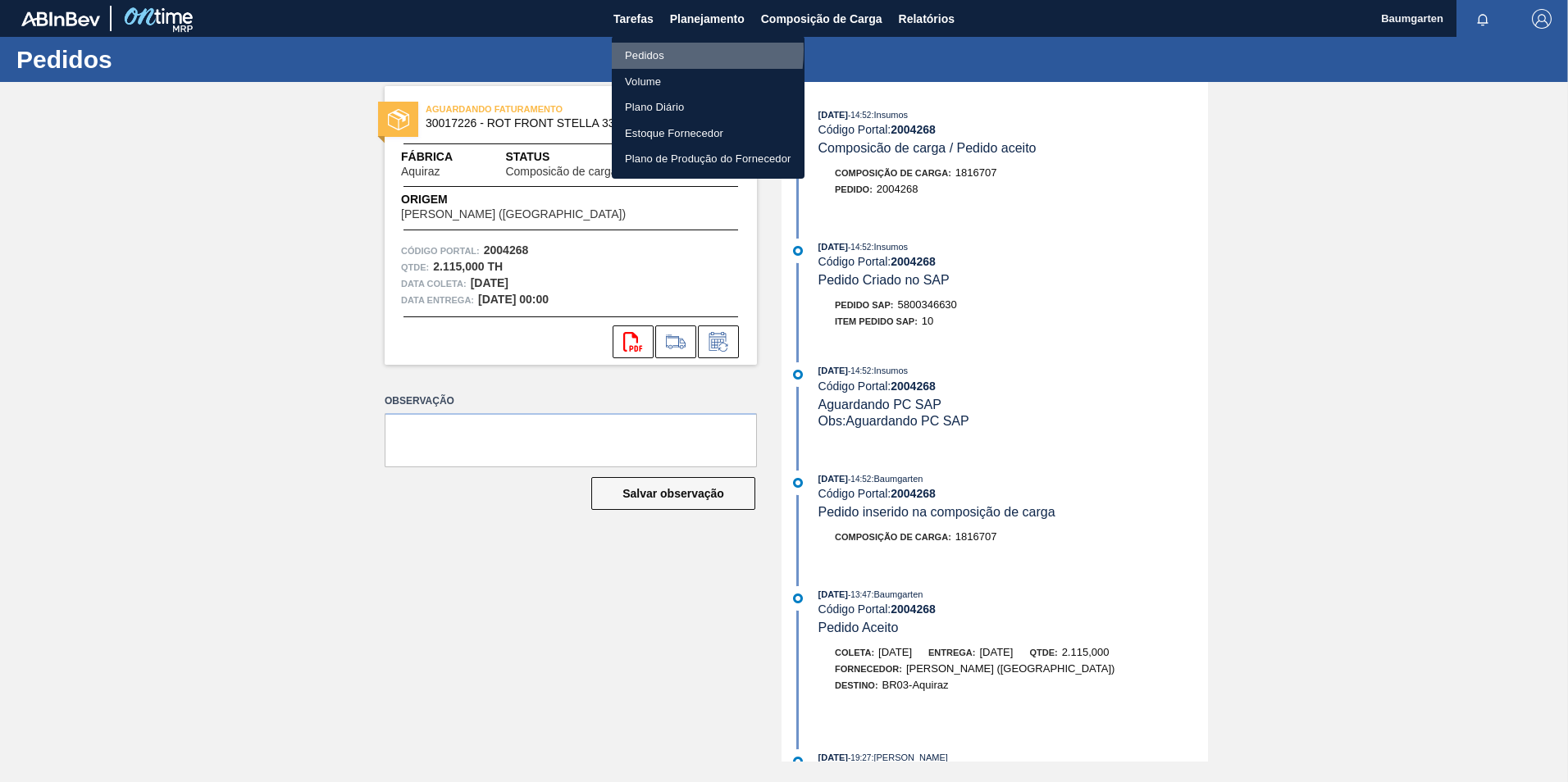
click at [644, 50] on li "Pedidos" at bounding box center [709, 55] width 193 height 27
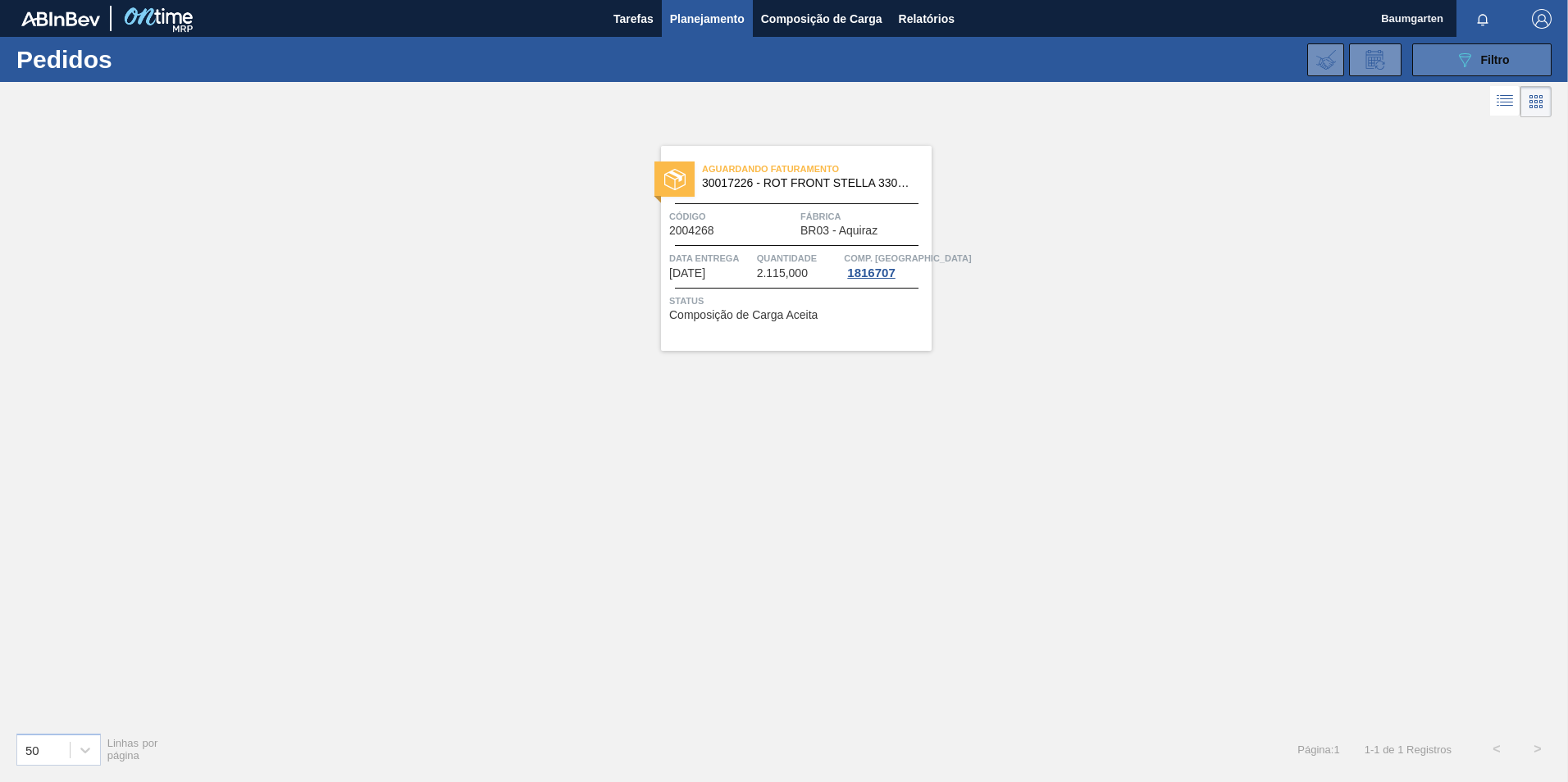
click at [1456, 48] on button "089F7B8B-B2A5-4AFE-B5C0-19BA573D28AC Filtro" at bounding box center [1483, 60] width 140 height 33
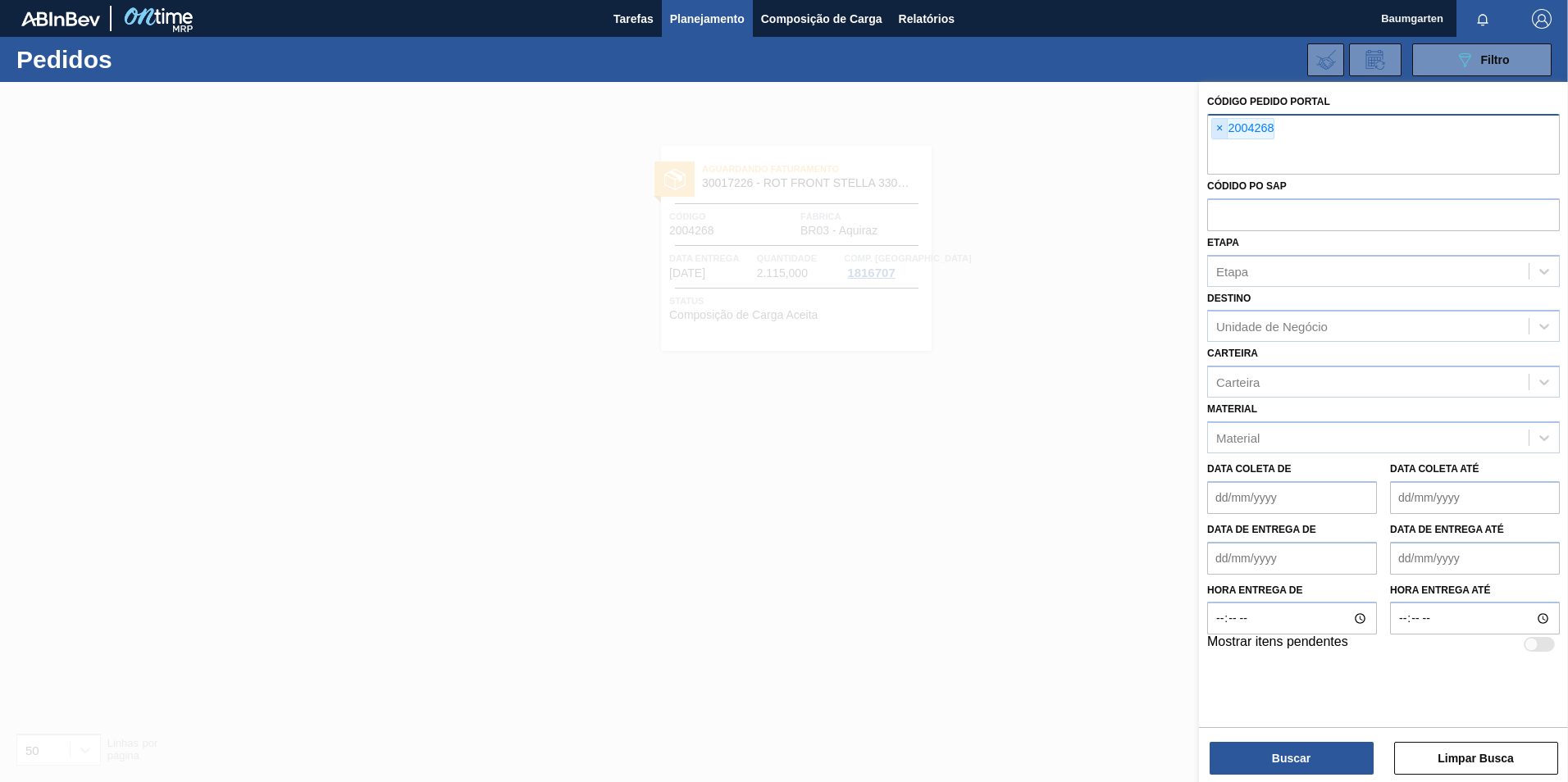
click at [1215, 127] on span "×" at bounding box center [1220, 128] width 16 height 19
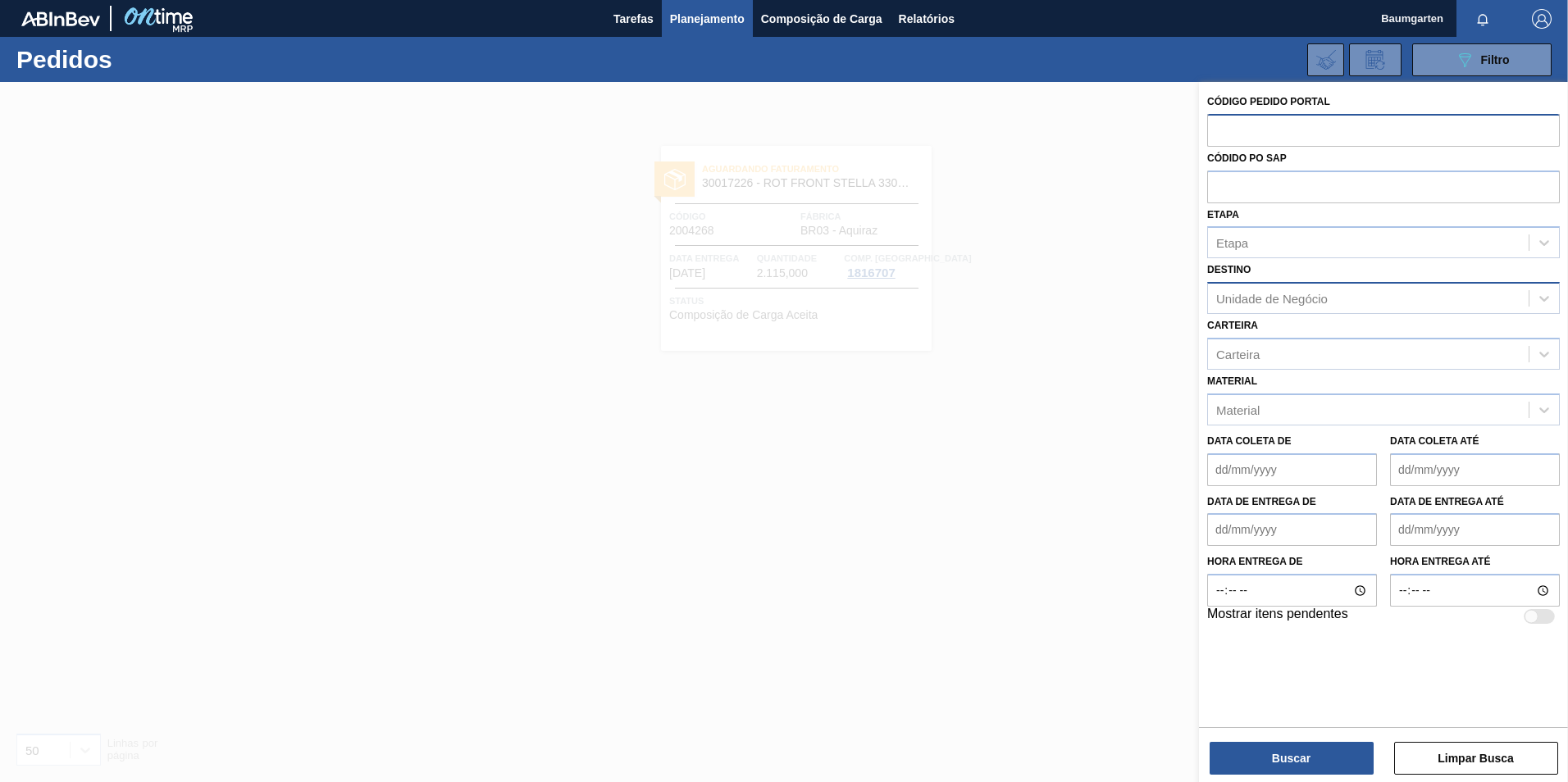
click at [1244, 300] on div "Unidade de Negócio" at bounding box center [1272, 298] width 112 height 14
type input "lage"
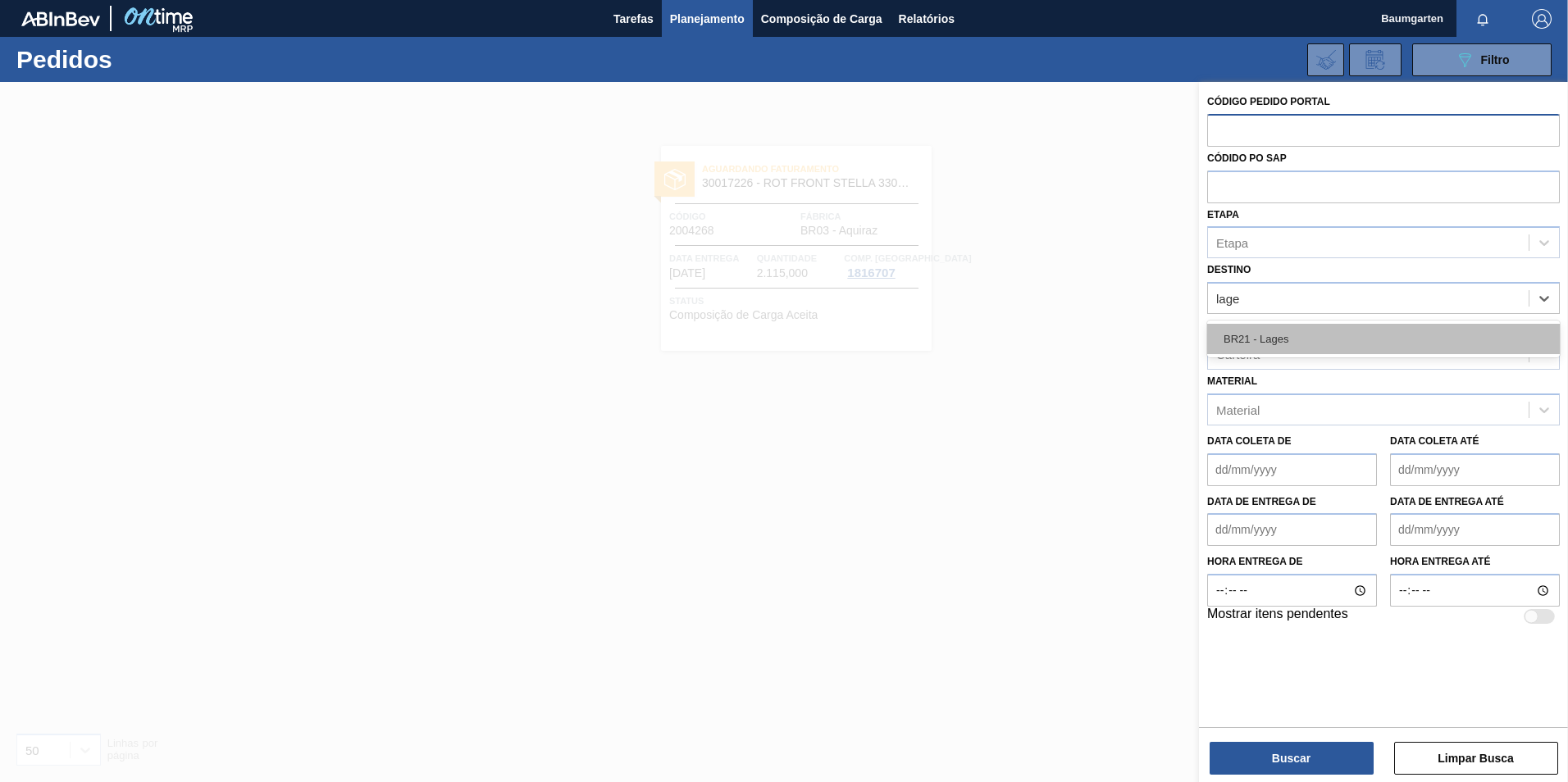
click at [1260, 330] on div "BR21 - Lages" at bounding box center [1383, 339] width 353 height 30
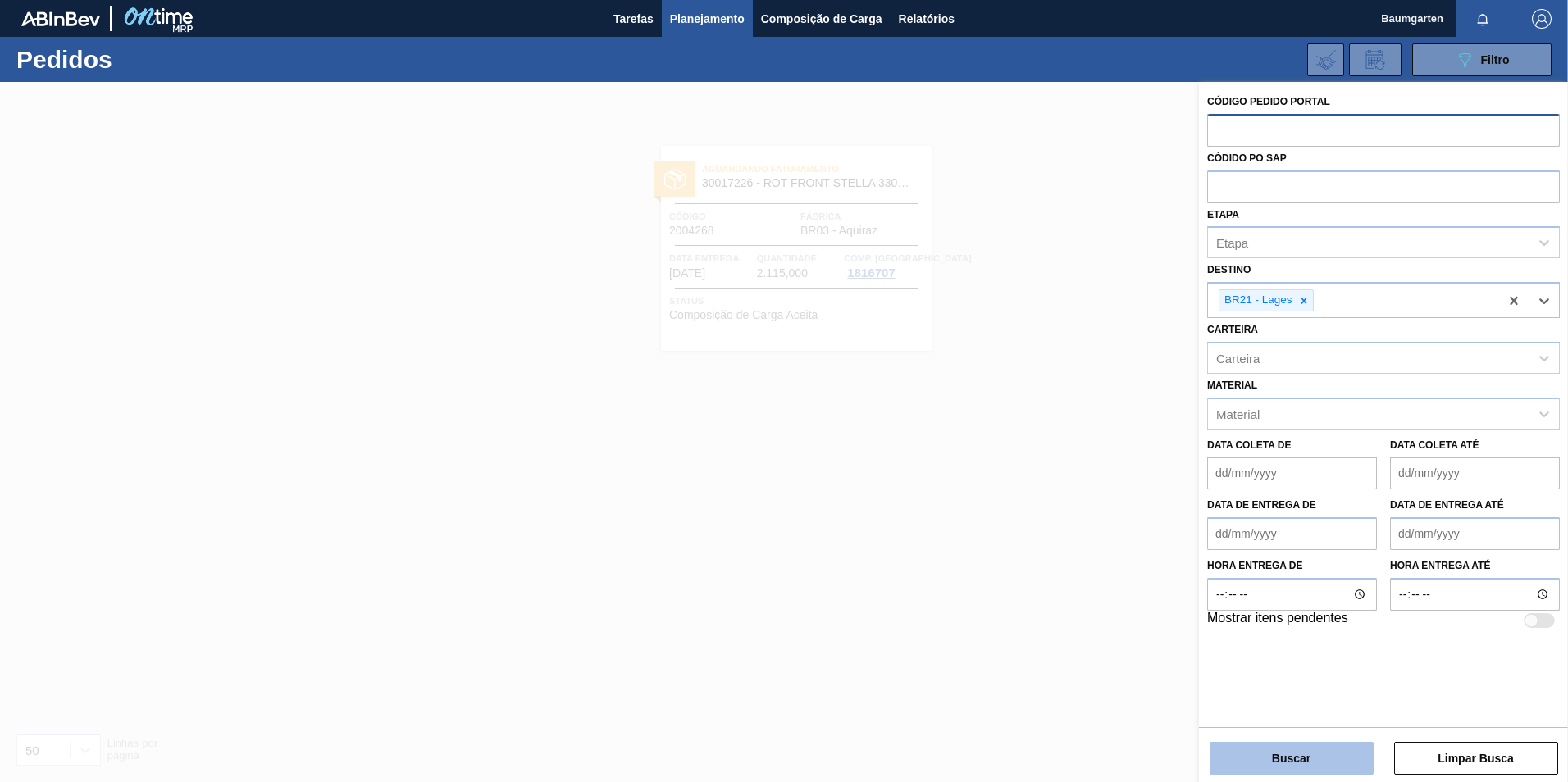
click at [1291, 746] on button "Buscar" at bounding box center [1292, 759] width 164 height 33
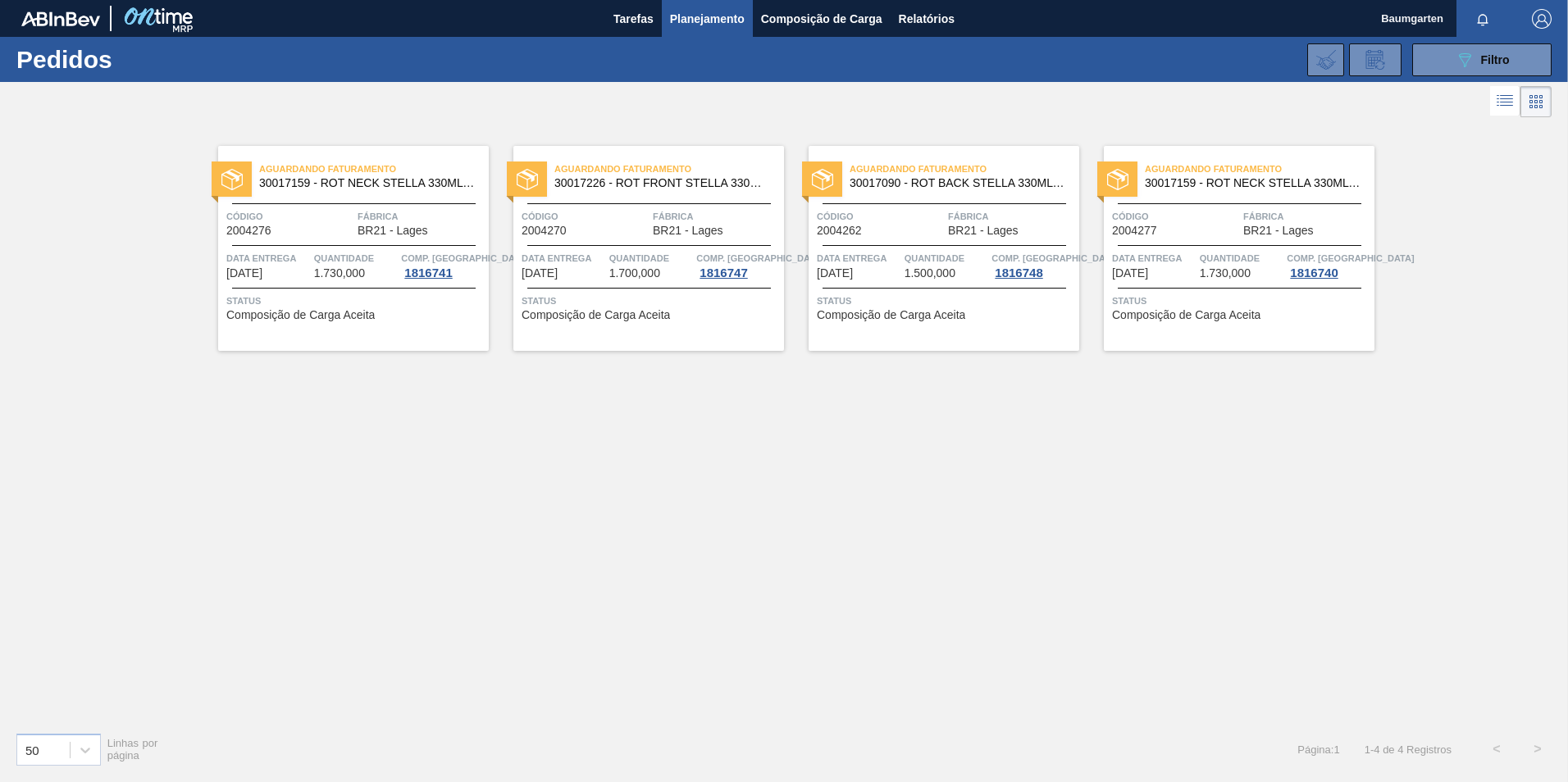
click at [277, 173] on span "Aguardando Faturamento" at bounding box center [374, 169] width 230 height 17
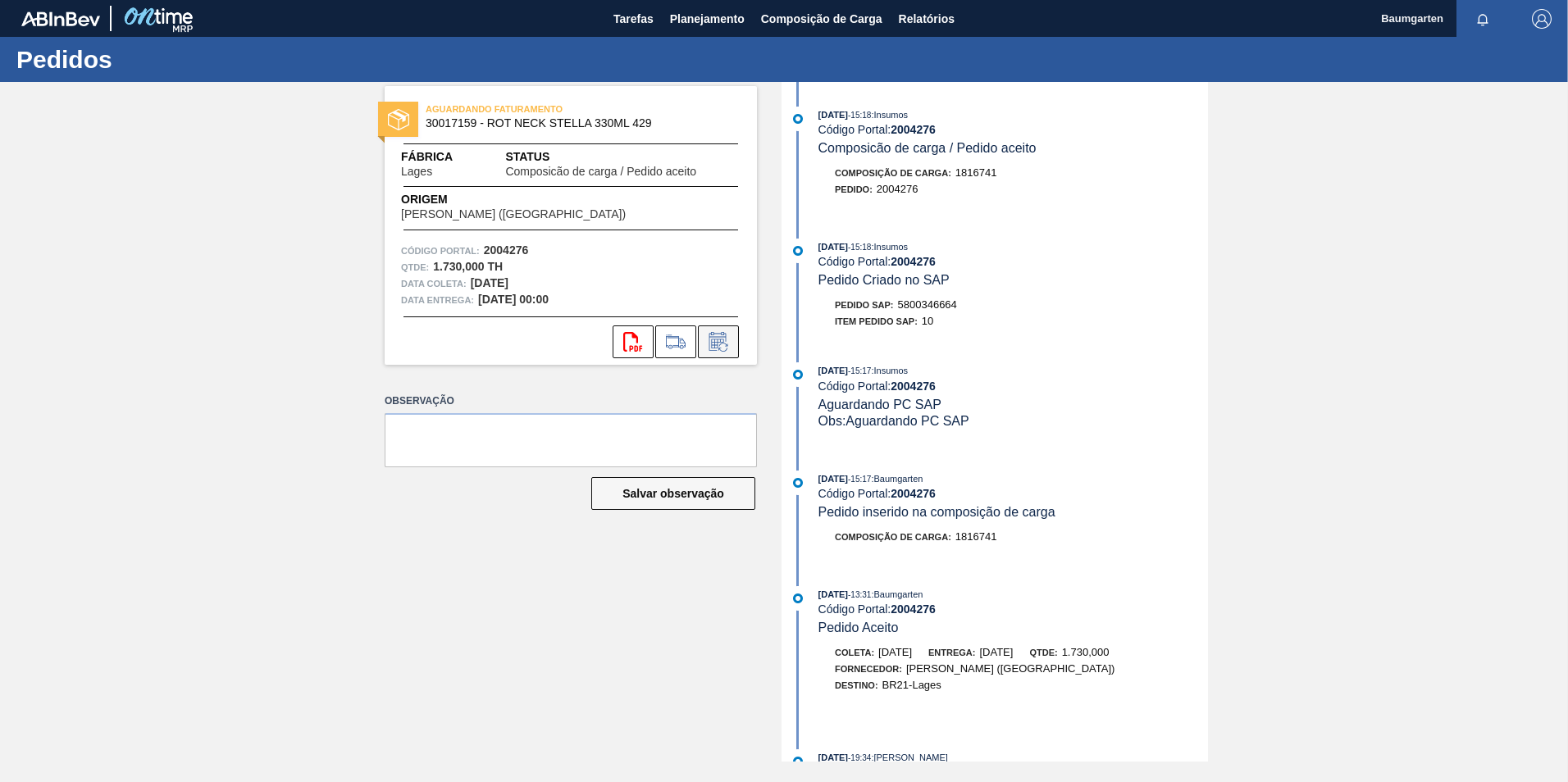
click at [717, 344] on icon at bounding box center [718, 341] width 27 height 19
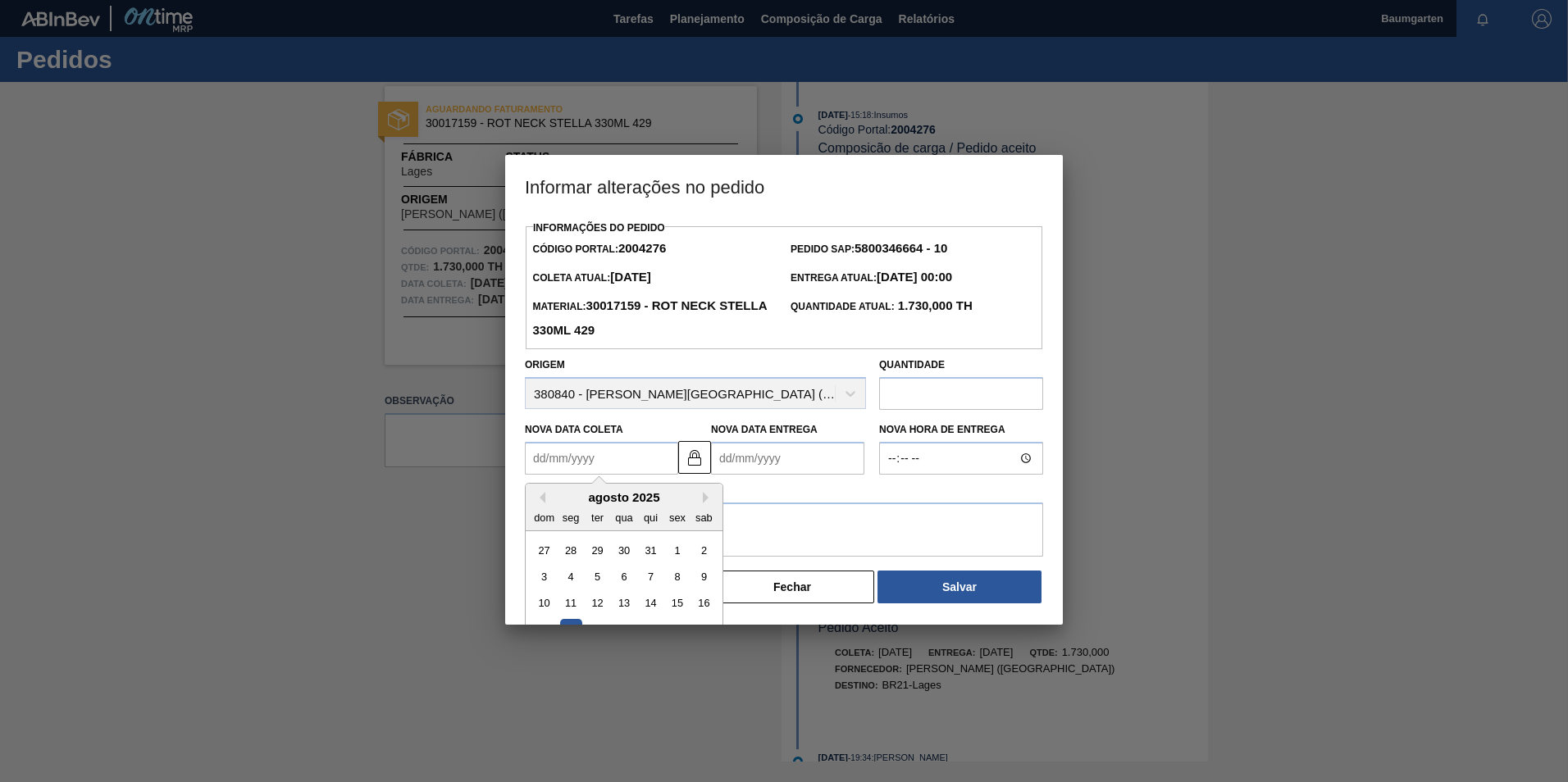
click at [602, 460] on Coleta "Nova Data Coleta" at bounding box center [601, 459] width 153 height 33
click at [689, 460] on img at bounding box center [694, 457] width 19 height 19
click at [612, 459] on Coleta "Nova Data Coleta" at bounding box center [601, 459] width 153 height 33
click at [704, 504] on button "Next Month" at bounding box center [709, 497] width 12 height 12
click at [596, 584] on div "9" at bounding box center [598, 577] width 22 height 22
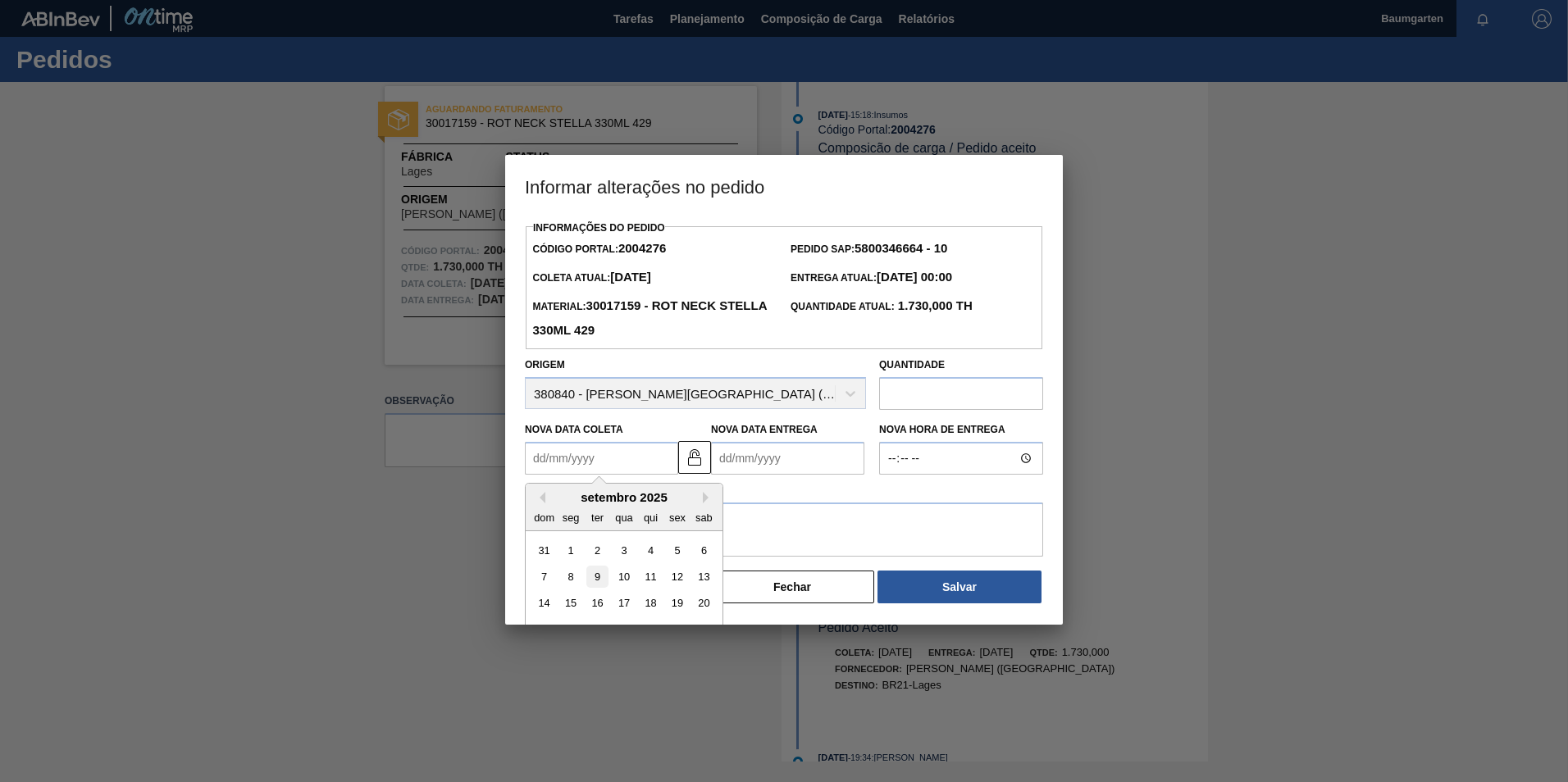
type Coleta "[DATE]"
click at [733, 458] on Entrega "Nova Data Entrega" at bounding box center [788, 459] width 153 height 33
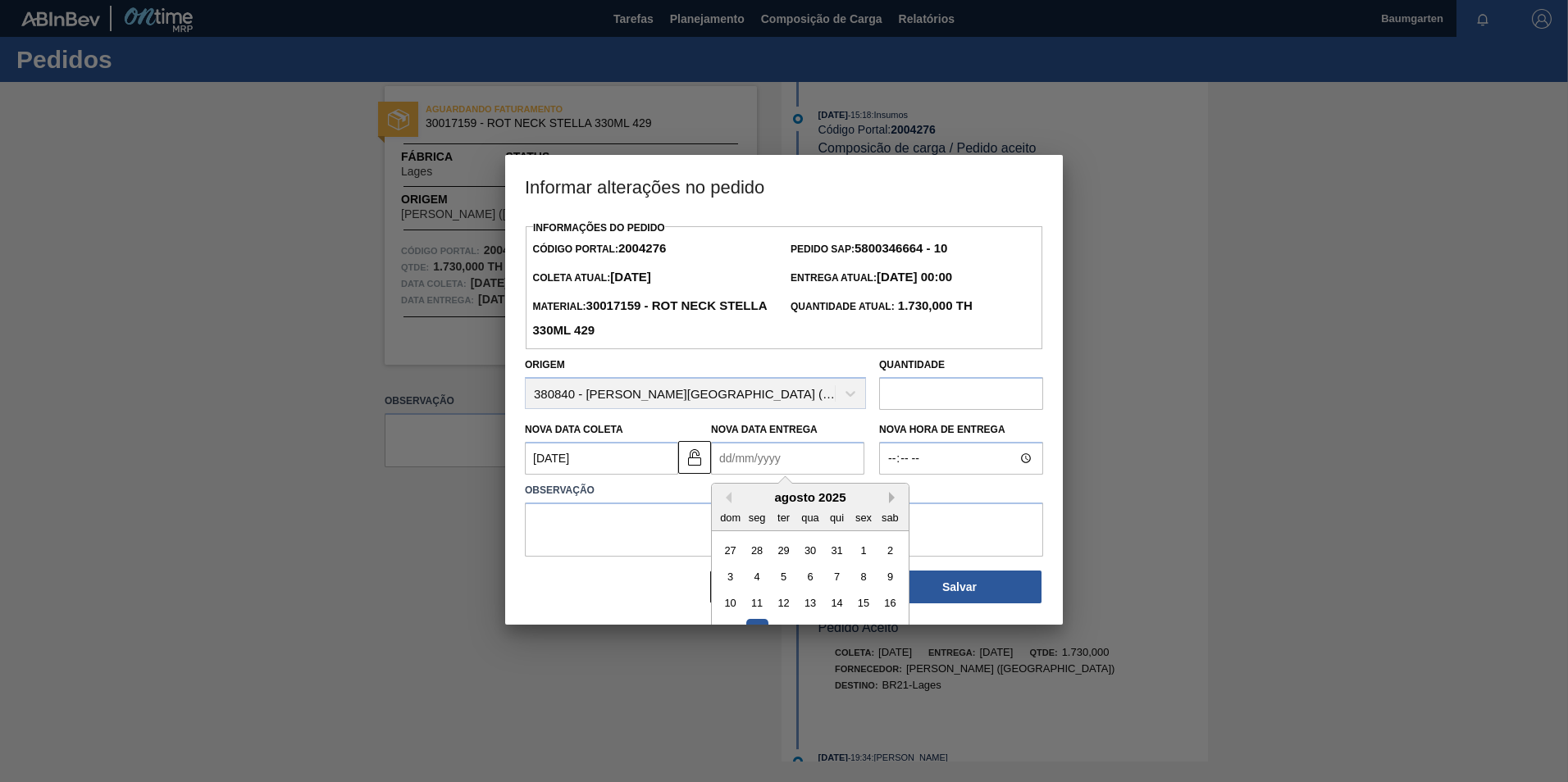
click at [890, 504] on div "Previous Month Next Month agosto 2025 dom seg ter qua qui sex sab 27 28 29 30 3…" at bounding box center [811, 592] width 198 height 219
click at [890, 502] on button "Next Month" at bounding box center [895, 497] width 12 height 12
click at [831, 576] on div "11" at bounding box center [837, 577] width 22 height 22
type Entrega "[DATE]"
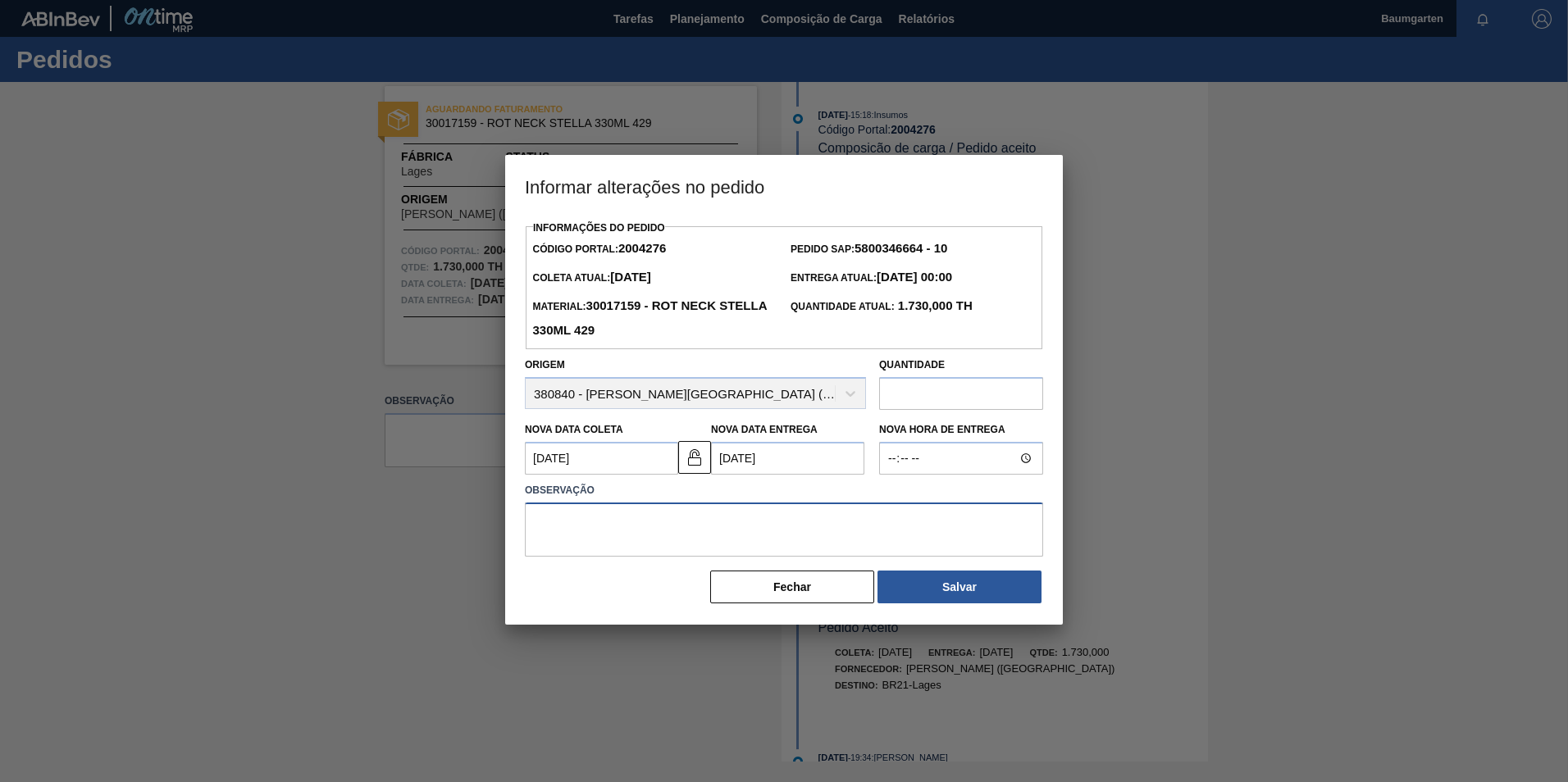
click at [651, 533] on textarea at bounding box center [784, 530] width 519 height 54
type textarea "alteração na data de entrega"
click at [980, 574] on button "Salvar" at bounding box center [959, 587] width 164 height 33
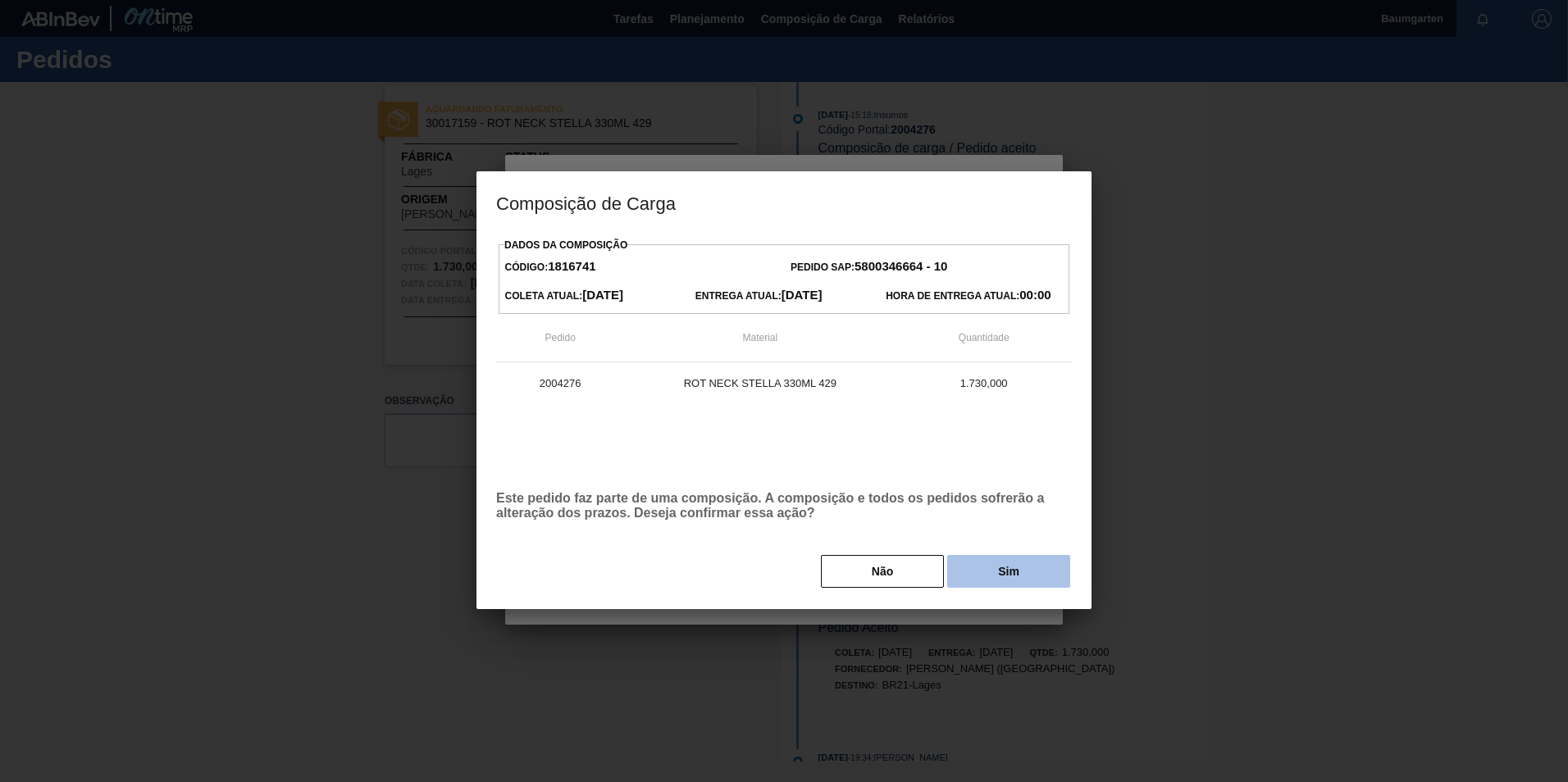
click at [991, 574] on button "Sim" at bounding box center [1009, 572] width 123 height 33
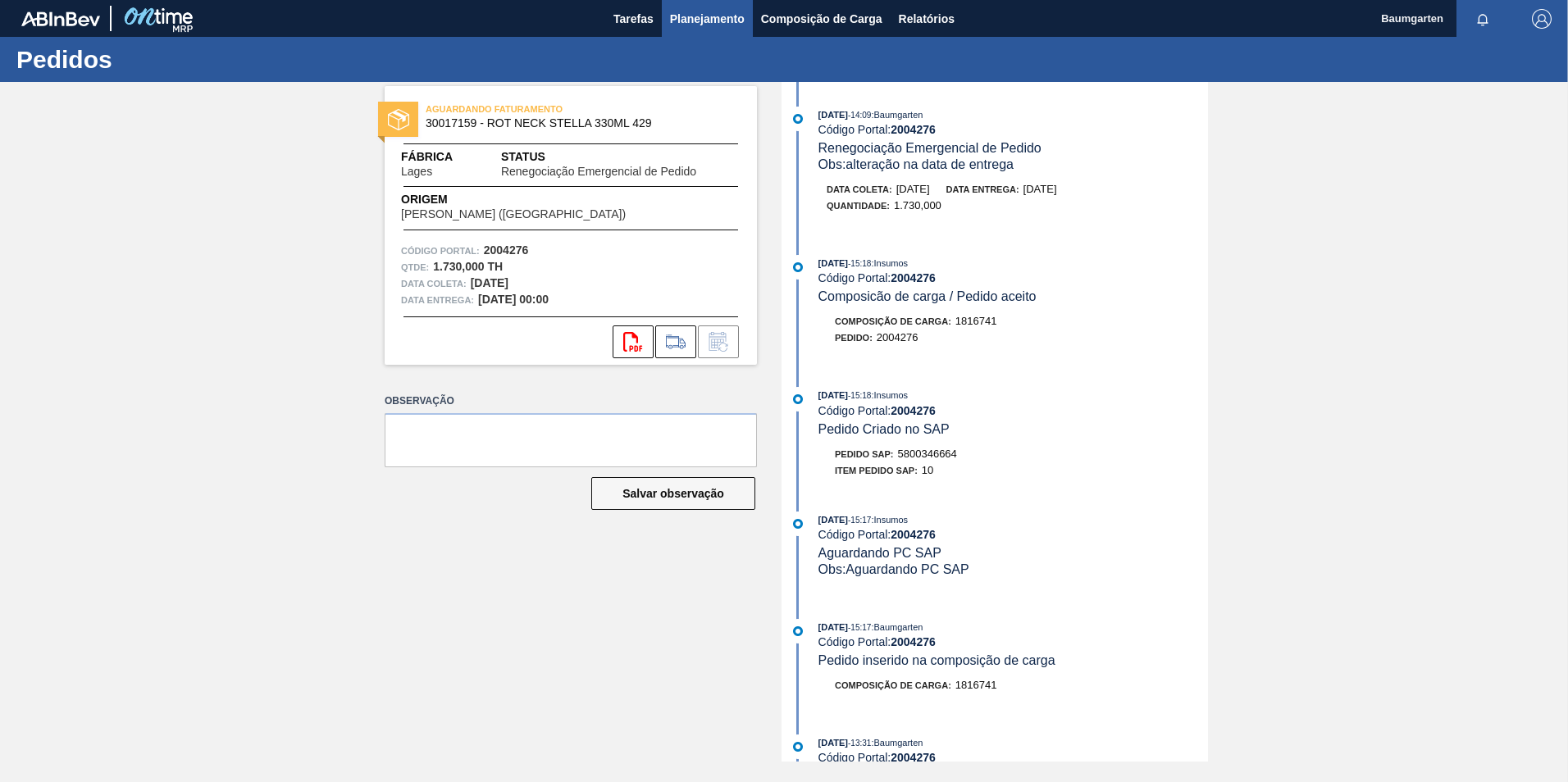
click at [689, 25] on span "Planejamento" at bounding box center [707, 18] width 74 height 19
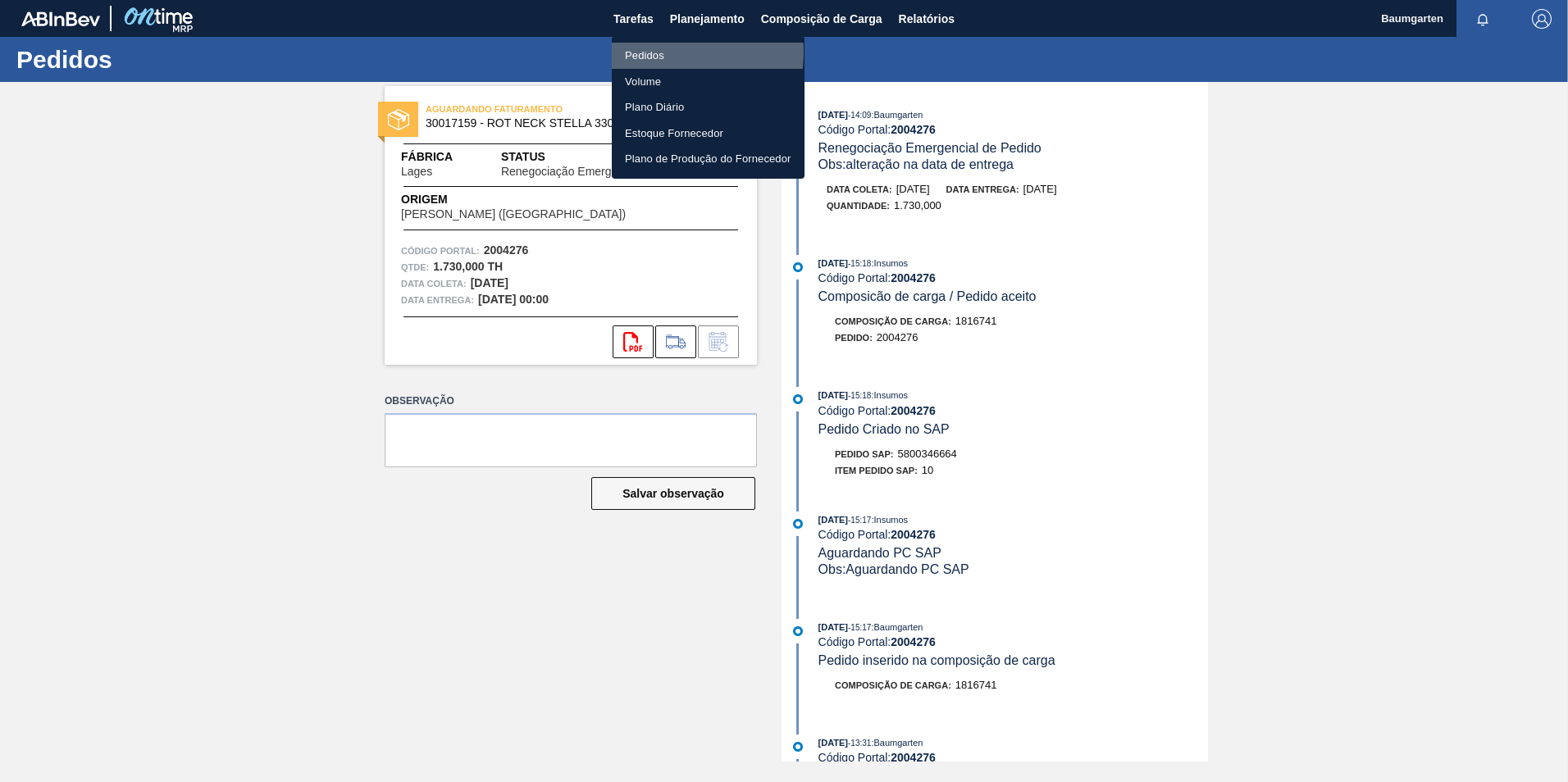
click at [651, 51] on li "Pedidos" at bounding box center [709, 55] width 193 height 27
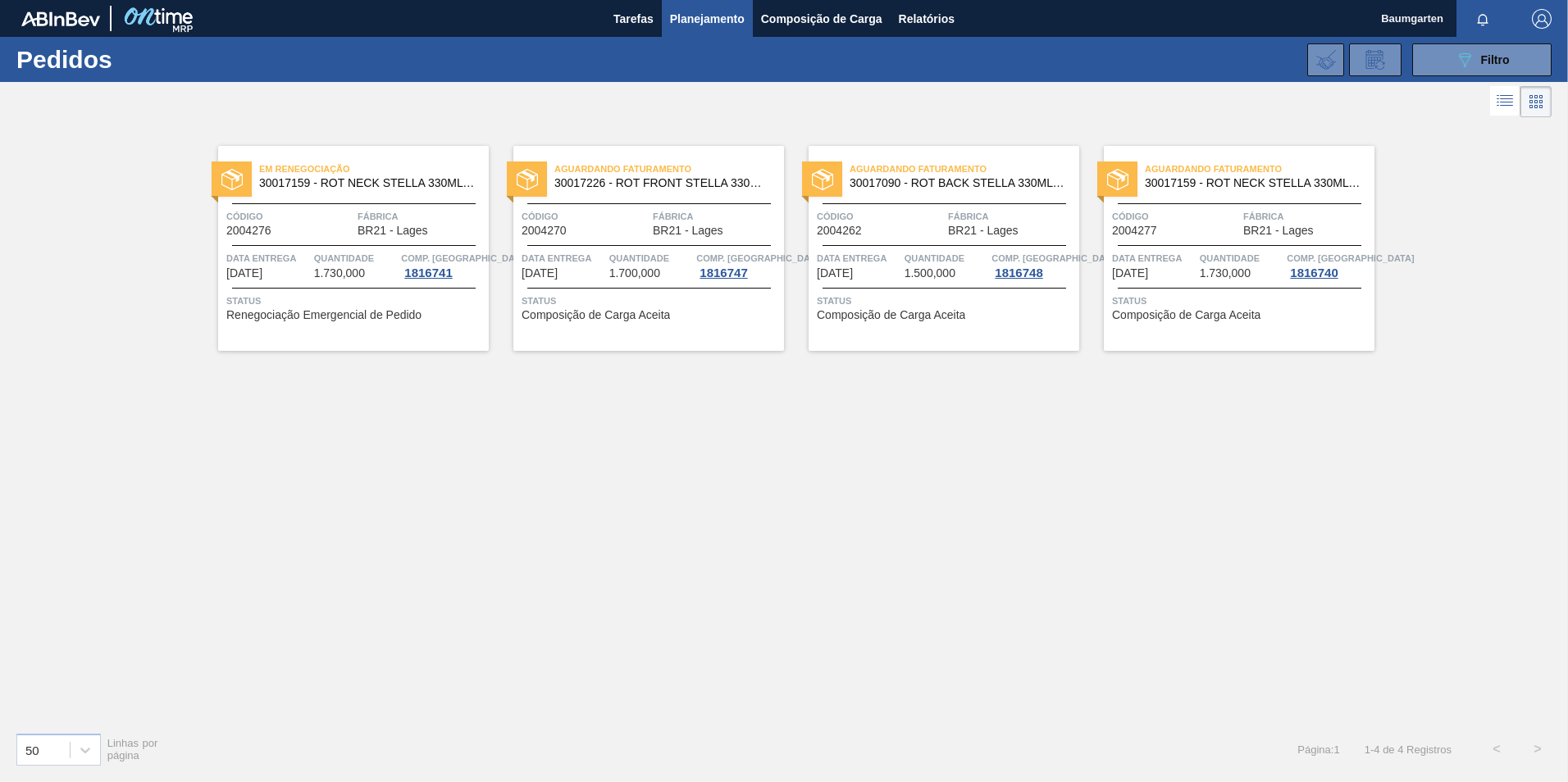
click at [562, 240] on div "Aguardando Faturamento 30017226 - ROT FRONT STELLA 330ML PM20 429 Código 200427…" at bounding box center [648, 248] width 271 height 205
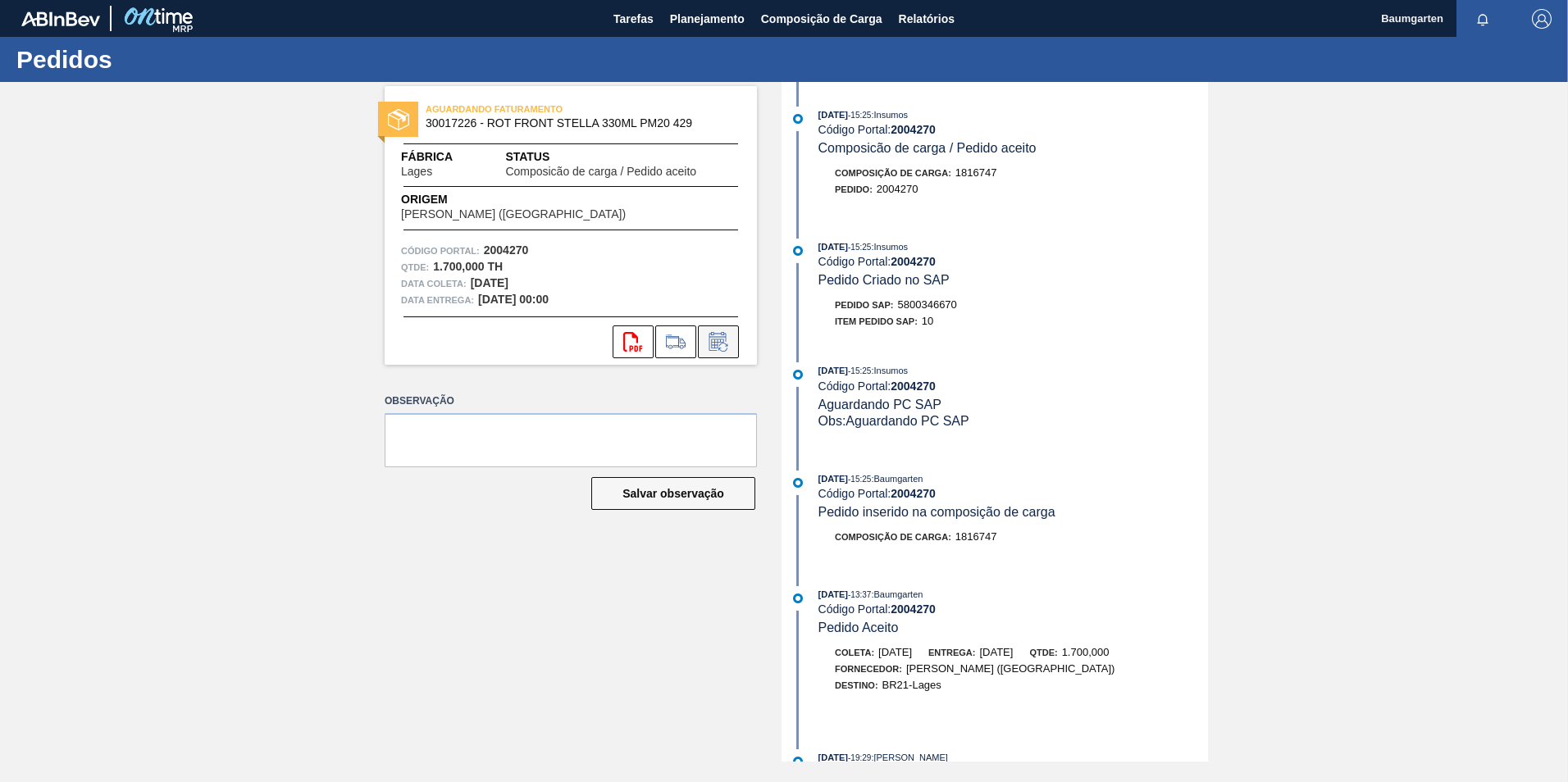
click at [721, 342] on icon at bounding box center [717, 343] width 12 height 10
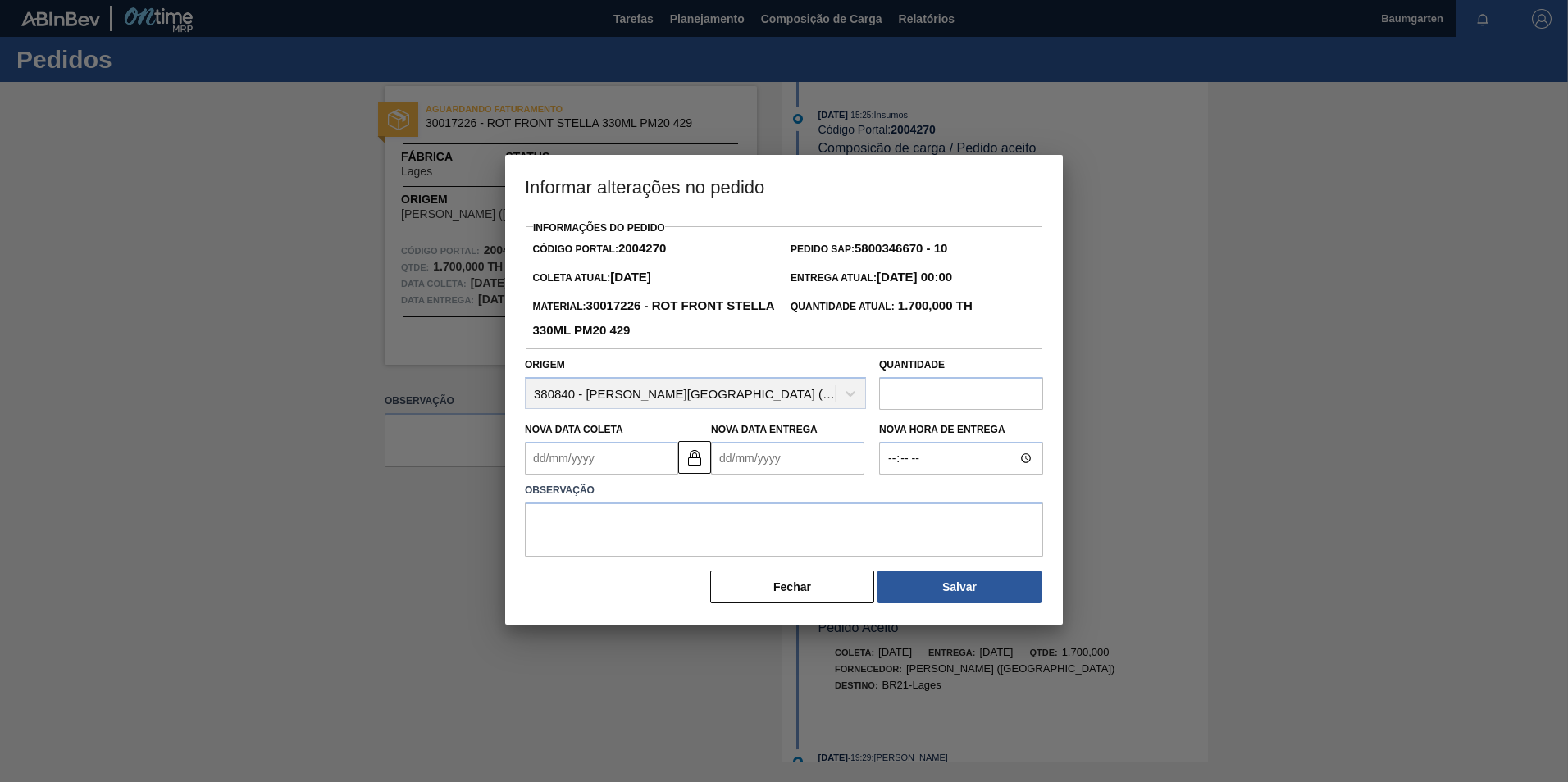
click at [661, 461] on Coleta "Nova Data Coleta" at bounding box center [601, 459] width 153 height 33
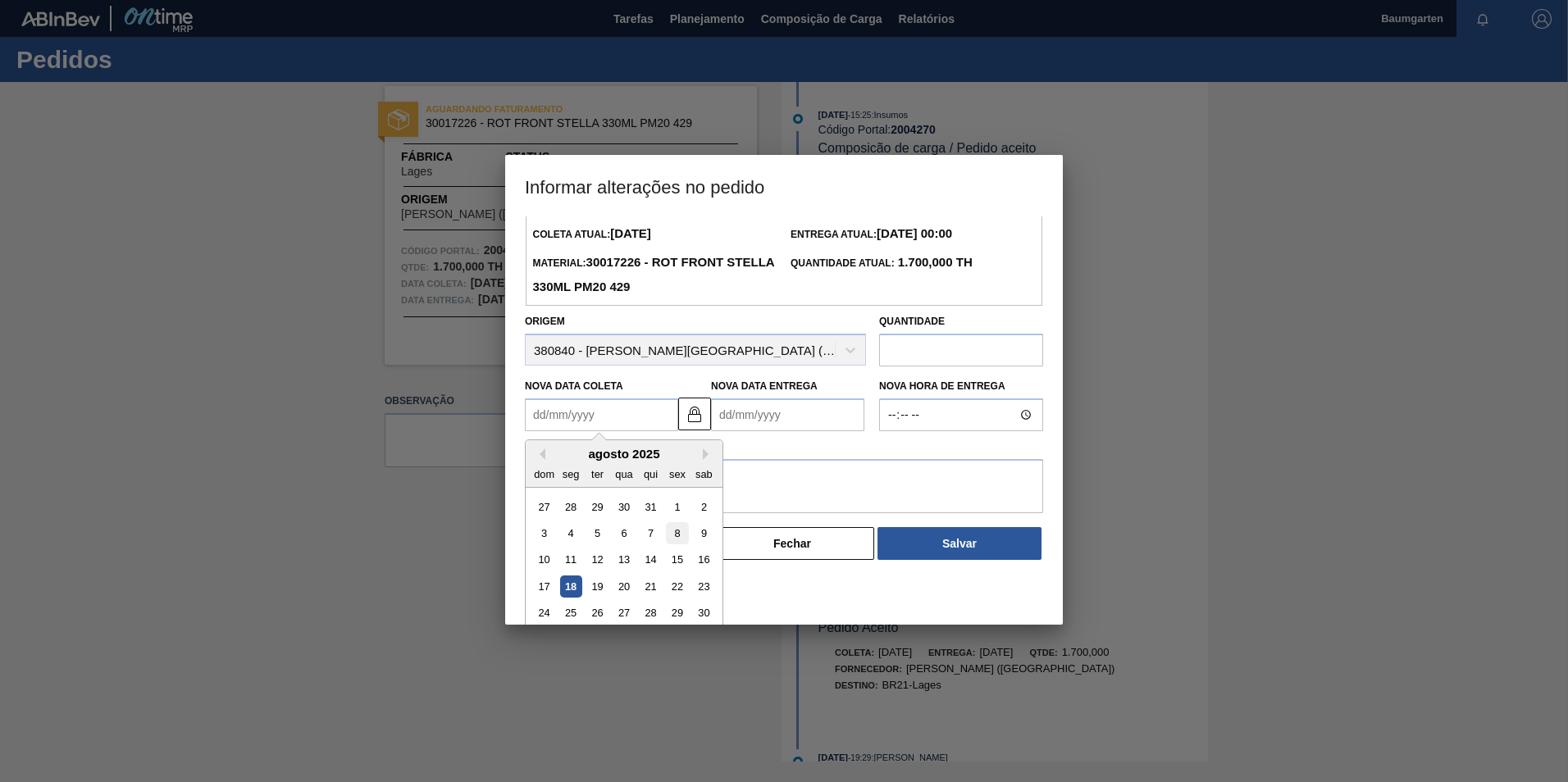
scroll to position [81, 0]
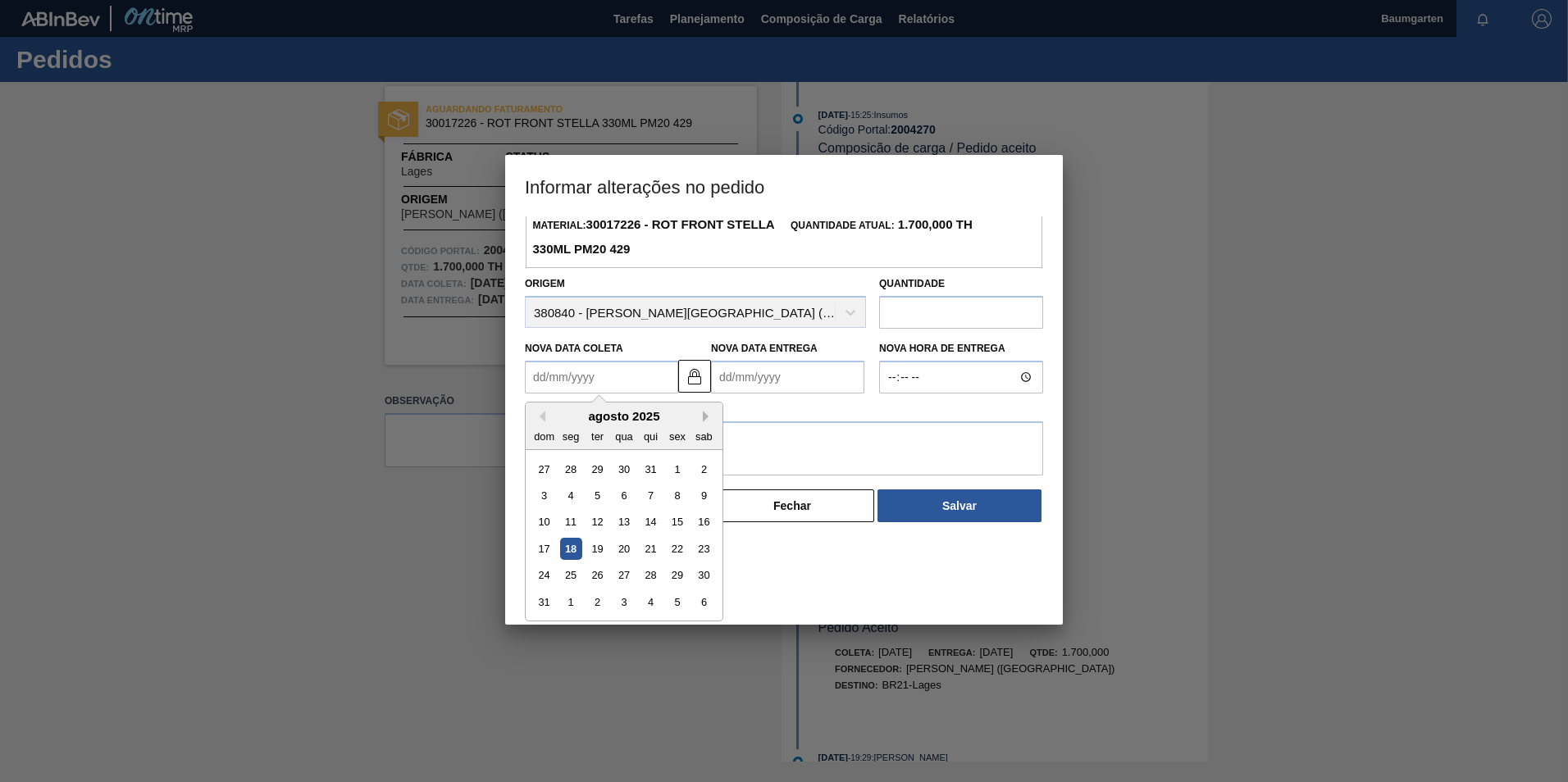
click at [711, 416] on button "Next Month" at bounding box center [709, 417] width 12 height 12
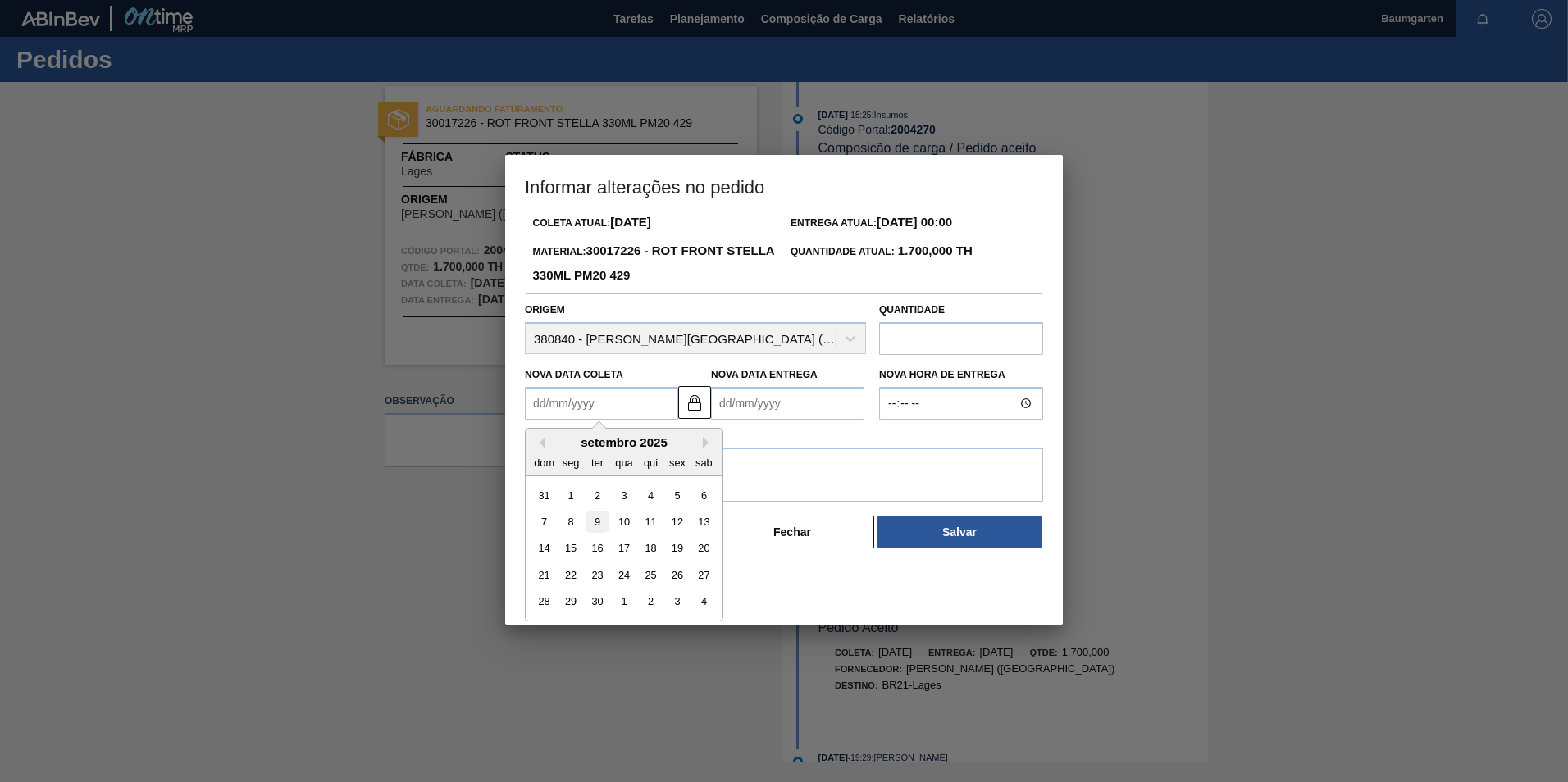
click at [597, 528] on div "9" at bounding box center [598, 522] width 22 height 22
type Coleta "[DATE]"
type Entrega "[DATE]"
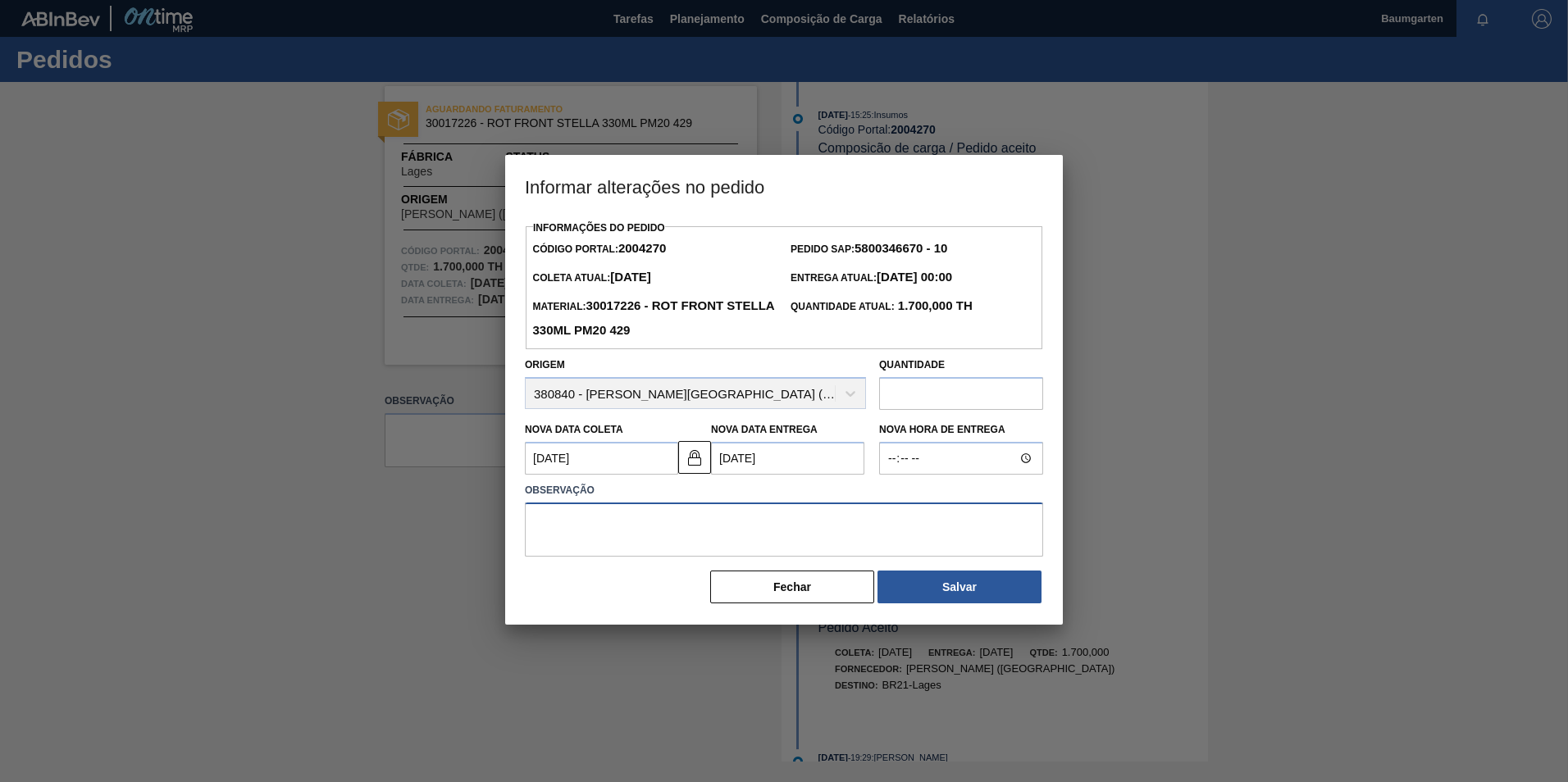
click at [610, 531] on textarea at bounding box center [784, 530] width 519 height 54
type textarea "alteração na data de entrega"
click at [930, 589] on button "Salvar" at bounding box center [959, 587] width 164 height 33
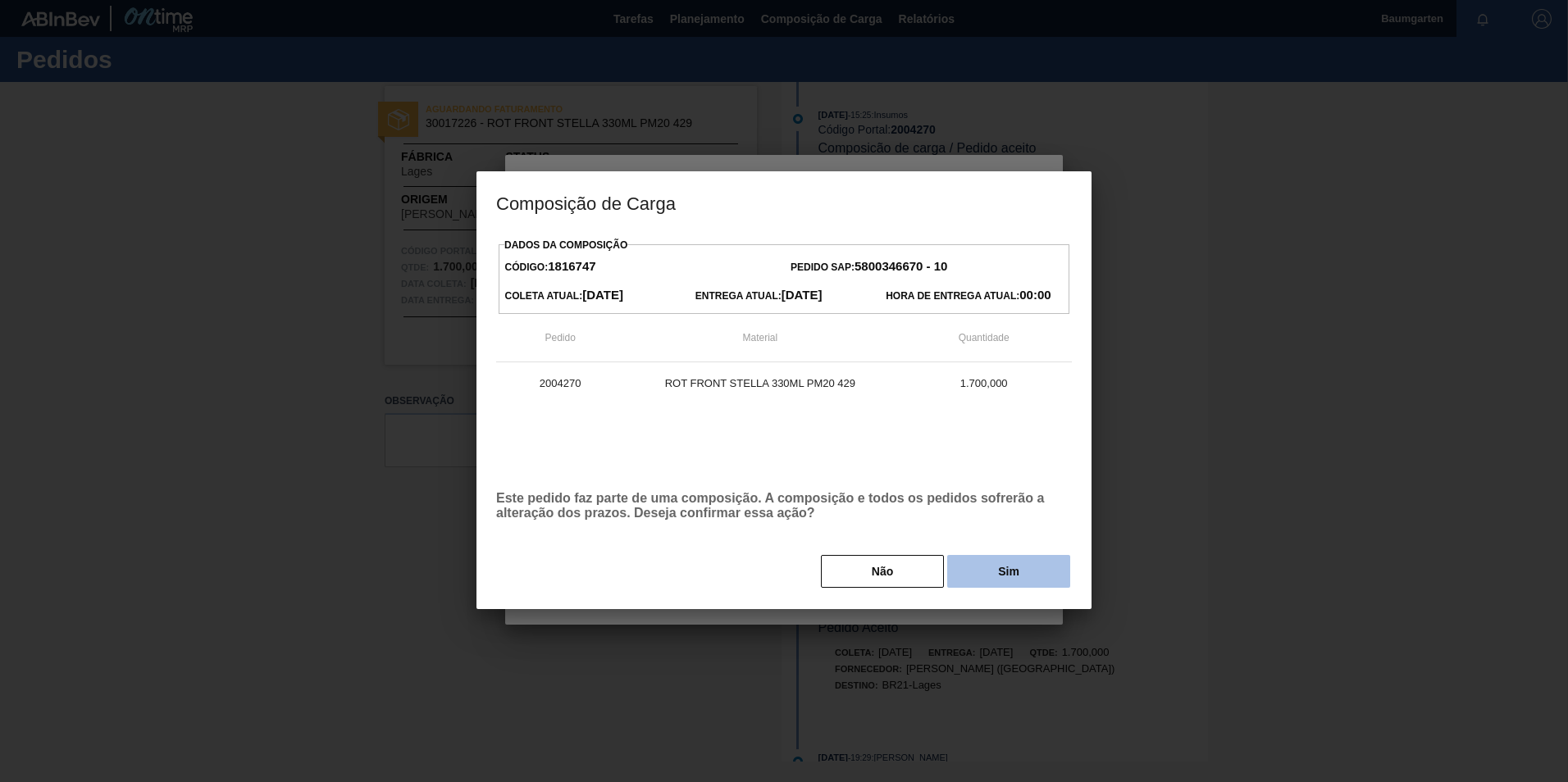
click at [970, 581] on button "Sim" at bounding box center [1009, 572] width 123 height 33
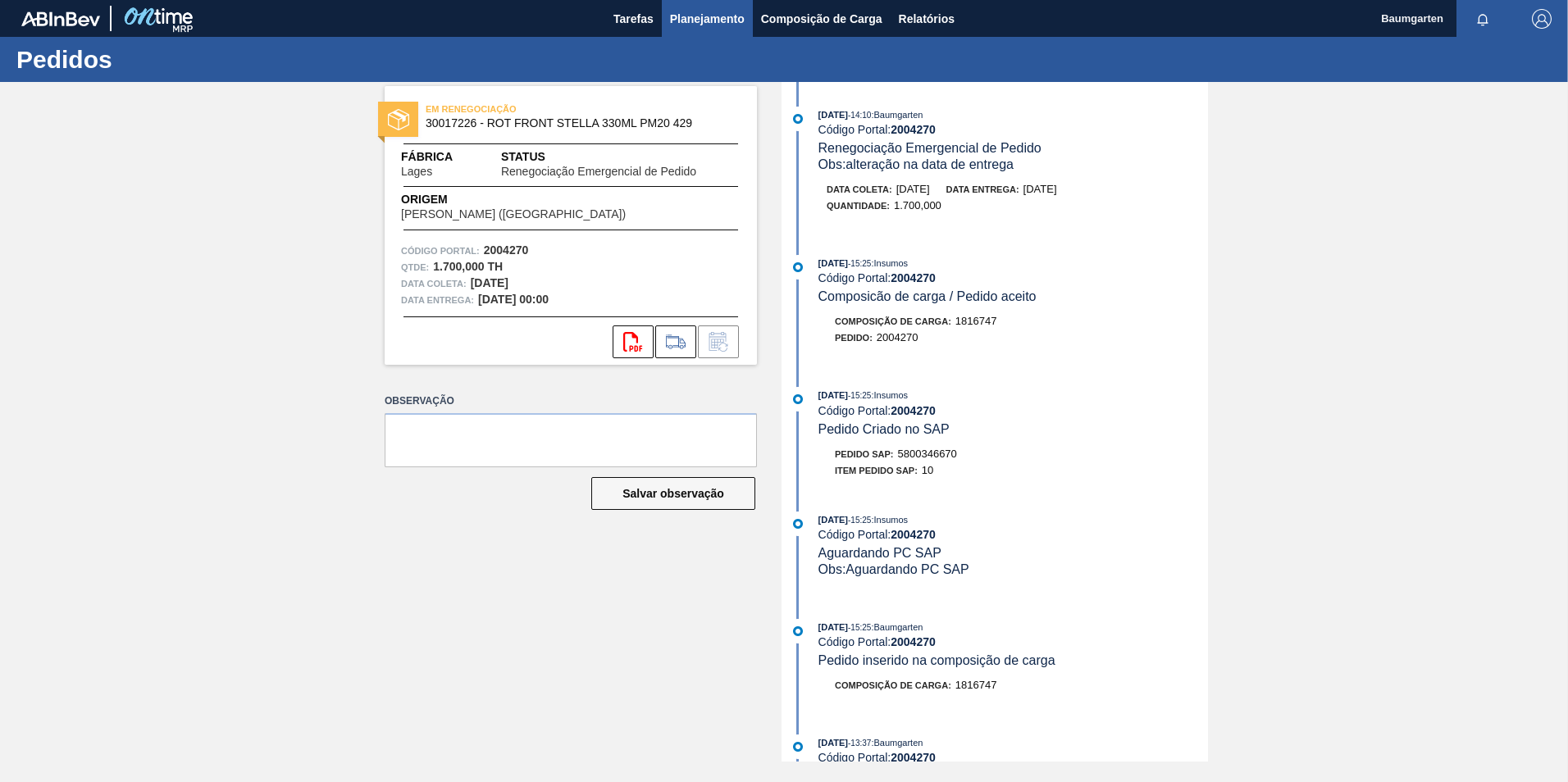
click at [700, 15] on span "Planejamento" at bounding box center [707, 18] width 74 height 19
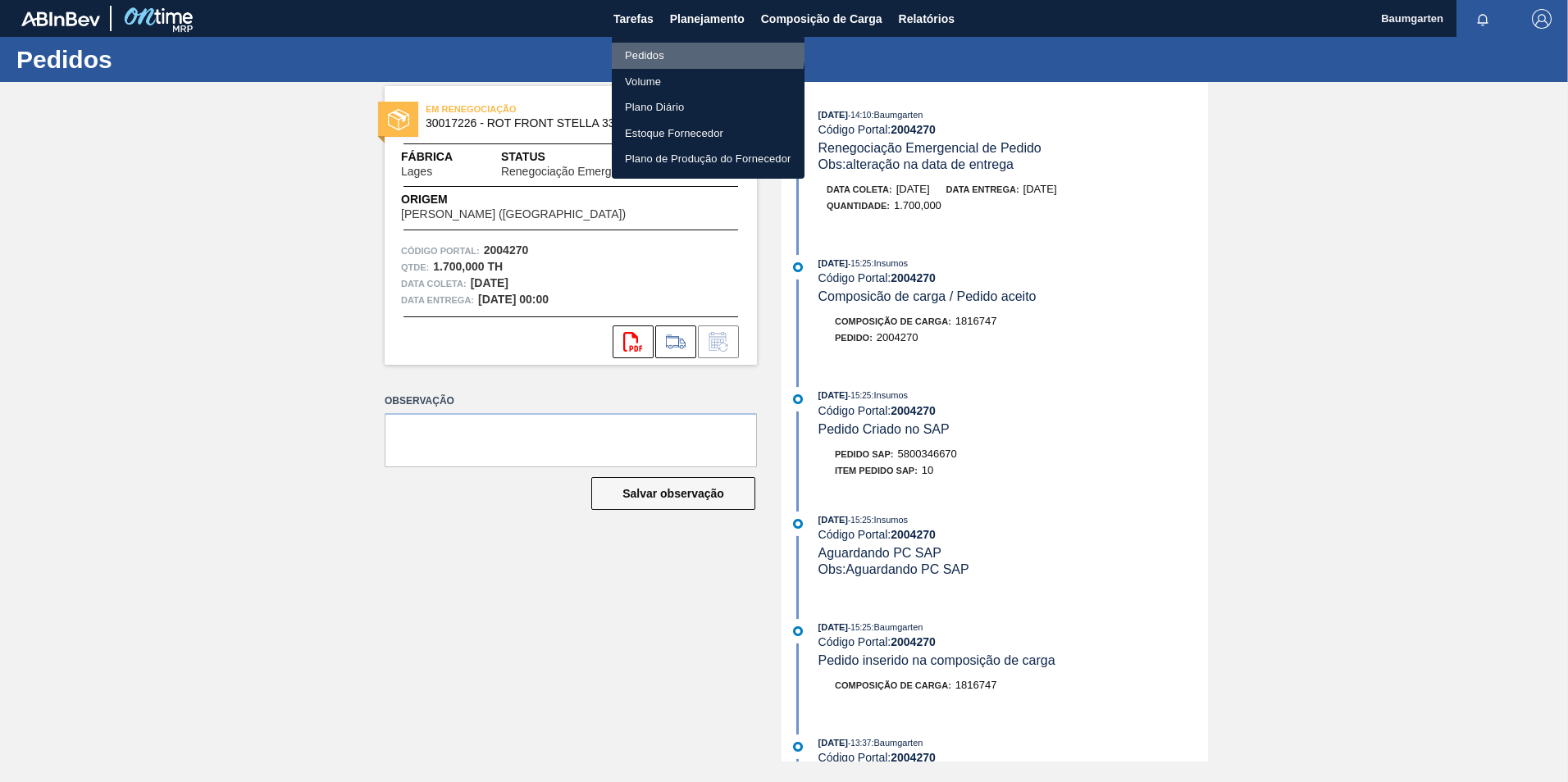
click at [642, 43] on li "Pedidos" at bounding box center [709, 55] width 193 height 27
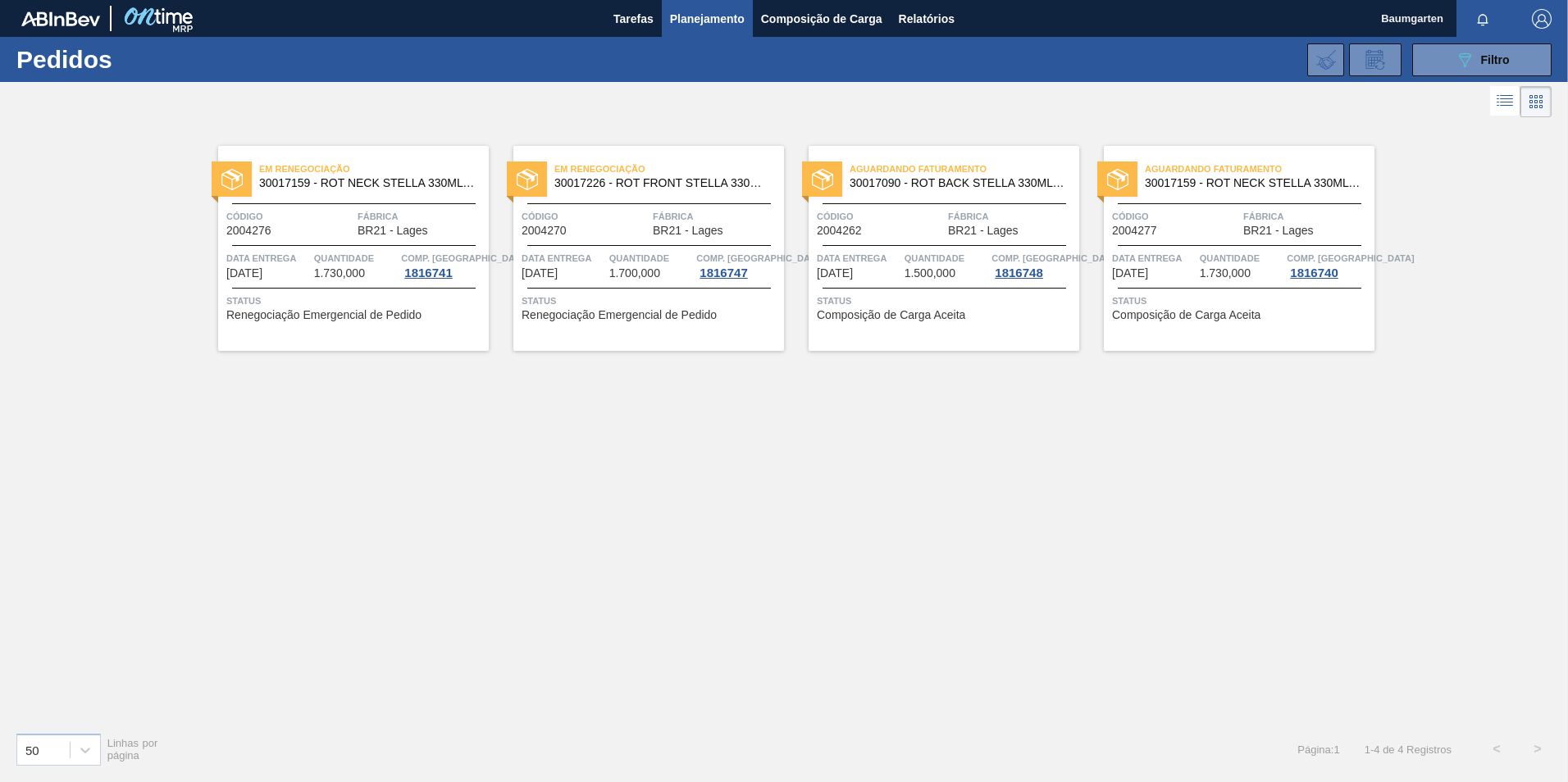
click at [935, 267] on span "1.500,000" at bounding box center [930, 273] width 50 height 12
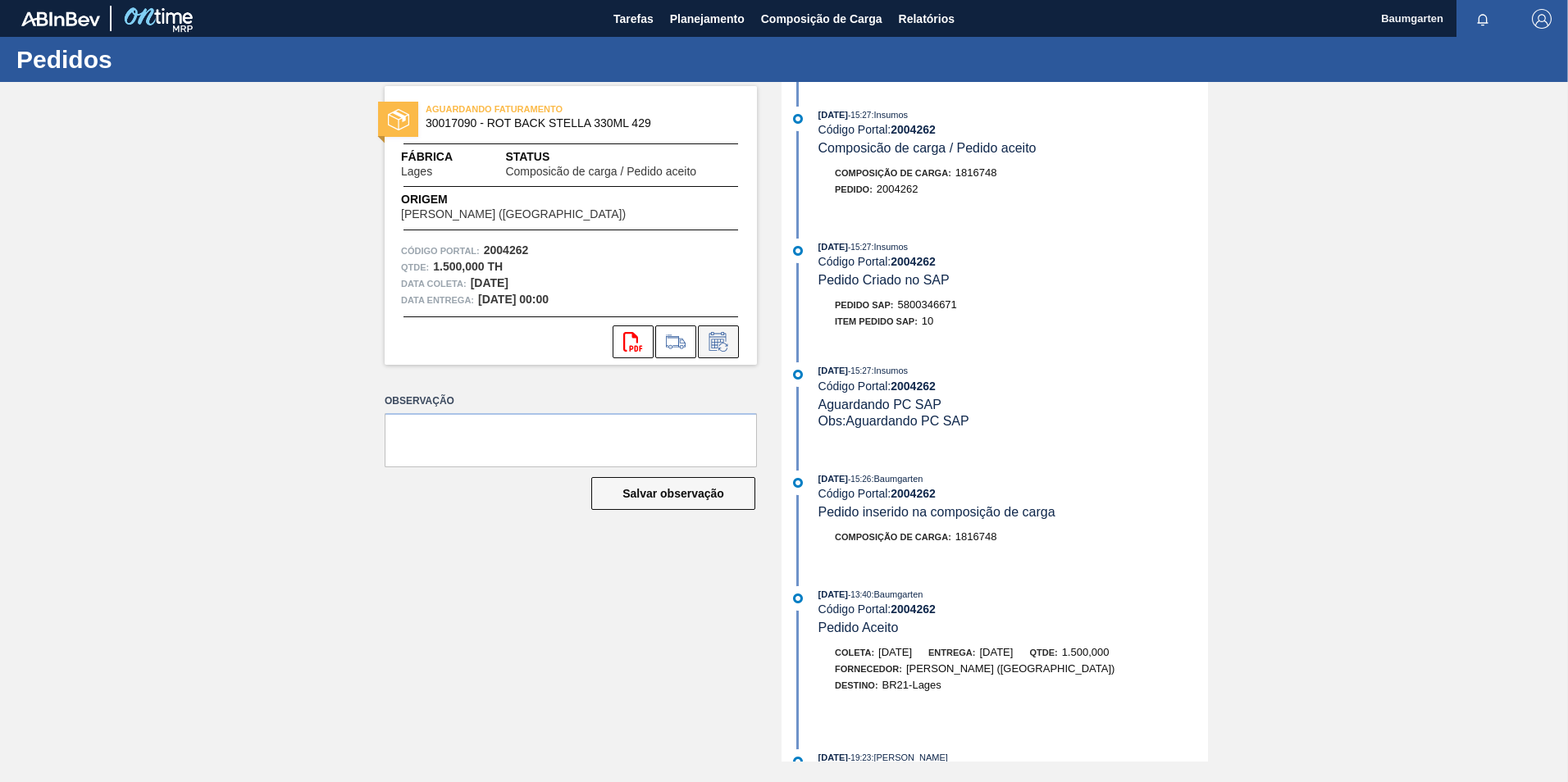
click at [723, 339] on icon at bounding box center [718, 341] width 27 height 19
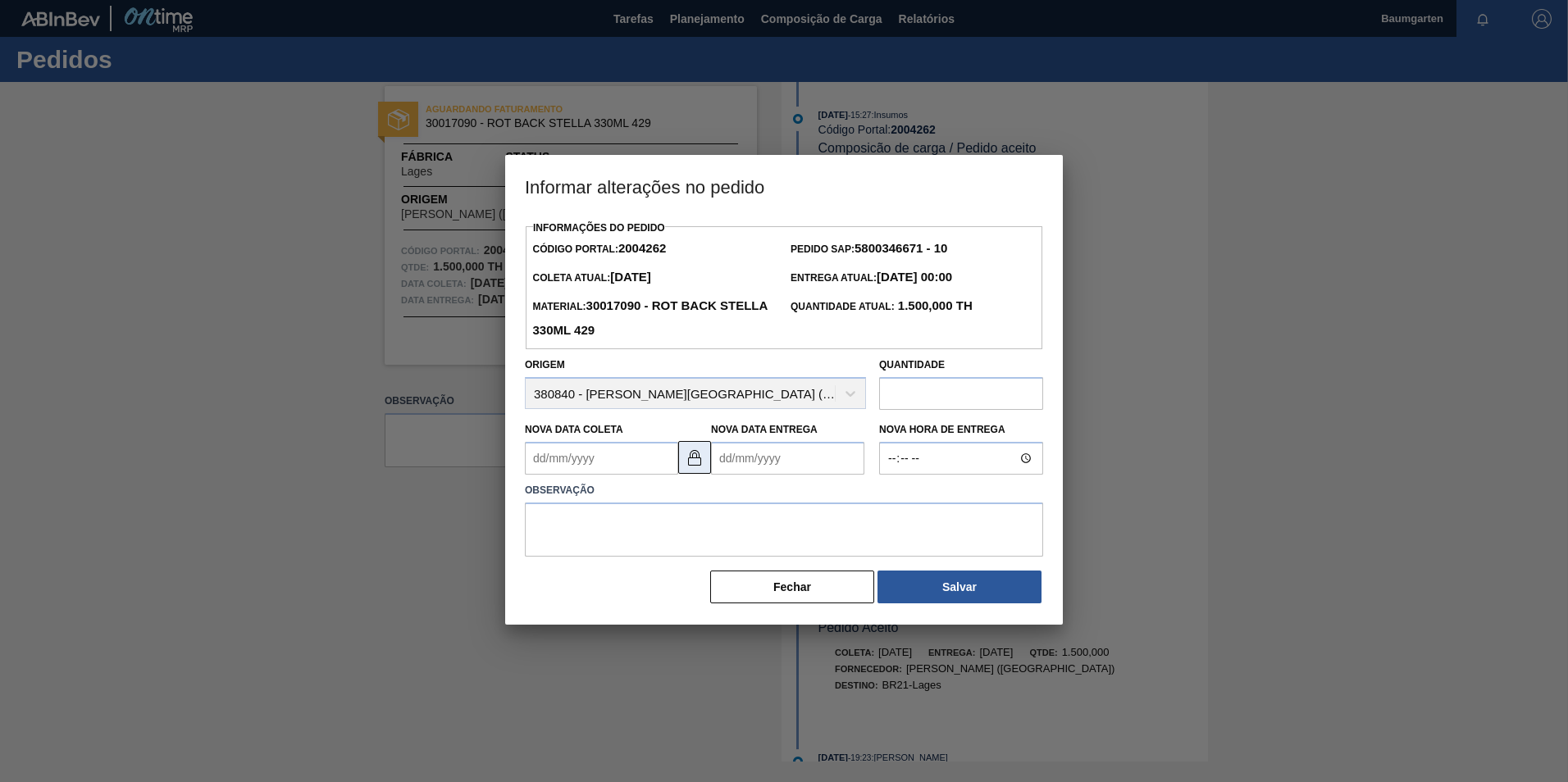
click at [689, 462] on img at bounding box center [694, 457] width 19 height 19
click at [605, 459] on Coleta "Nova Data Coleta" at bounding box center [601, 459] width 153 height 33
click at [685, 459] on button at bounding box center [695, 458] width 33 height 33
click at [633, 465] on Coleta "Nova Data Coleta" at bounding box center [601, 459] width 153 height 33
click at [705, 500] on button "Next Month" at bounding box center [709, 497] width 12 height 12
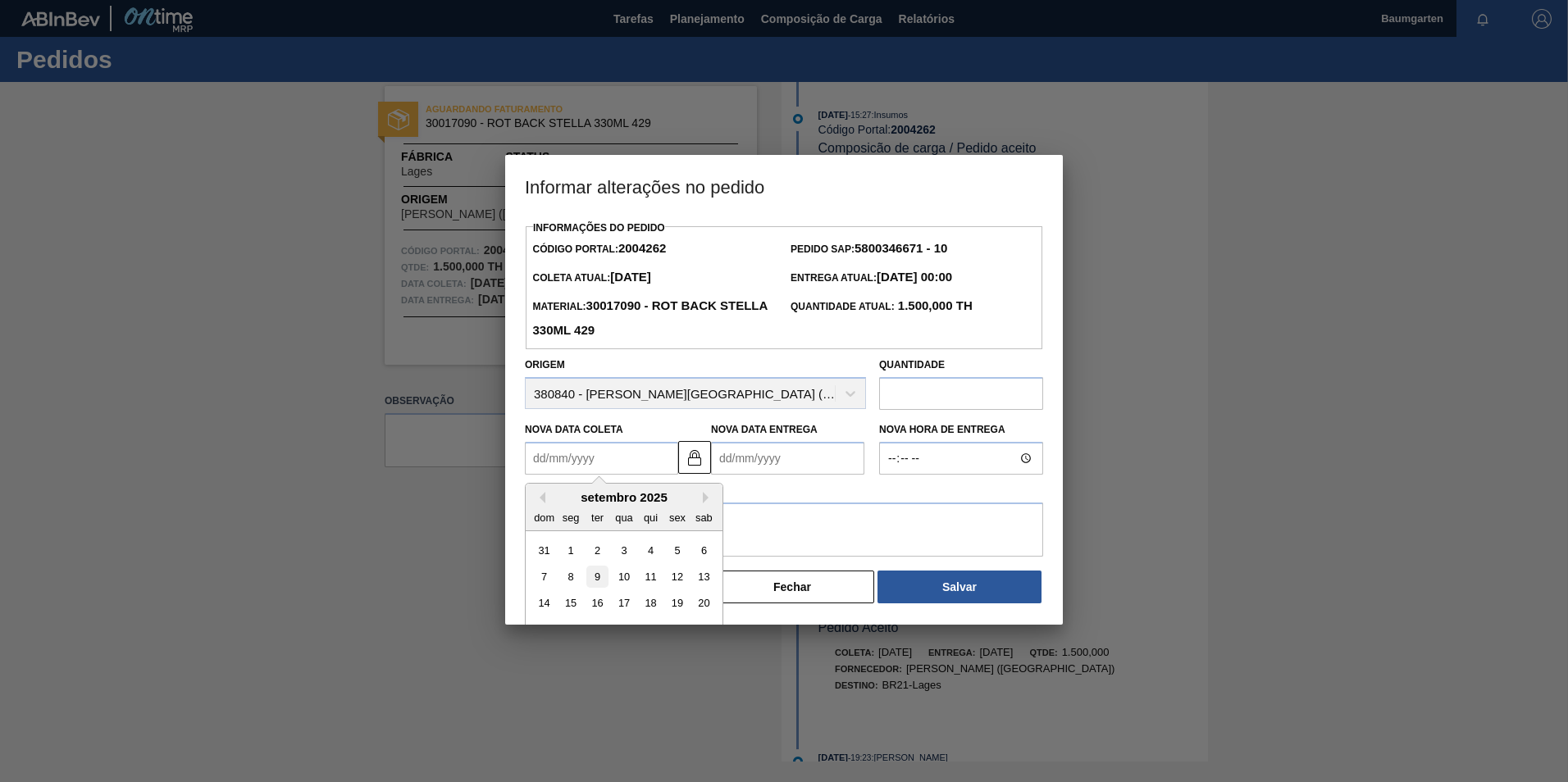
click at [597, 573] on div "9" at bounding box center [598, 577] width 22 height 22
type Coleta "[DATE]"
type Entrega "[DATE]"
click at [648, 547] on textarea at bounding box center [784, 530] width 519 height 54
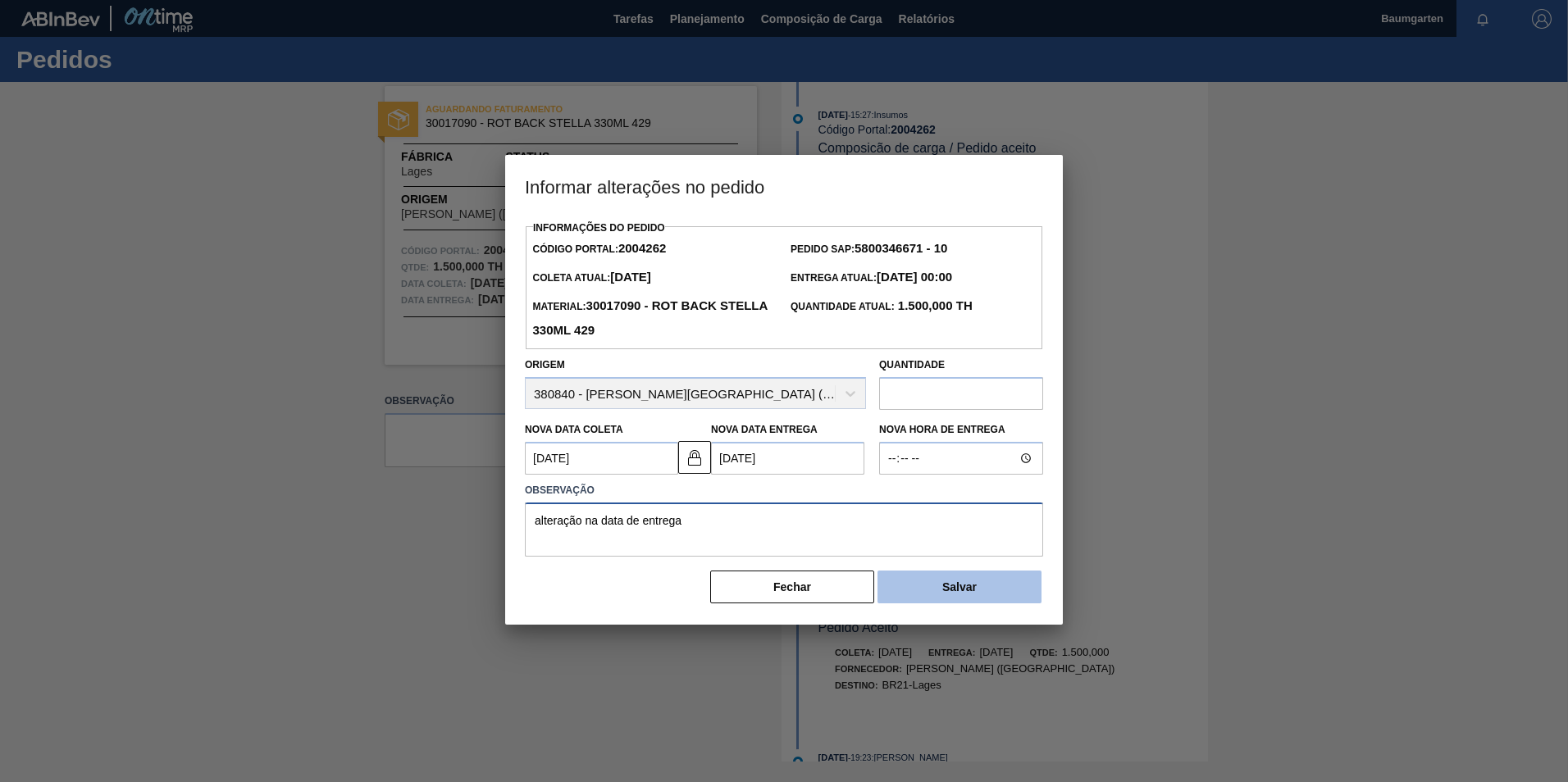
type textarea "alteração na data de entrega"
click at [956, 604] on button "Salvar" at bounding box center [959, 587] width 164 height 33
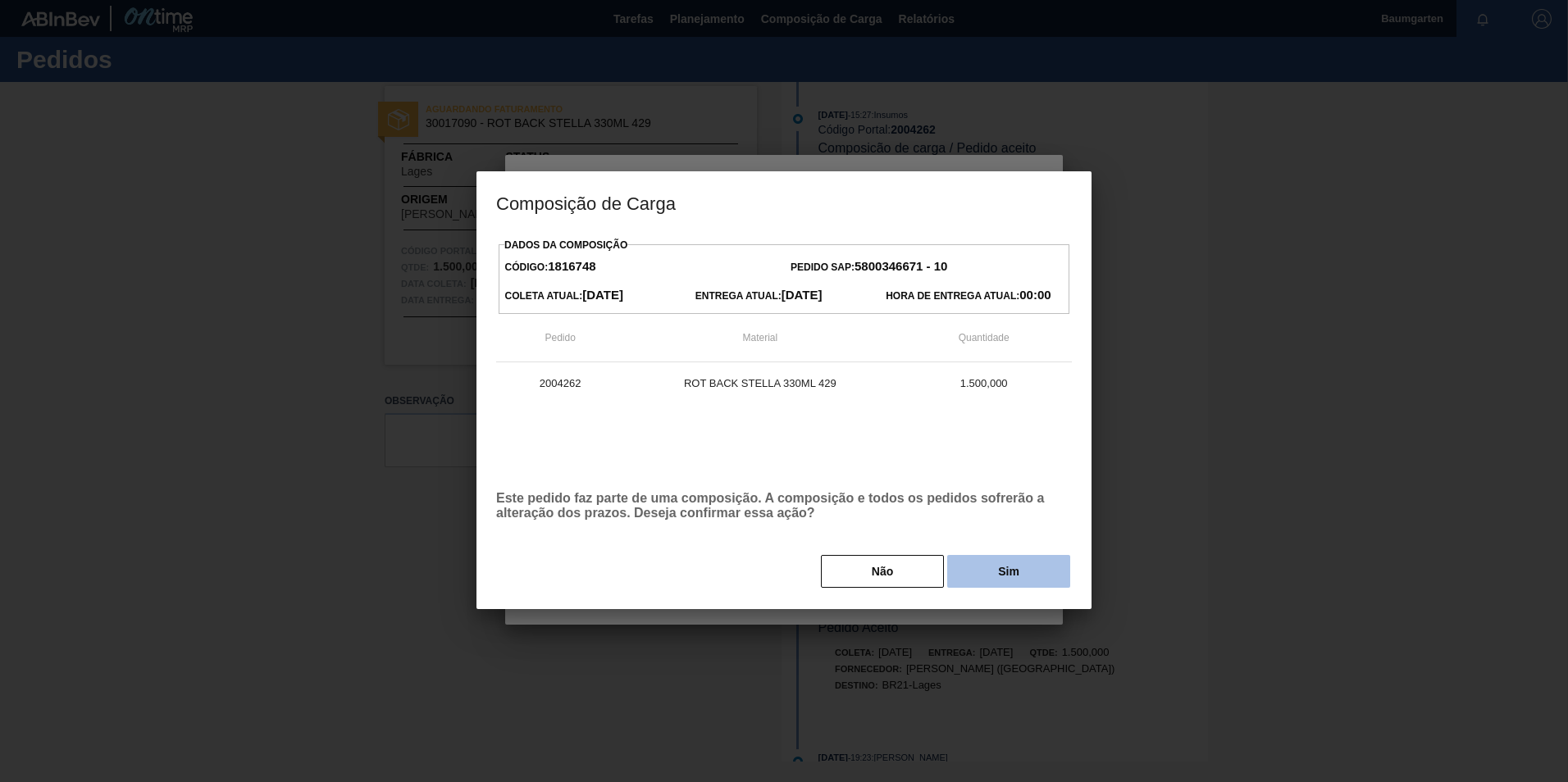
click at [971, 576] on button "Sim" at bounding box center [1009, 572] width 123 height 33
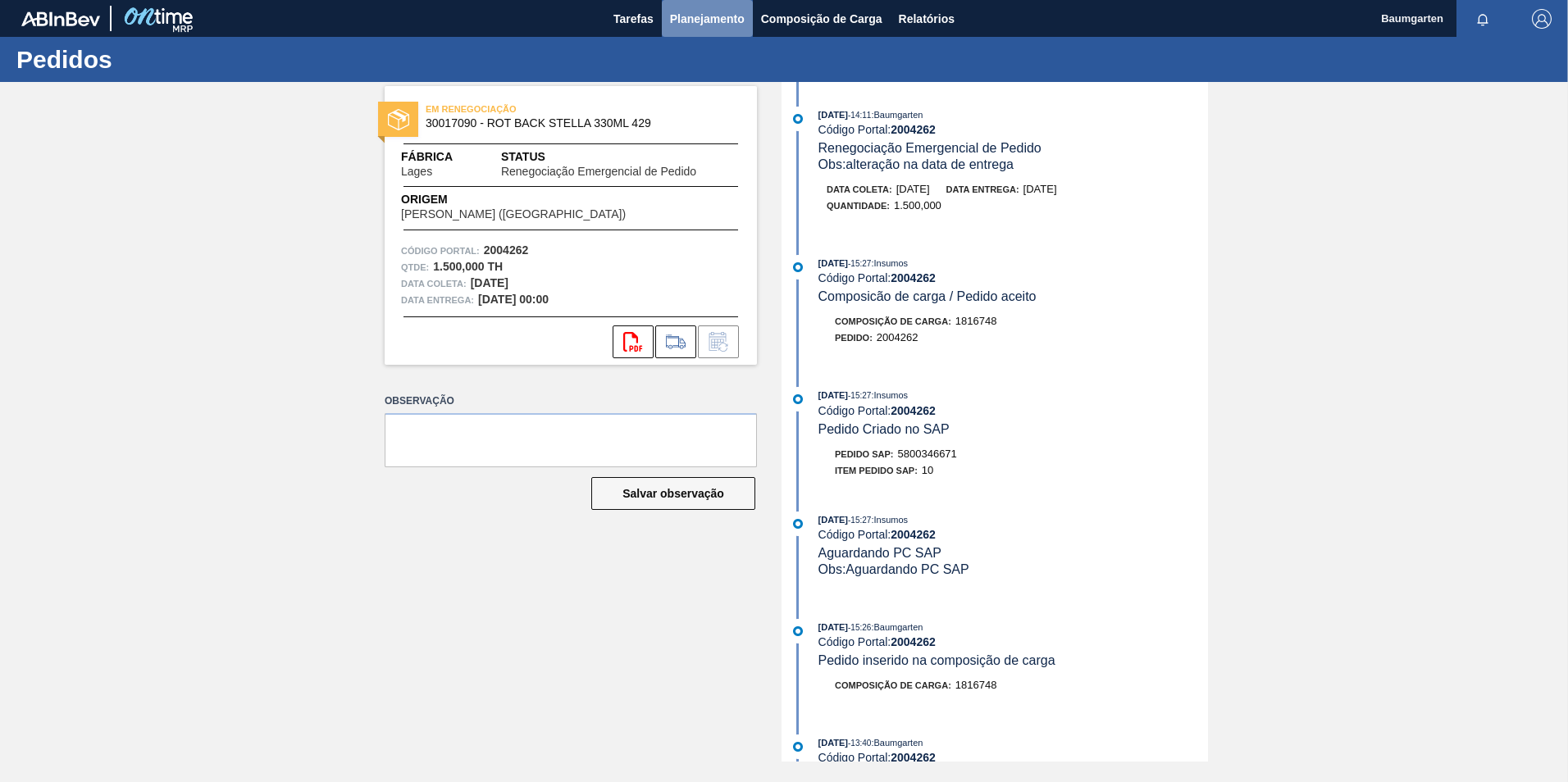
click at [674, 28] on span "Planejamento" at bounding box center [707, 18] width 74 height 19
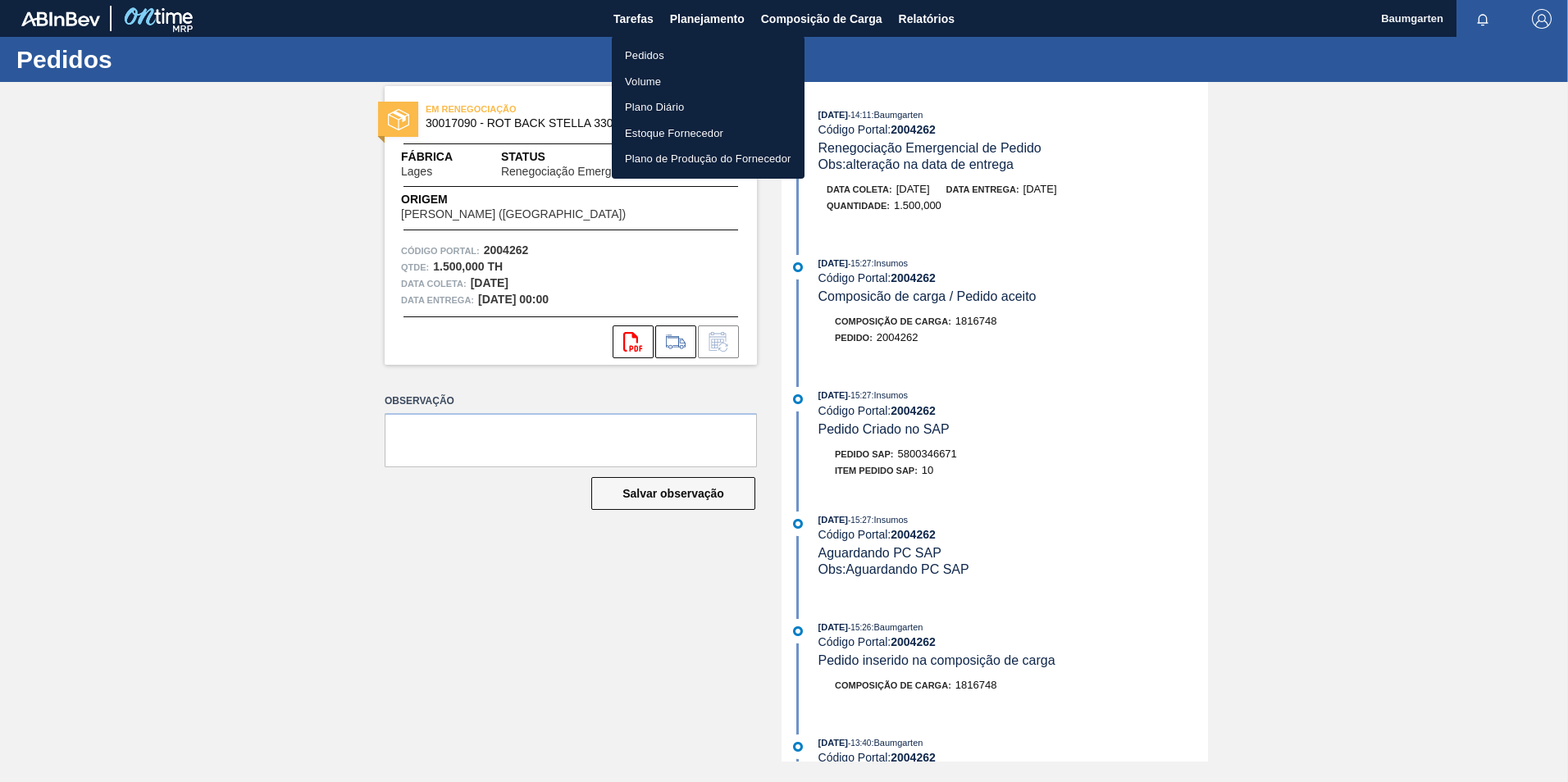
click at [675, 53] on li "Pedidos" at bounding box center [709, 55] width 193 height 27
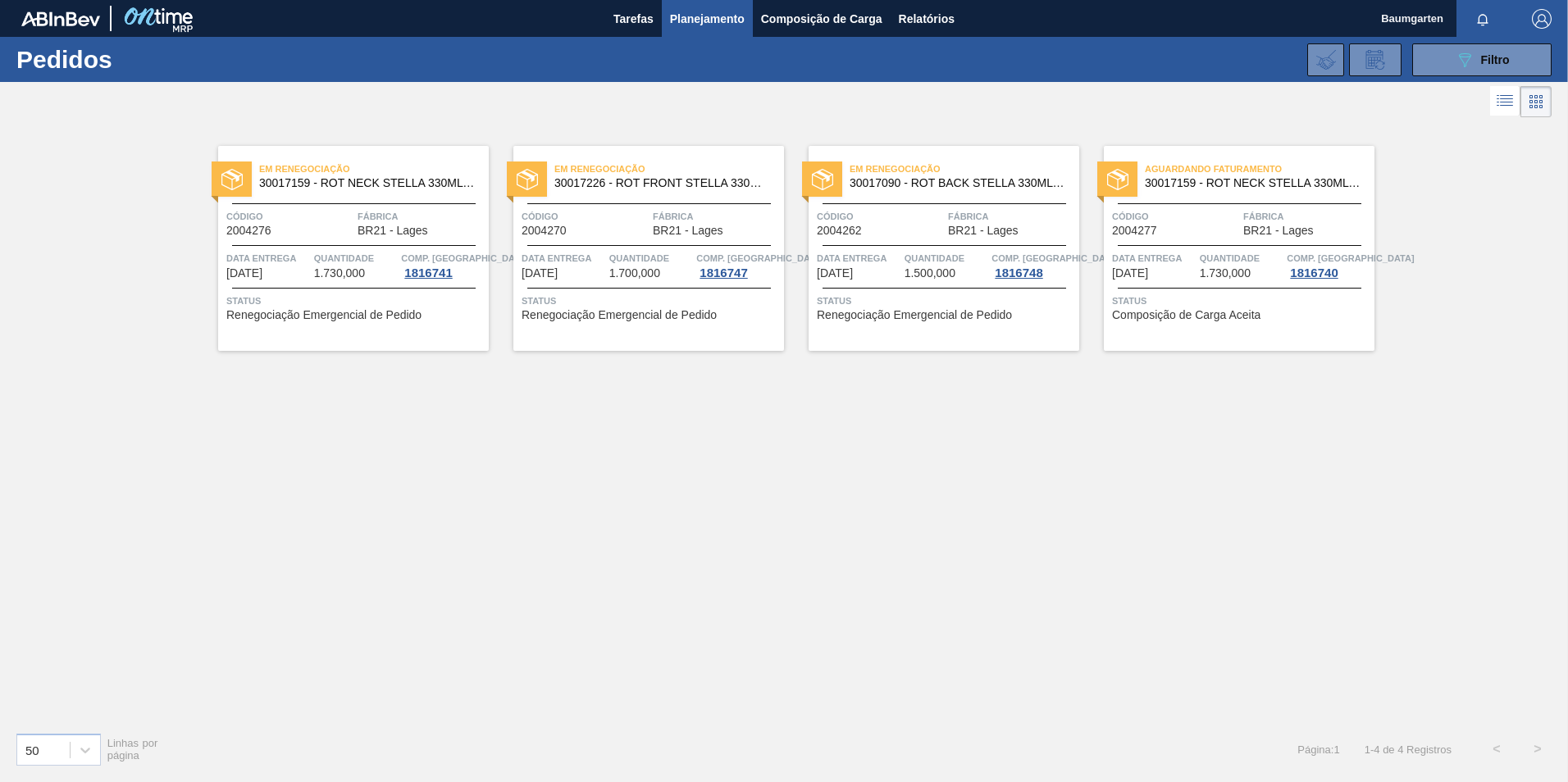
click at [1244, 173] on span "Aguardando Faturamento" at bounding box center [1260, 169] width 230 height 17
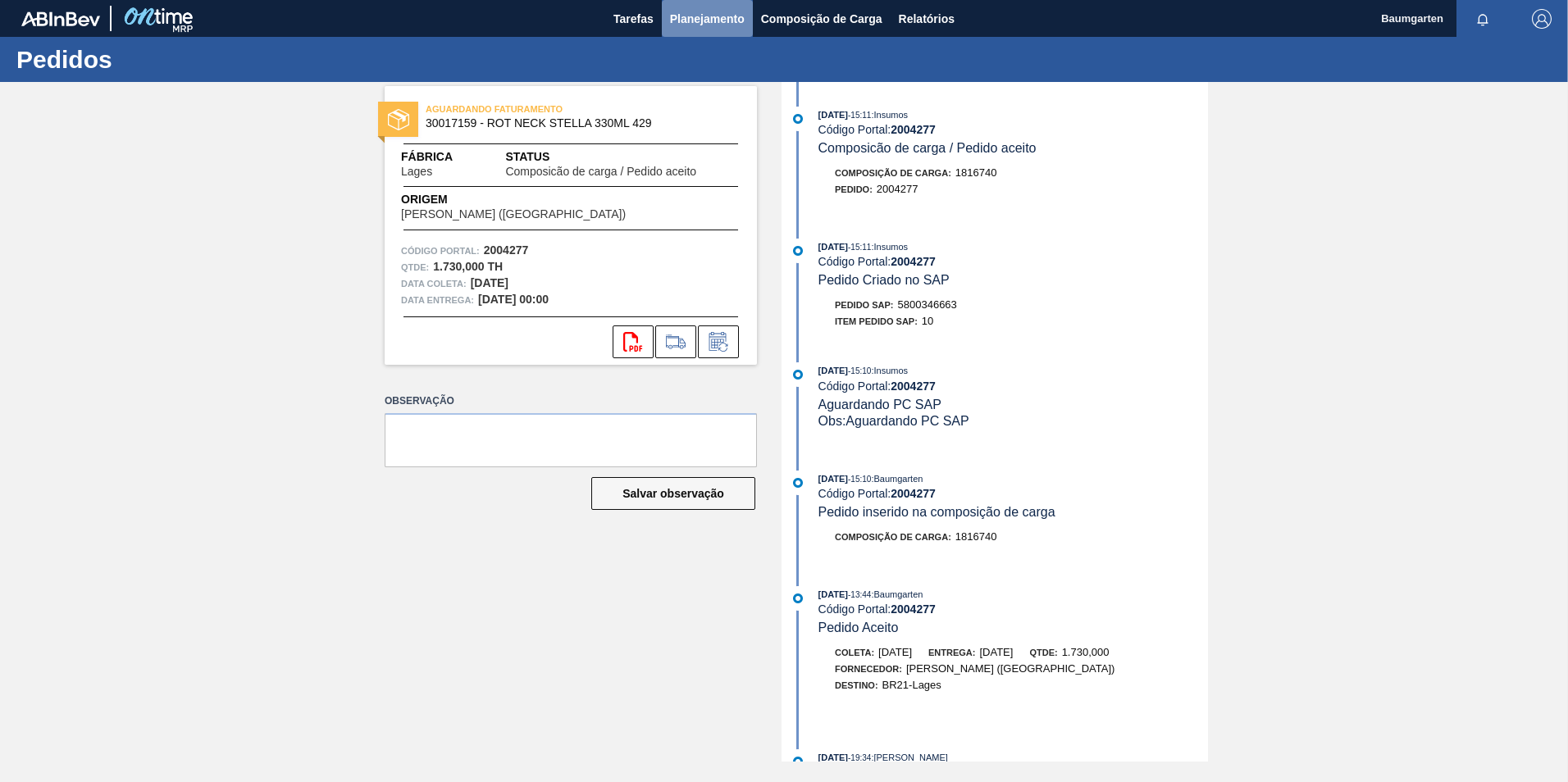
click at [700, 20] on span "Planejamento" at bounding box center [707, 18] width 74 height 19
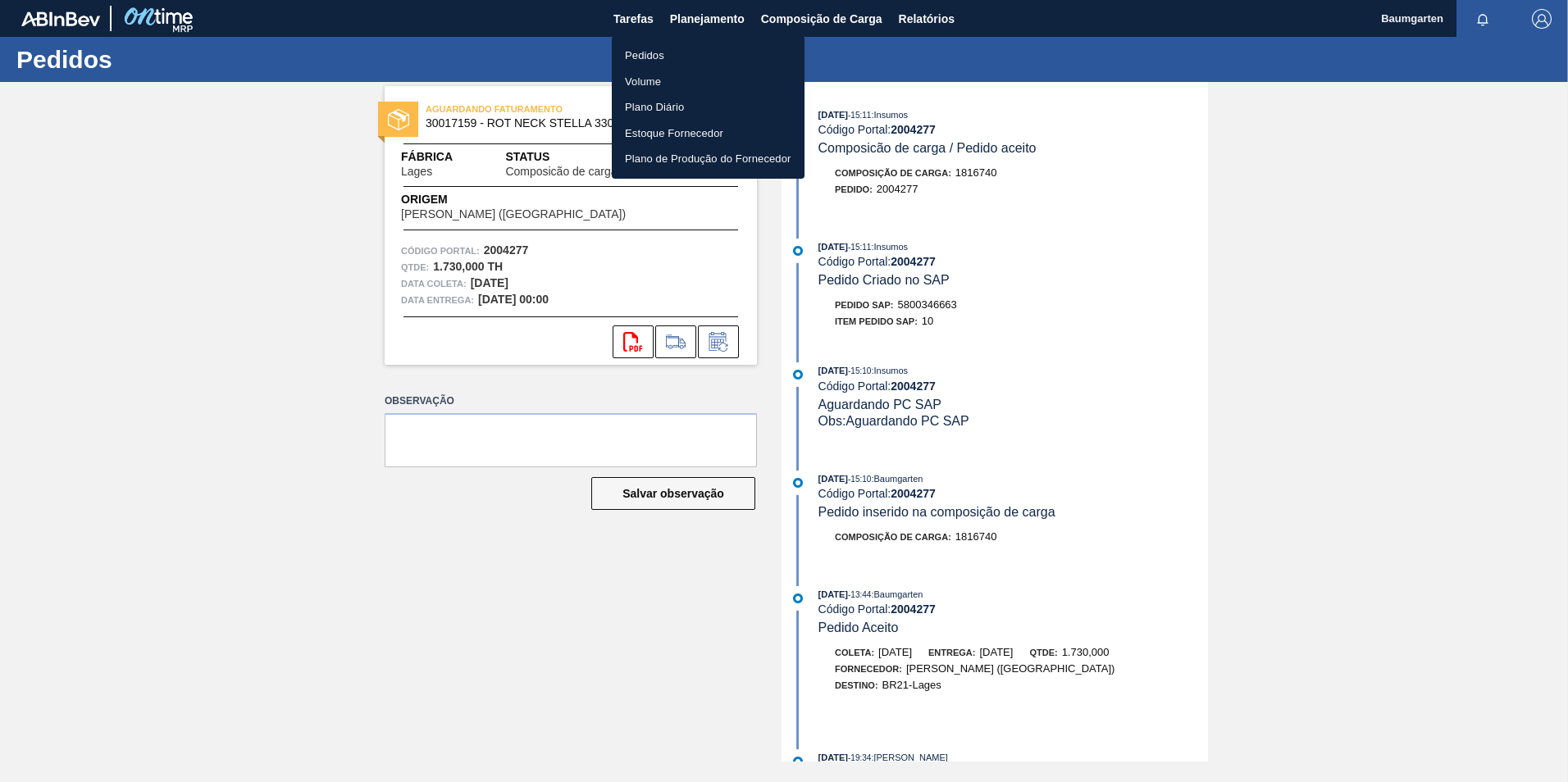
click at [649, 51] on li "Pedidos" at bounding box center [709, 55] width 193 height 27
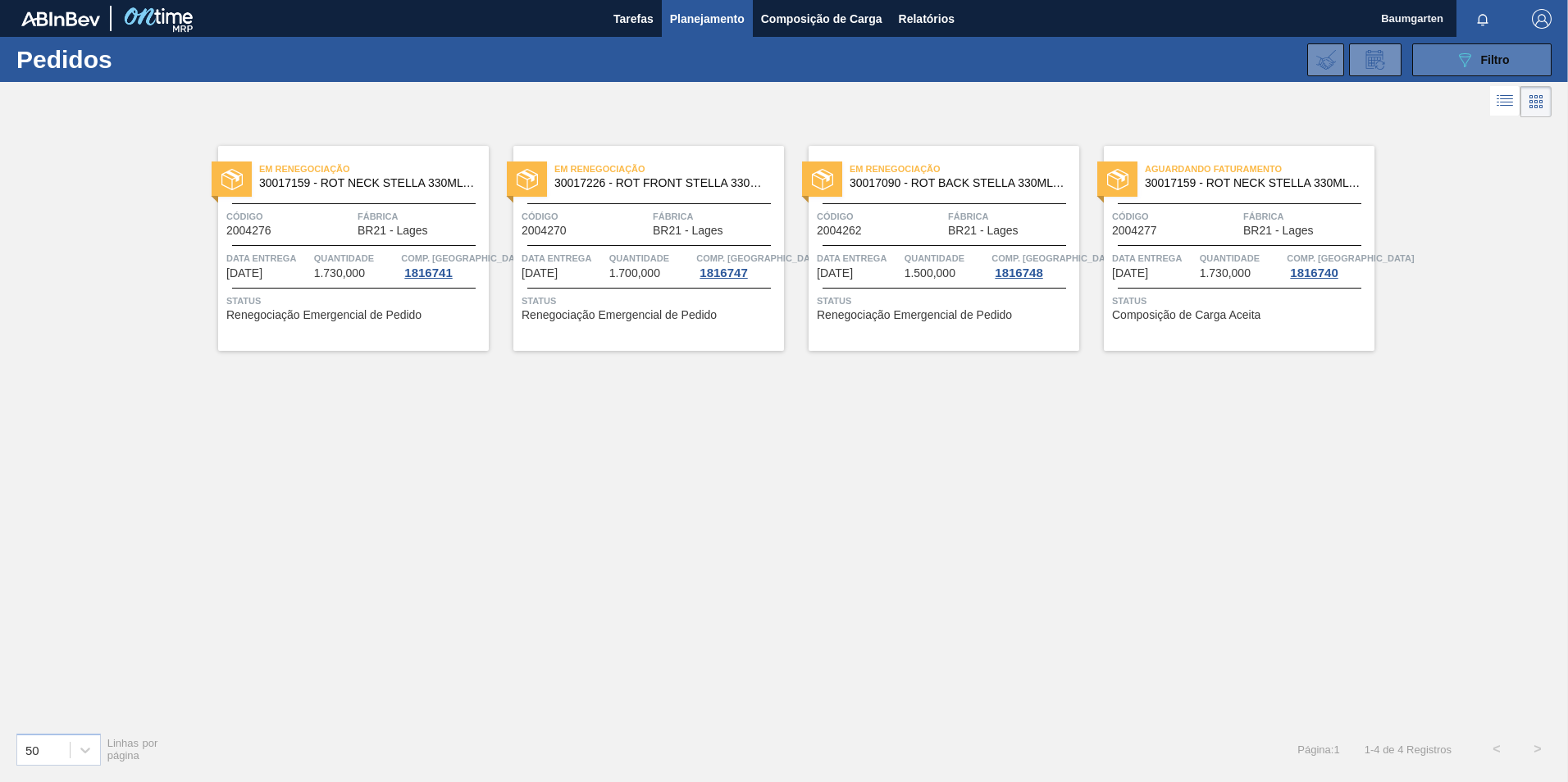
click at [1449, 59] on button "089F7B8B-B2A5-4AFE-B5C0-19BA573D28AC Filtro" at bounding box center [1483, 60] width 140 height 33
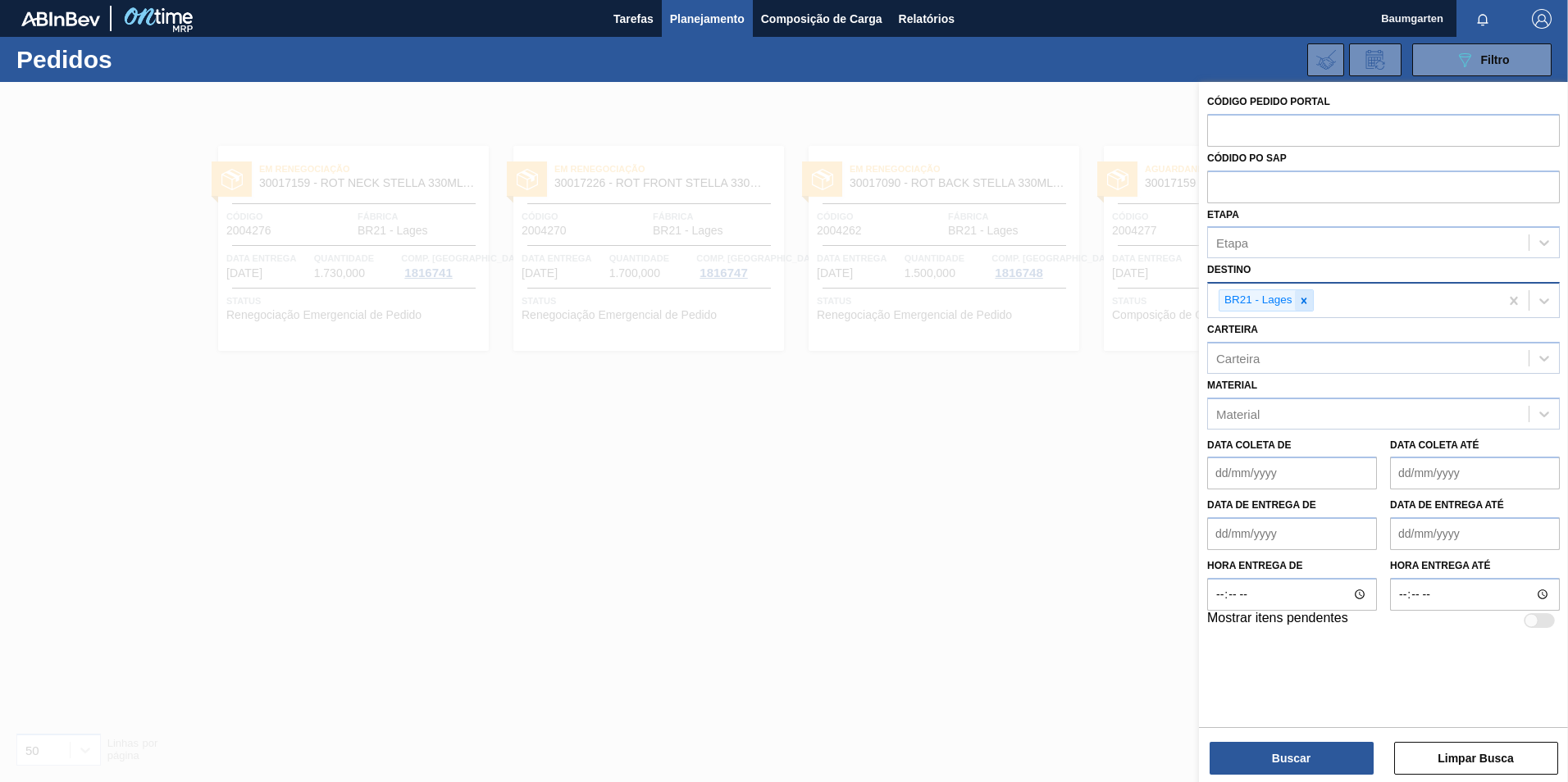
click at [1307, 296] on icon at bounding box center [1304, 301] width 12 height 12
click at [1300, 301] on div "Unidade de Negócio" at bounding box center [1272, 298] width 112 height 14
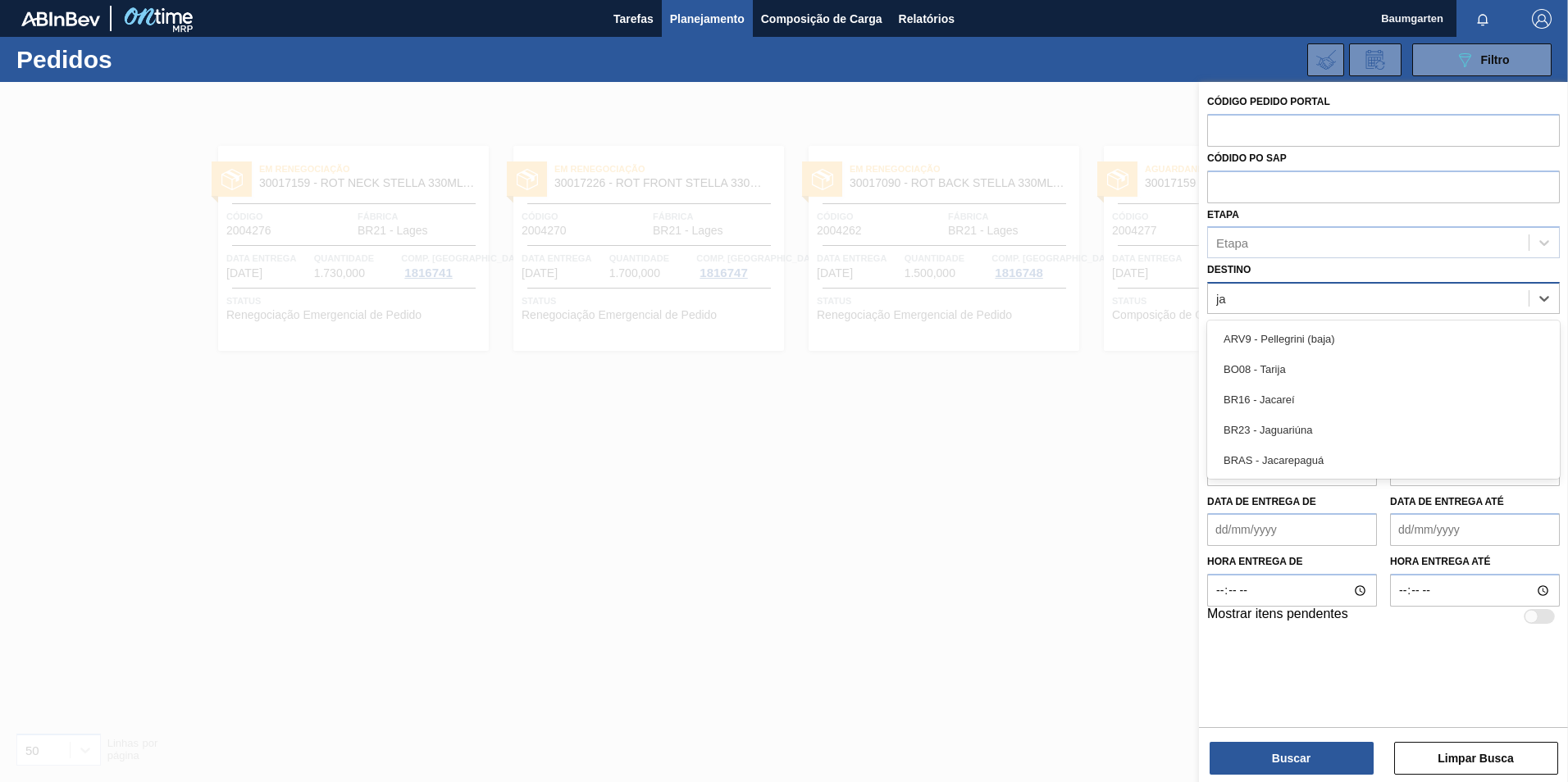
type input "jag"
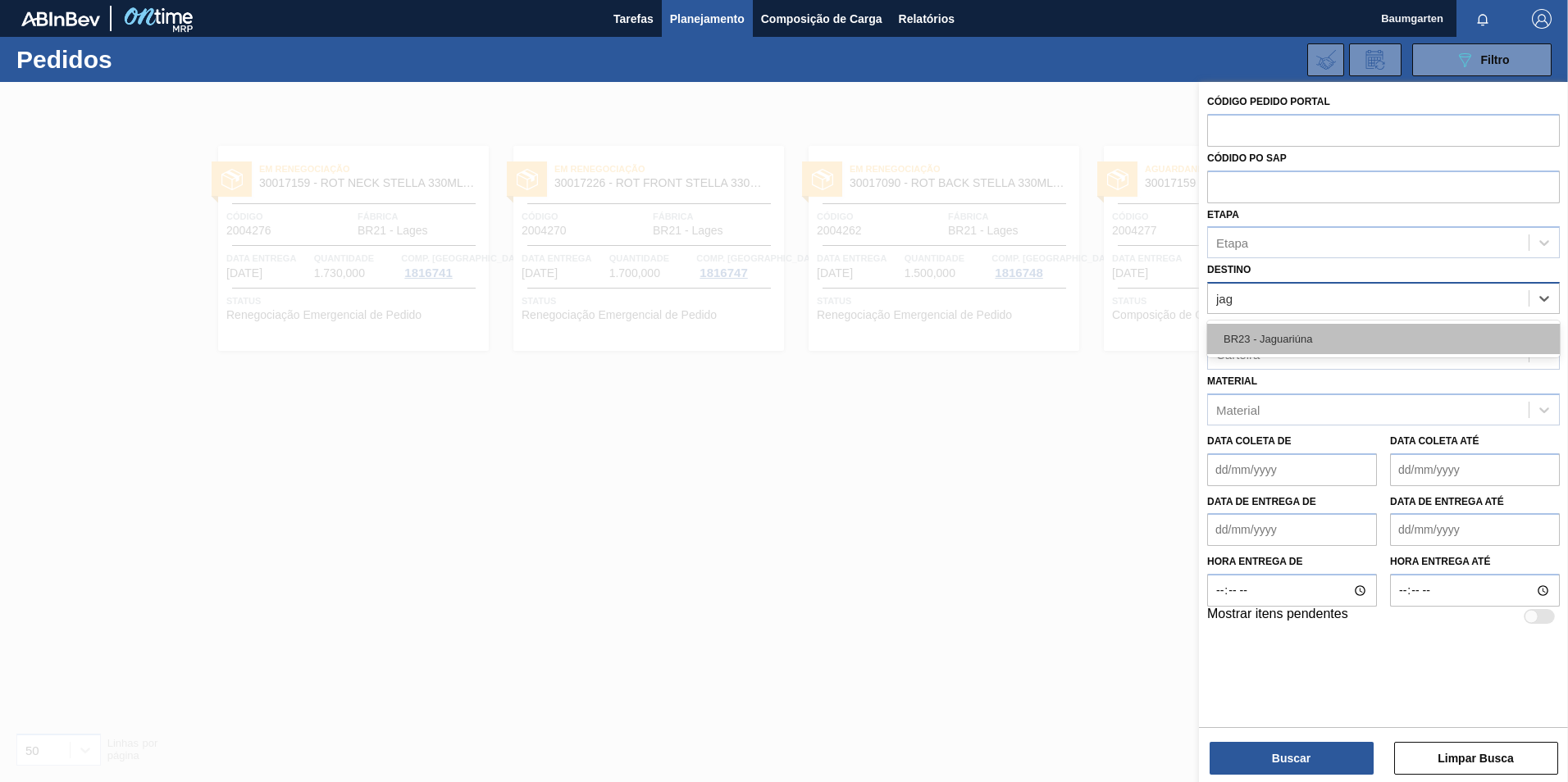
click at [1302, 343] on div "BR23 - Jaguariúna" at bounding box center [1383, 339] width 353 height 30
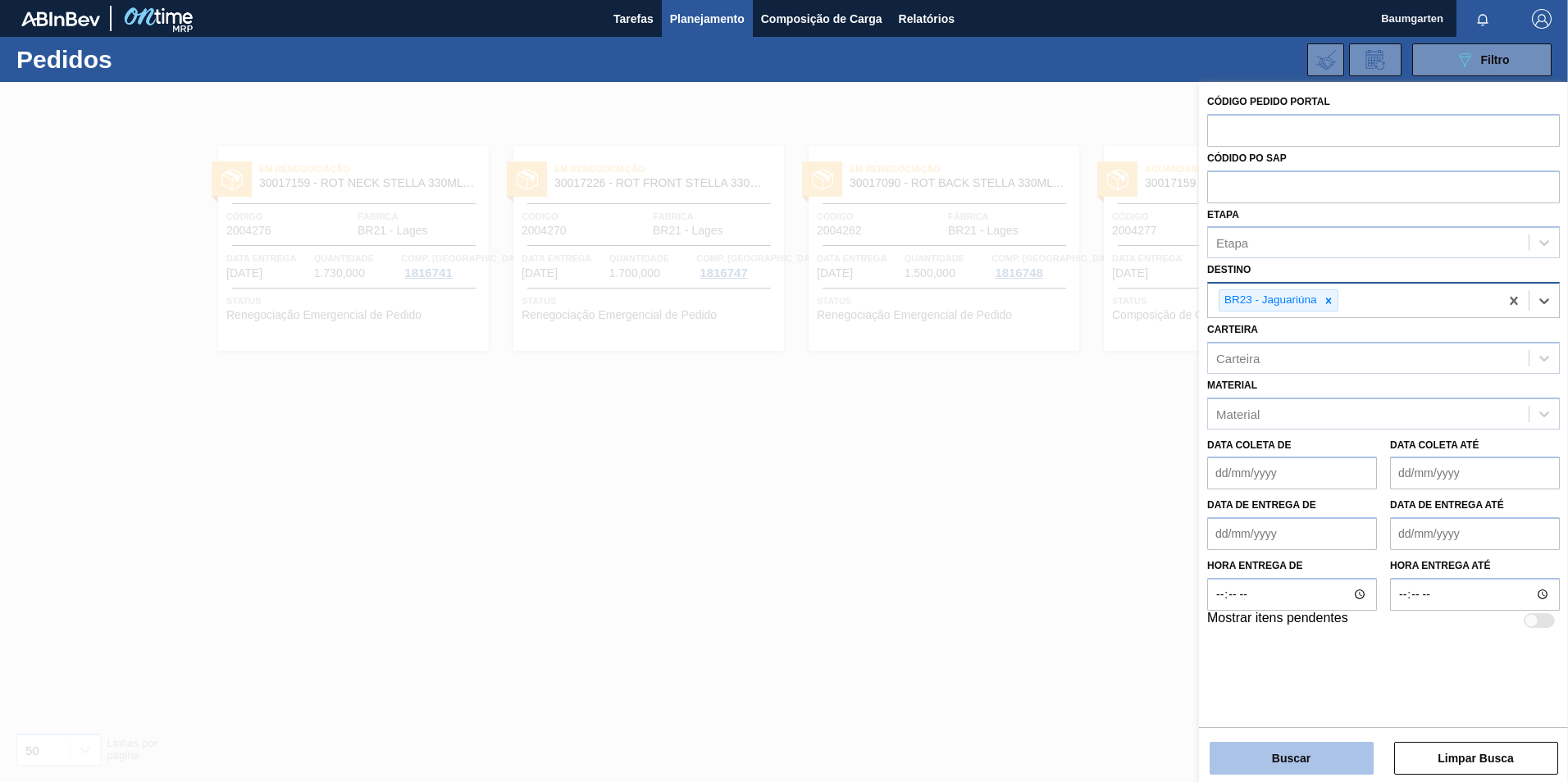
click at [1253, 763] on button "Buscar" at bounding box center [1292, 759] width 164 height 33
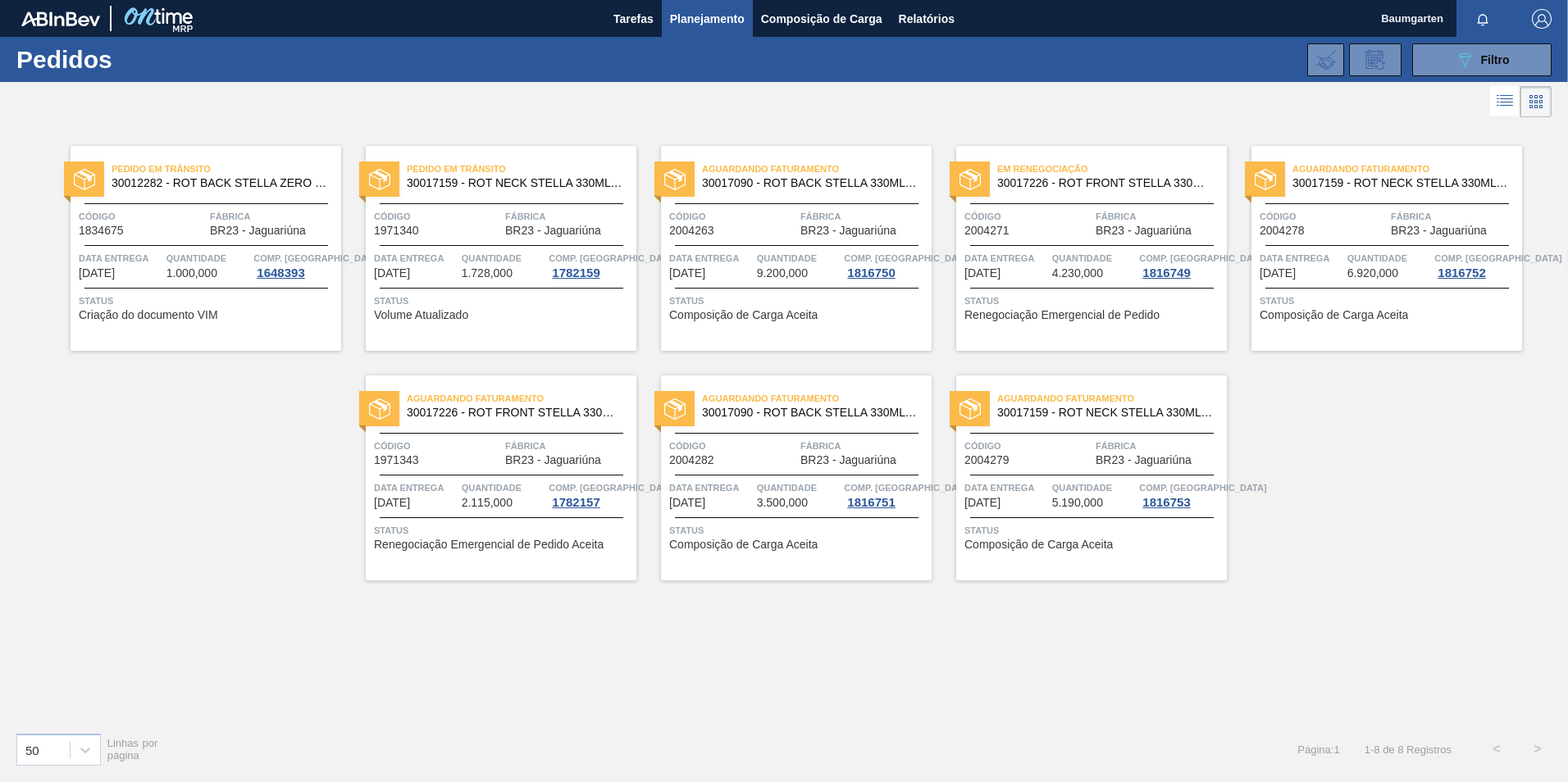
click at [735, 237] on div "Aguardando Faturamento 30017090 - ROT BACK STELLA 330ML 429 Código 2004263 Fábr…" at bounding box center [796, 248] width 271 height 205
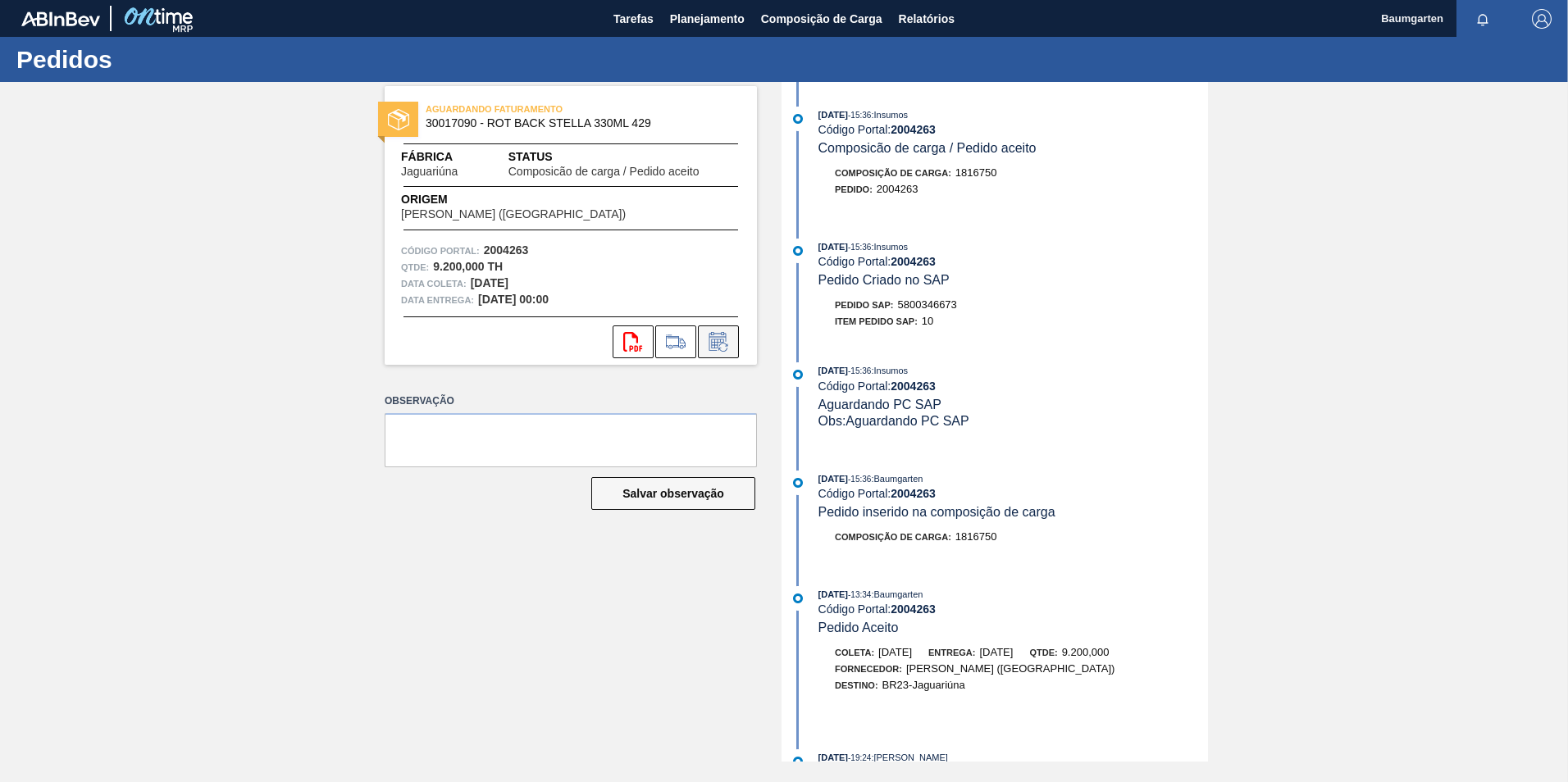
click at [725, 341] on icon at bounding box center [718, 341] width 27 height 19
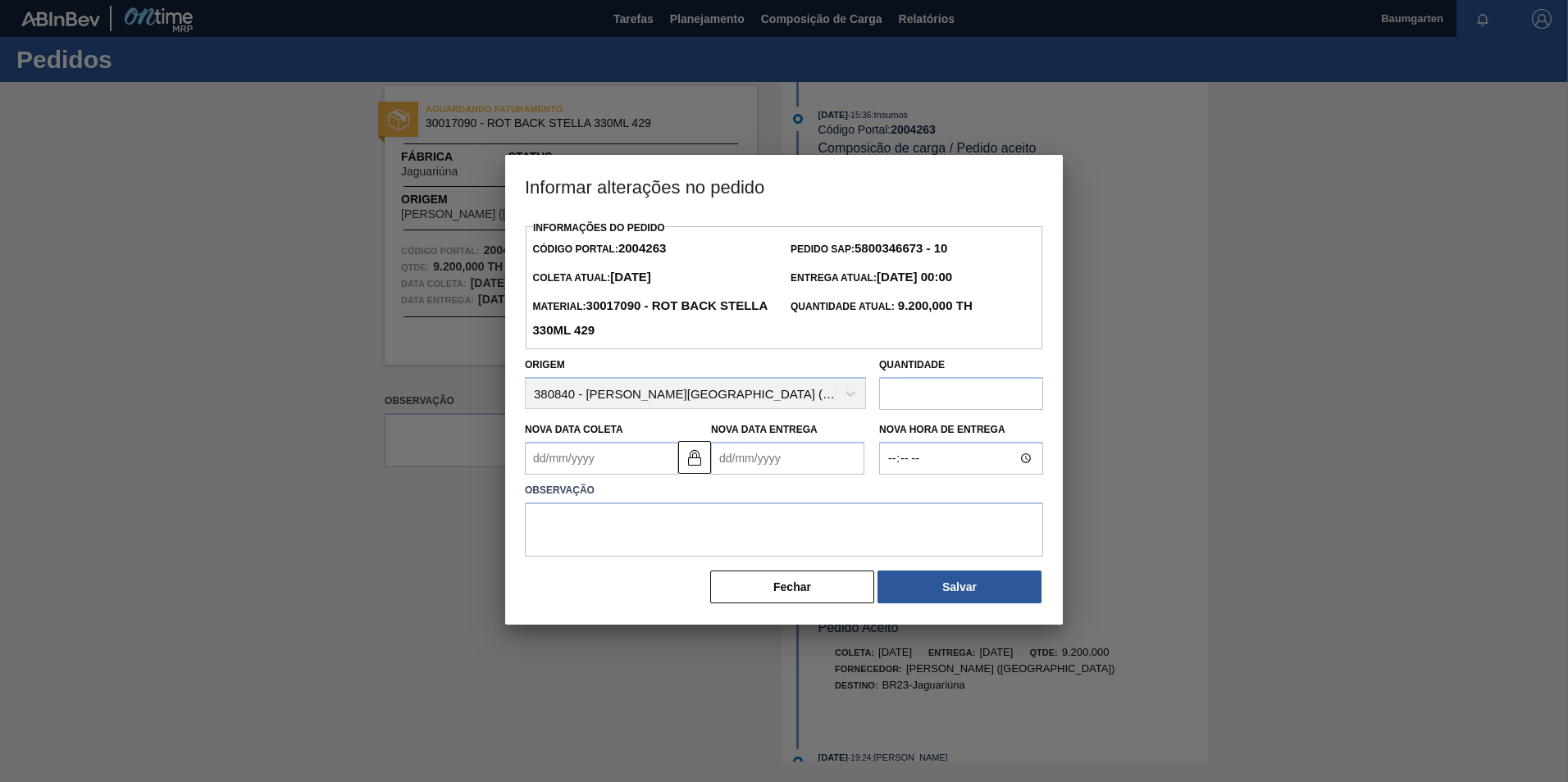
click at [641, 464] on Coleta "Nova Data Coleta" at bounding box center [601, 459] width 153 height 33
click at [690, 462] on img at bounding box center [694, 457] width 19 height 19
click at [620, 458] on Coleta "Nova Data Coleta" at bounding box center [601, 459] width 153 height 33
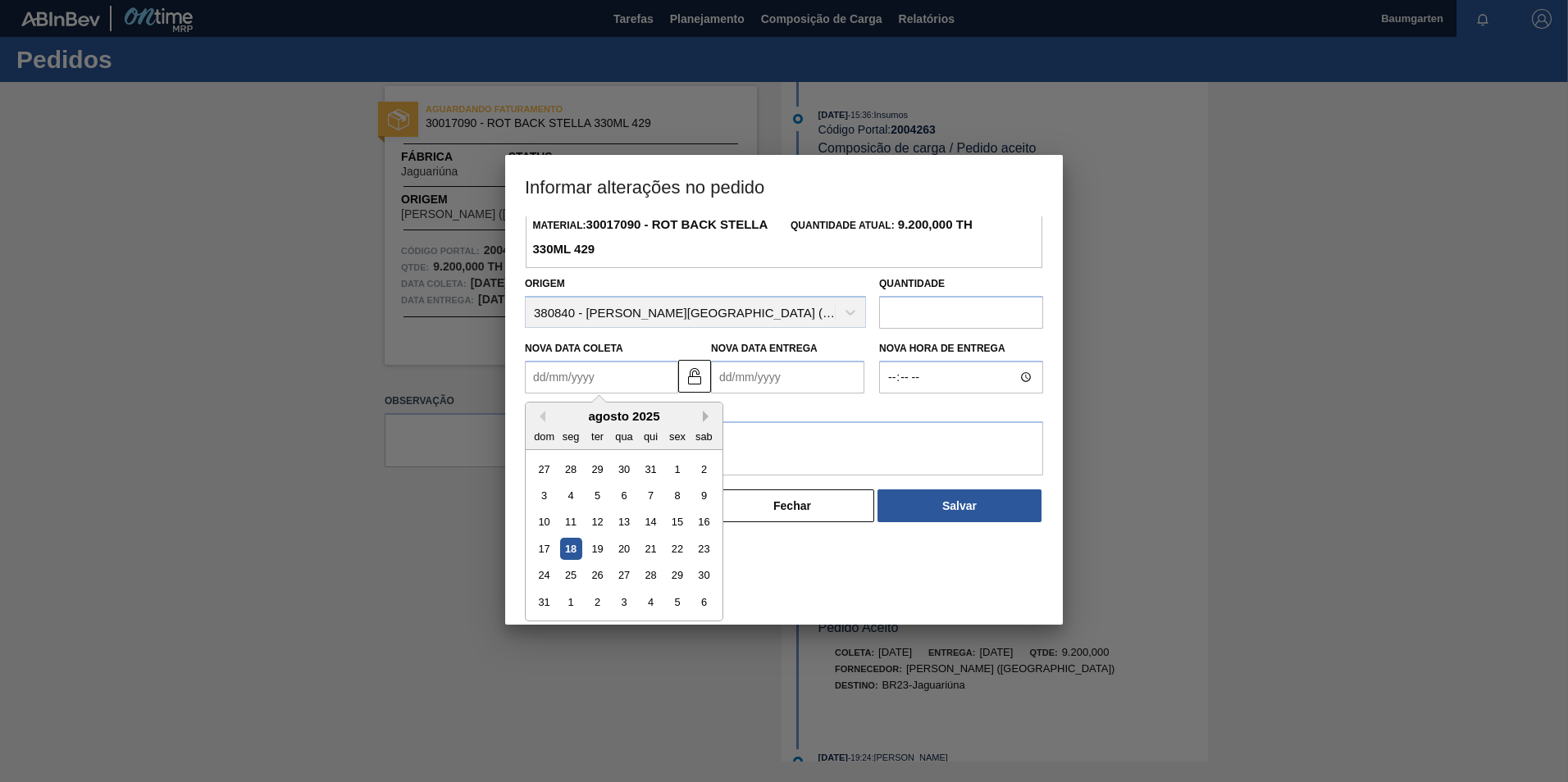
click at [704, 419] on button "Next Month" at bounding box center [709, 417] width 12 height 12
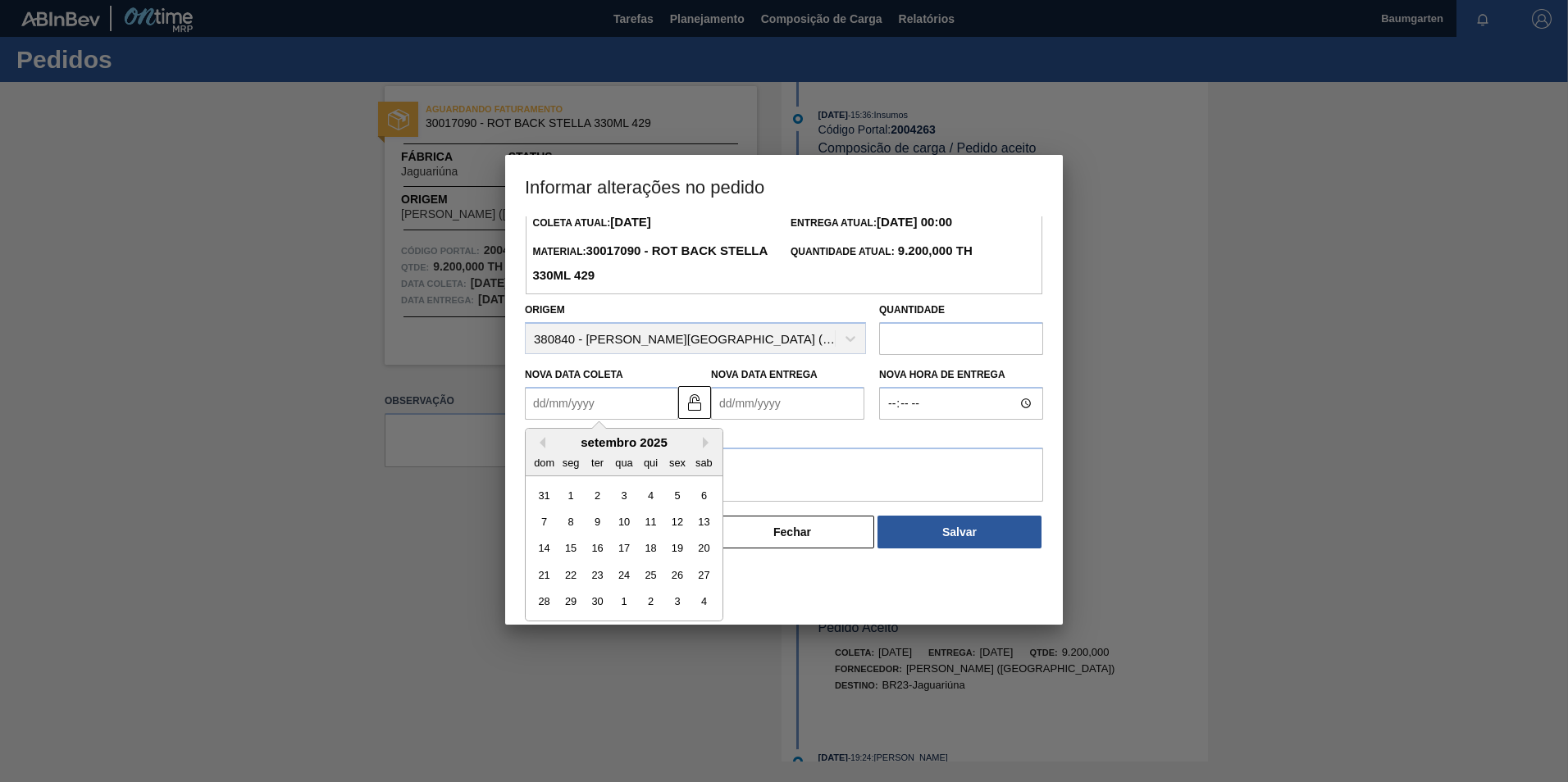
scroll to position [55, 0]
click at [604, 520] on div "9" at bounding box center [598, 522] width 22 height 22
type Coleta "[DATE]"
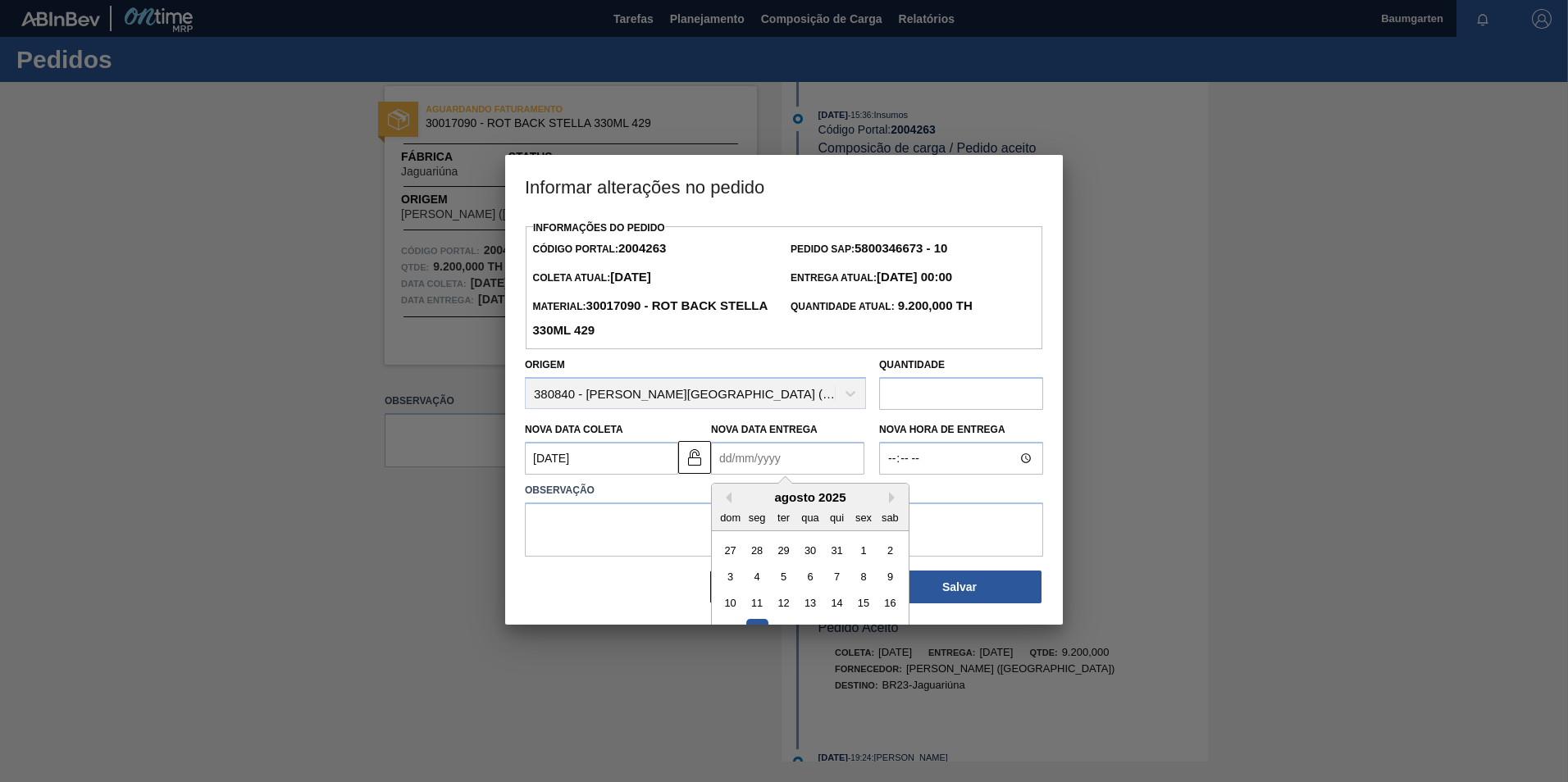
click at [749, 460] on Entrega "Nova Data Entrega" at bounding box center [788, 459] width 153 height 33
click at [890, 500] on button "Next Month" at bounding box center [895, 497] width 12 height 12
click at [866, 574] on div "12" at bounding box center [863, 577] width 22 height 22
type Entrega "[DATE]"
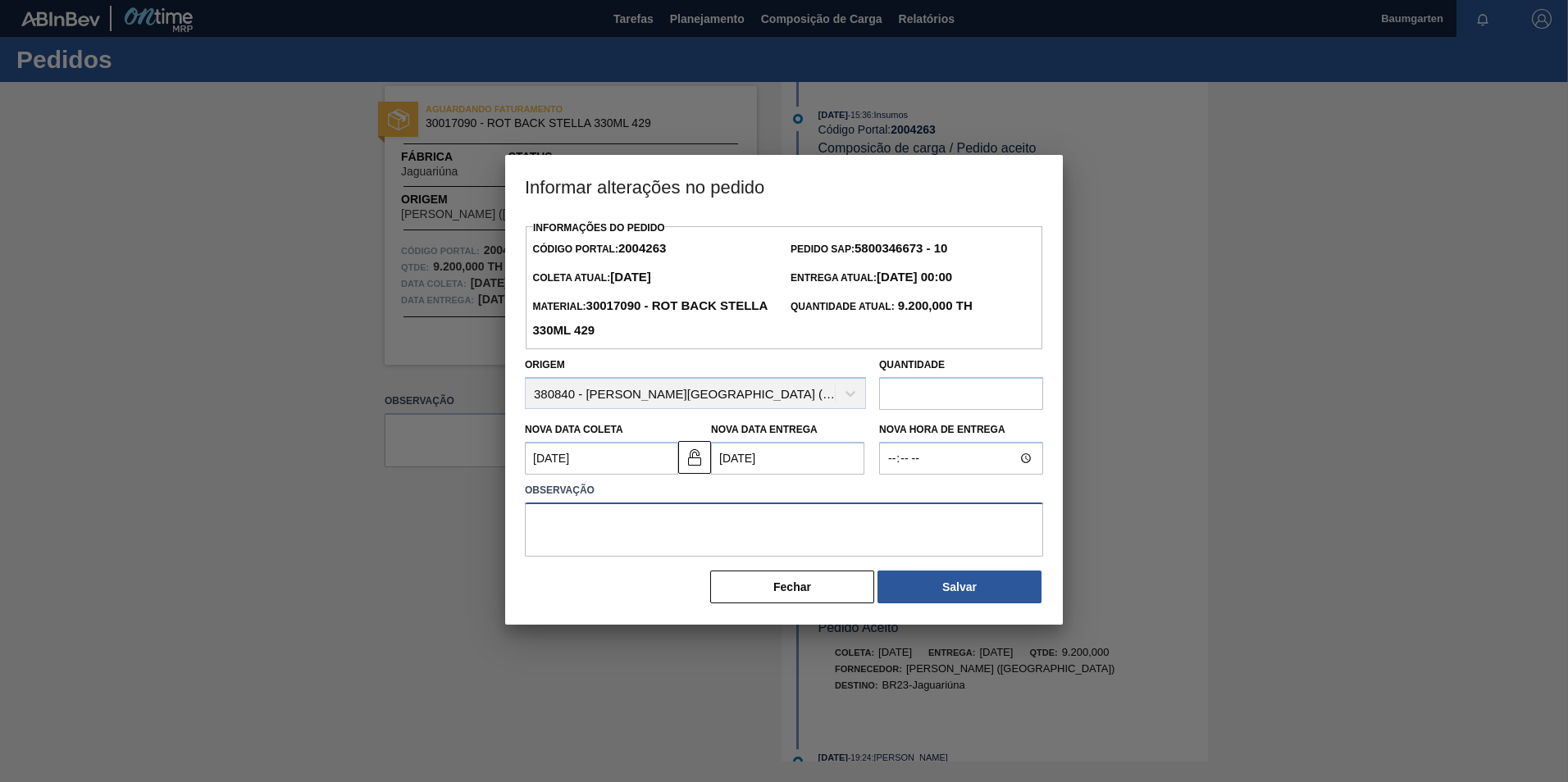
click at [648, 519] on textarea at bounding box center [784, 530] width 519 height 54
drag, startPoint x: 692, startPoint y: 518, endPoint x: 376, endPoint y: 520, distance: 316.0
click at [376, 520] on div "Informar alterações no pedido Informações do Pedido Código Portal: 2004263 Pedi…" at bounding box center [784, 391] width 1568 height 782
type textarea "alteração na data de entrega"
click at [937, 585] on button "Salvar" at bounding box center [959, 587] width 164 height 33
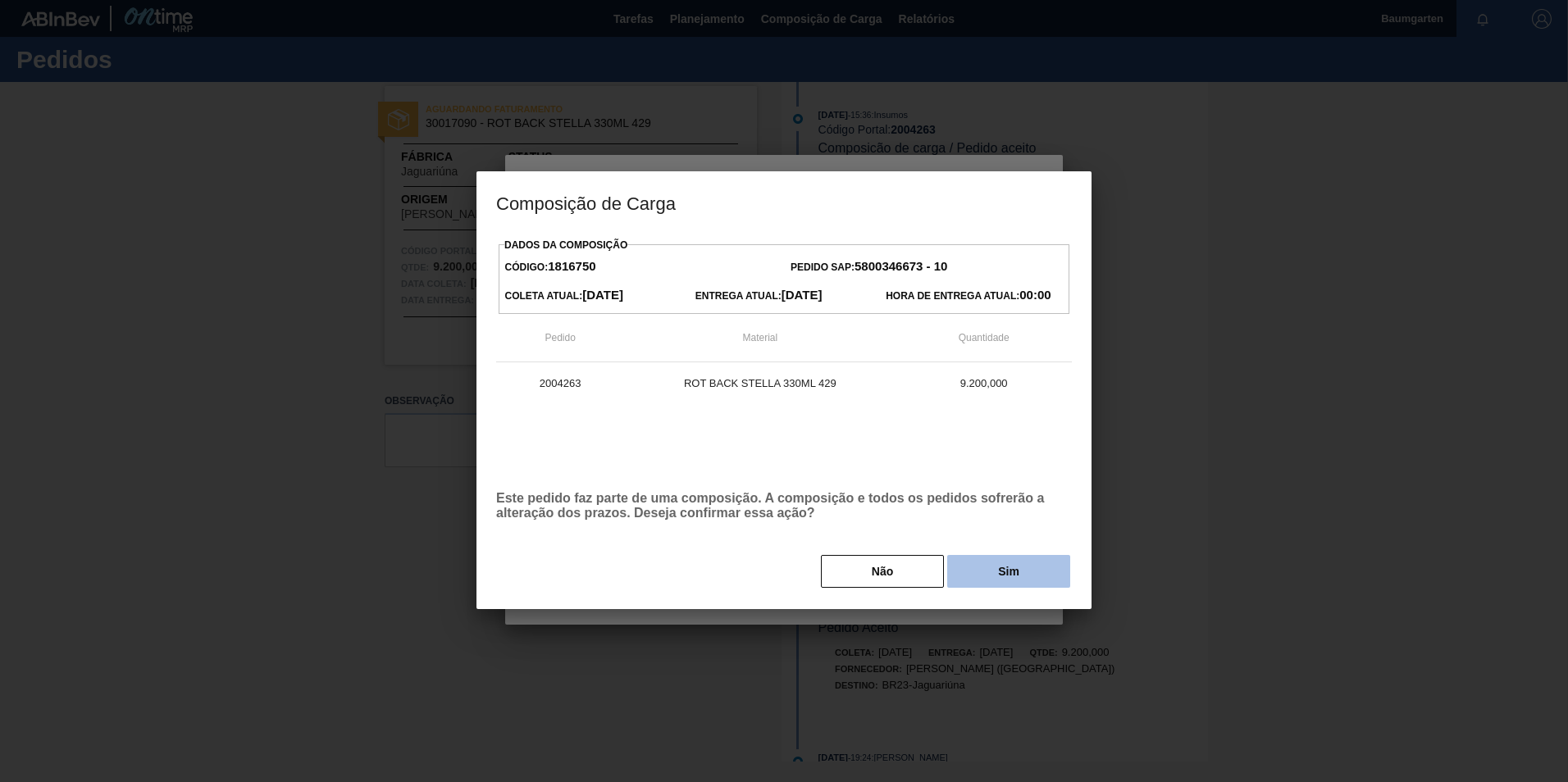
click at [991, 574] on button "Sim" at bounding box center [1009, 572] width 123 height 33
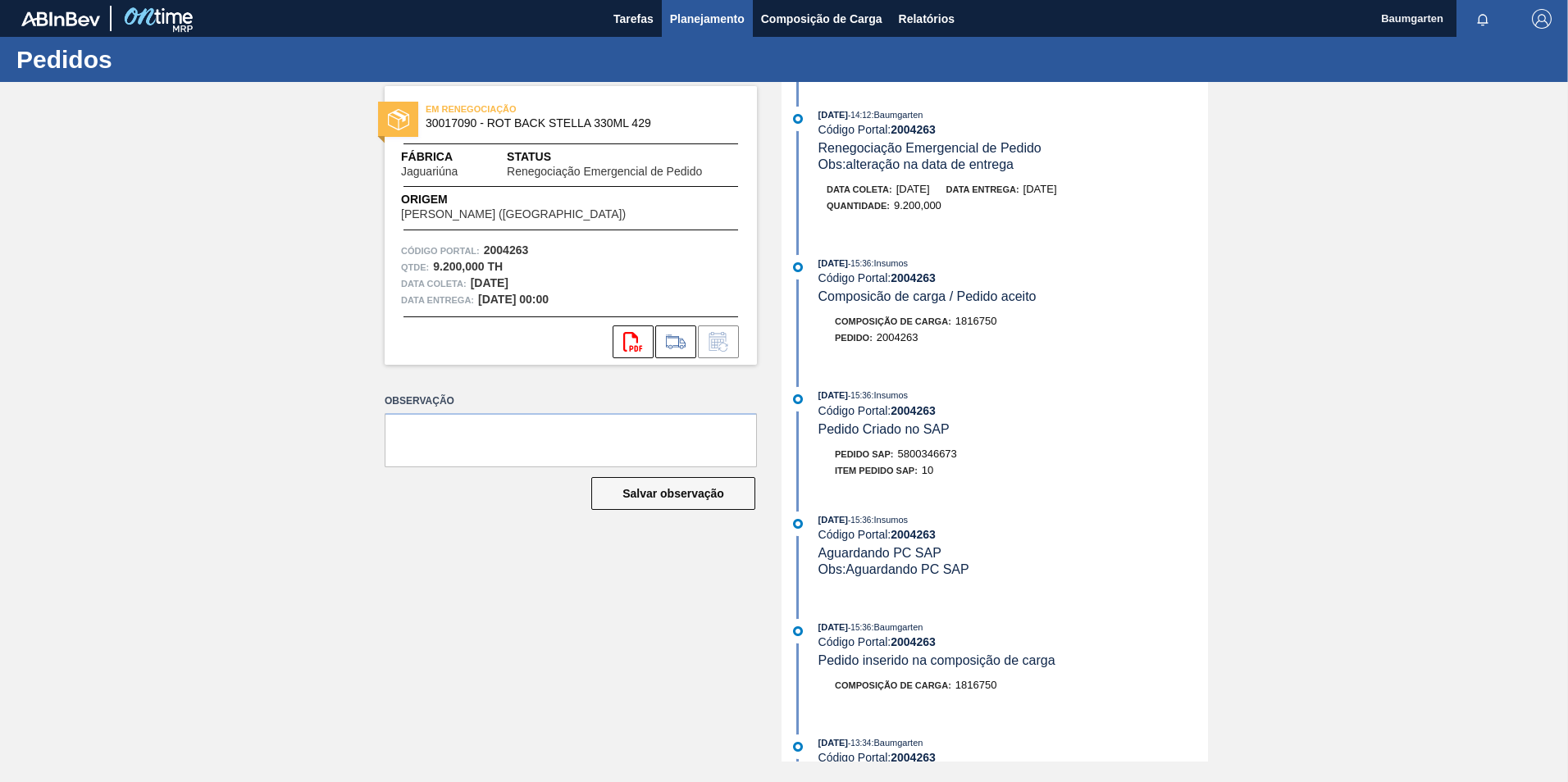
click at [711, 10] on span "Planejamento" at bounding box center [707, 18] width 74 height 19
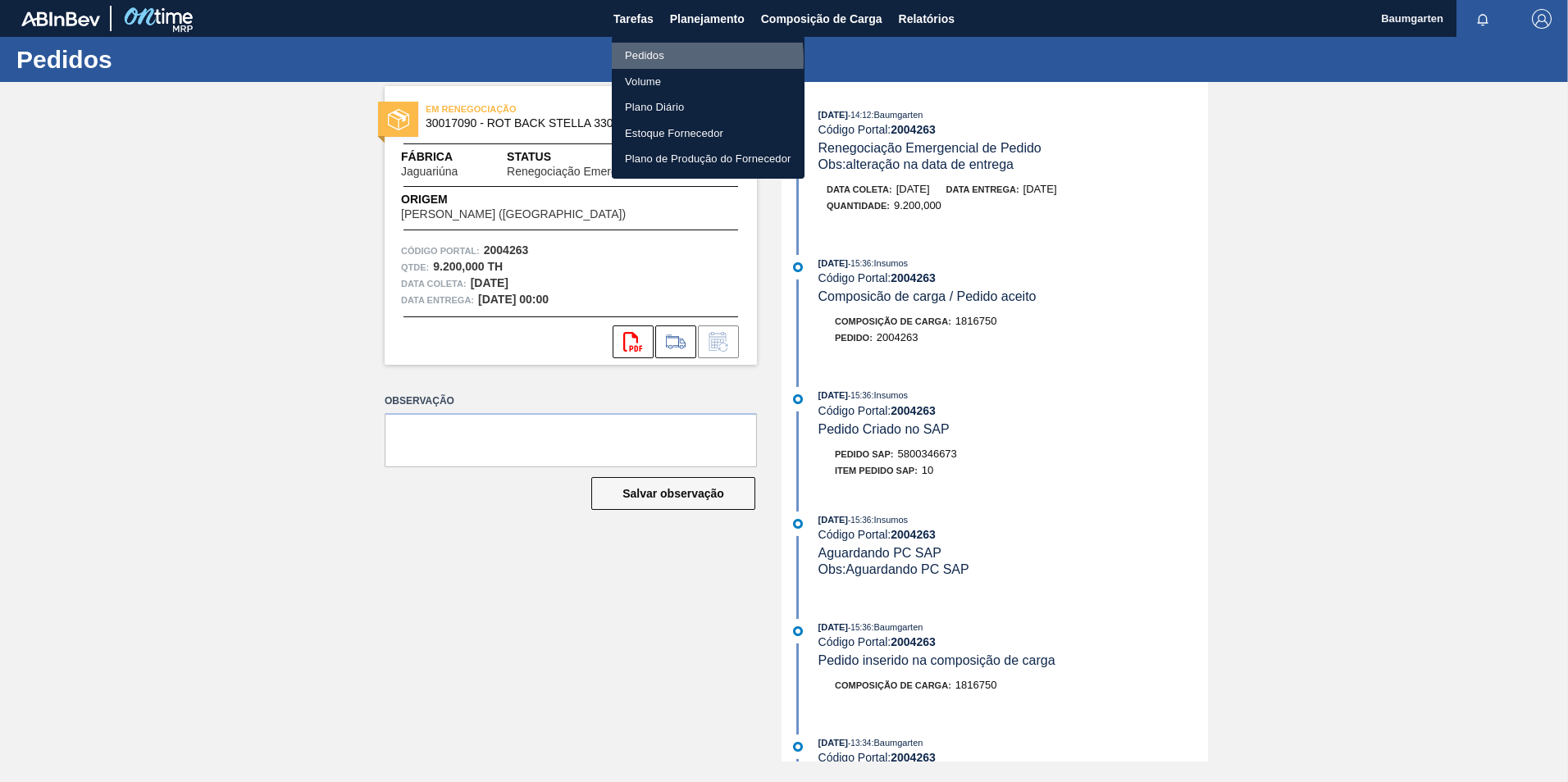
click at [645, 61] on li "Pedidos" at bounding box center [709, 55] width 193 height 27
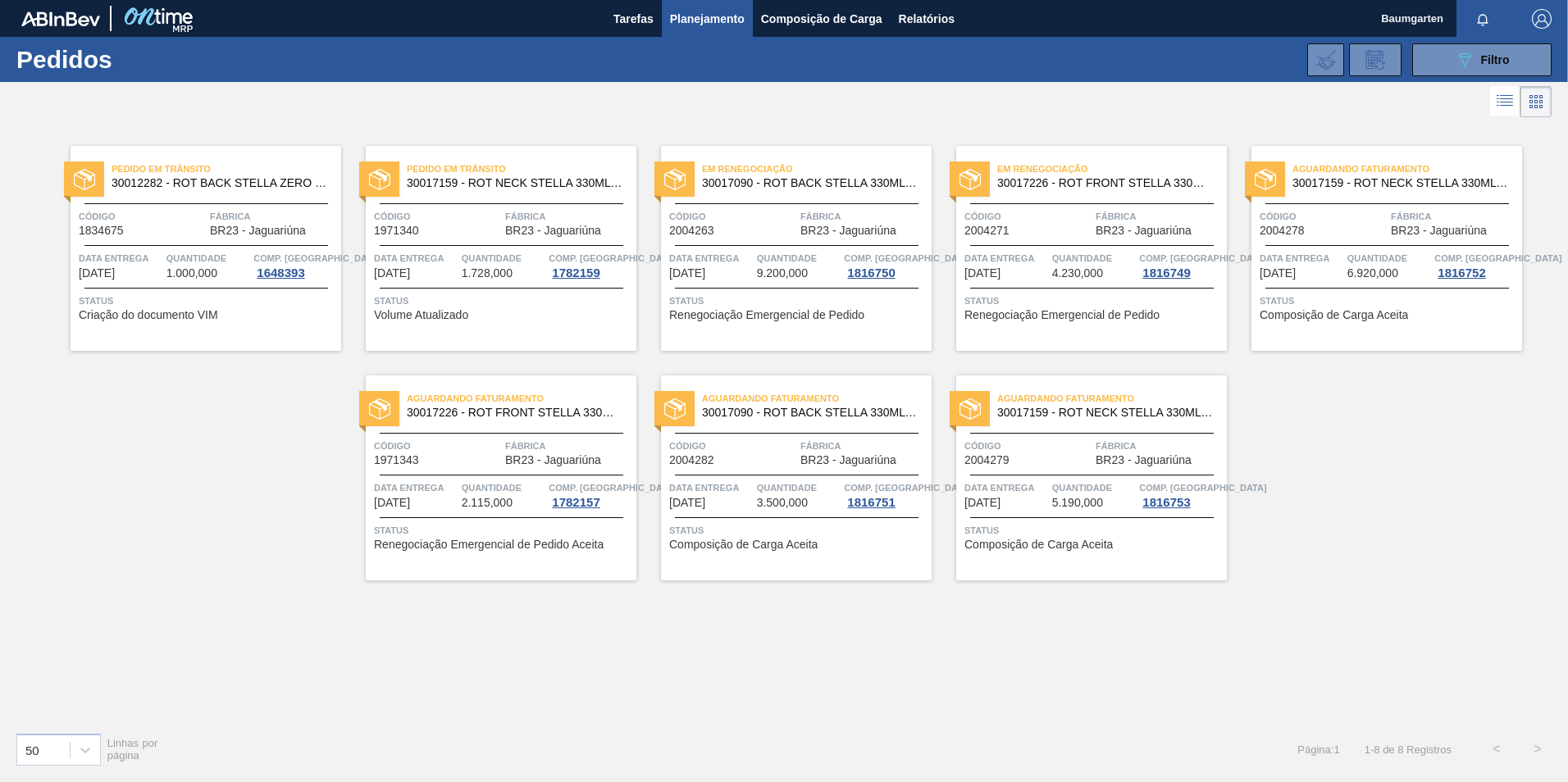
click at [812, 419] on div "Aguardando Faturamento 30017090 - ROT BACK STELLA 330ML 429" at bounding box center [796, 407] width 271 height 37
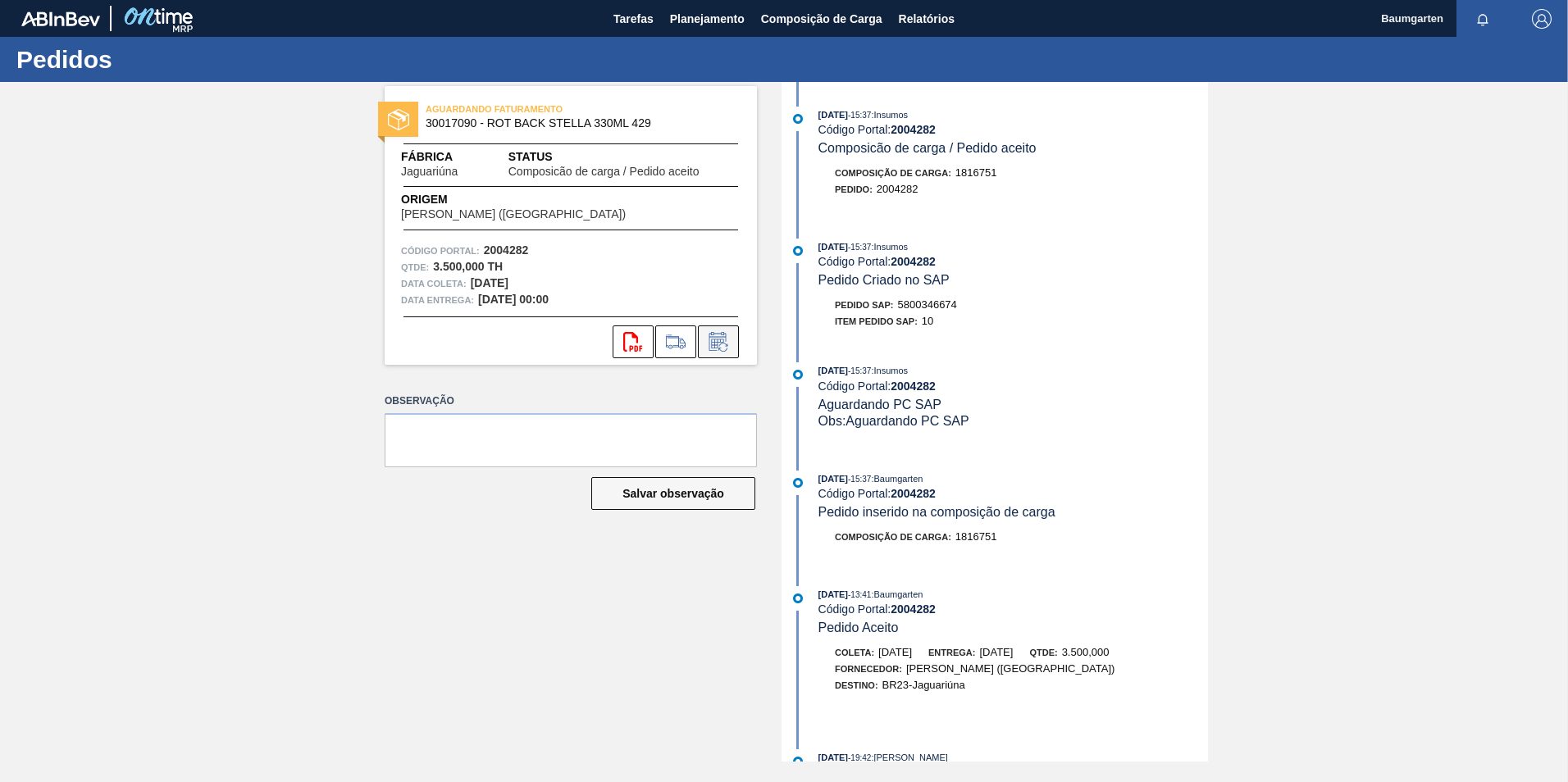
click at [712, 339] on icon at bounding box center [718, 341] width 27 height 19
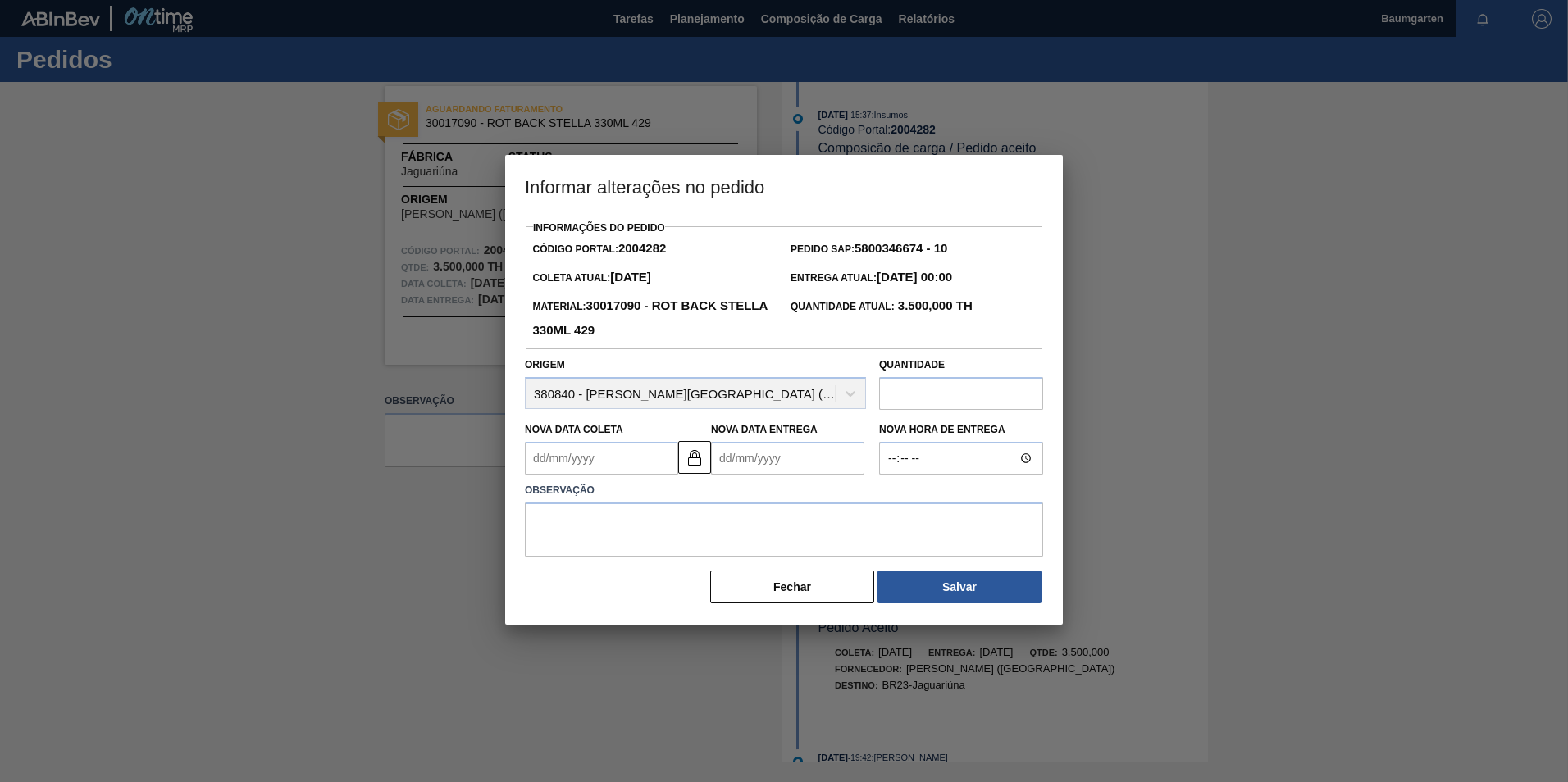
click at [638, 460] on Coleta "Nova Data Coleta" at bounding box center [601, 459] width 153 height 33
click at [704, 496] on button "Next Month" at bounding box center [709, 497] width 12 height 12
click at [594, 588] on div "9" at bounding box center [598, 577] width 22 height 22
type Coleta "[DATE]"
click at [704, 466] on img at bounding box center [694, 457] width 19 height 19
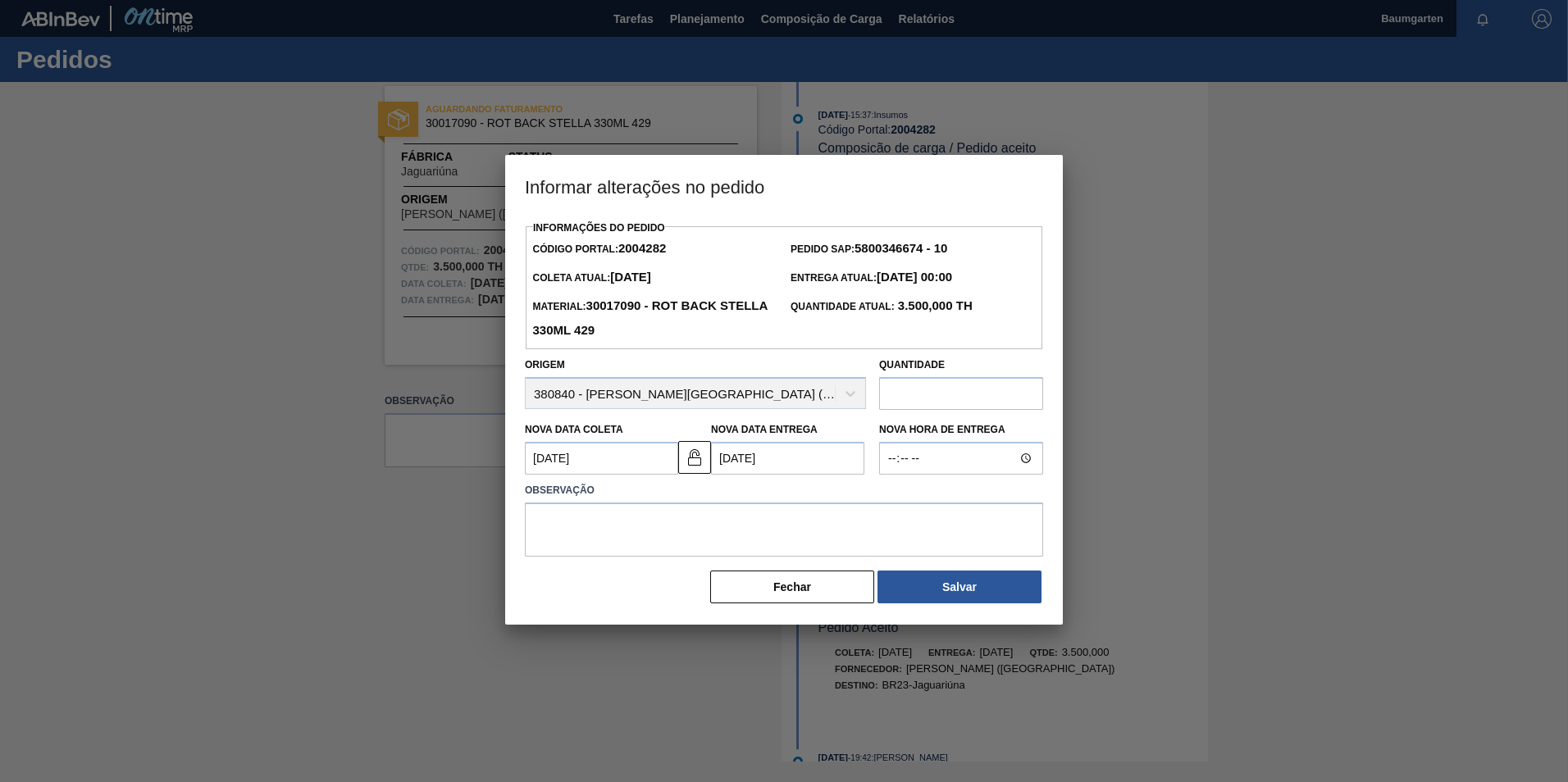
drag, startPoint x: 756, startPoint y: 463, endPoint x: 799, endPoint y: 465, distance: 43.0
click at [756, 463] on Entrega "[DATE]" at bounding box center [788, 459] width 153 height 33
click at [857, 583] on div "12" at bounding box center [863, 577] width 22 height 22
type Entrega "[DATE]"
drag, startPoint x: 652, startPoint y: 533, endPoint x: 658, endPoint y: 519, distance: 15.2
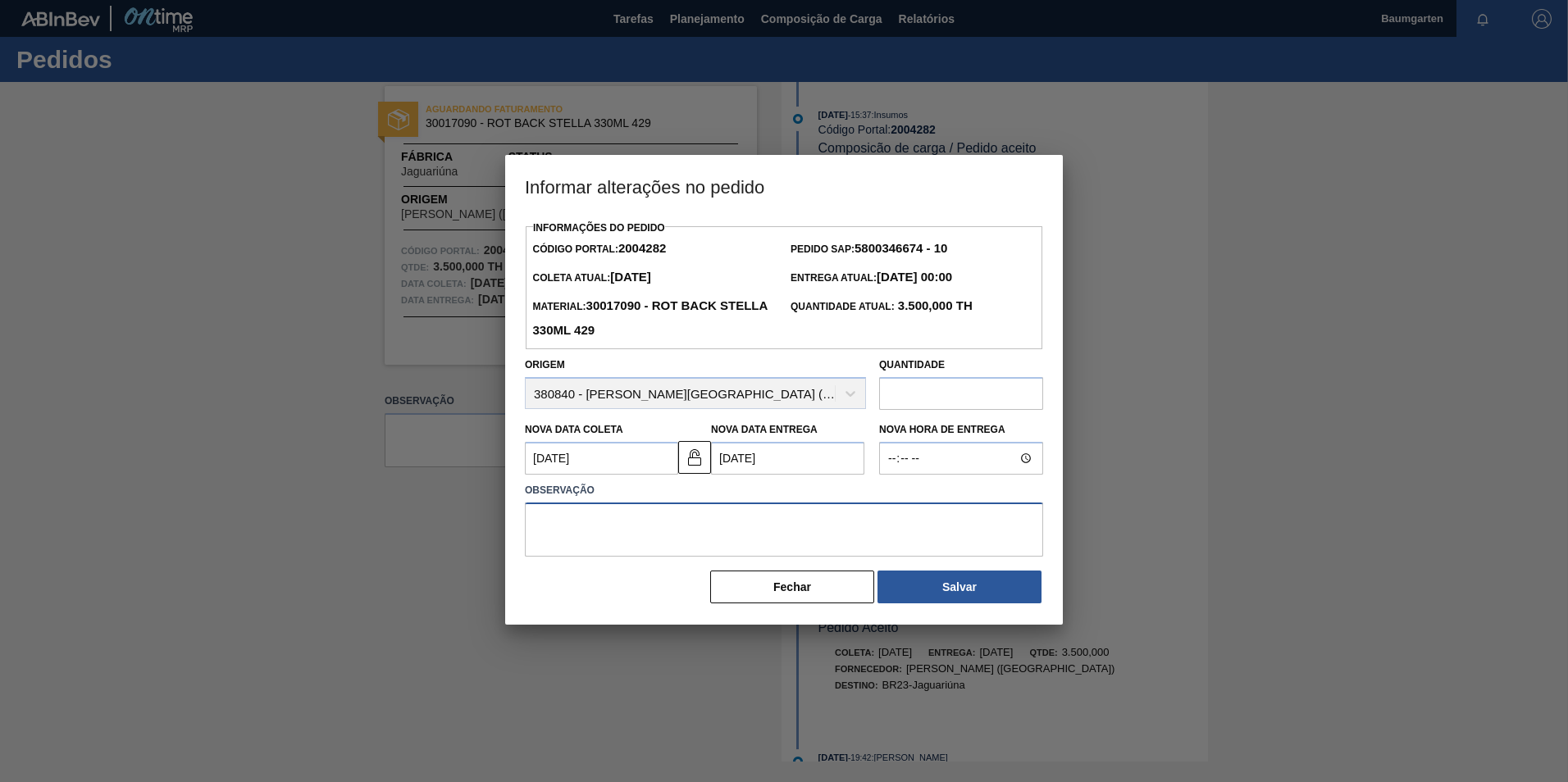
click at [651, 532] on textarea at bounding box center [784, 530] width 519 height 54
paste textarea "alteração na data de entrega"
type textarea "alteração na data de entrega"
click at [969, 594] on button "Salvar" at bounding box center [959, 587] width 164 height 33
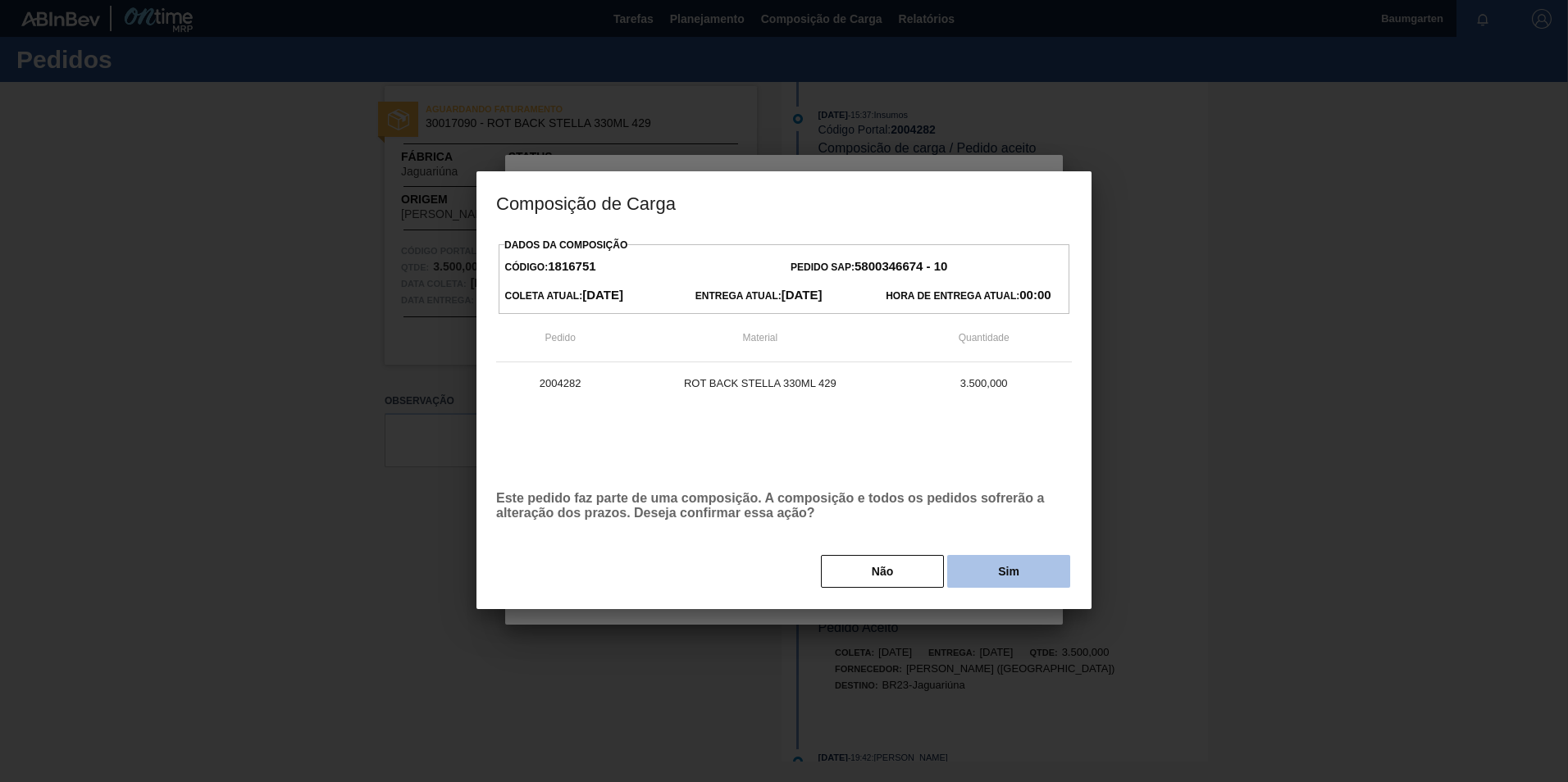
click at [1002, 580] on button "Sim" at bounding box center [1009, 572] width 123 height 33
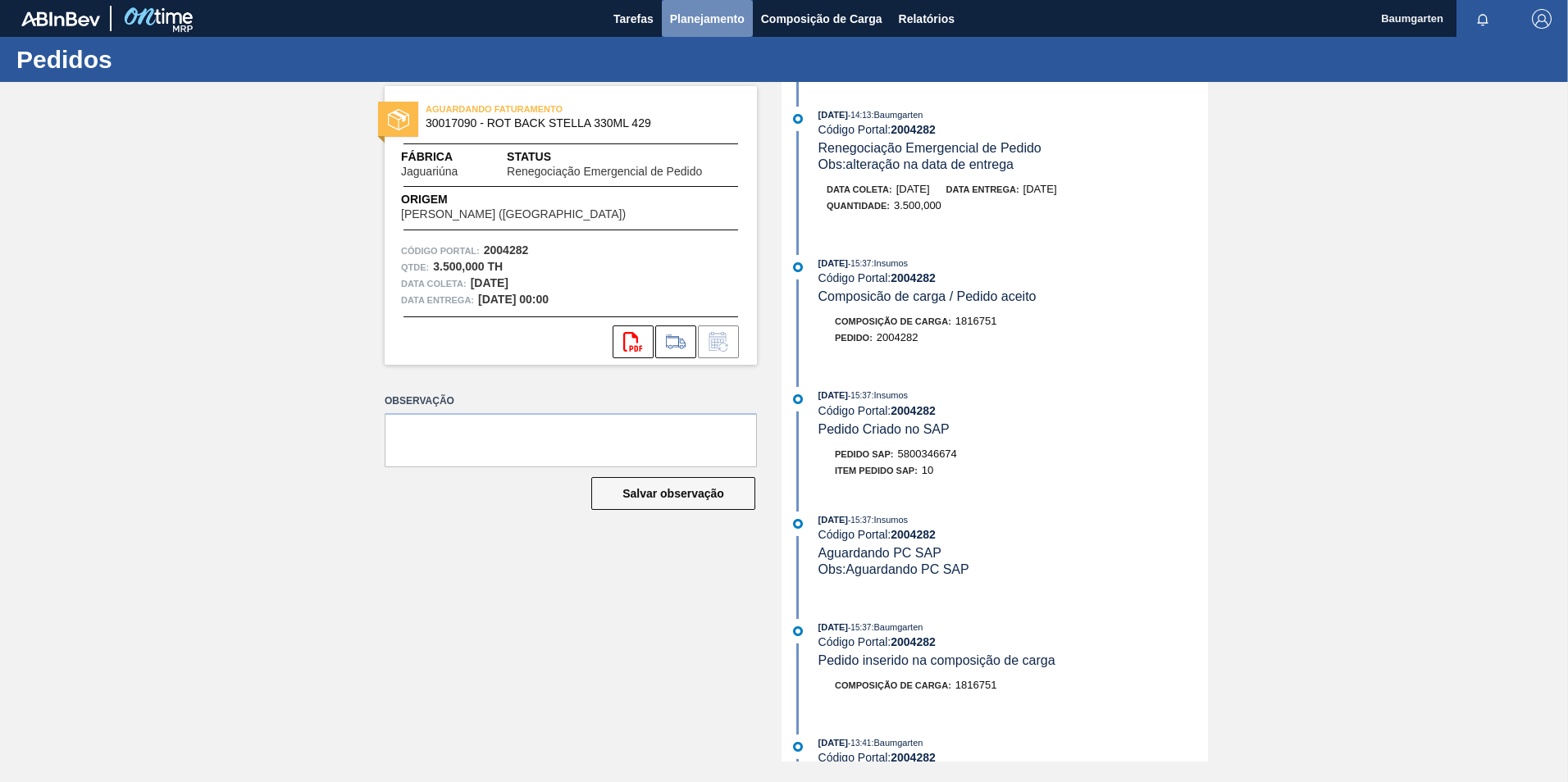
click at [705, 19] on span "Planejamento" at bounding box center [707, 18] width 74 height 19
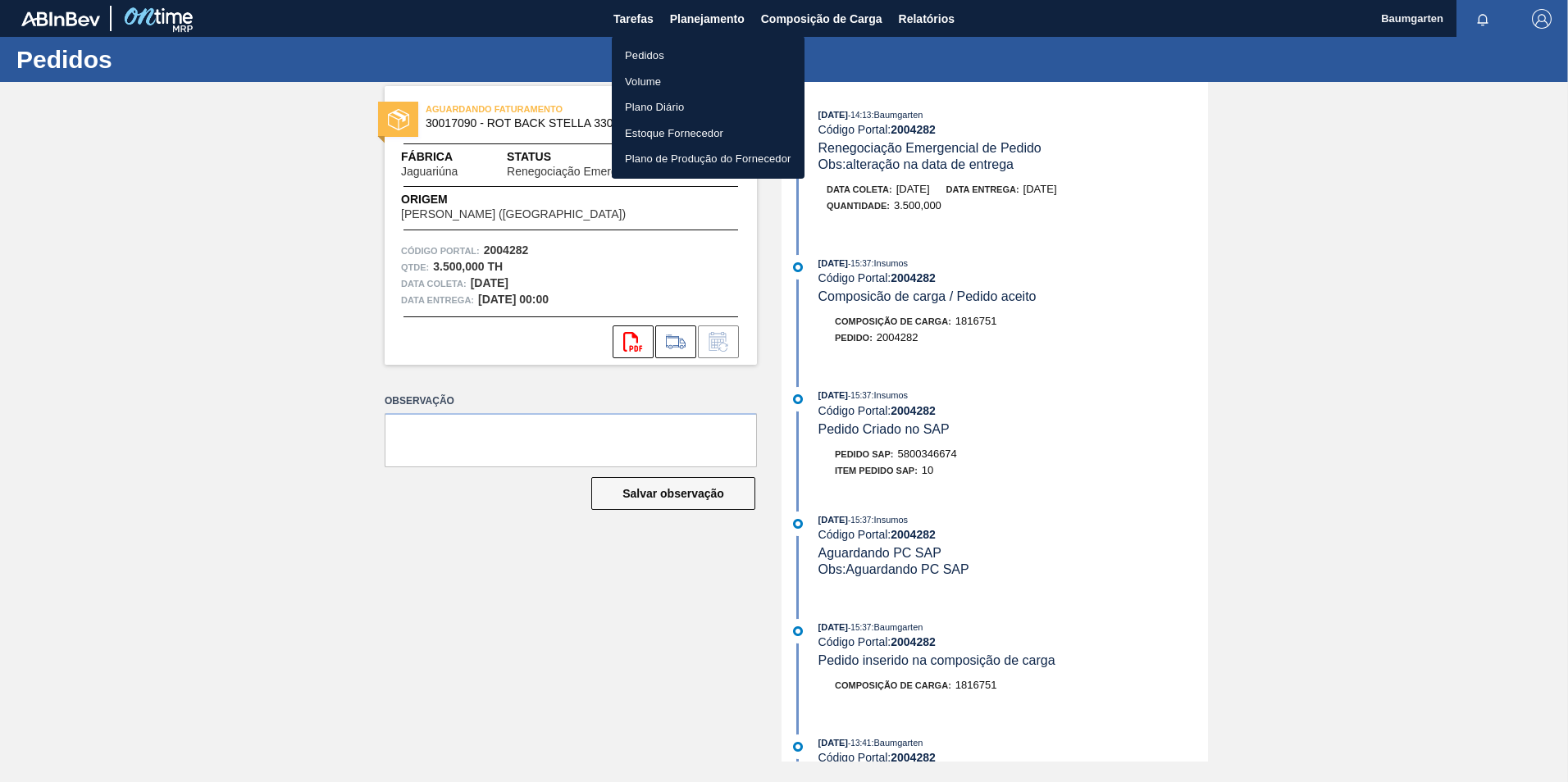
click at [658, 54] on li "Pedidos" at bounding box center [709, 55] width 193 height 27
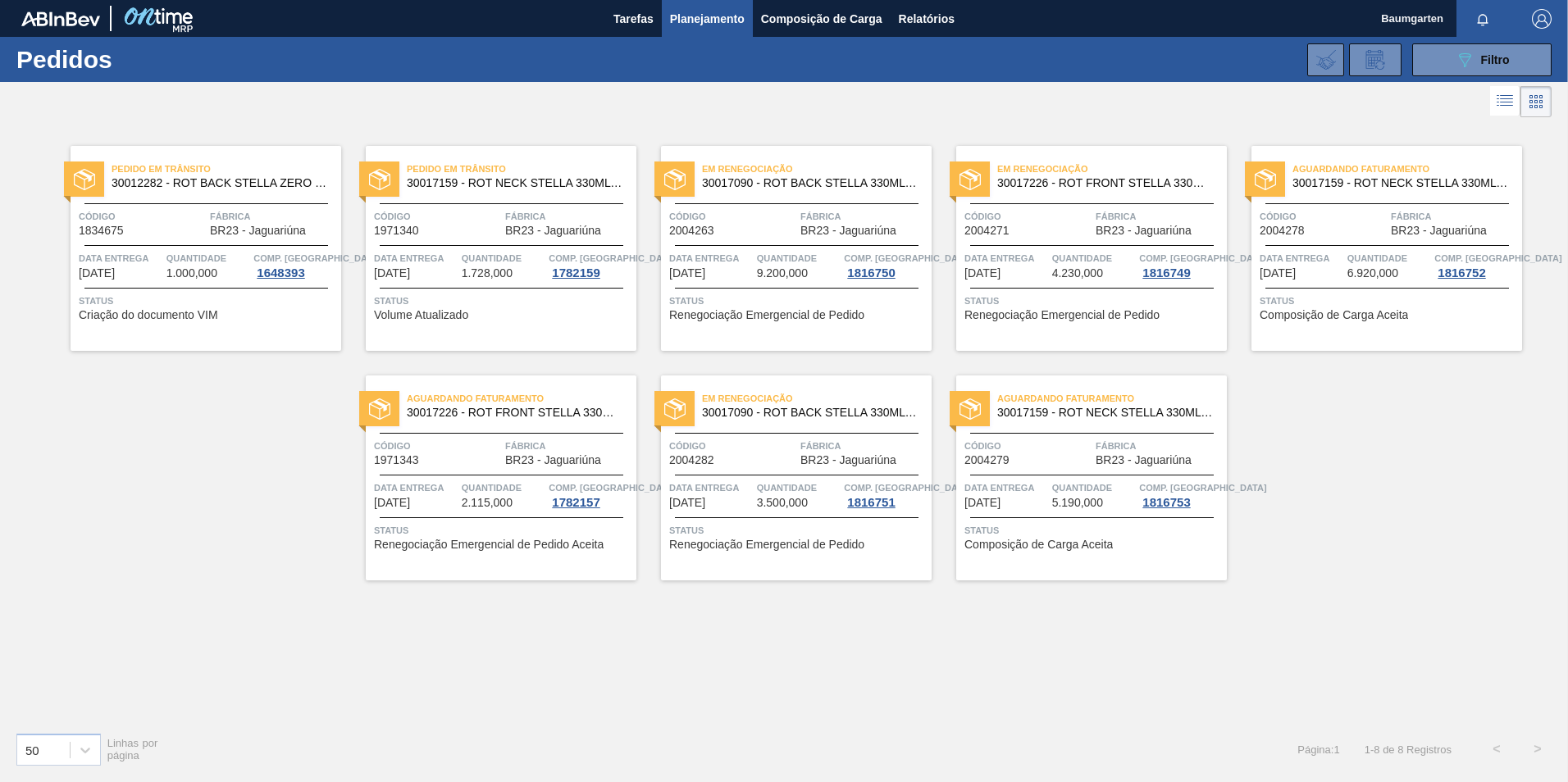
click at [1283, 242] on div "Aguardando Faturamento 30017159 - ROT NECK STELLA 330ML 429 Código 2004278 Fábr…" at bounding box center [1387, 248] width 271 height 205
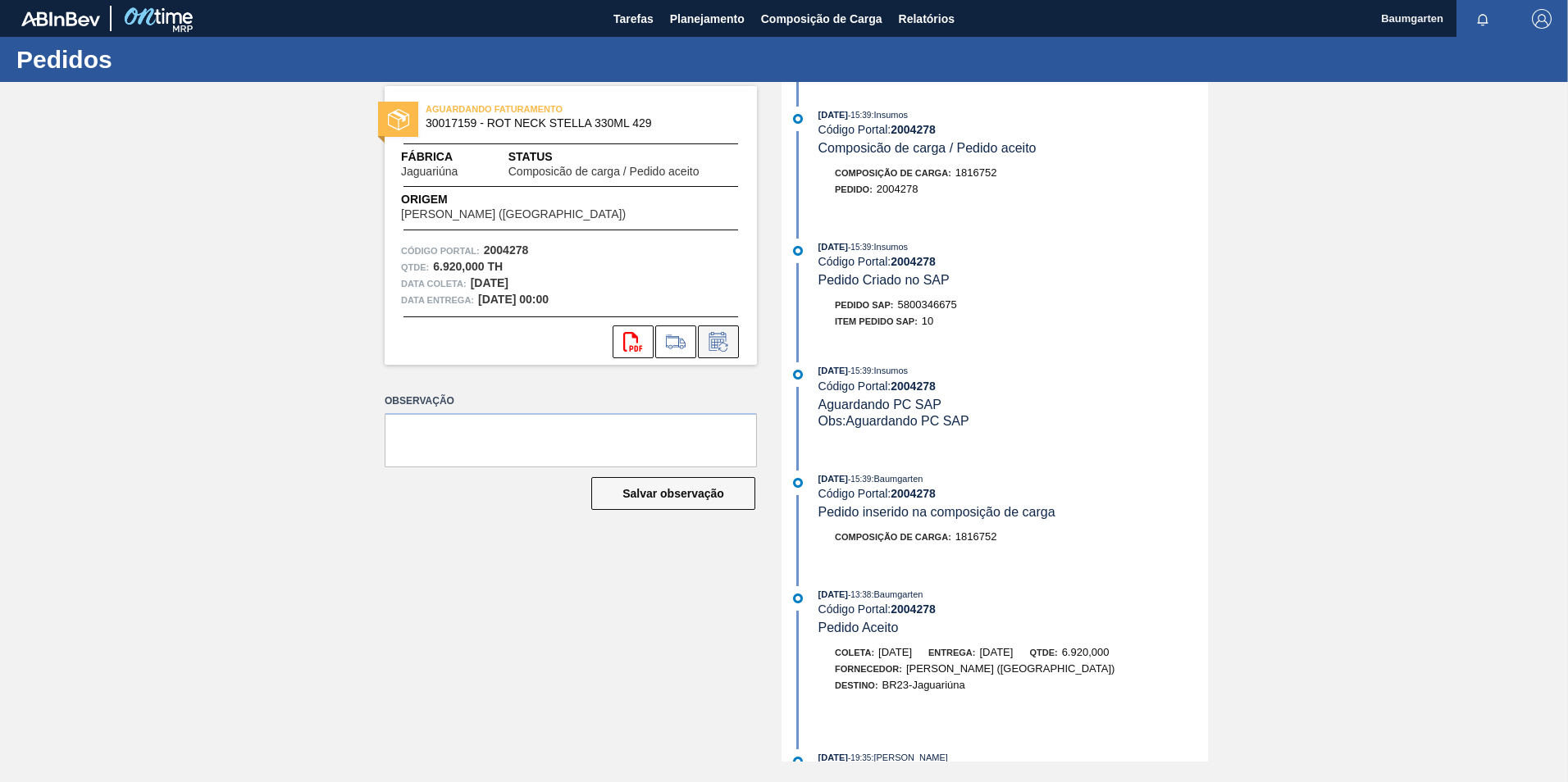
click at [704, 328] on button at bounding box center [718, 342] width 41 height 33
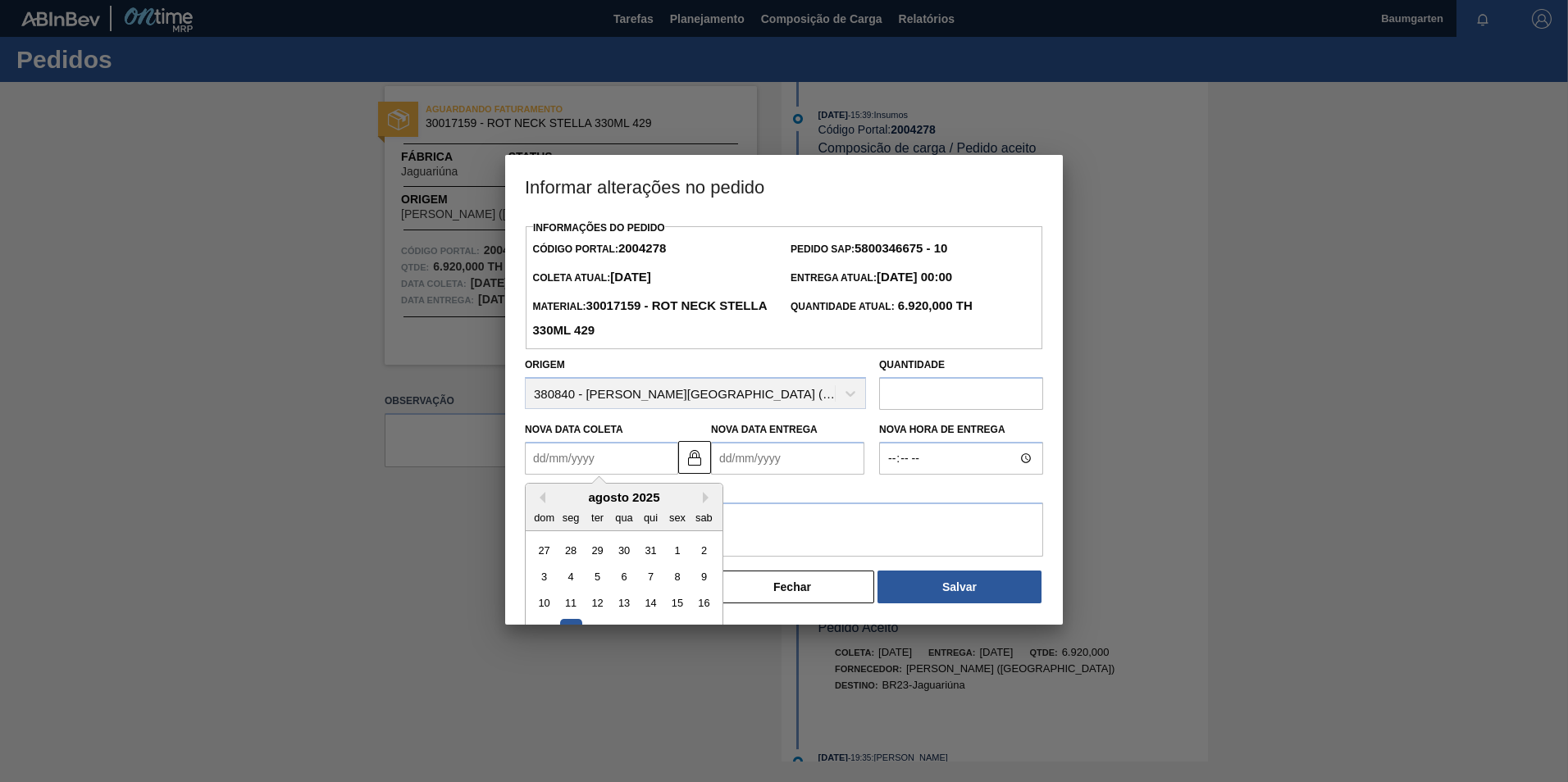
click at [638, 464] on Coleta "Nova Data Coleta" at bounding box center [601, 459] width 153 height 33
click at [705, 497] on button "Next Month" at bounding box center [709, 497] width 12 height 12
click at [605, 585] on div "9" at bounding box center [598, 577] width 22 height 22
type Coleta "[DATE]"
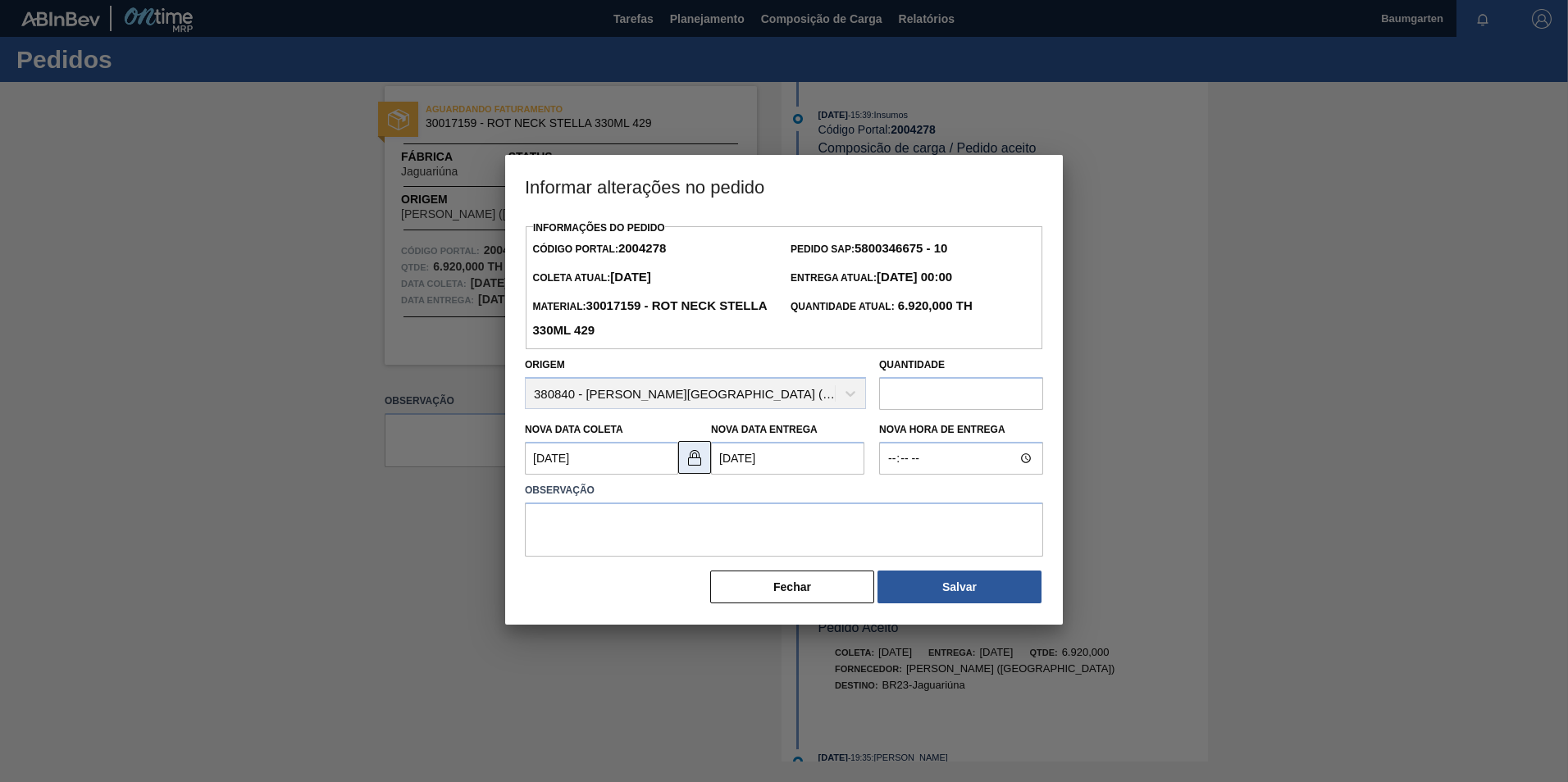
click at [694, 455] on img at bounding box center [694, 457] width 19 height 19
click at [750, 460] on Entrega "[DATE]" at bounding box center [788, 459] width 153 height 33
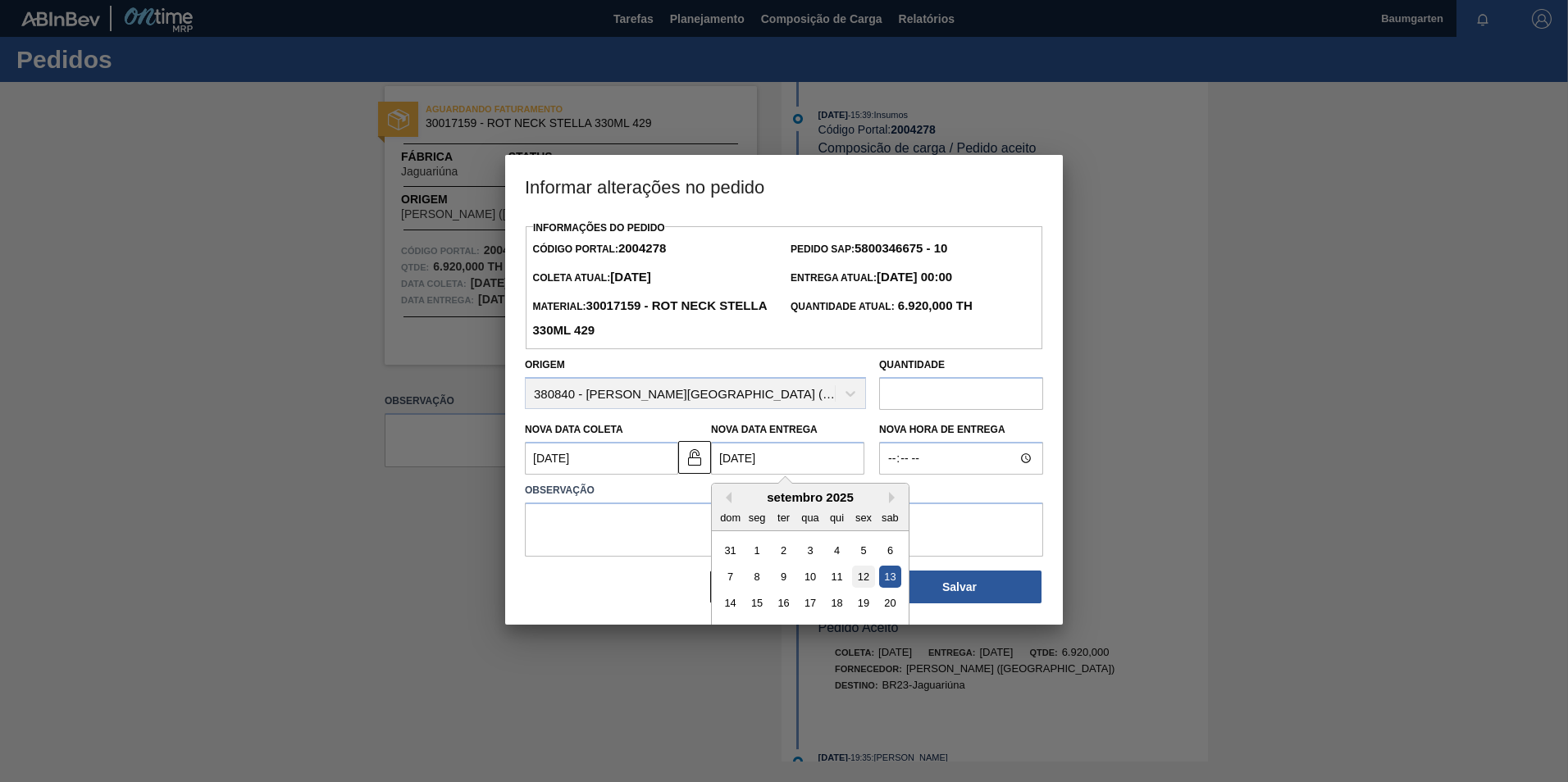
click at [867, 585] on div "12" at bounding box center [863, 577] width 22 height 22
type Entrega "[DATE]"
click at [672, 527] on textarea at bounding box center [784, 530] width 519 height 54
paste textarea "alteração na data de entrega"
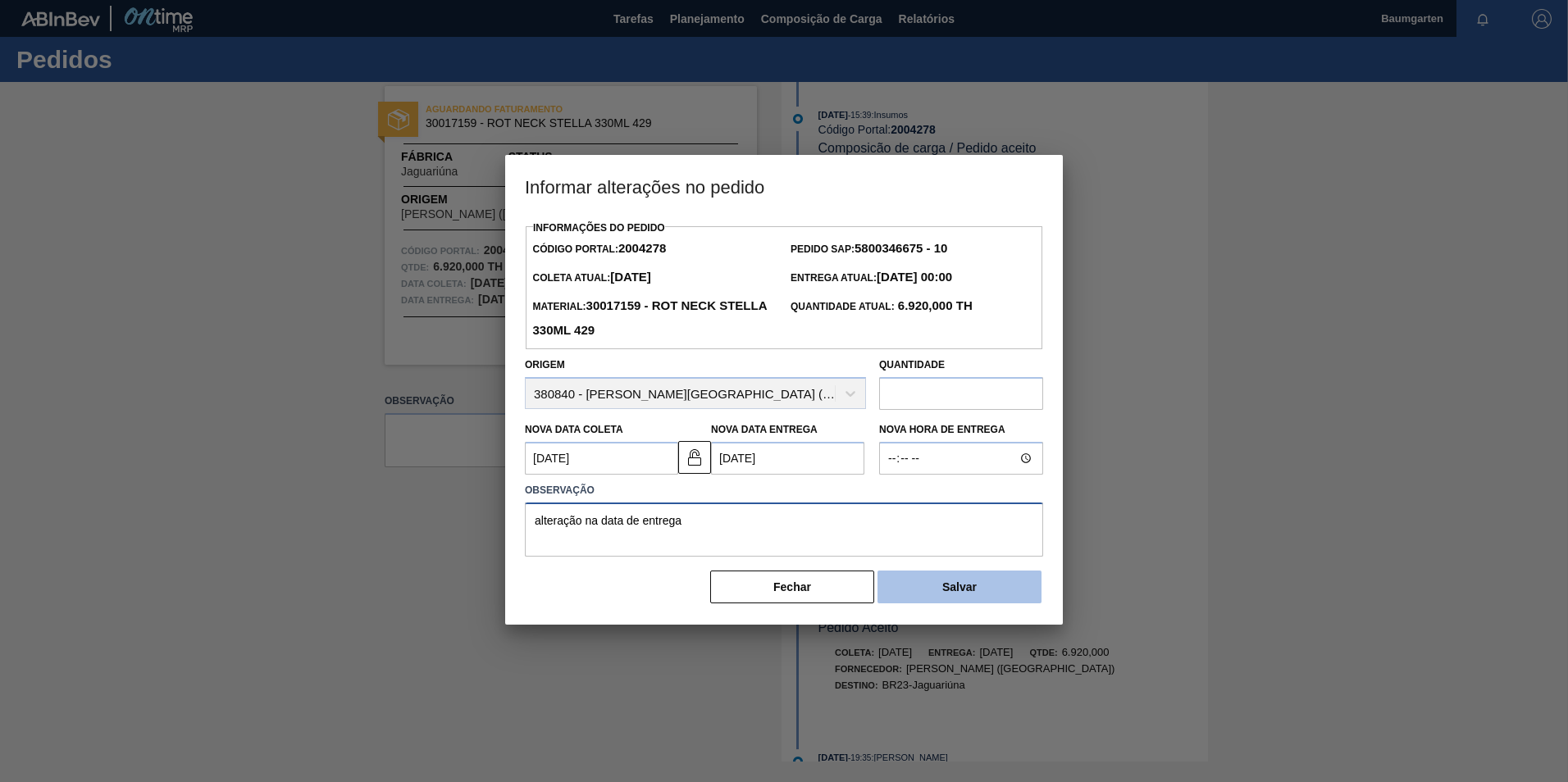
type textarea "alteração na data de entrega"
click at [975, 582] on button "Salvar" at bounding box center [959, 587] width 164 height 33
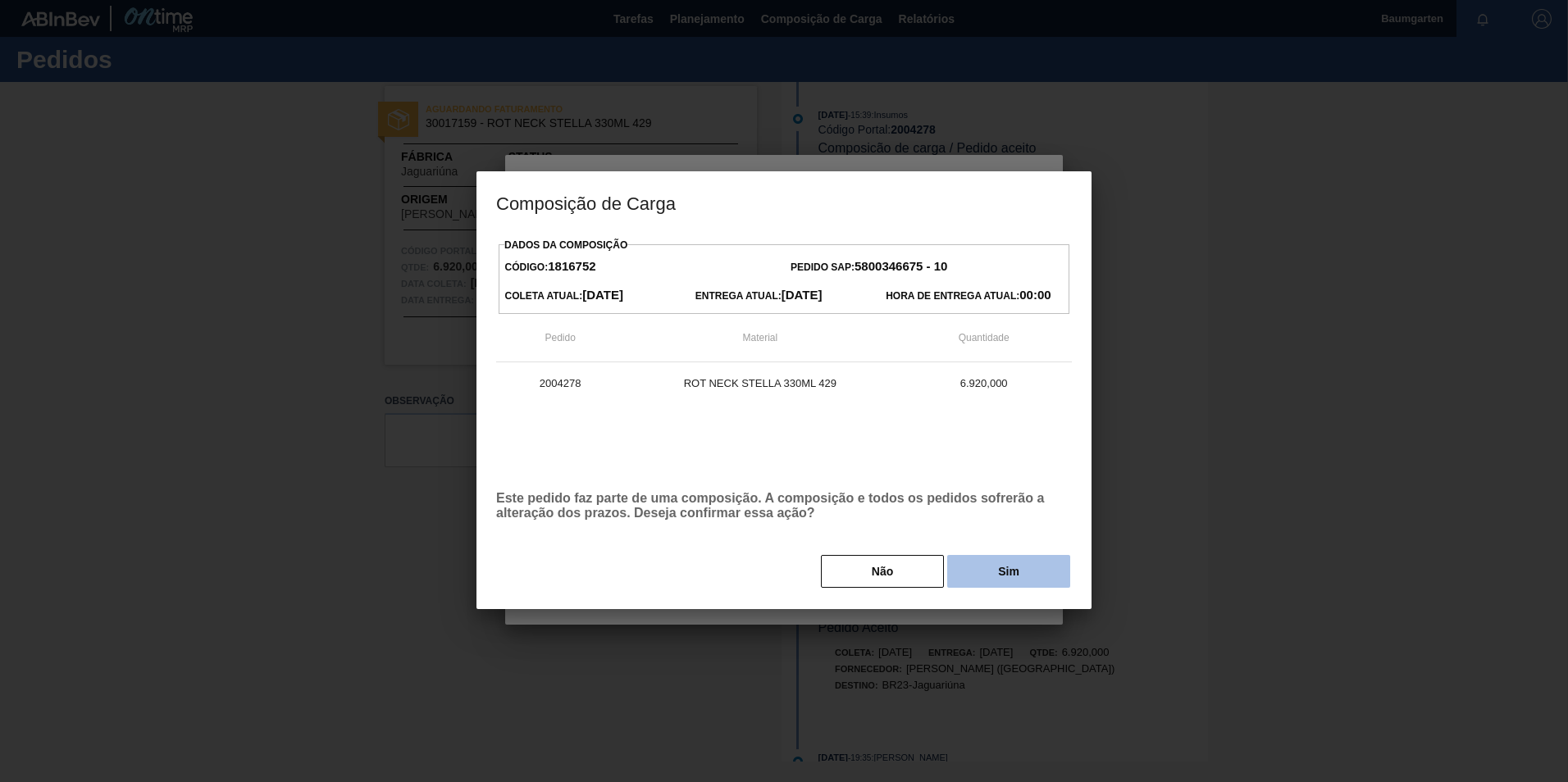
click at [1022, 577] on button "Sim" at bounding box center [1009, 572] width 123 height 33
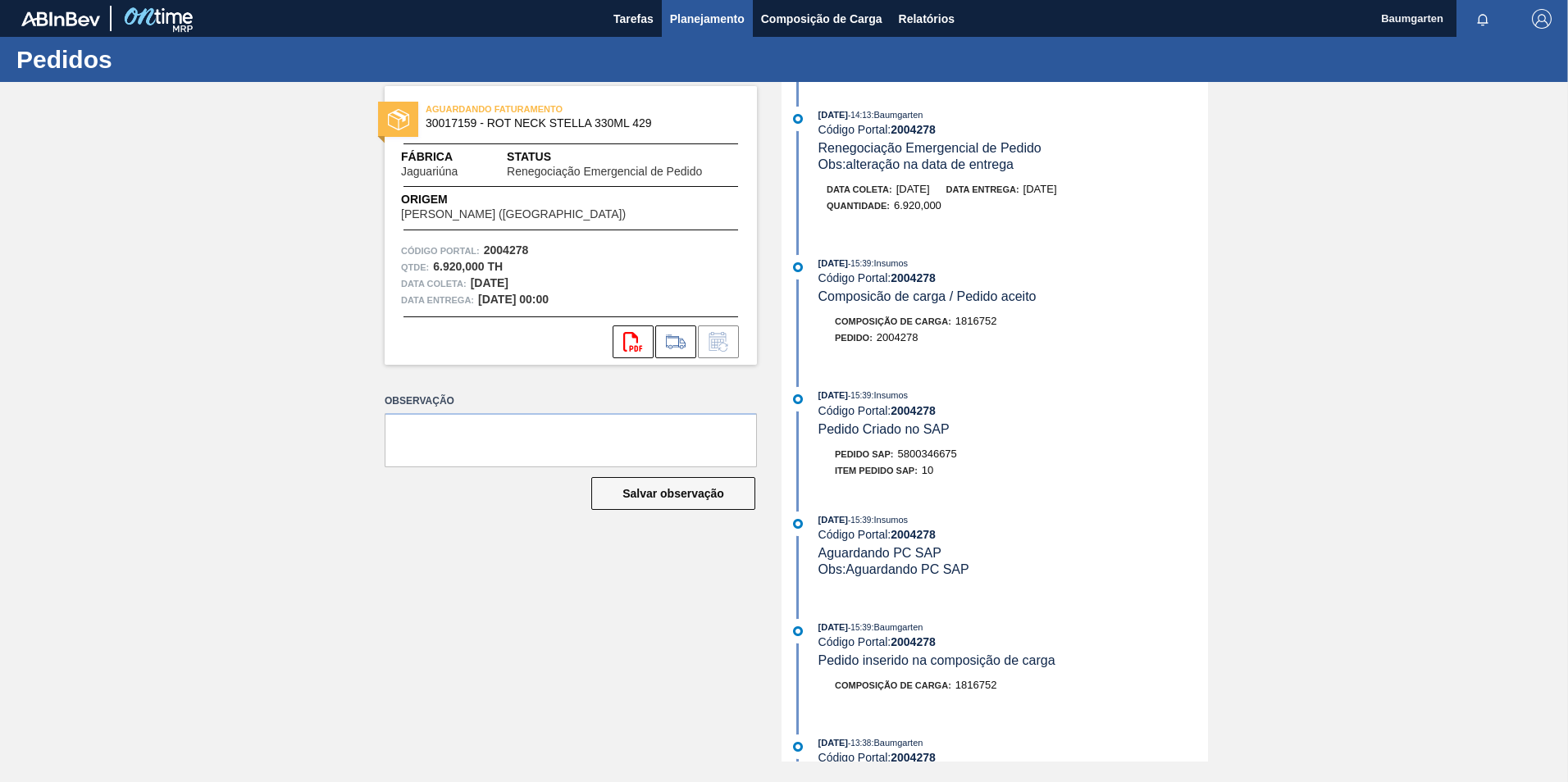
click at [708, 19] on span "Planejamento" at bounding box center [707, 18] width 74 height 19
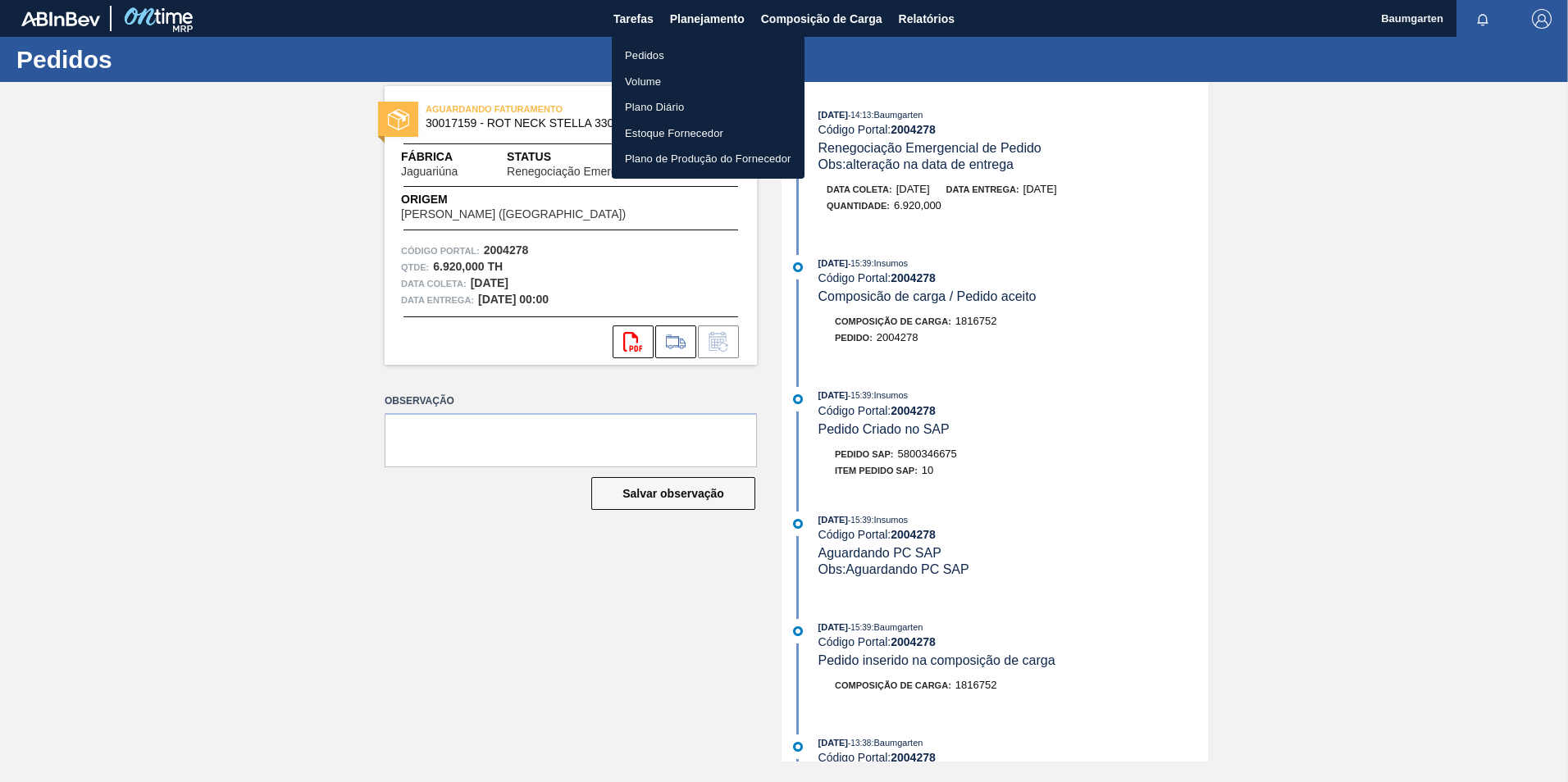
click at [629, 54] on li "Pedidos" at bounding box center [709, 55] width 193 height 27
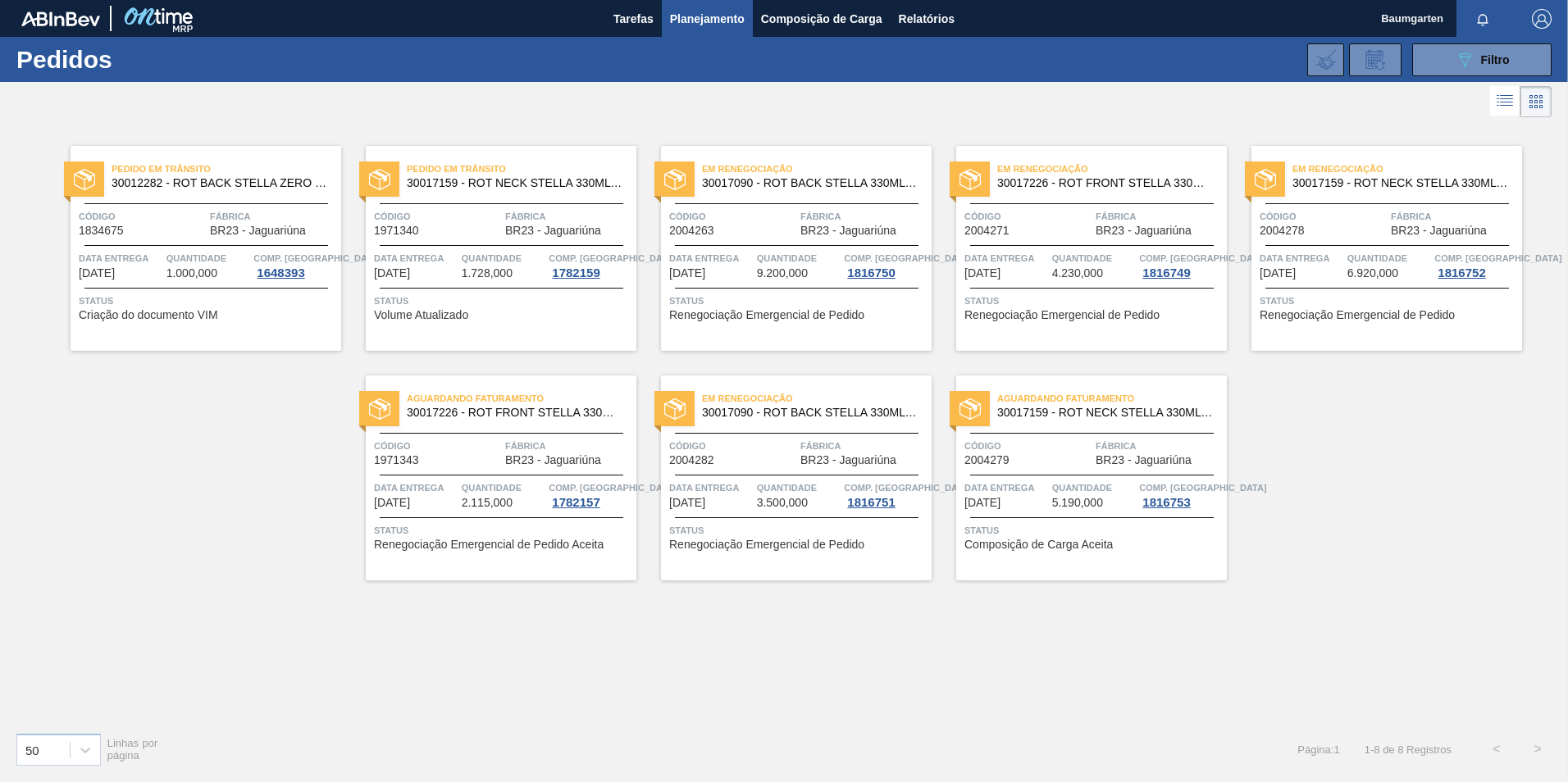
click at [993, 461] on span "2004279" at bounding box center [987, 460] width 45 height 12
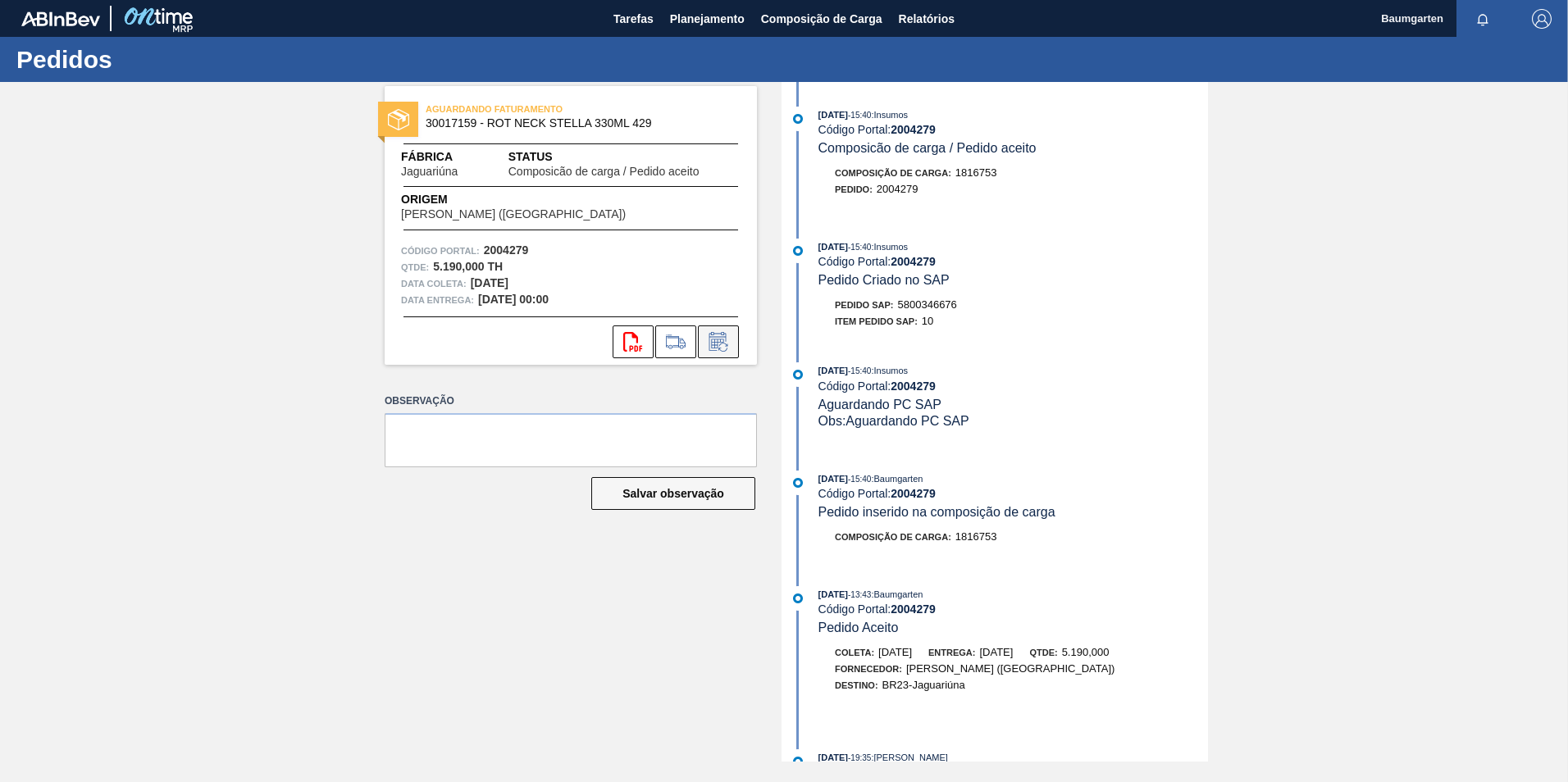
click at [724, 345] on icon at bounding box center [718, 341] width 27 height 19
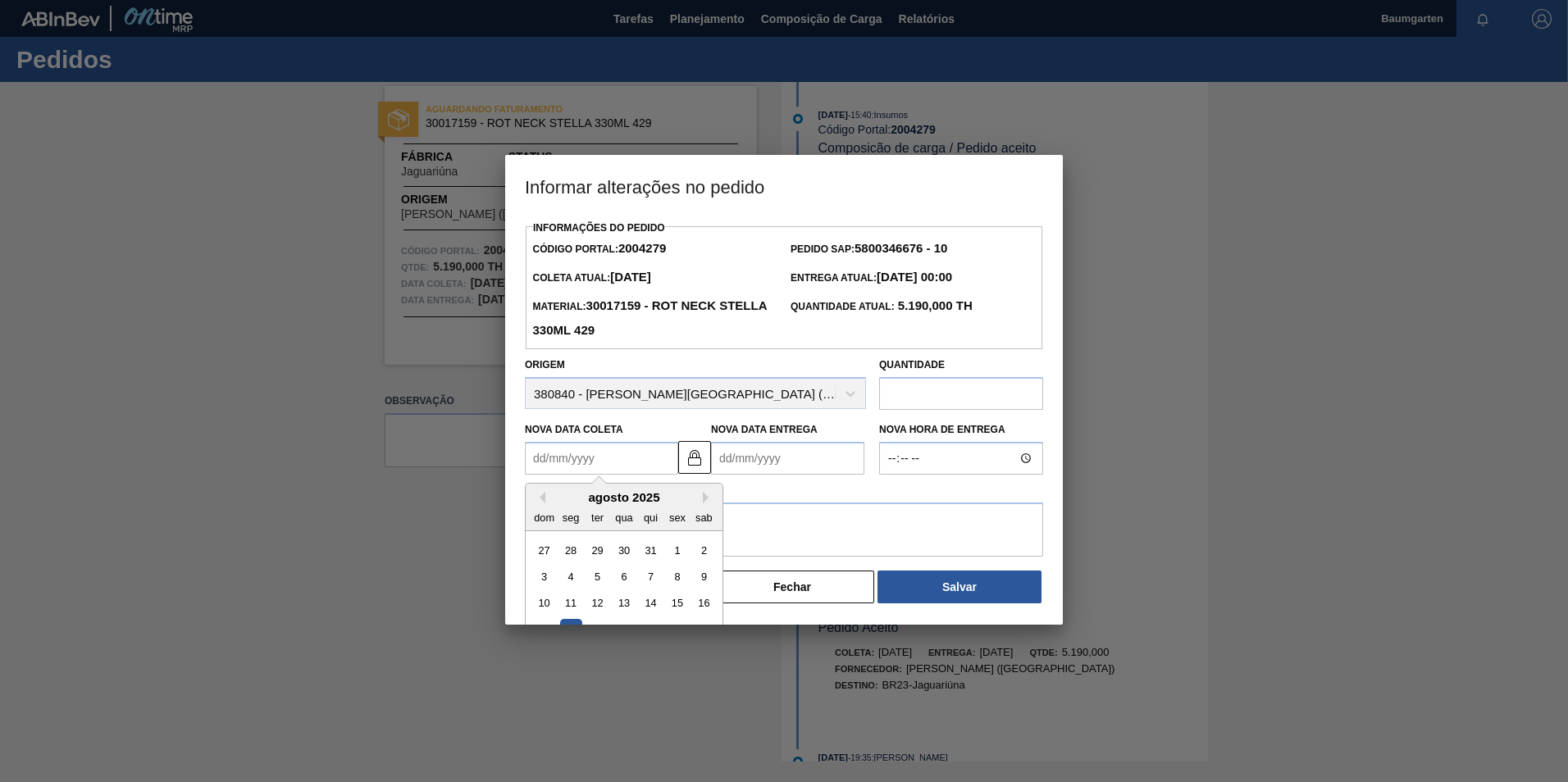
click at [649, 450] on Coleta "Nova Data Coleta" at bounding box center [601, 459] width 153 height 33
click at [701, 497] on div "agosto 2025" at bounding box center [624, 497] width 196 height 14
click at [708, 498] on button "Next Month" at bounding box center [709, 497] width 12 height 12
click at [603, 584] on div "9" at bounding box center [598, 577] width 22 height 22
type Coleta "[DATE]"
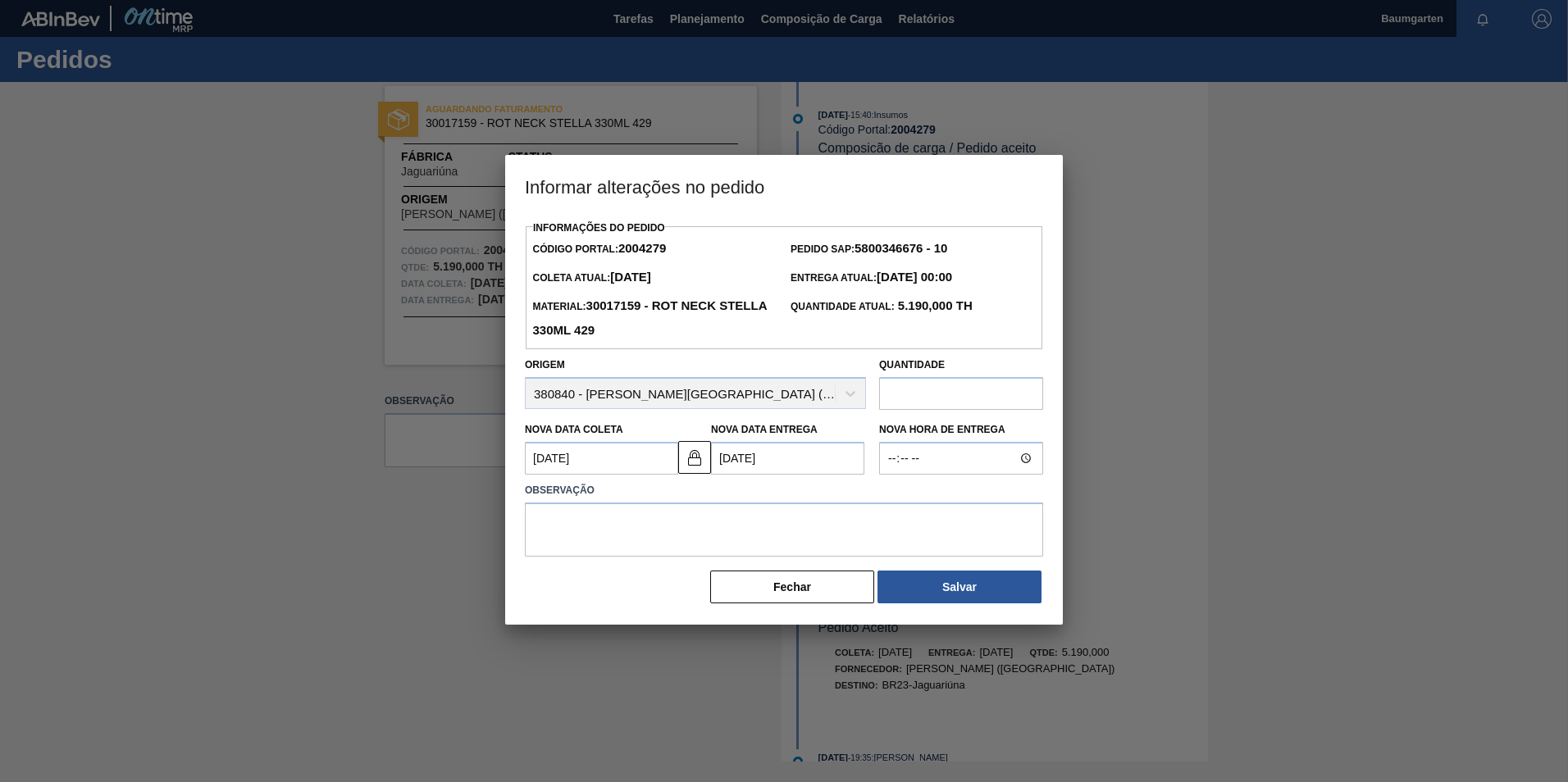
click at [734, 463] on Entrega "[DATE]" at bounding box center [788, 459] width 153 height 33
click at [697, 466] on img at bounding box center [694, 457] width 19 height 19
click at [762, 461] on Entrega "[DATE]" at bounding box center [788, 459] width 153 height 33
click at [860, 582] on div "12" at bounding box center [863, 577] width 22 height 22
type Entrega "[DATE]"
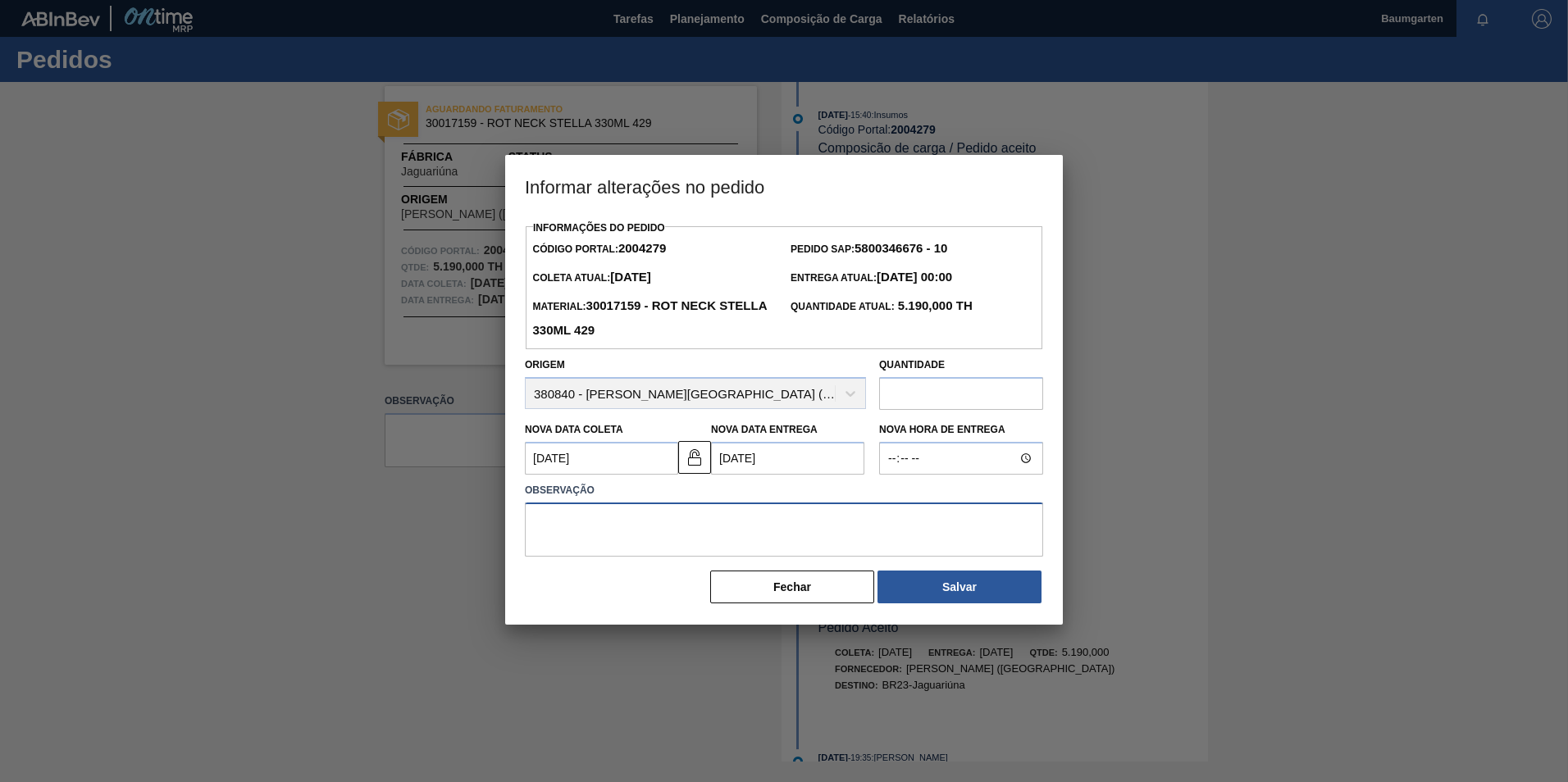
click at [675, 527] on textarea at bounding box center [784, 530] width 519 height 54
paste textarea "alteração na data de entrega"
type textarea "alteração na data de entrega"
click at [964, 595] on button "Salvar" at bounding box center [959, 587] width 164 height 33
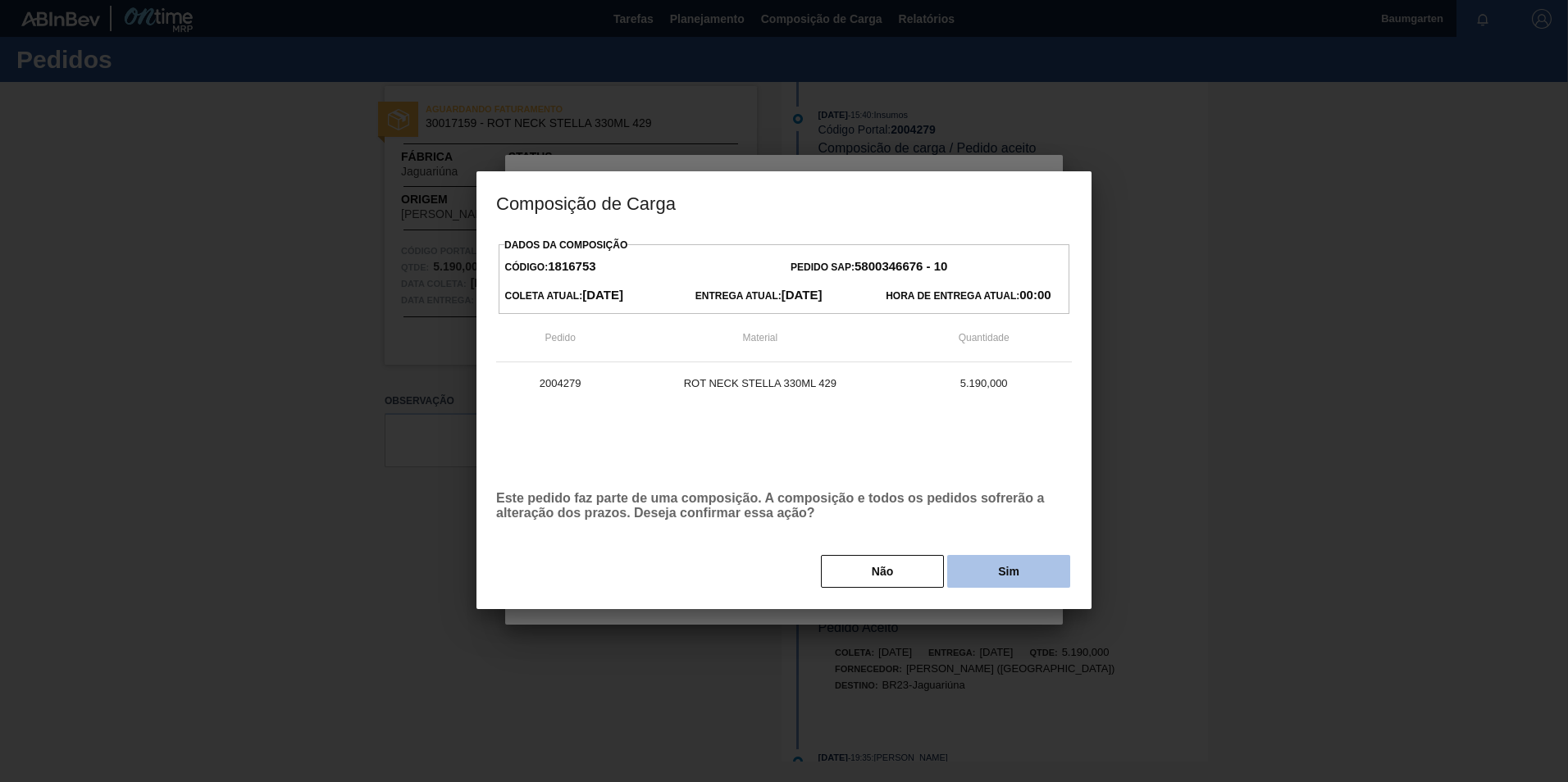
click at [1005, 574] on button "Sim" at bounding box center [1009, 572] width 123 height 33
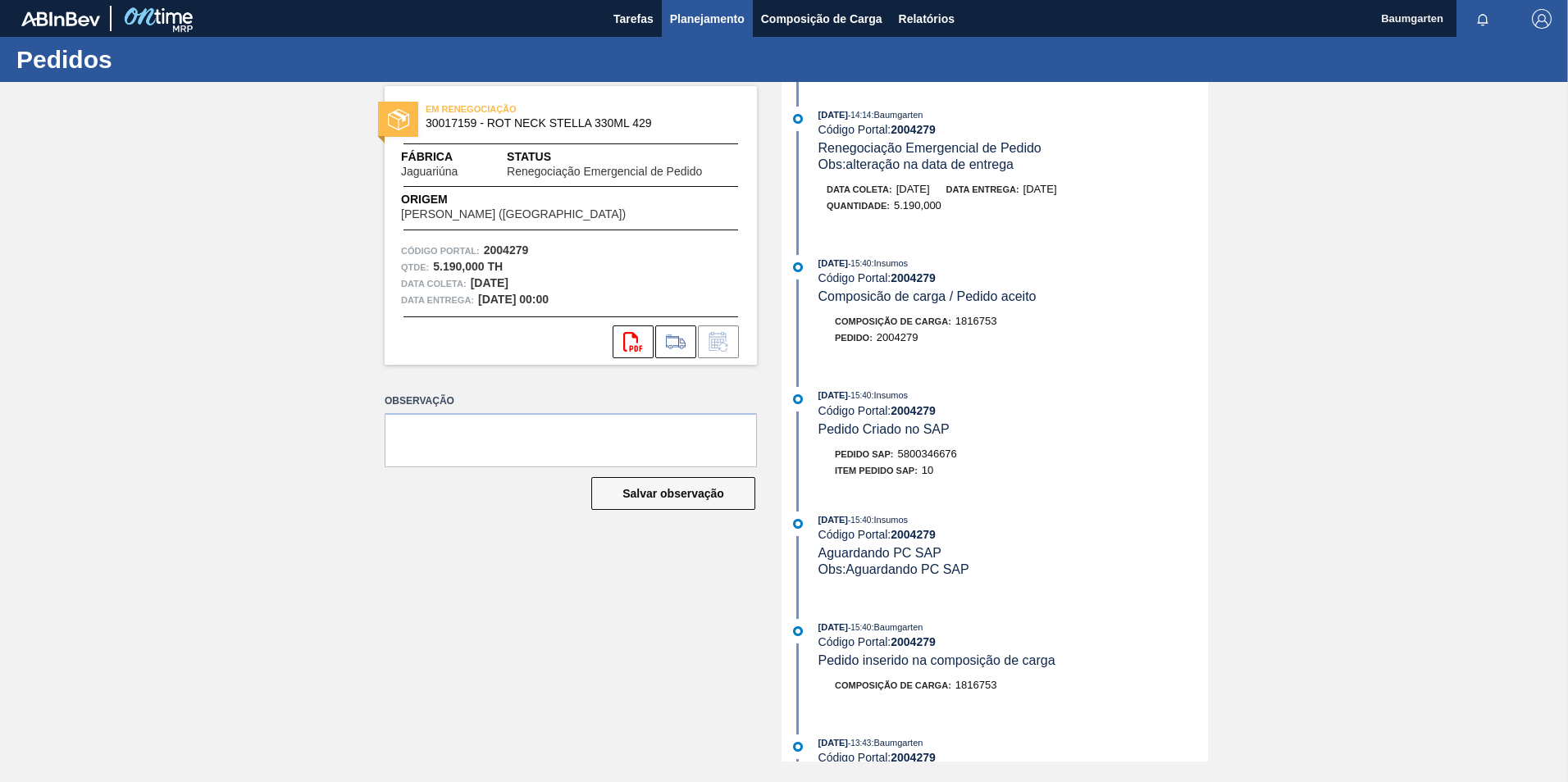
click at [684, 27] on span "Planejamento" at bounding box center [707, 18] width 74 height 19
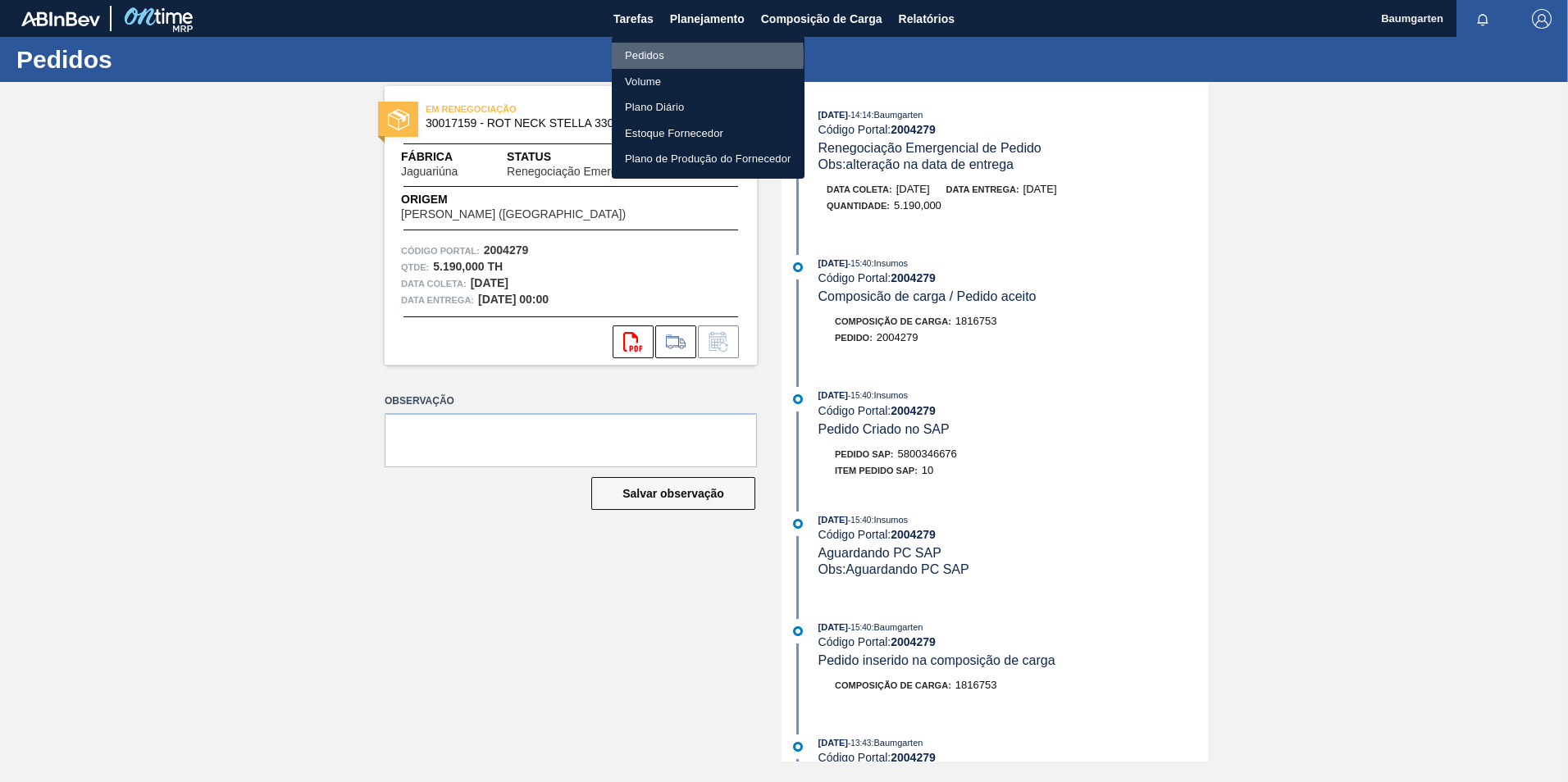
click at [635, 57] on li "Pedidos" at bounding box center [709, 55] width 193 height 27
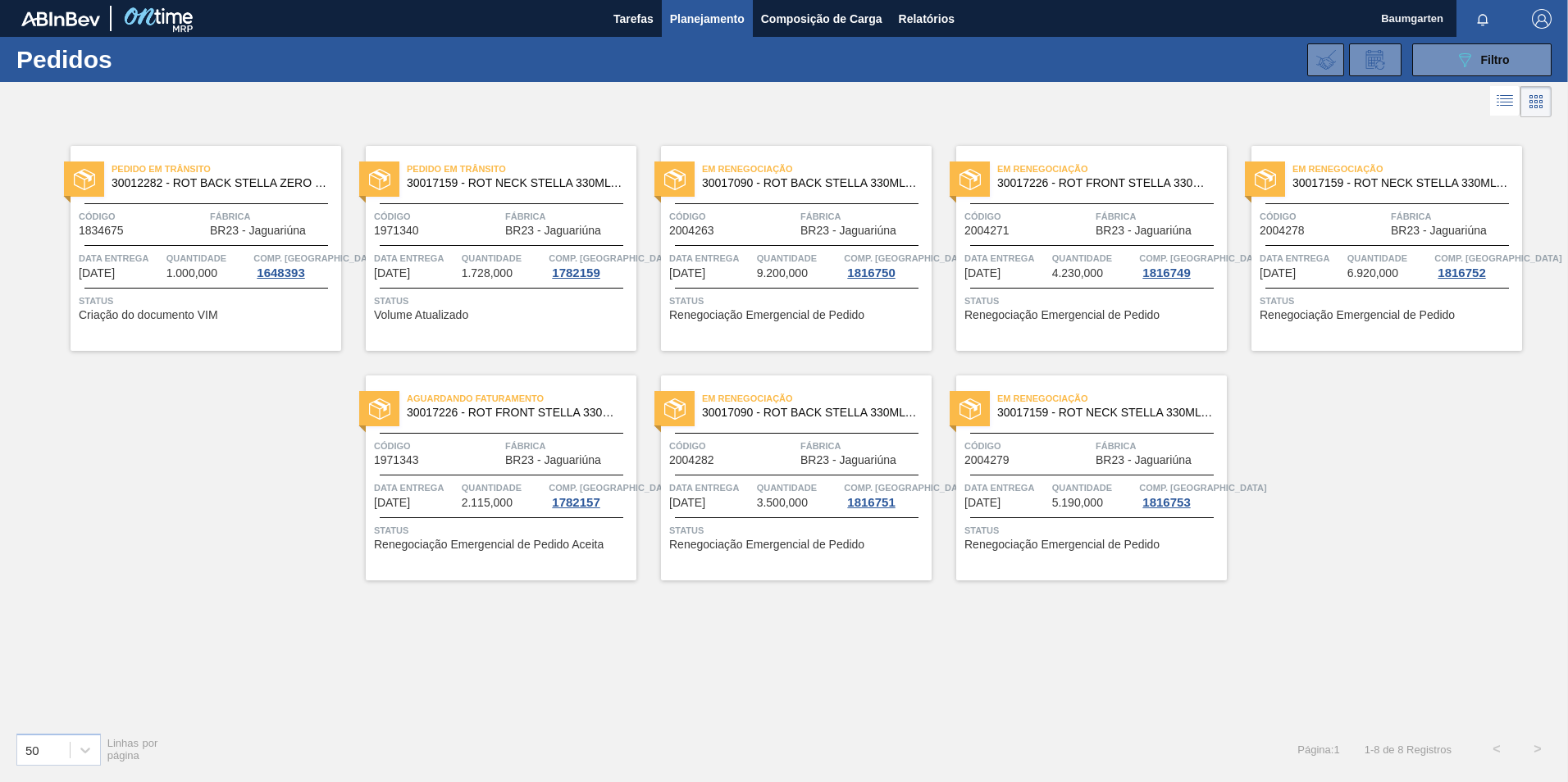
drag, startPoint x: 1480, startPoint y: 65, endPoint x: 1465, endPoint y: 81, distance: 21.9
click at [1480, 65] on div "089F7B8B-B2A5-4AFE-B5C0-19BA573D28AC Filtro" at bounding box center [1483, 60] width 55 height 19
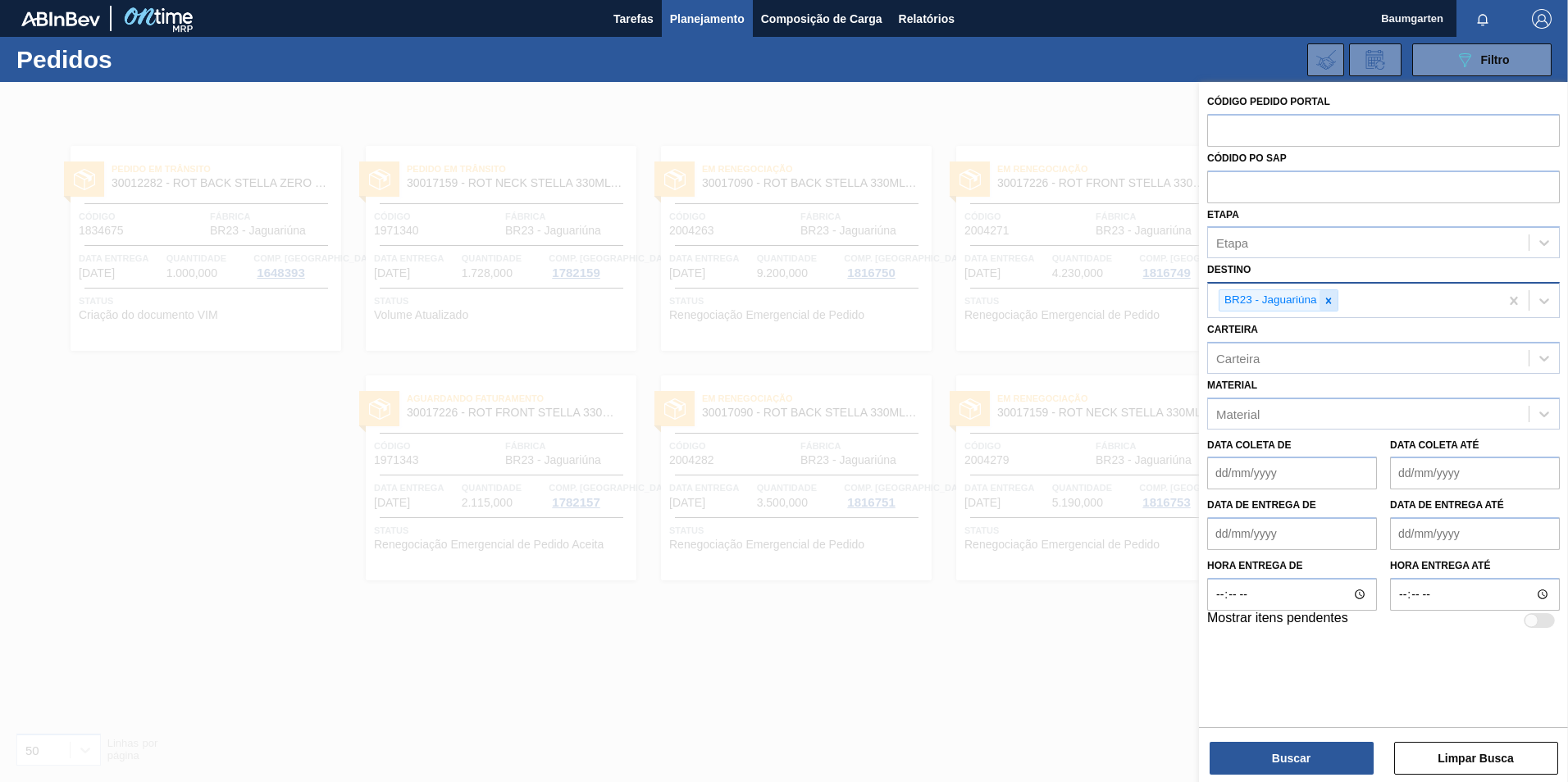
click at [1327, 296] on icon at bounding box center [1328, 301] width 12 height 12
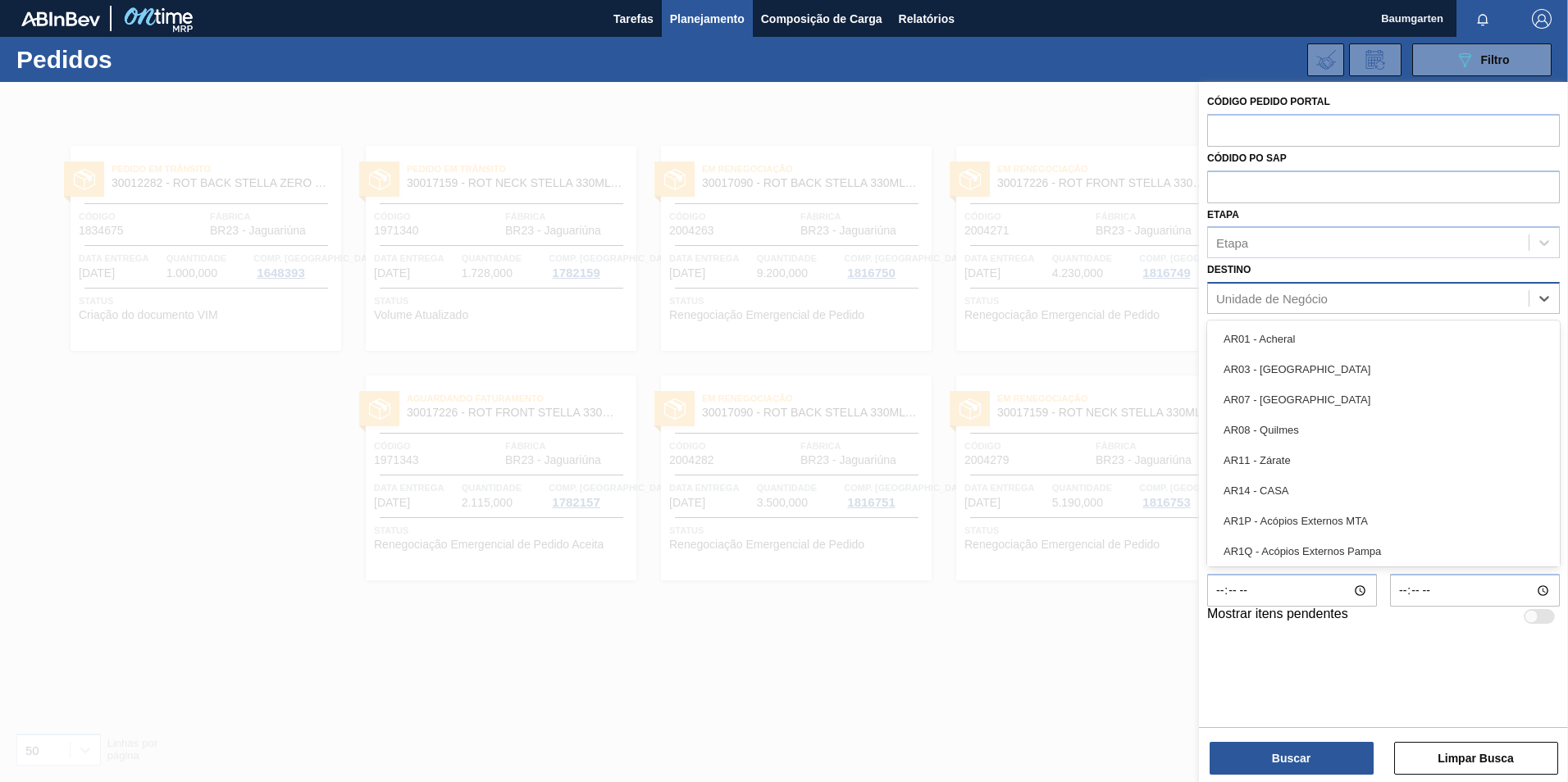
click at [1310, 297] on div "Unidade de Negócio" at bounding box center [1272, 298] width 112 height 14
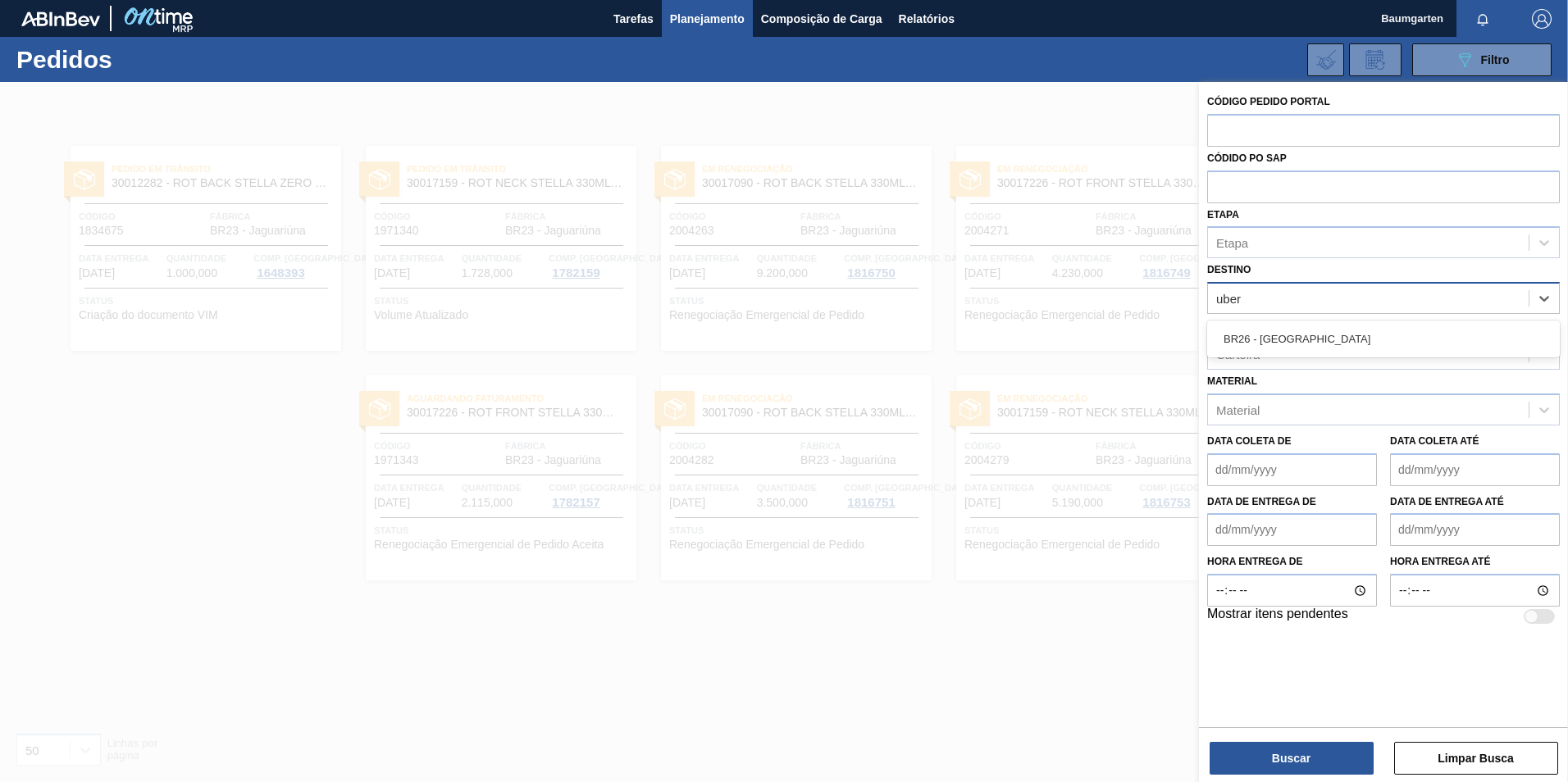
type input "uberl"
click at [1337, 334] on div "BR26 - [GEOGRAPHIC_DATA]" at bounding box center [1383, 339] width 353 height 30
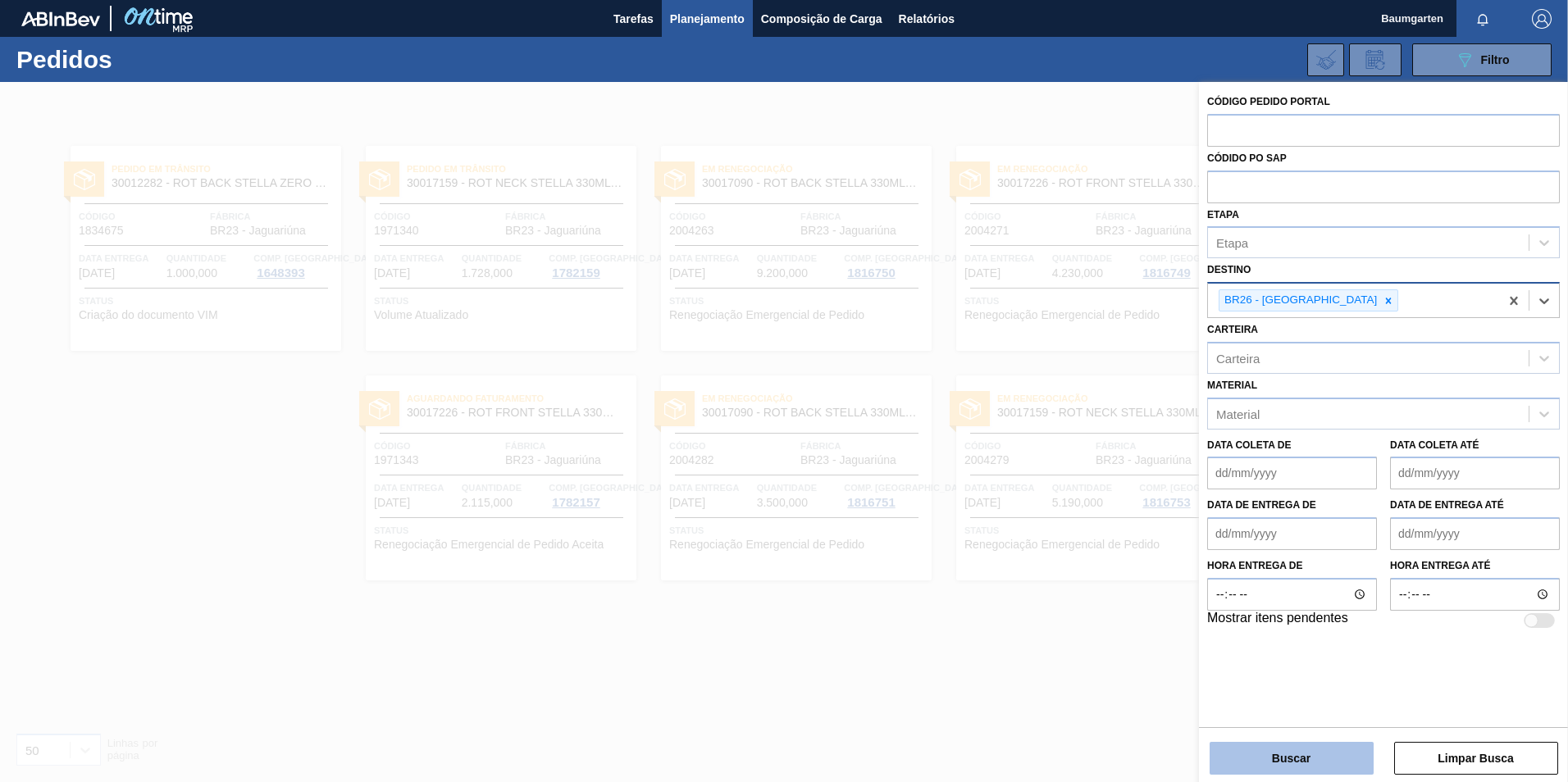
click at [1341, 759] on button "Buscar" at bounding box center [1292, 759] width 164 height 33
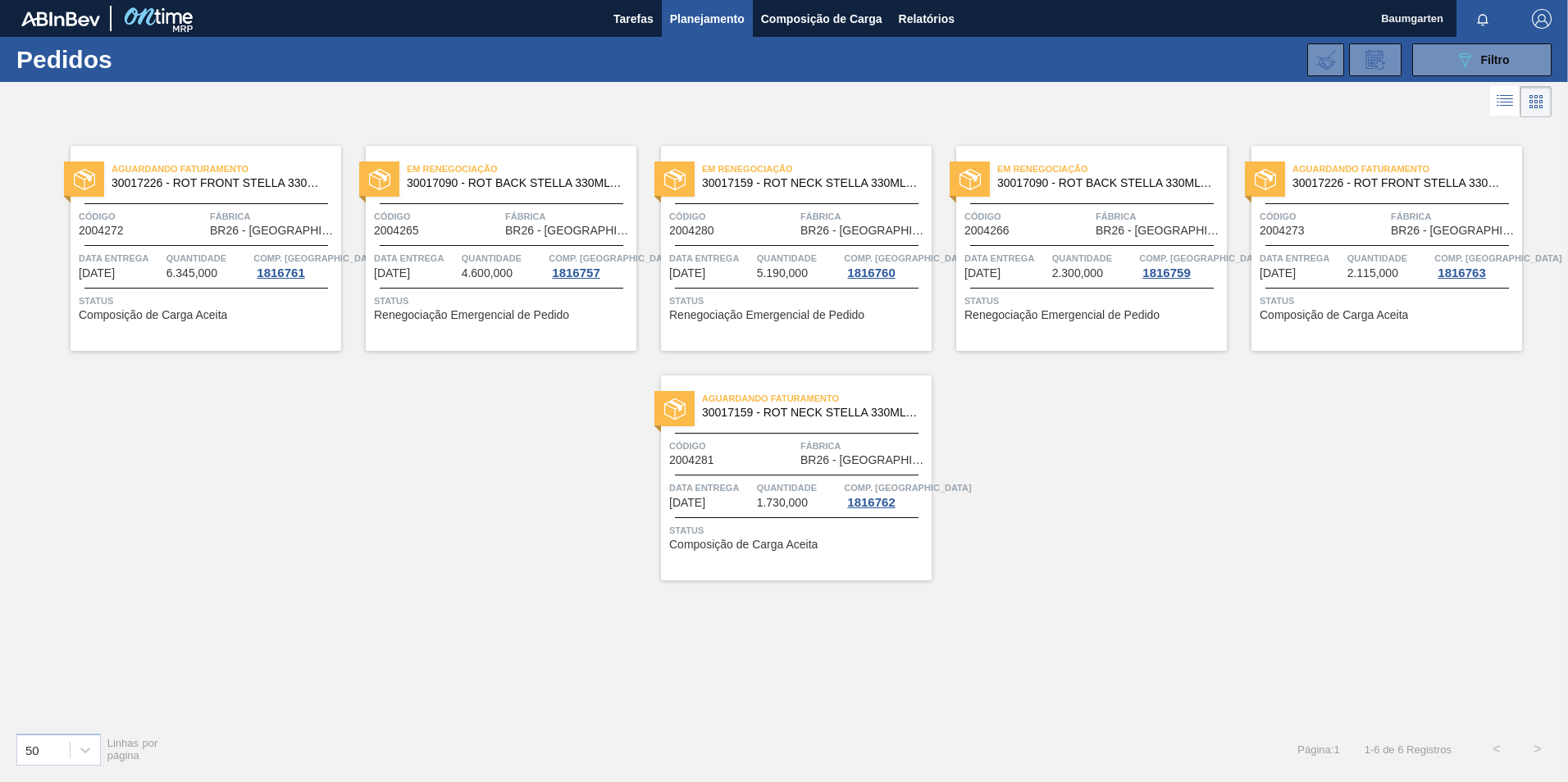
click at [119, 240] on div "Aguardando Faturamento 30017226 - ROT FRONT STELLA 330ML PM20 429 Código 200427…" at bounding box center [206, 248] width 271 height 205
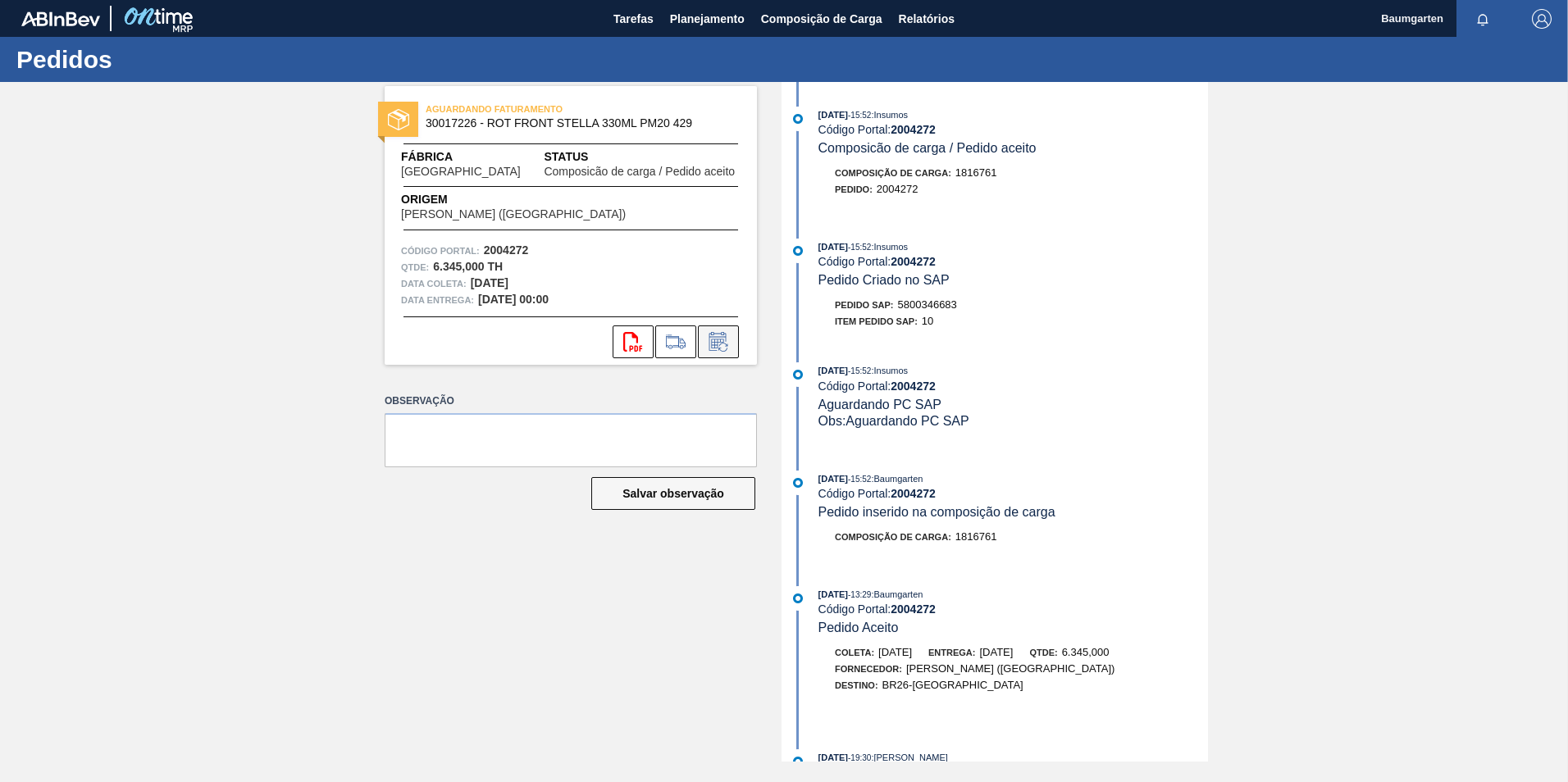
click at [725, 342] on icon at bounding box center [718, 341] width 27 height 19
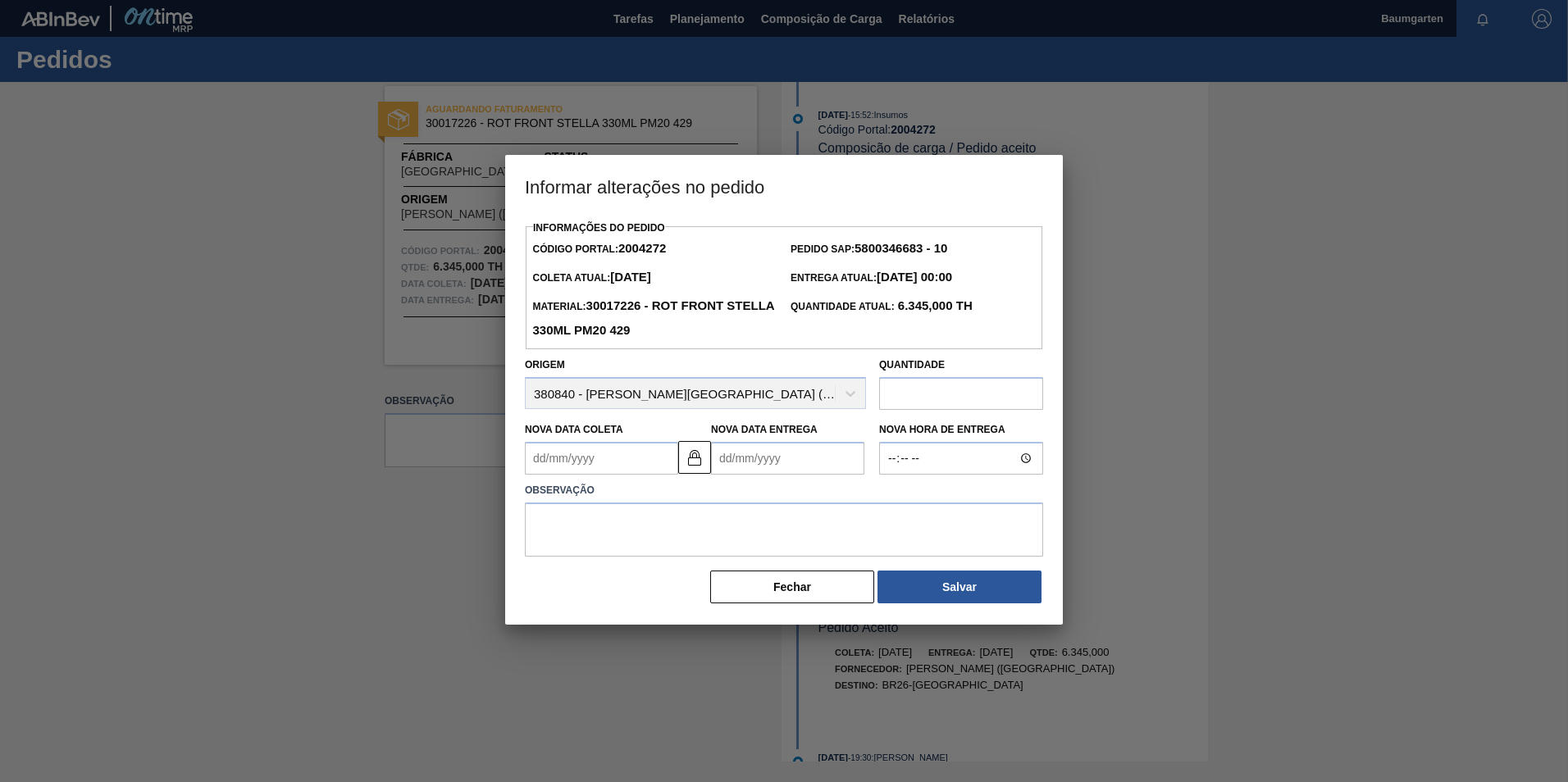
click at [561, 485] on label "Observação" at bounding box center [784, 491] width 519 height 24
click at [691, 458] on img at bounding box center [694, 457] width 19 height 19
click at [597, 459] on Coleta "Nova Data Coleta" at bounding box center [601, 459] width 153 height 33
click at [710, 504] on button "Next Month" at bounding box center [709, 497] width 12 height 12
click at [655, 587] on div "11" at bounding box center [651, 577] width 22 height 22
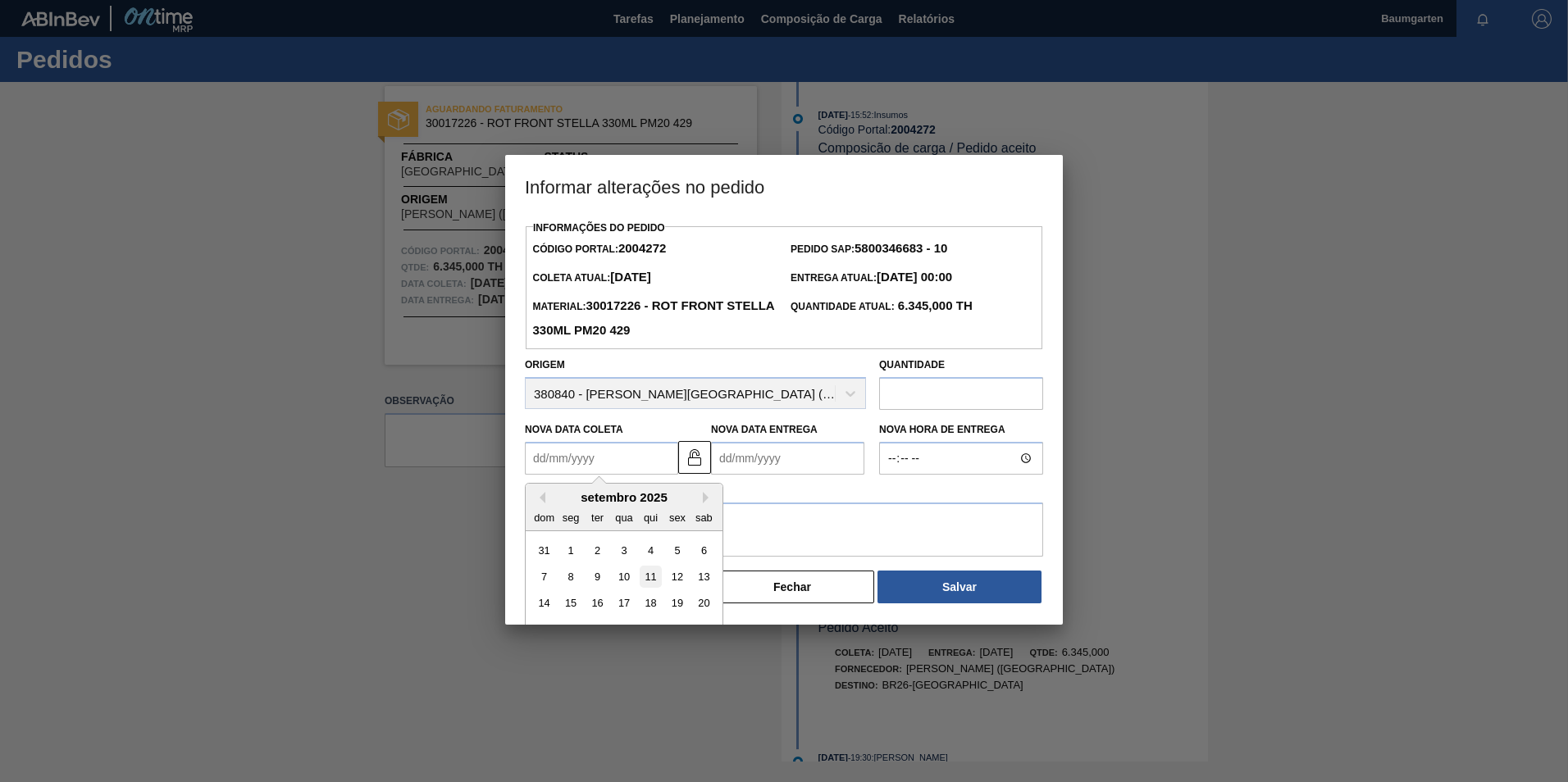
type Coleta "[DATE]"
click at [743, 458] on Entrega "Nova Data Entrega" at bounding box center [788, 459] width 153 height 33
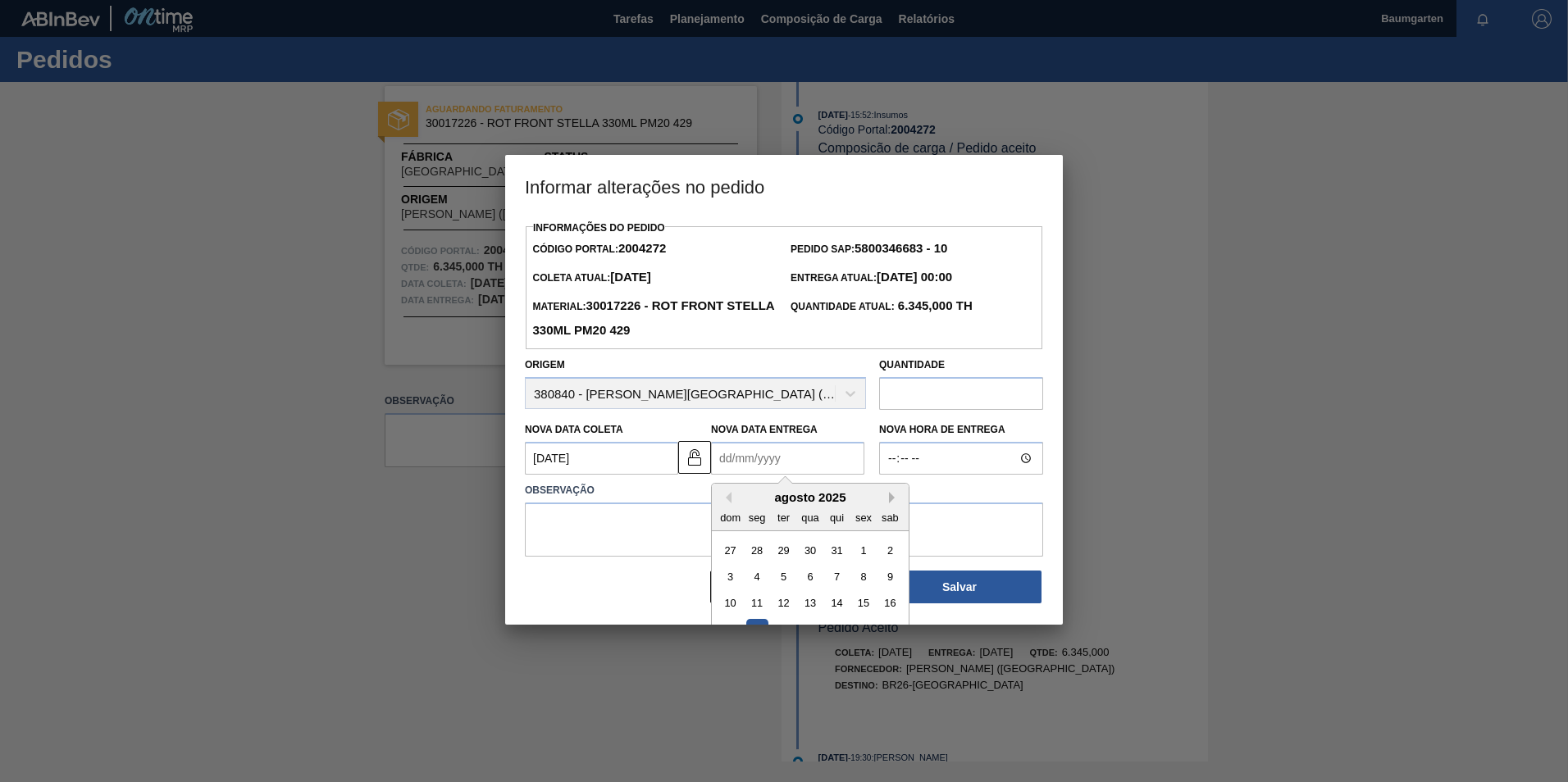
click at [890, 498] on button "Next Month" at bounding box center [895, 497] width 12 height 12
drag, startPoint x: 797, startPoint y: 601, endPoint x: 812, endPoint y: 606, distance: 15.8
click at [812, 606] on div "14 15 16 17 18 19 20" at bounding box center [810, 603] width 186 height 27
click at [812, 606] on div "17" at bounding box center [810, 604] width 22 height 22
type Entrega "[DATE]"
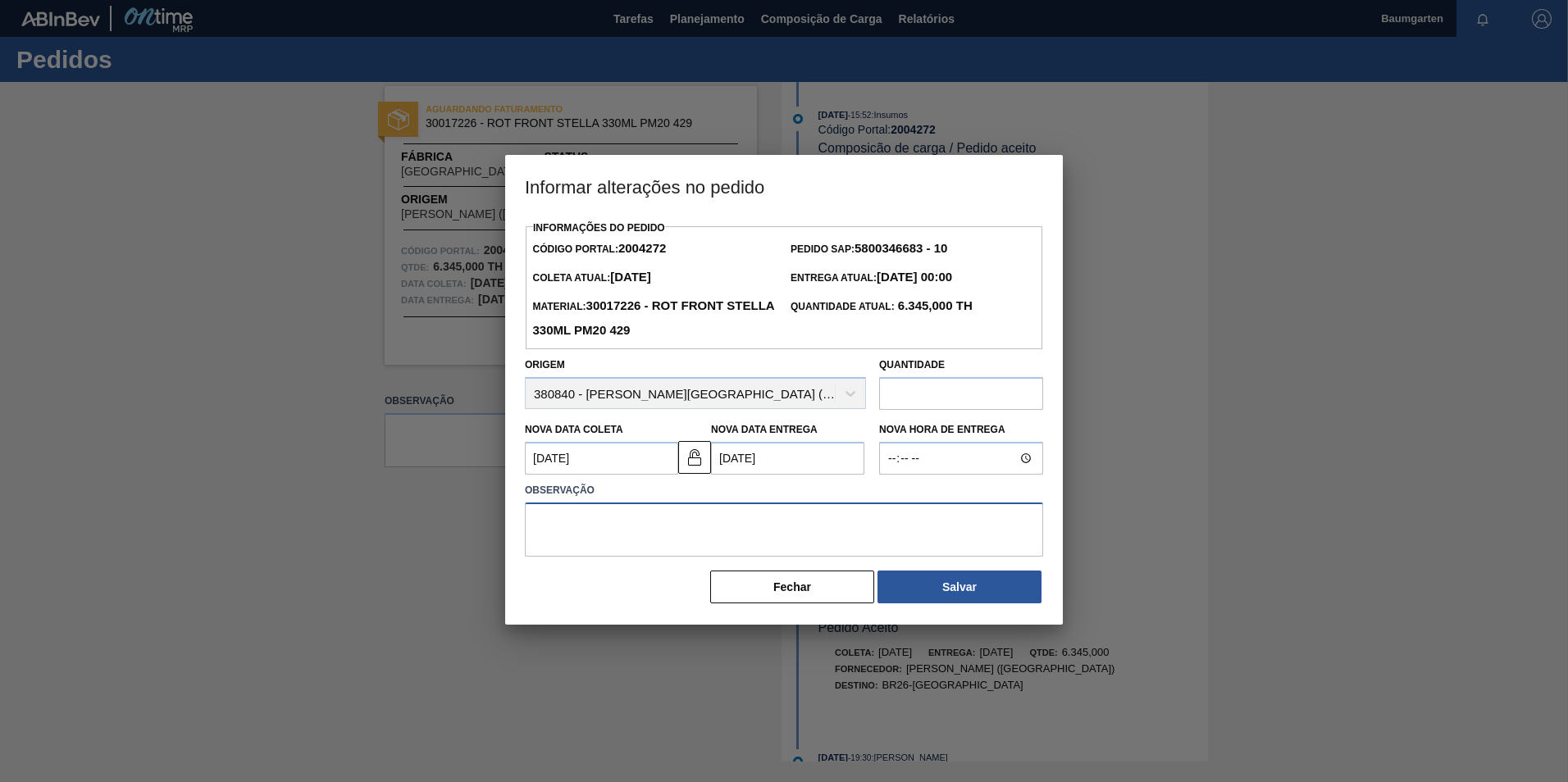
click at [655, 534] on textarea at bounding box center [784, 530] width 519 height 54
paste textarea "alteração na data de entrega"
type textarea "alteração na data de entrega"
click at [990, 591] on button "Salvar" at bounding box center [959, 587] width 164 height 33
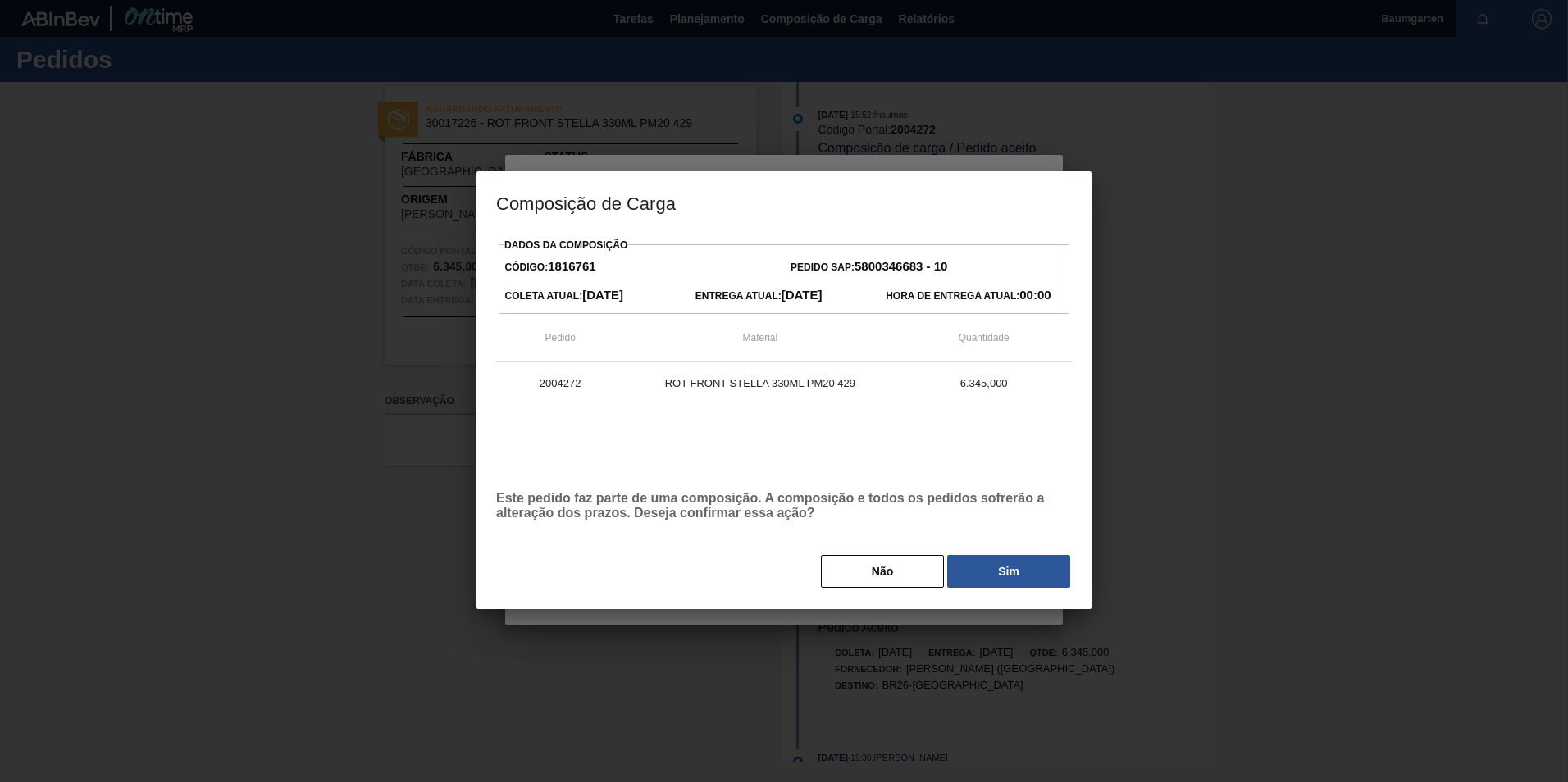
click at [1040, 563] on button "Sim" at bounding box center [1009, 572] width 123 height 33
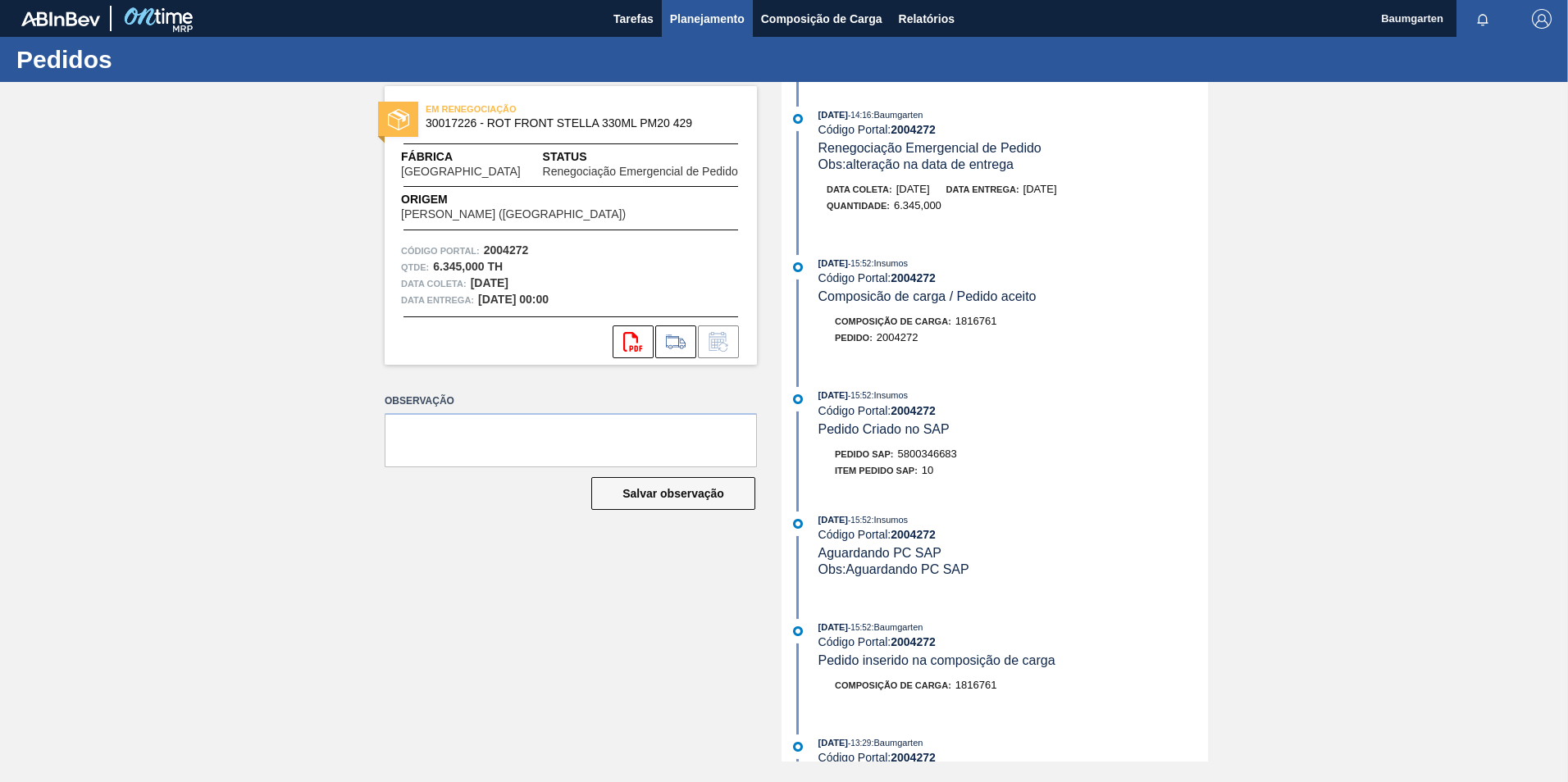
click at [691, 18] on span "Planejamento" at bounding box center [707, 18] width 74 height 19
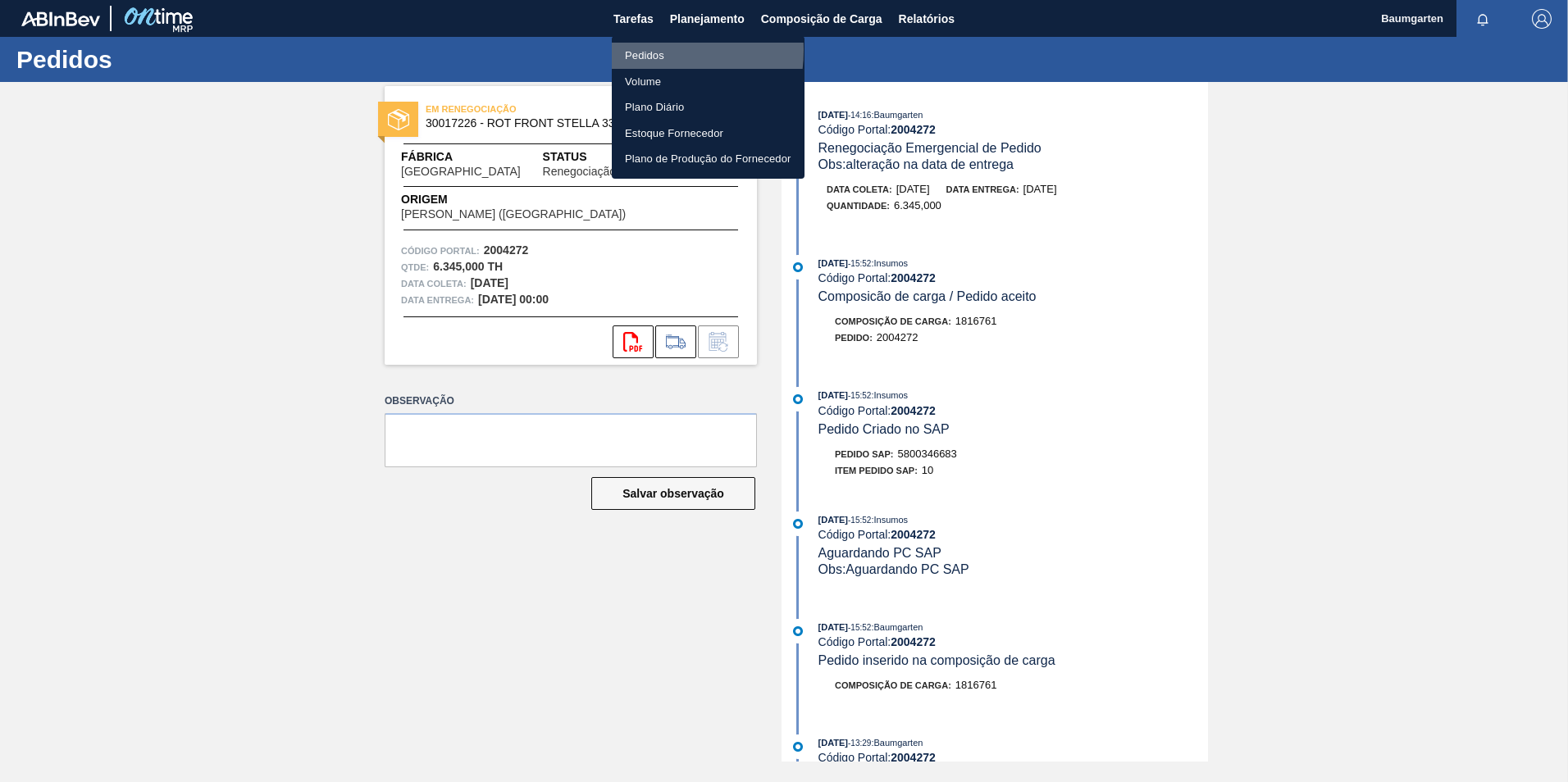
click at [638, 50] on li "Pedidos" at bounding box center [709, 55] width 193 height 27
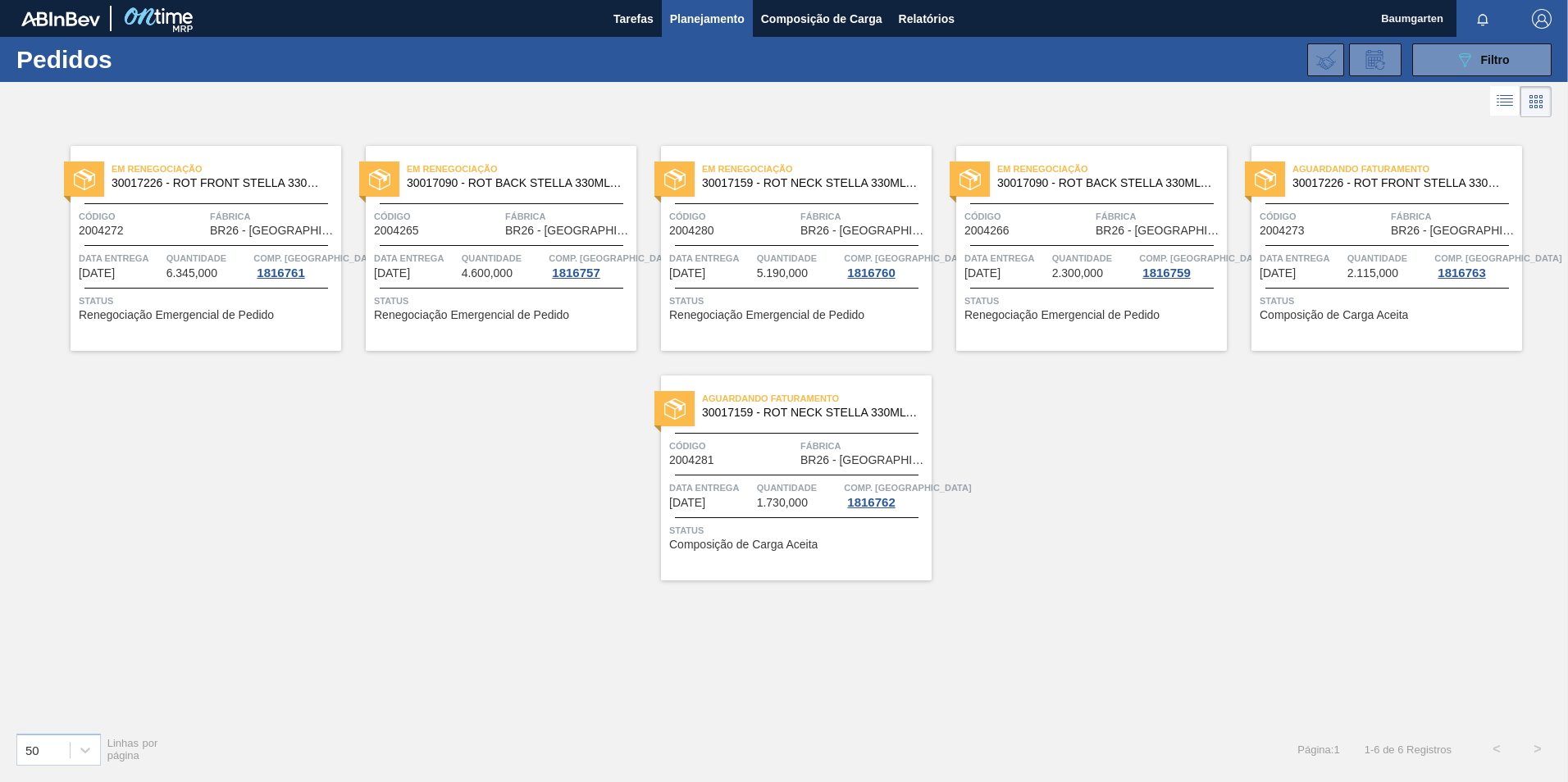
click at [1390, 269] on span "2.115,000" at bounding box center [1372, 273] width 50 height 12
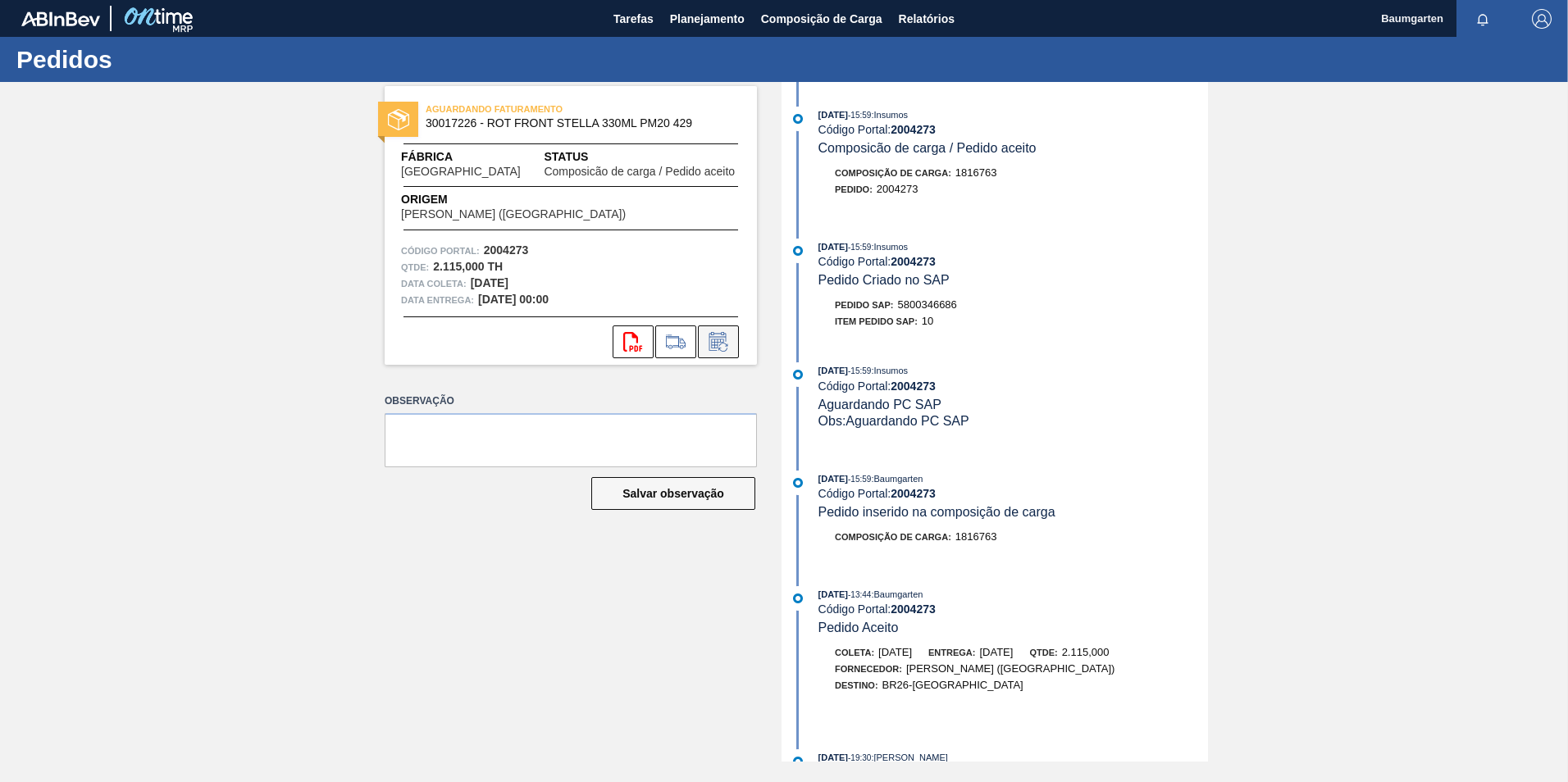
click at [722, 341] on icon at bounding box center [718, 341] width 27 height 19
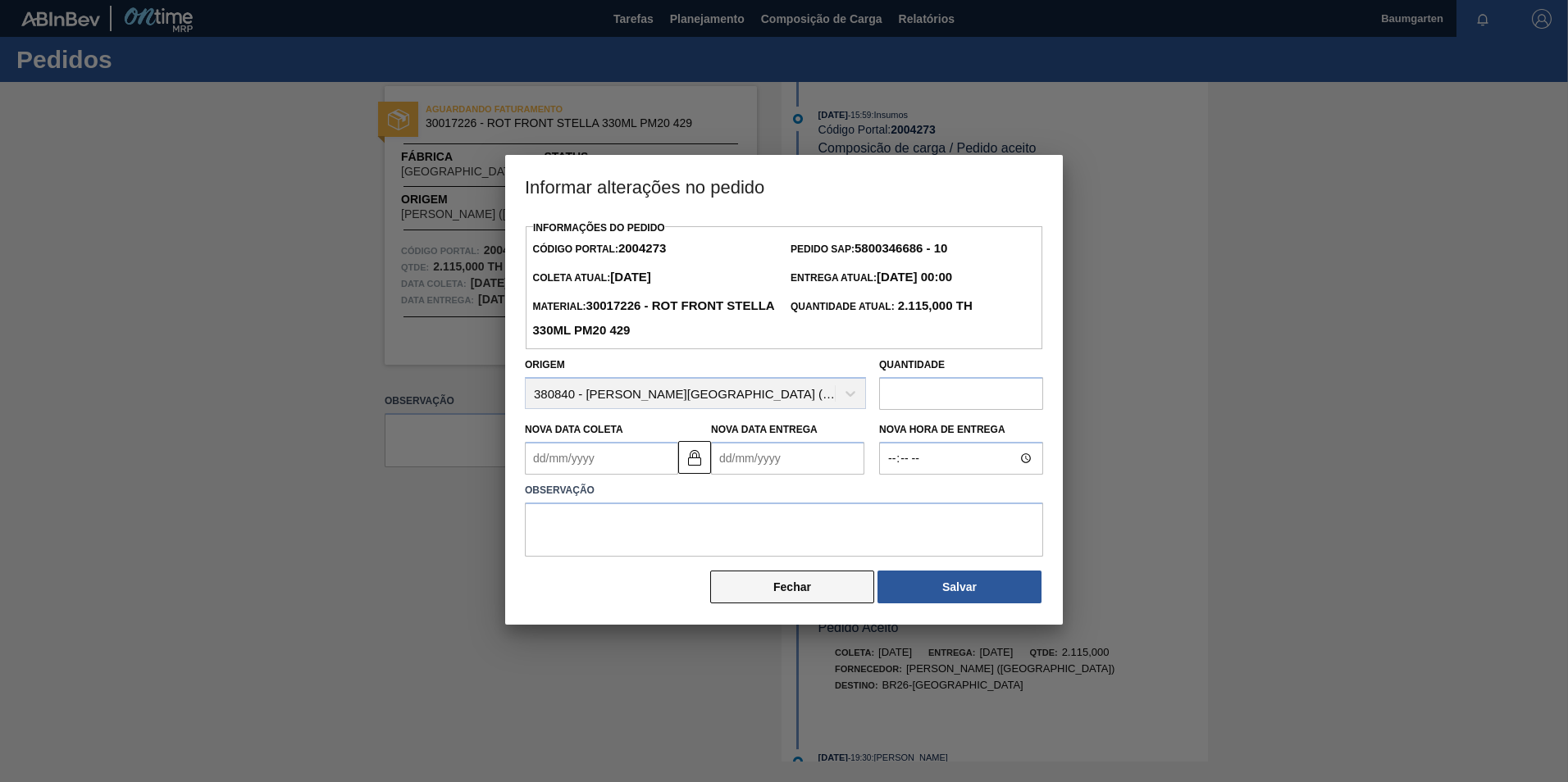
click at [814, 598] on button "Fechar" at bounding box center [792, 587] width 164 height 33
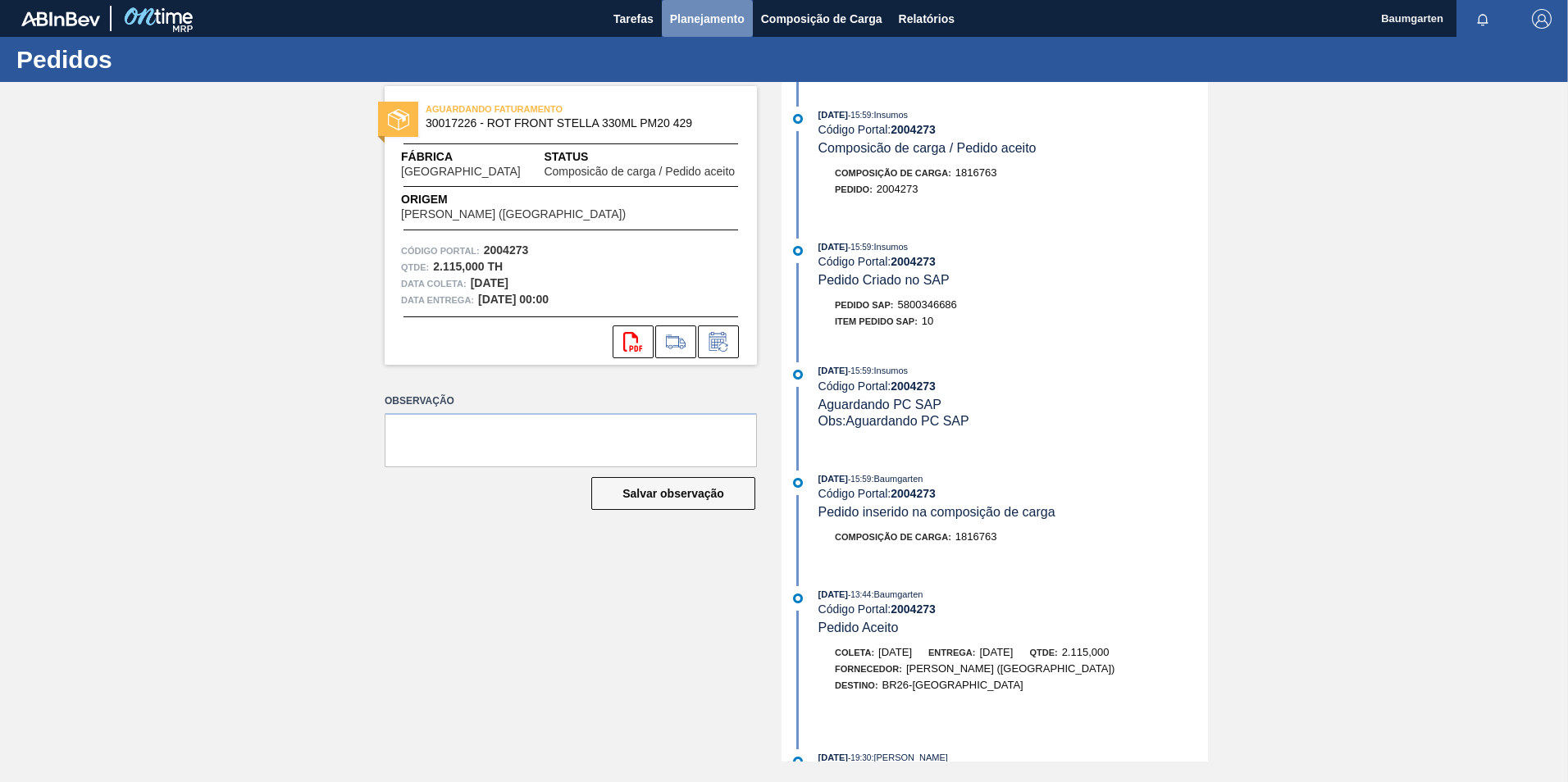
click at [715, 20] on span "Planejamento" at bounding box center [707, 18] width 74 height 19
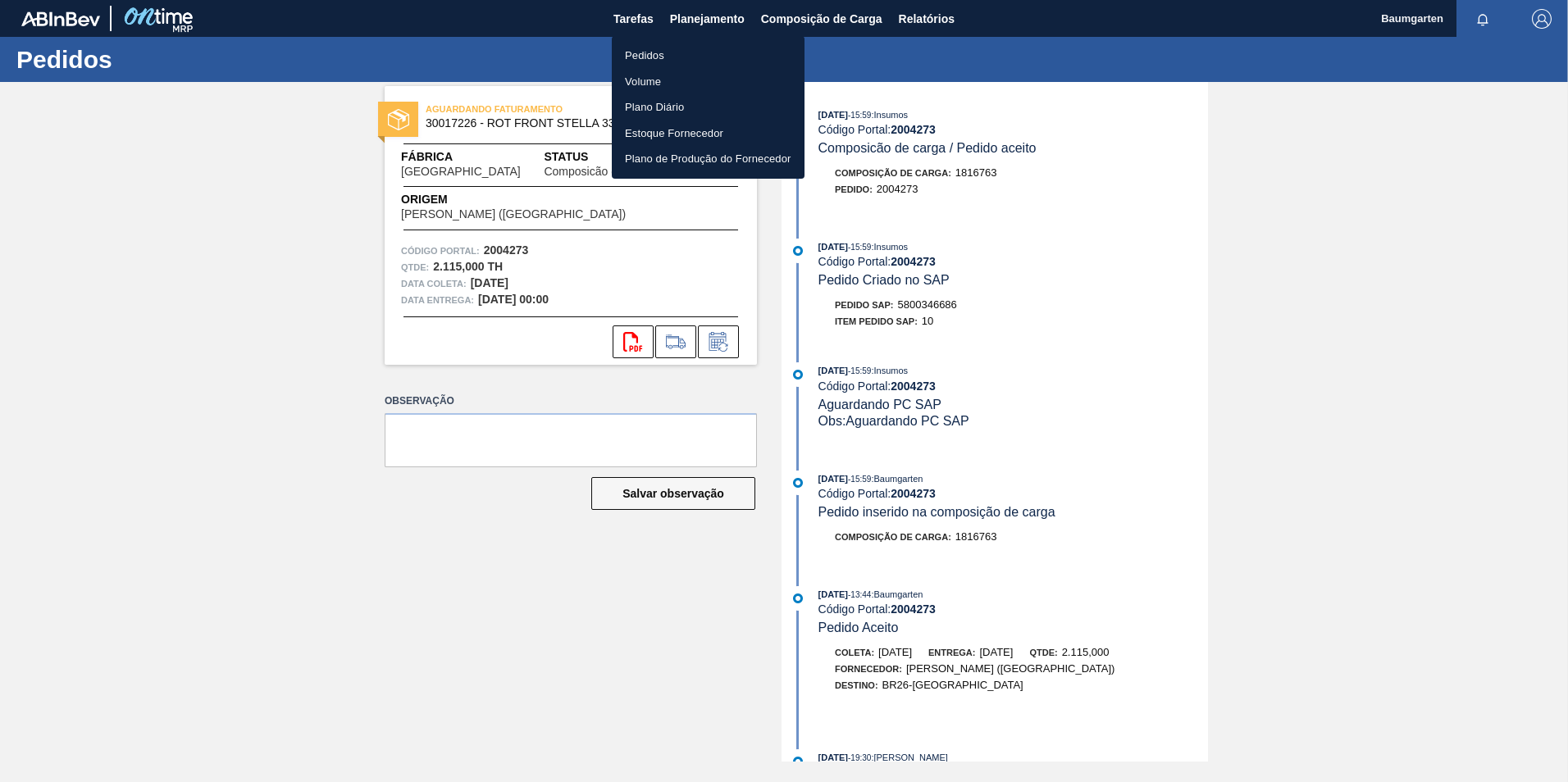
click at [622, 50] on li "Pedidos" at bounding box center [709, 55] width 193 height 27
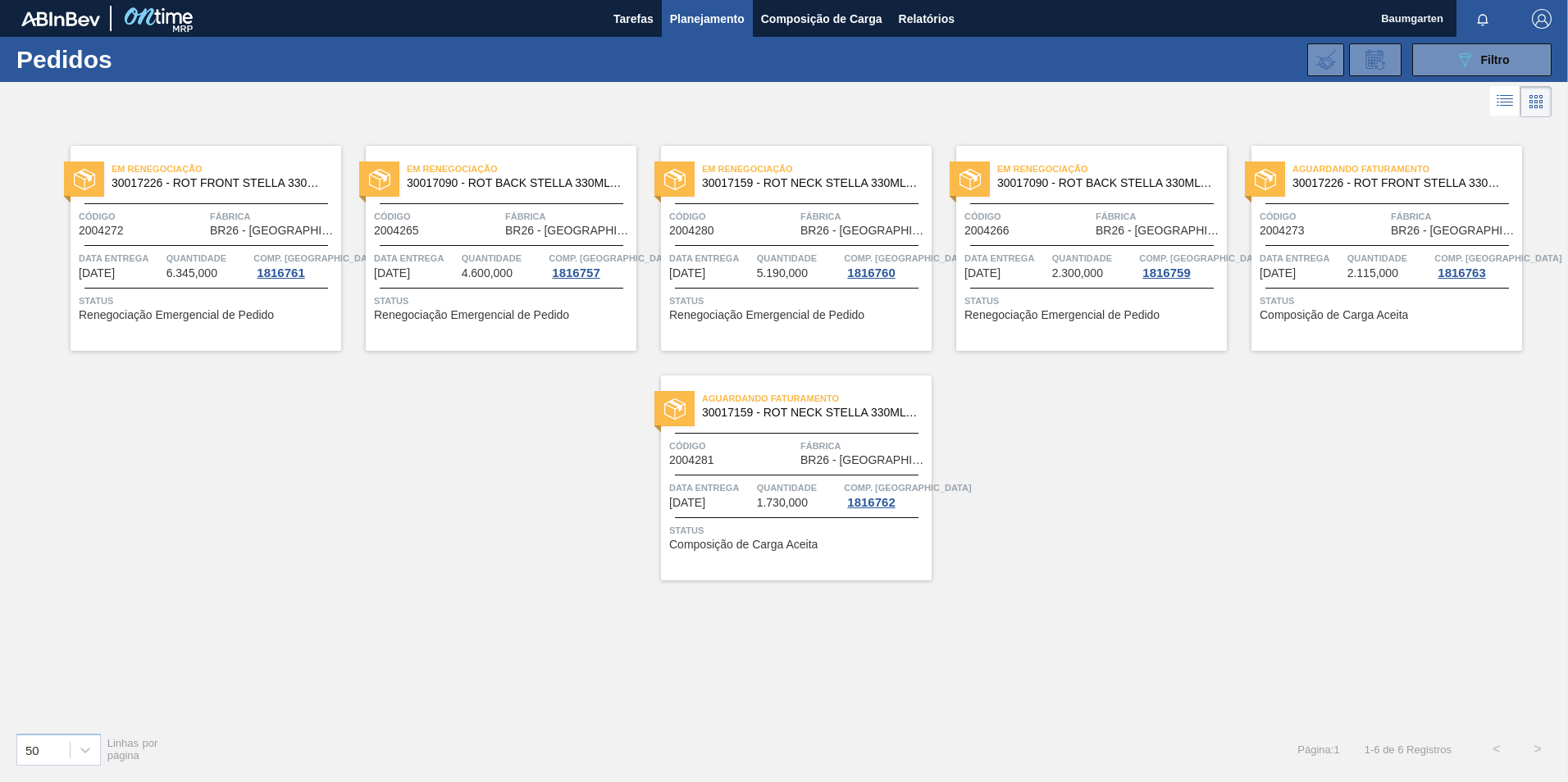
click at [685, 463] on span "2004281" at bounding box center [691, 460] width 45 height 12
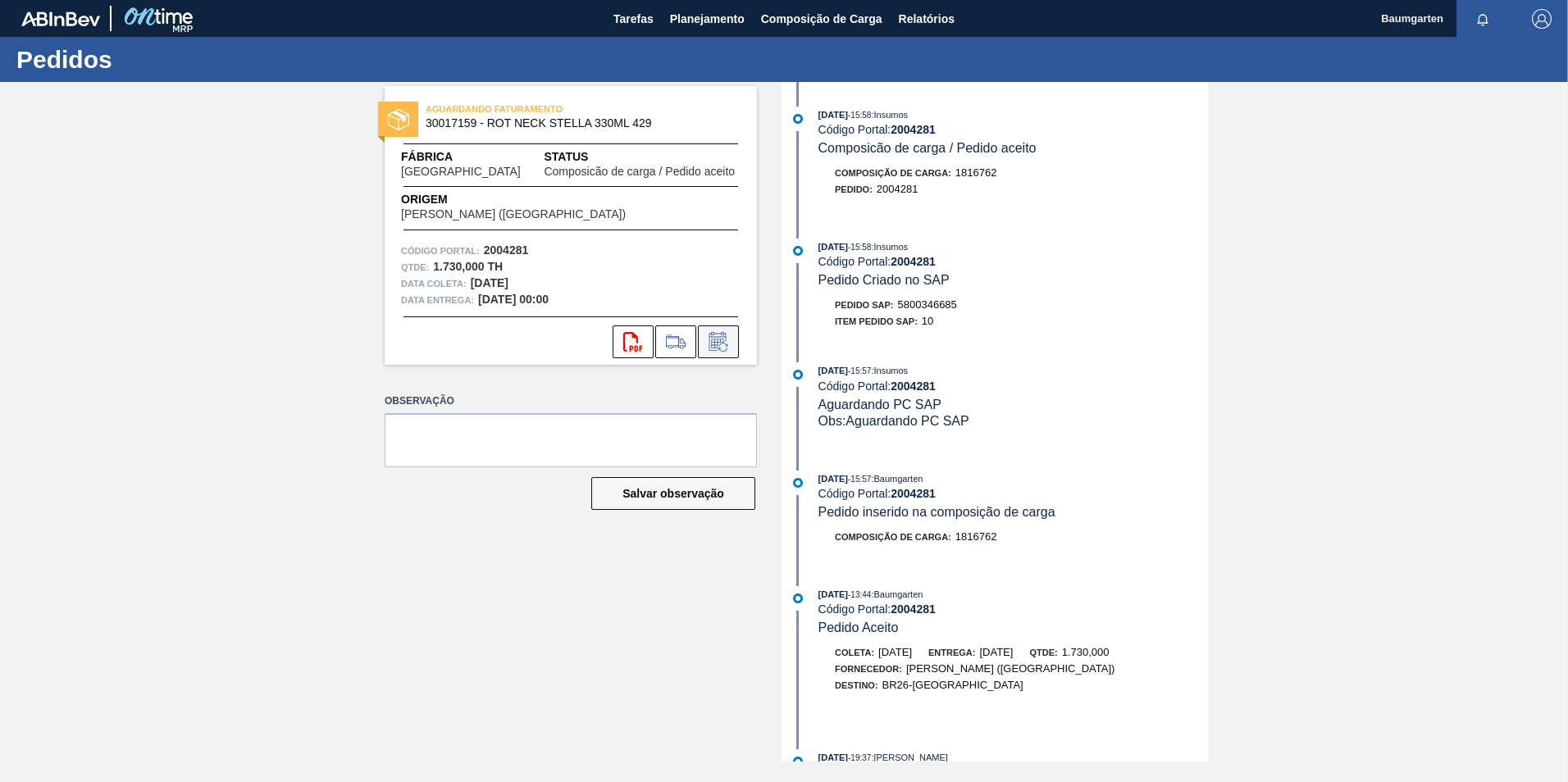
click at [726, 349] on icon at bounding box center [718, 341] width 27 height 19
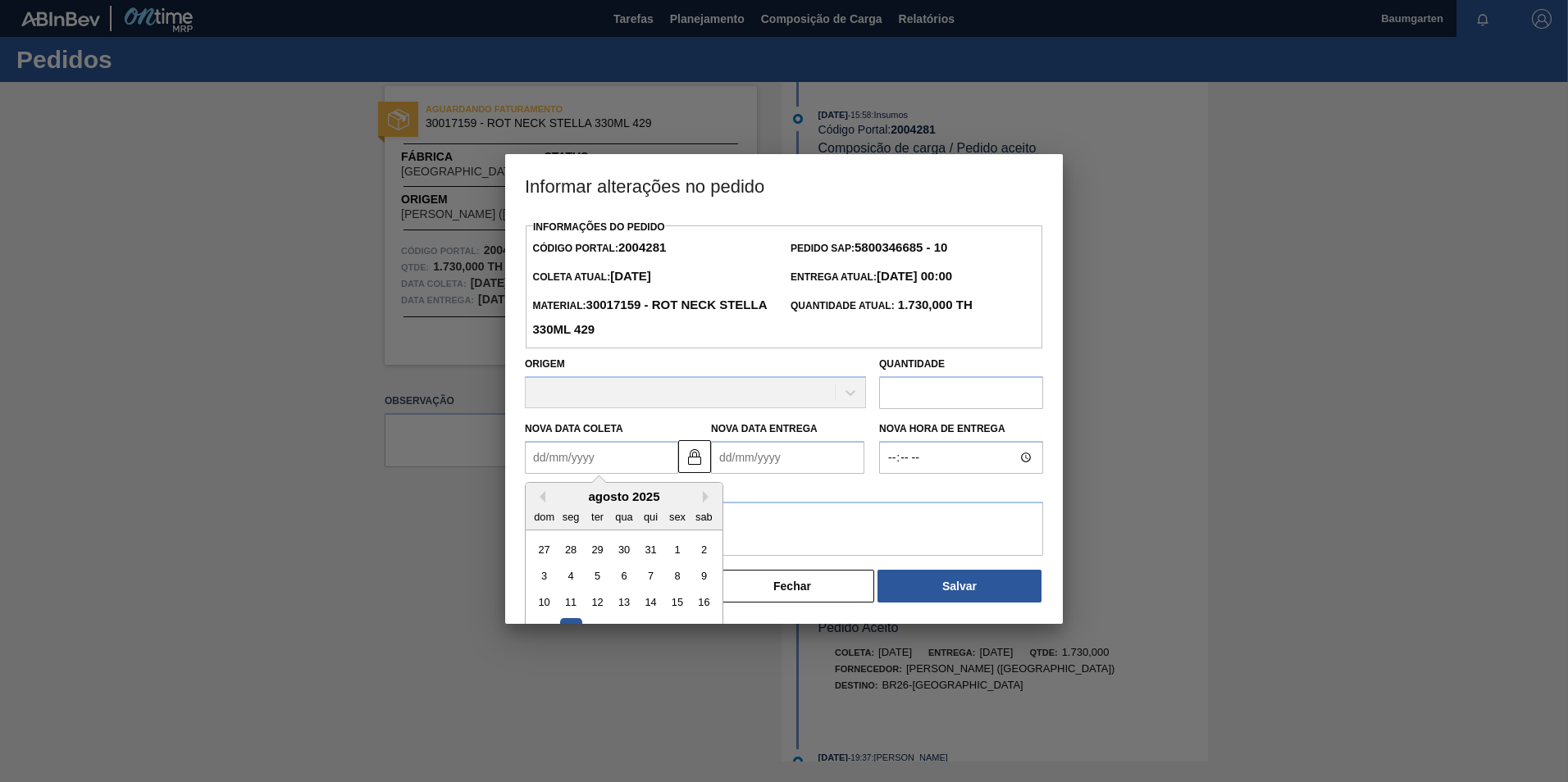
click at [628, 446] on Coleta "Nova Data Coleta" at bounding box center [601, 458] width 153 height 33
click at [698, 497] on div "agosto 2025" at bounding box center [624, 497] width 196 height 14
click at [705, 498] on button "Next Month" at bounding box center [709, 497] width 12 height 12
click at [651, 588] on div "11" at bounding box center [651, 577] width 22 height 22
type Coleta "[DATE]"
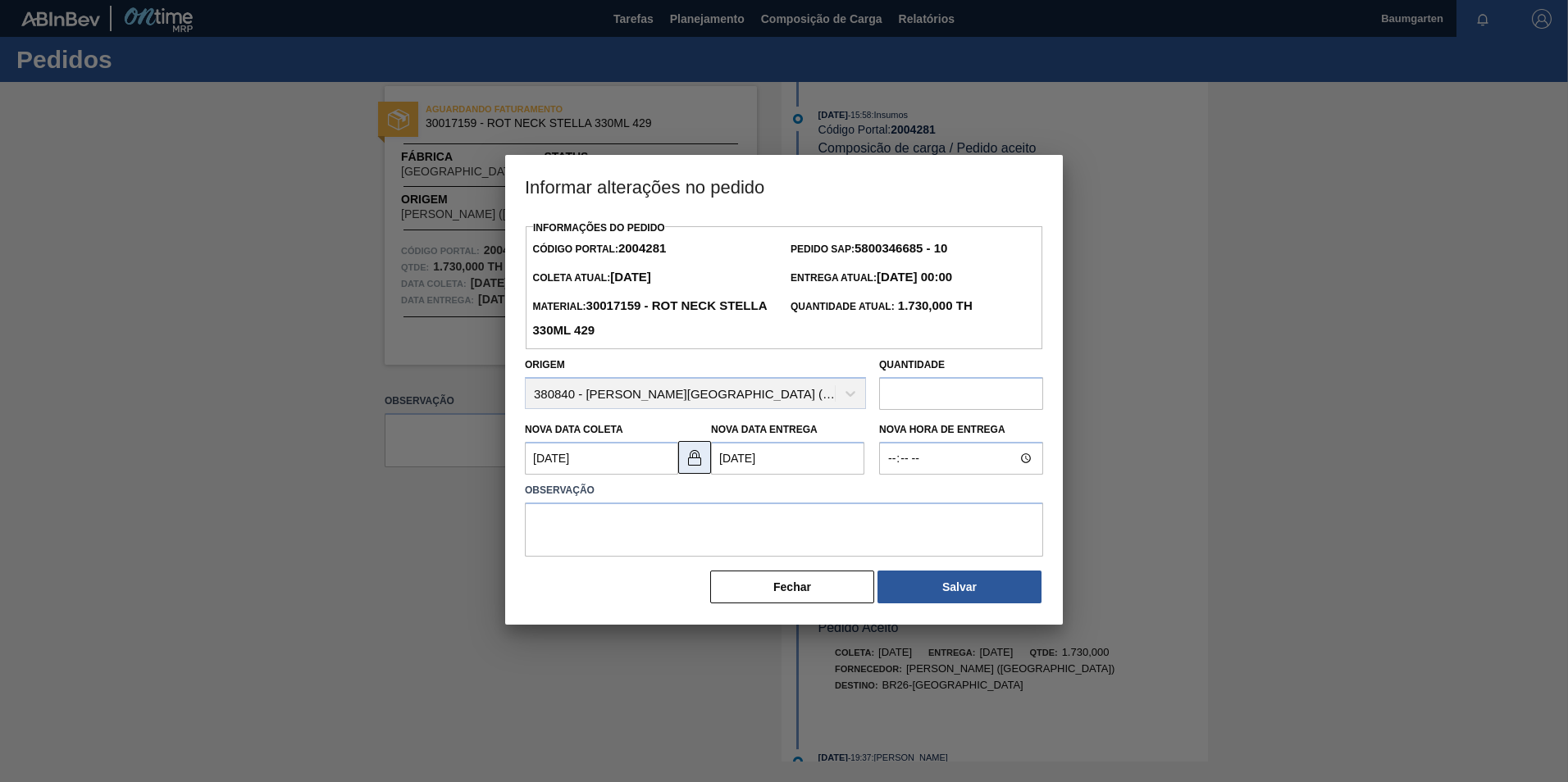
click at [698, 463] on img at bounding box center [694, 457] width 19 height 19
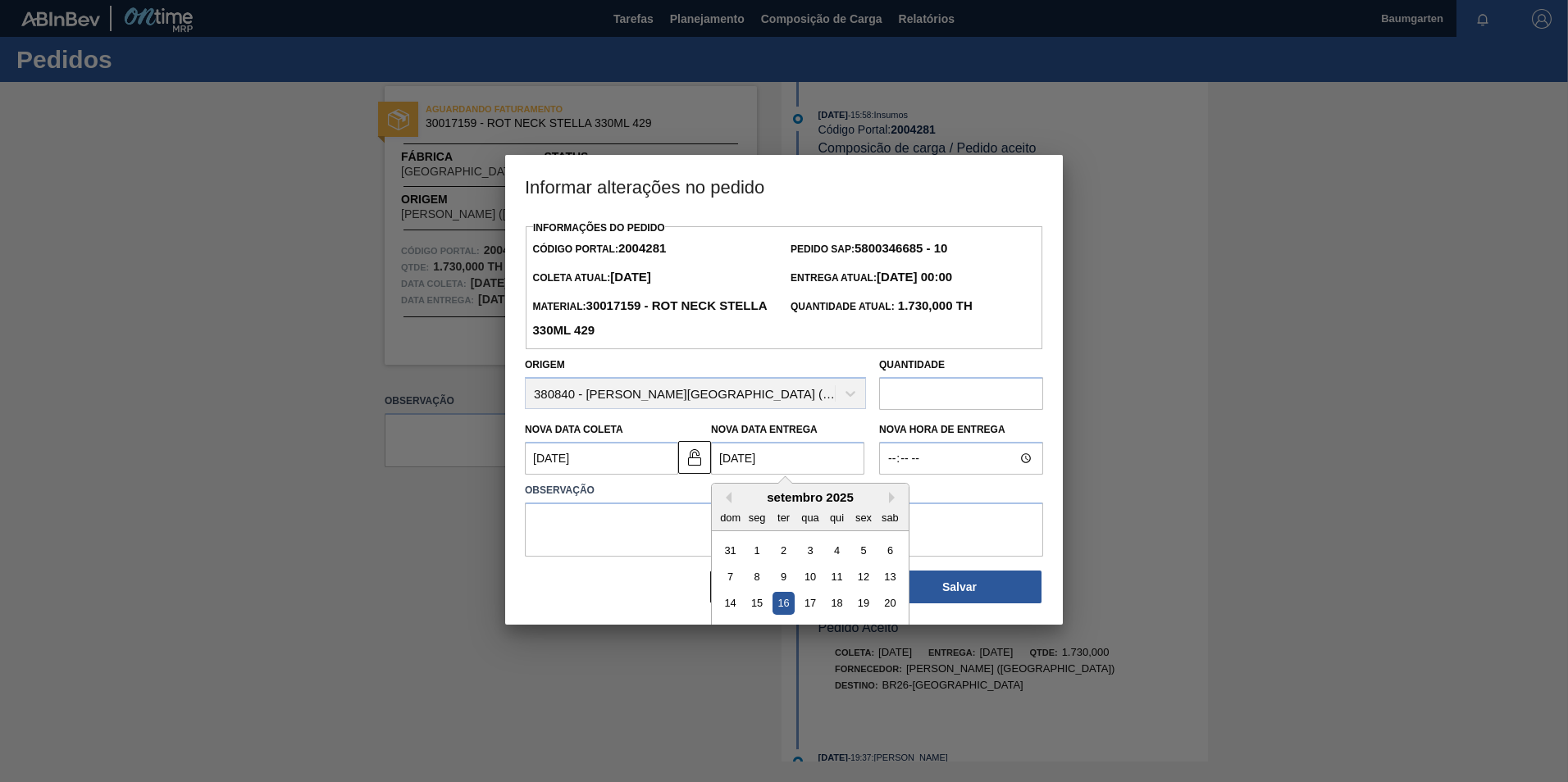
click at [756, 463] on Entrega "[DATE]" at bounding box center [788, 459] width 153 height 33
click at [805, 602] on div "17" at bounding box center [810, 604] width 22 height 22
type Entrega "[DATE]"
click at [655, 531] on textarea at bounding box center [784, 530] width 519 height 54
paste textarea "alteração na data de entrega"
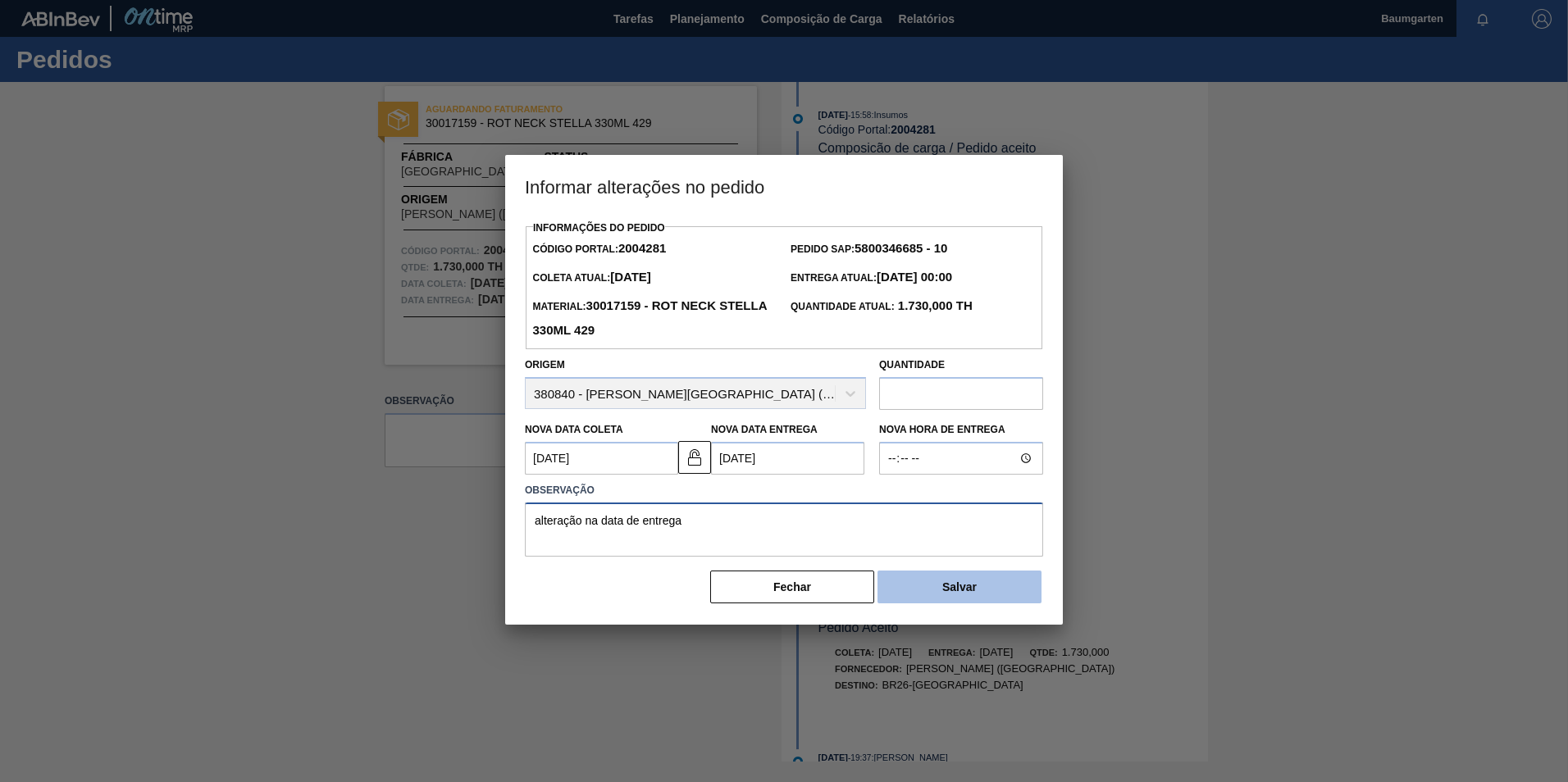
type textarea "alteração na data de entrega"
click at [989, 589] on button "Salvar" at bounding box center [959, 587] width 164 height 33
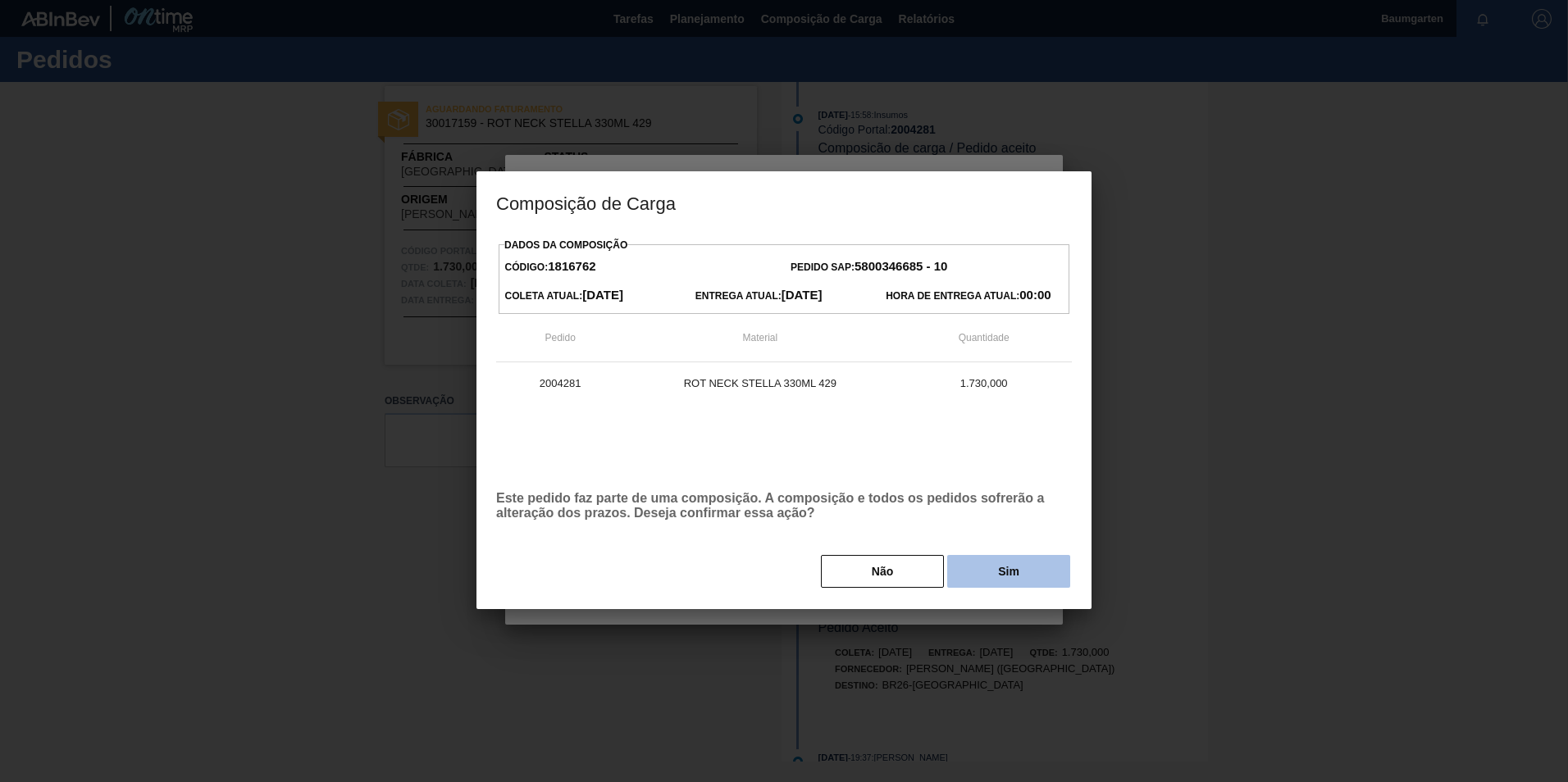
click at [1009, 562] on button "Sim" at bounding box center [1009, 572] width 123 height 33
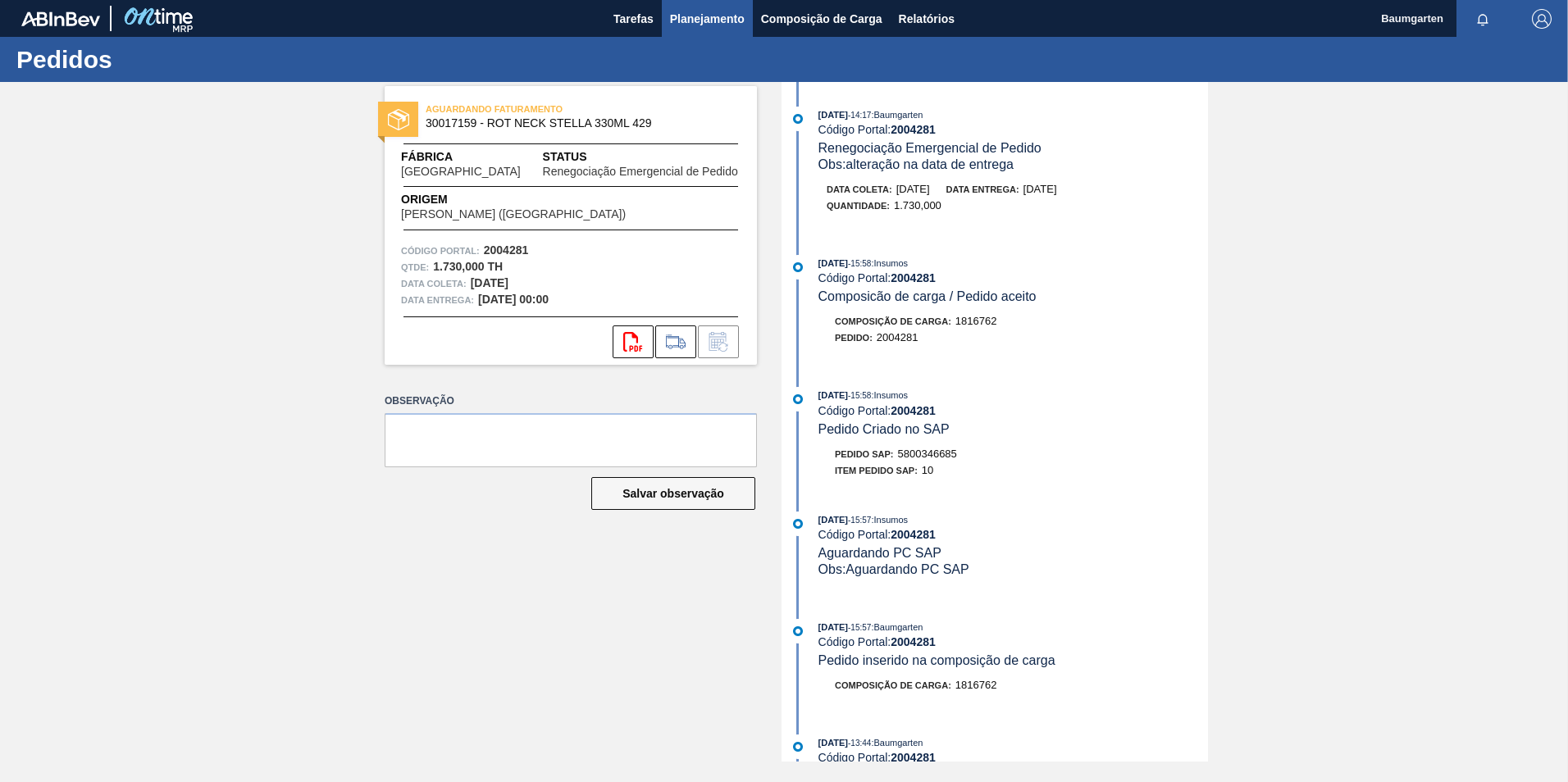
click at [702, 28] on button "Planejamento" at bounding box center [707, 18] width 91 height 37
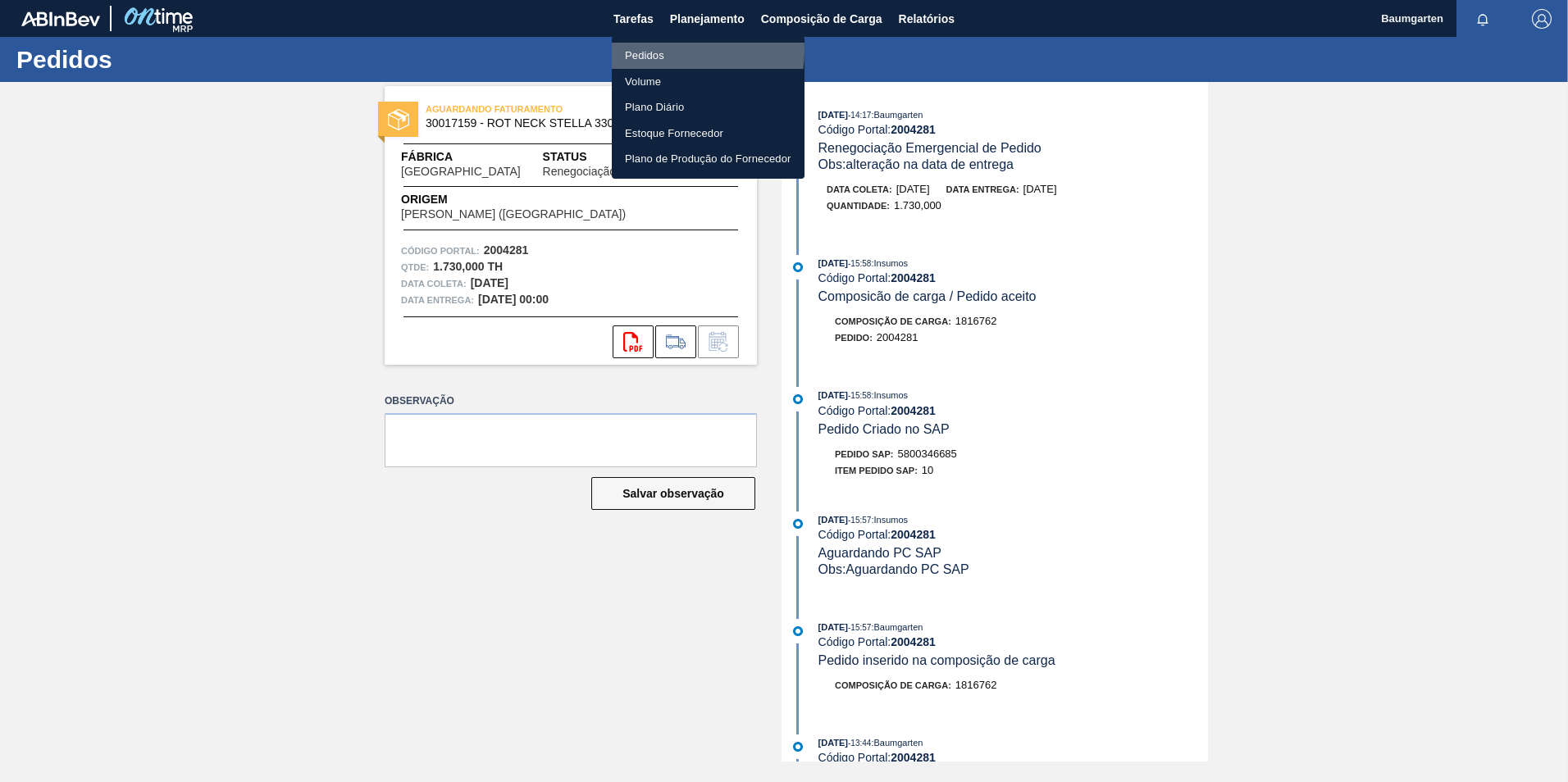
drag, startPoint x: 658, startPoint y: 50, endPoint x: 669, endPoint y: 62, distance: 16.3
click at [658, 51] on li "Pedidos" at bounding box center [709, 55] width 193 height 27
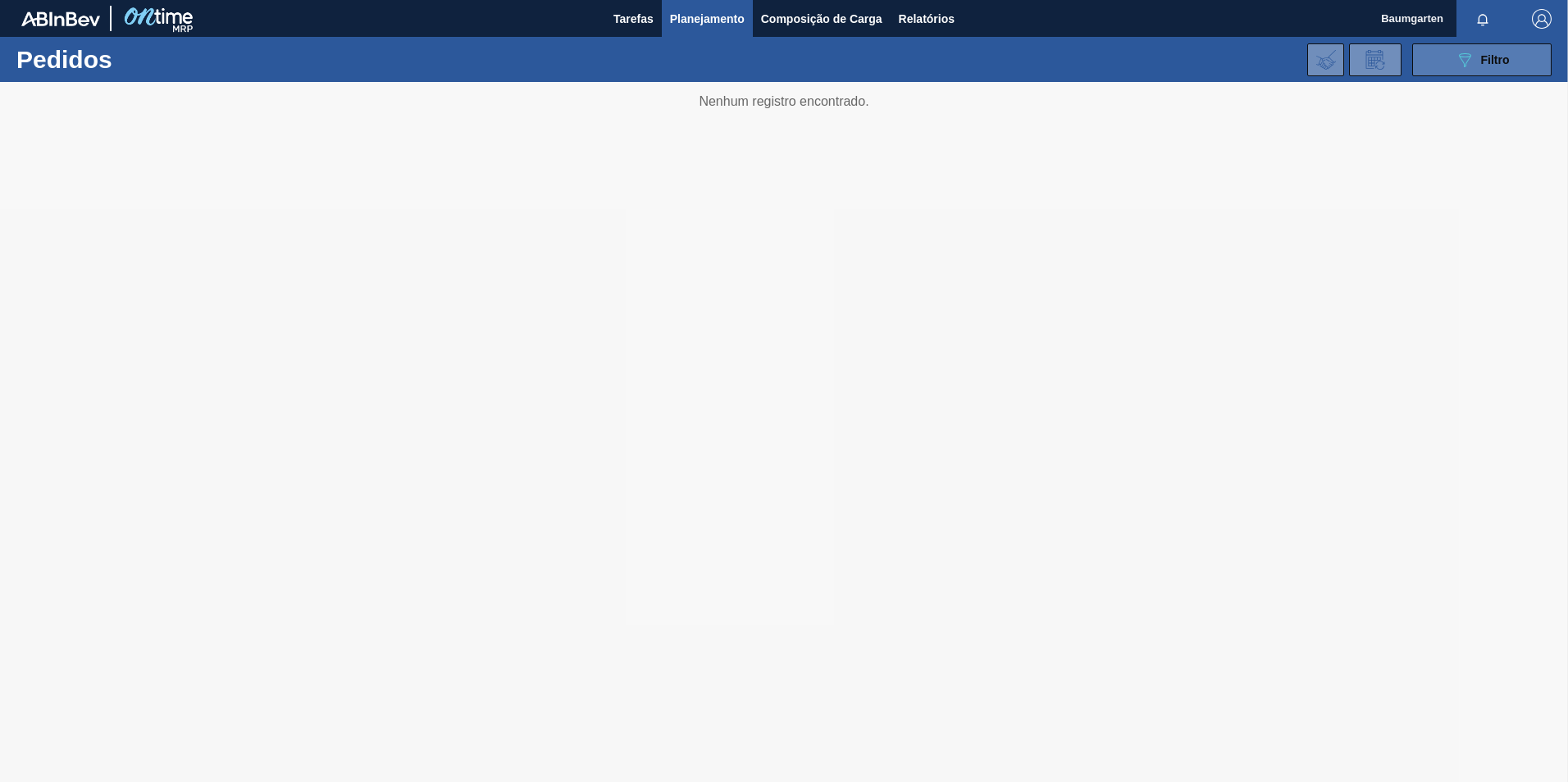
click at [1483, 61] on span "Filtro" at bounding box center [1495, 60] width 28 height 13
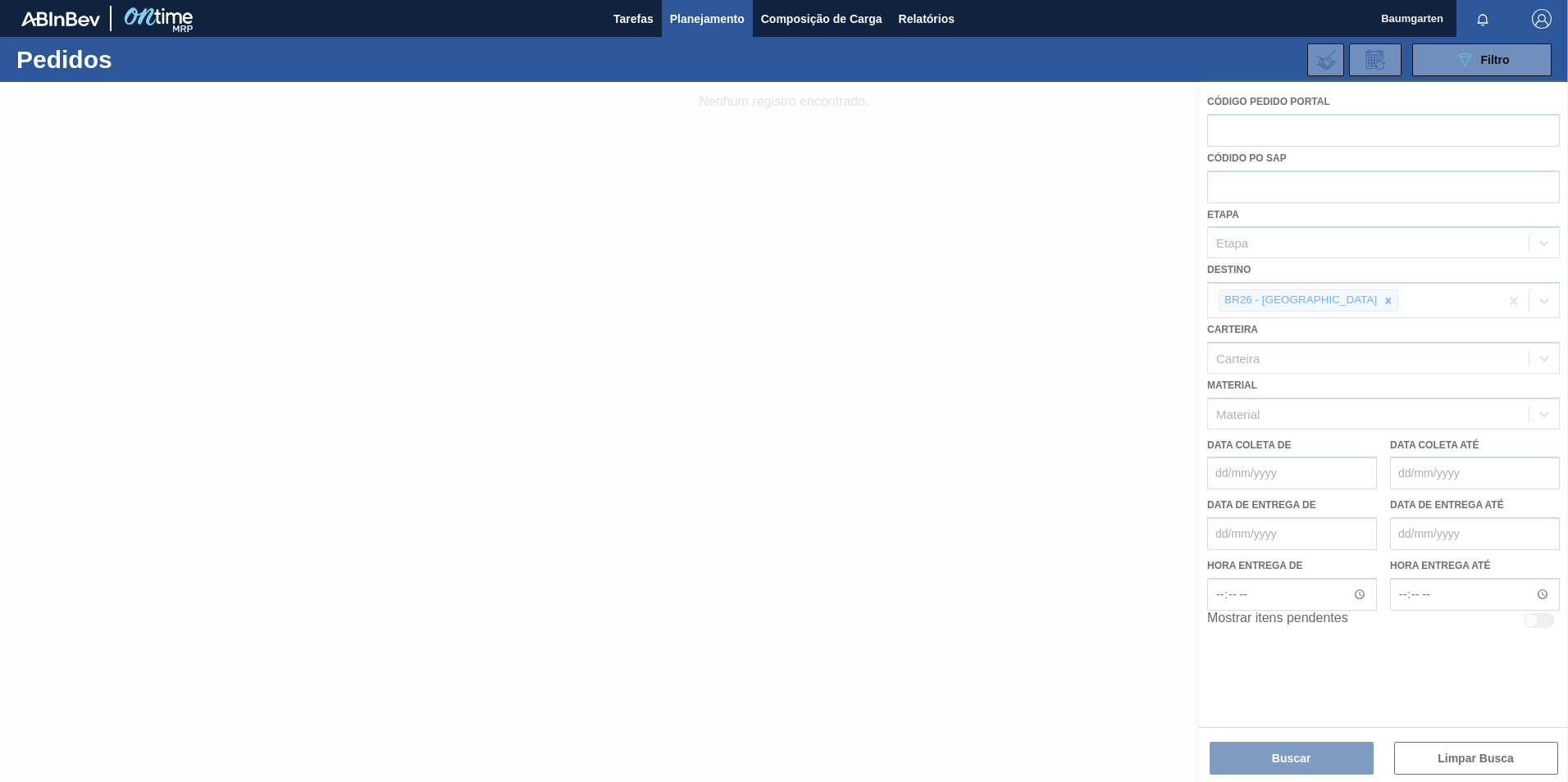
click at [1327, 300] on div at bounding box center [784, 431] width 1568 height 700
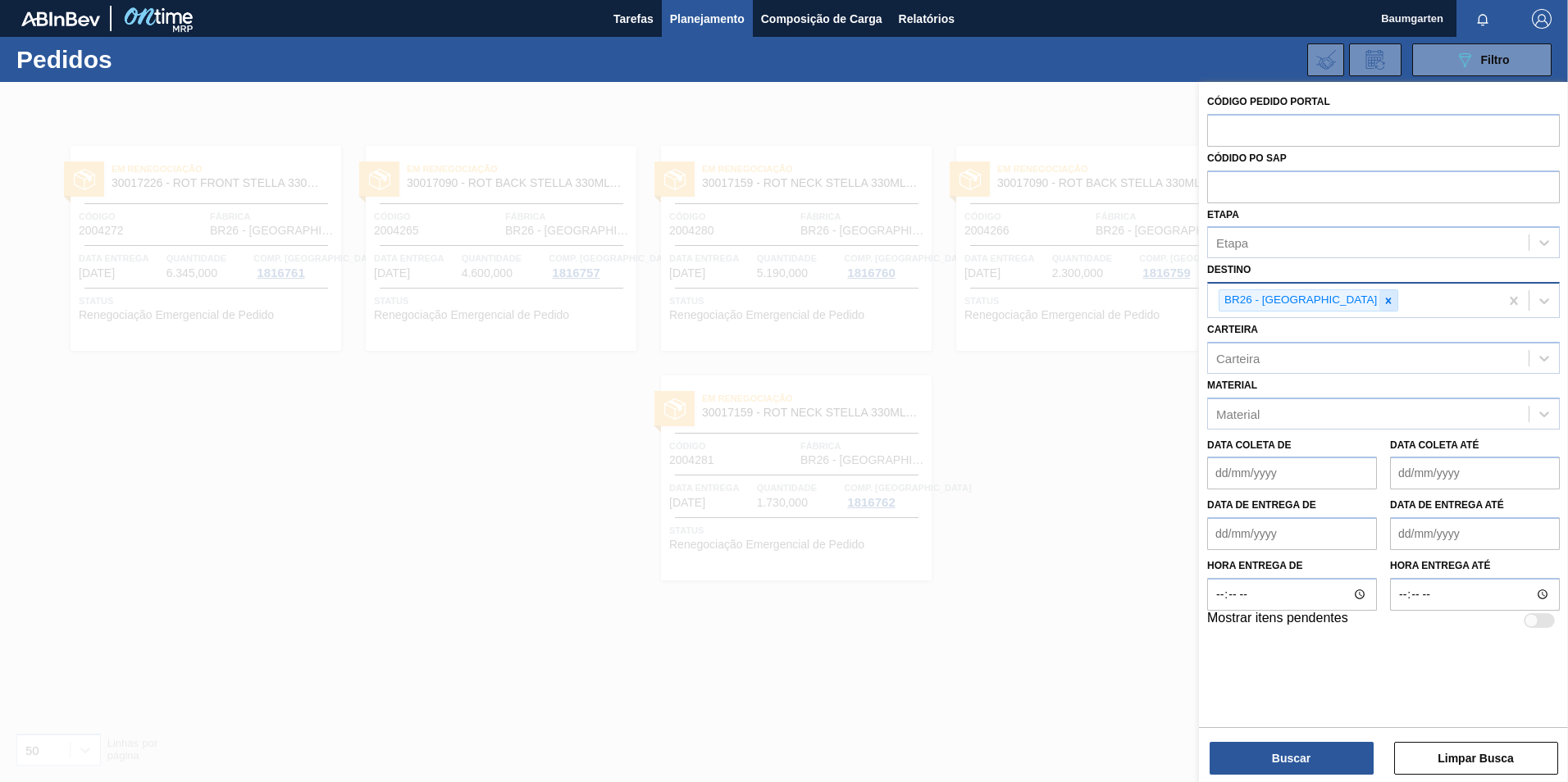
click at [1386, 302] on icon at bounding box center [1389, 300] width 6 height 6
click at [1426, 751] on button "Limpar Busca" at bounding box center [1476, 759] width 164 height 33
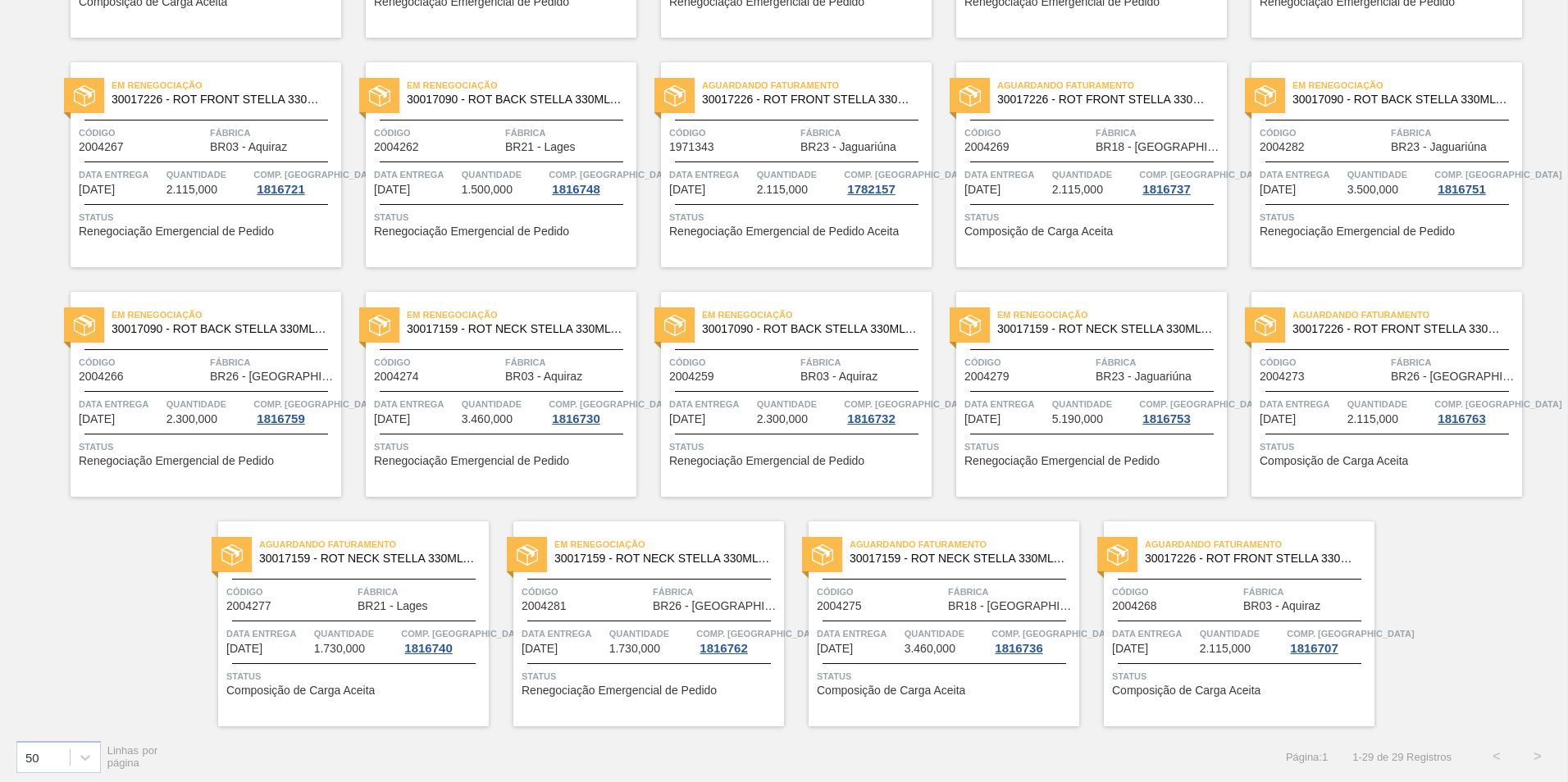
scroll to position [777, 0]
